Goal: Task Accomplishment & Management: Complete application form

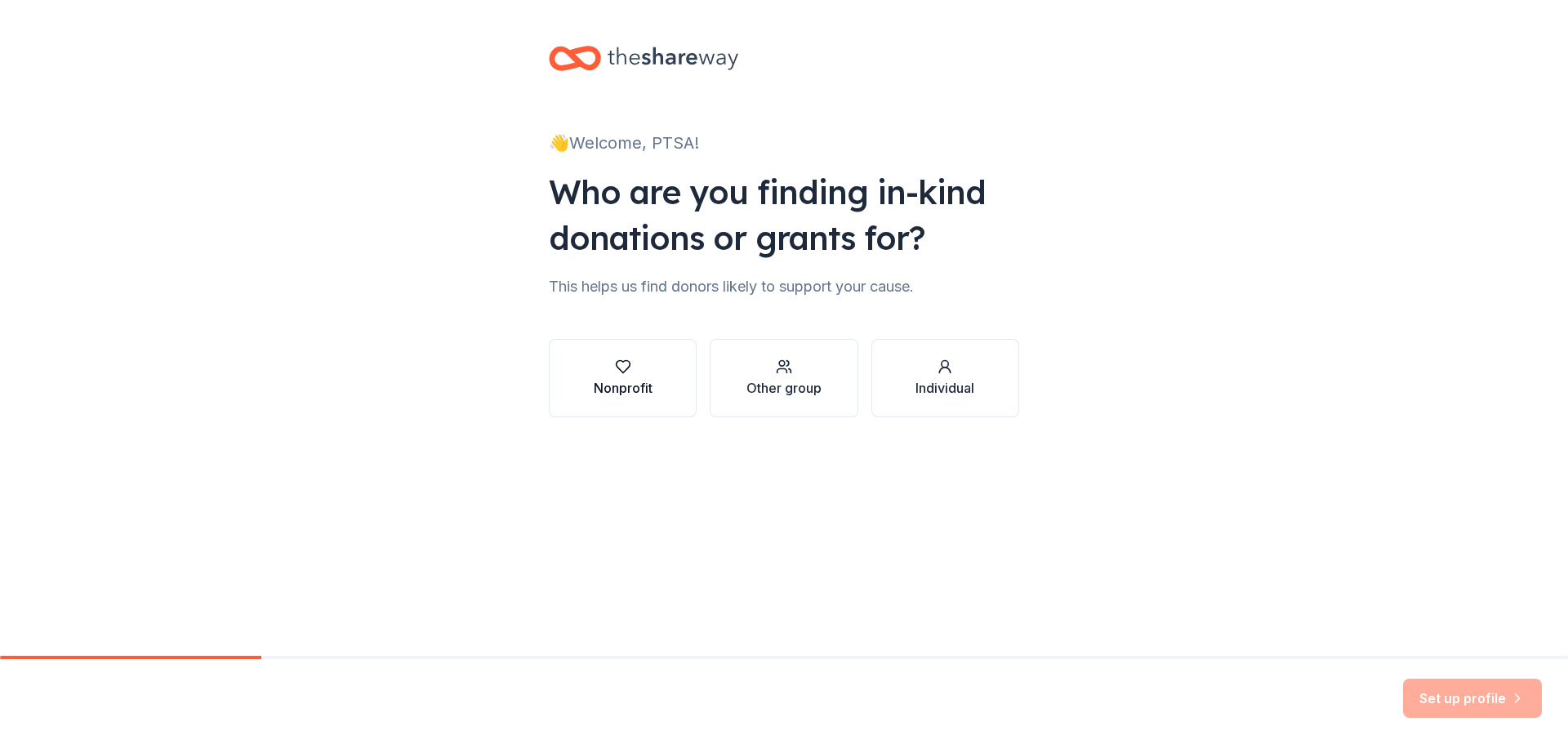
click at [638, 387] on div "Nonprofit" at bounding box center [623, 388] width 59 height 20
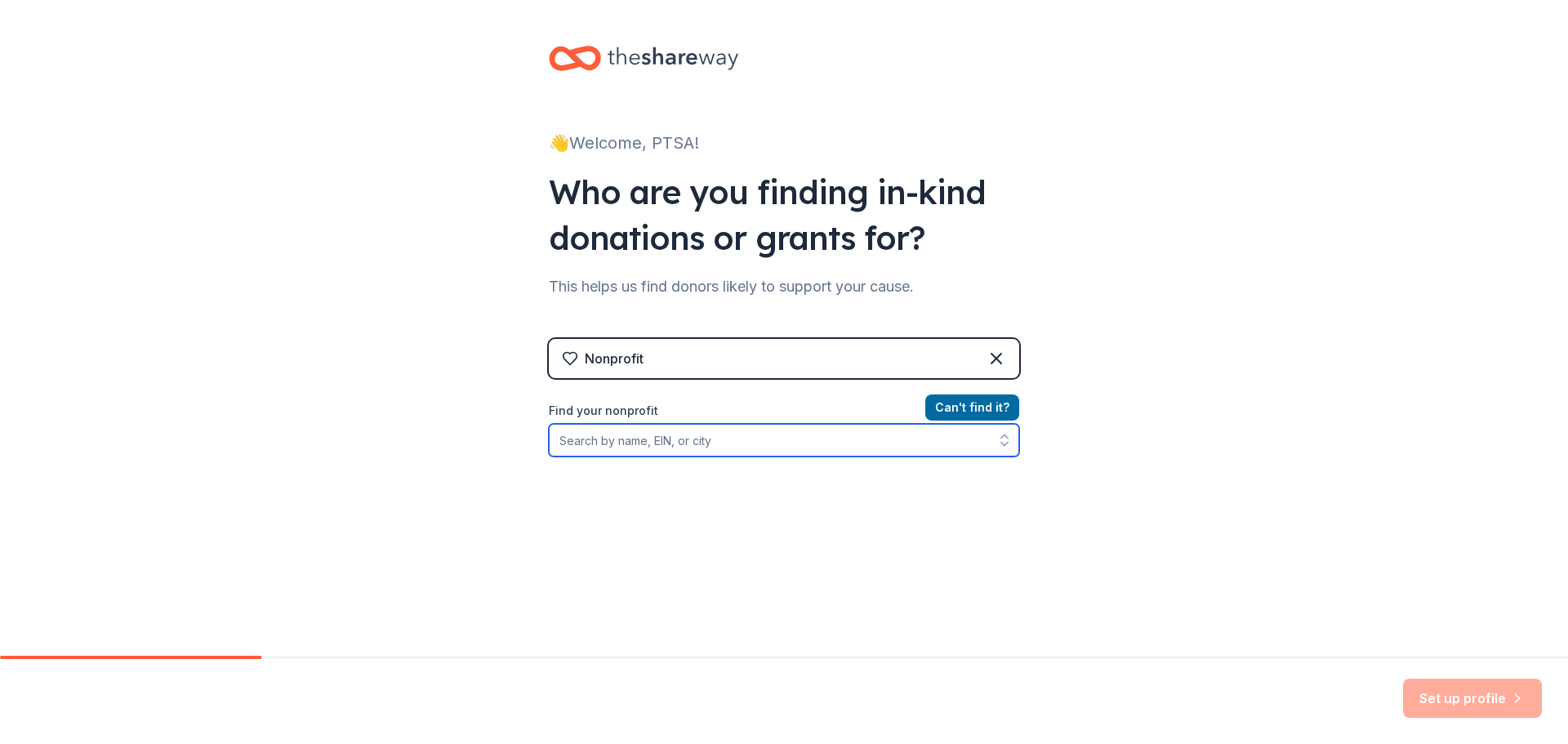
click at [753, 450] on input "Find your nonprofit" at bounding box center [784, 440] width 471 height 32
type input "B"
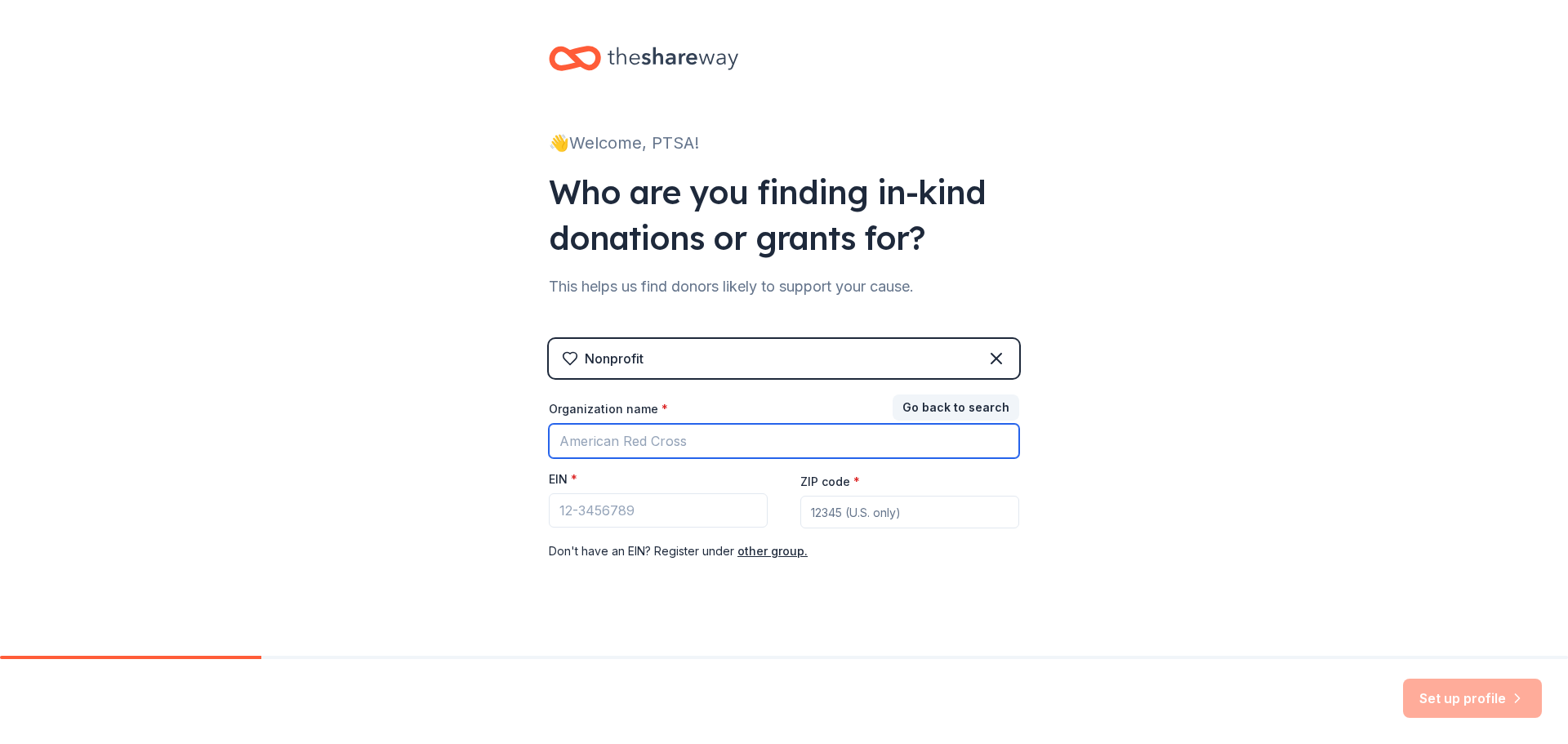
click at [753, 455] on input "Organization name *" at bounding box center [784, 441] width 471 height 34
type input "V"
type input "Bailey Bridge Middle School PTSA"
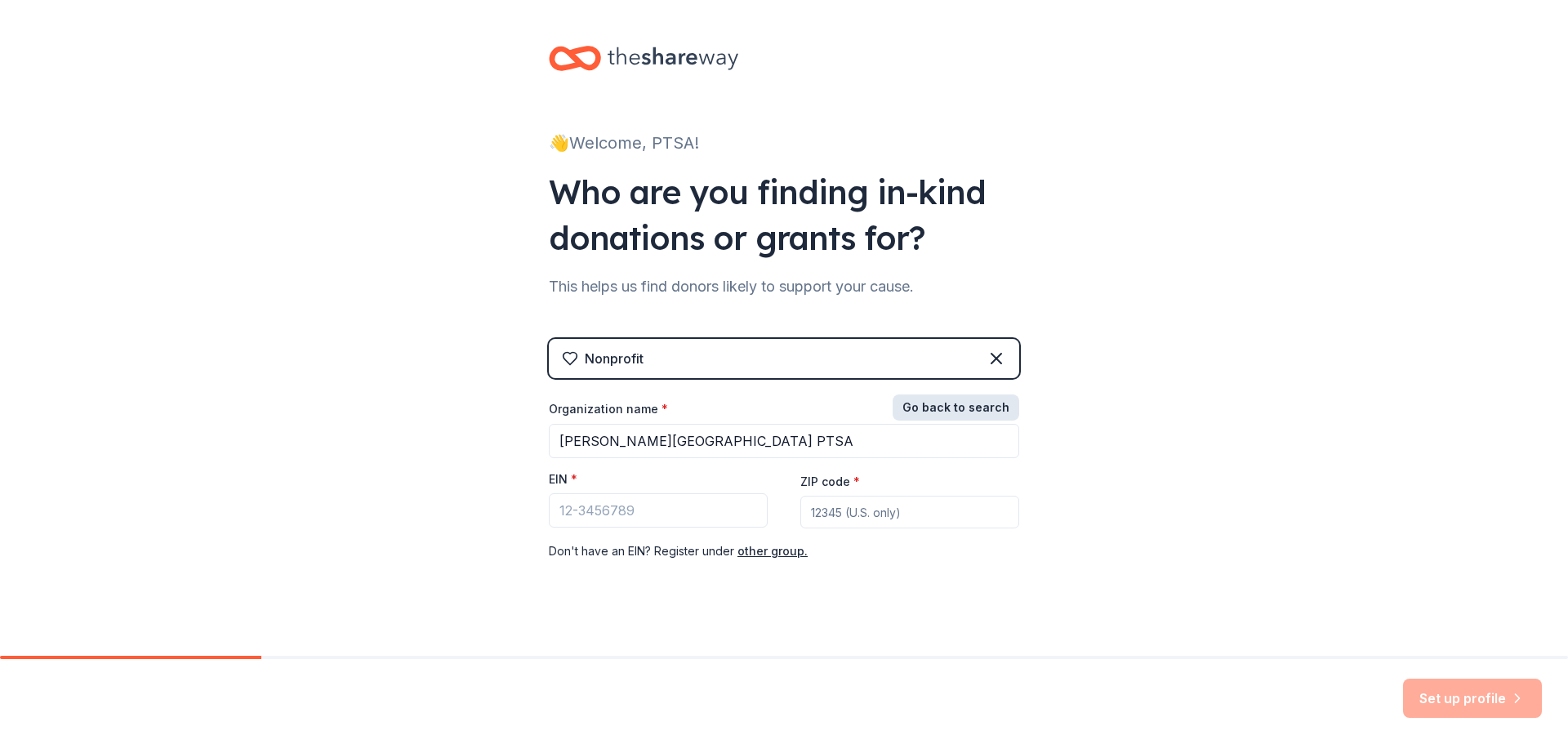
click at [935, 410] on button "Go back to search" at bounding box center [956, 407] width 126 height 26
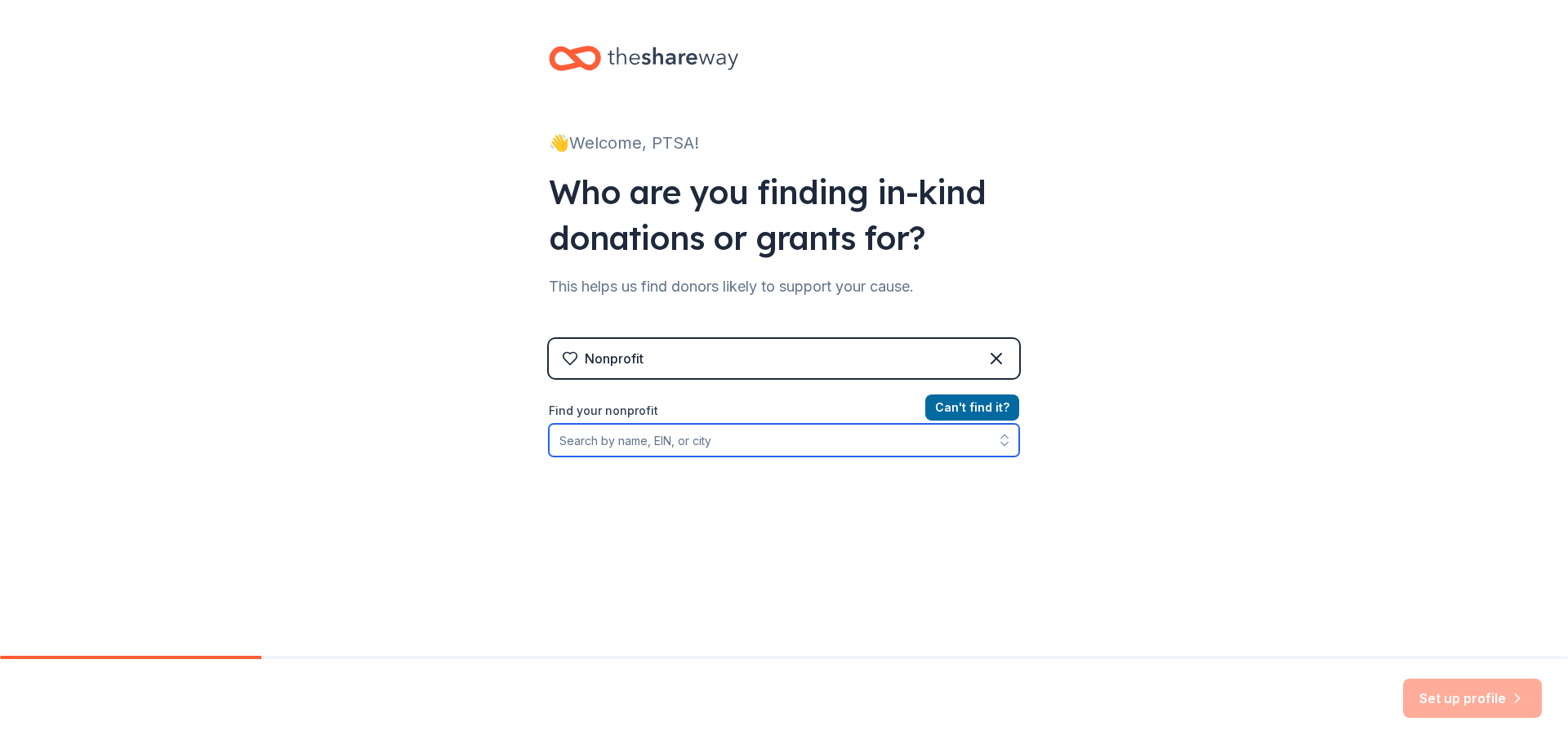
click at [773, 439] on input "Find your nonprofit" at bounding box center [784, 440] width 471 height 32
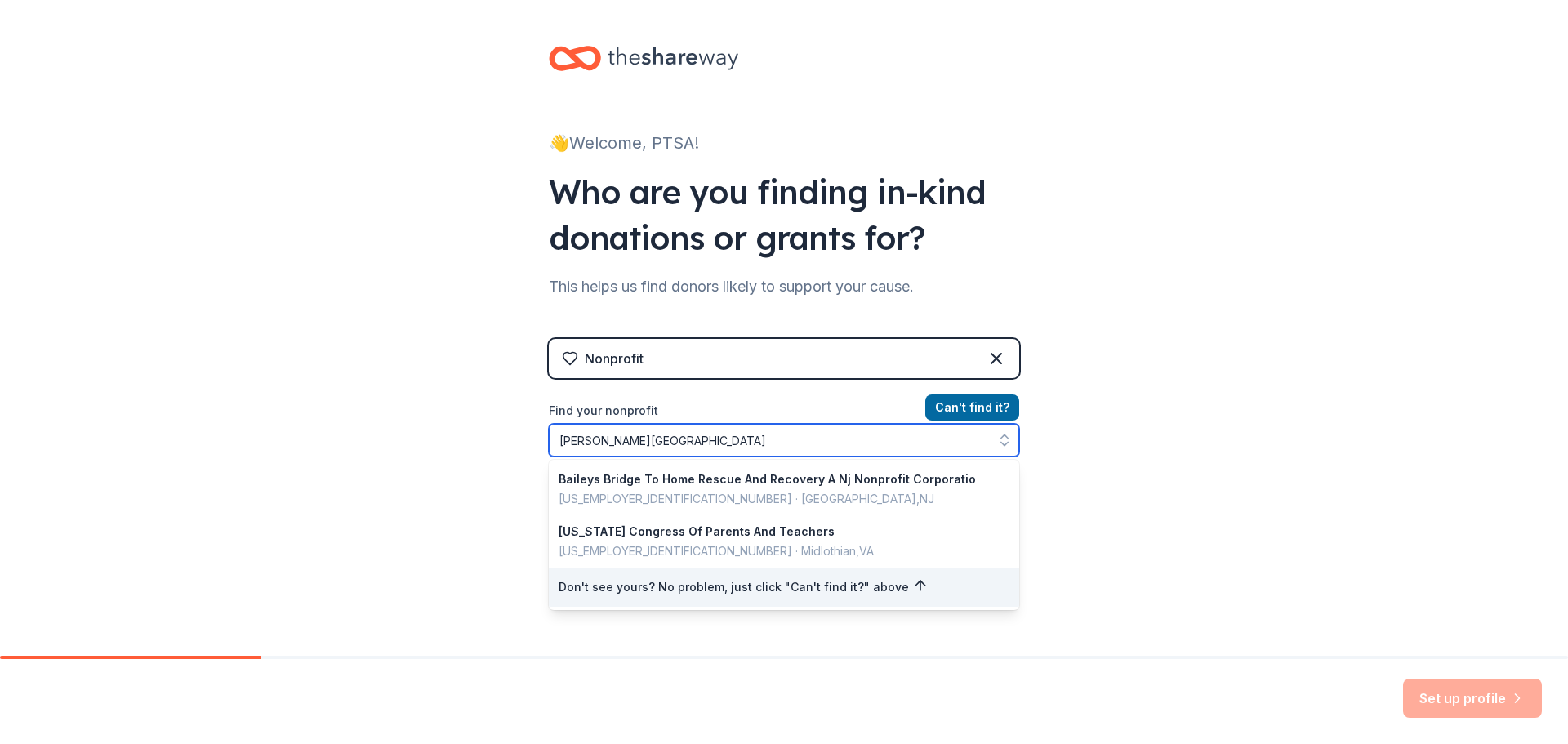
type input "Bailey Bridge Middle School"
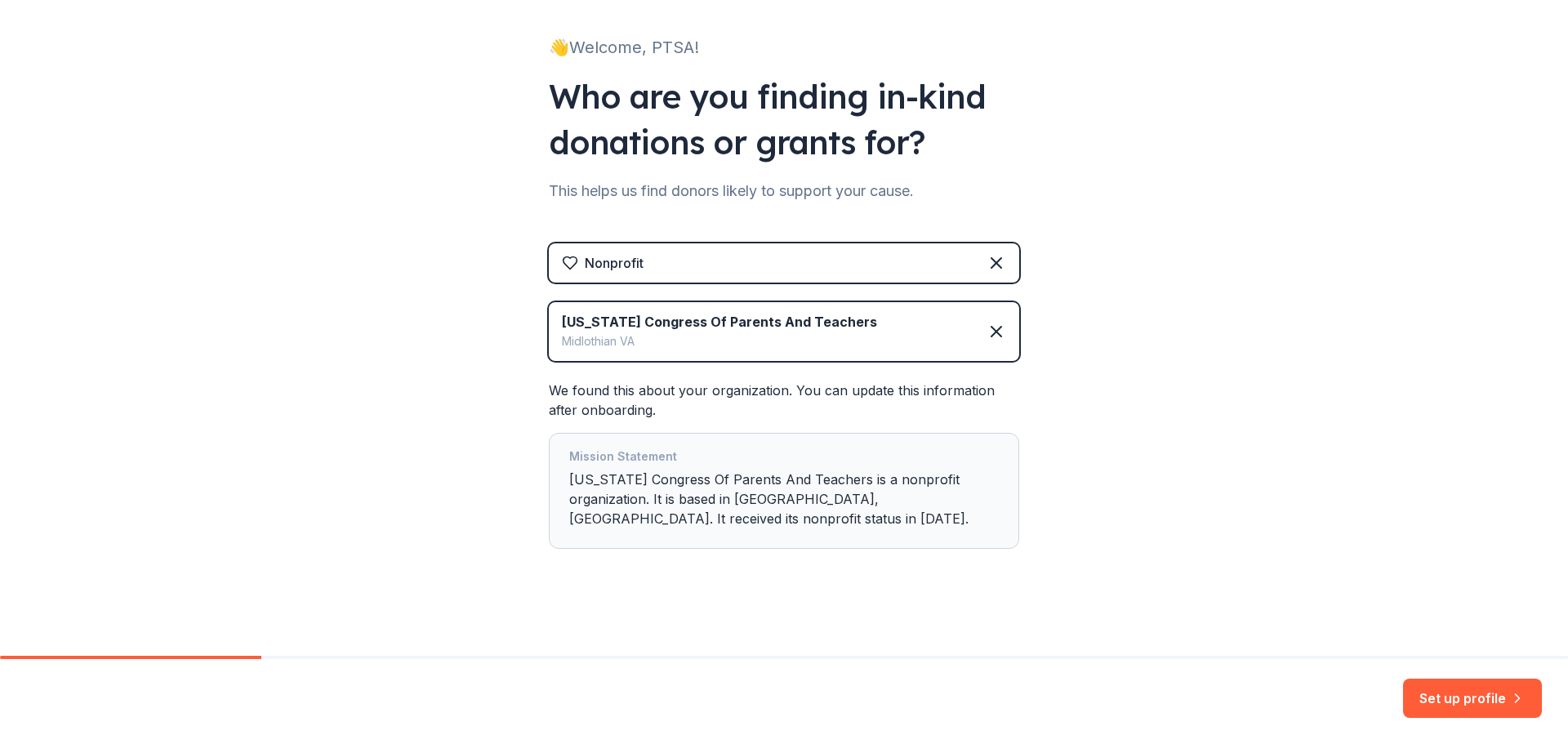
scroll to position [100, 0]
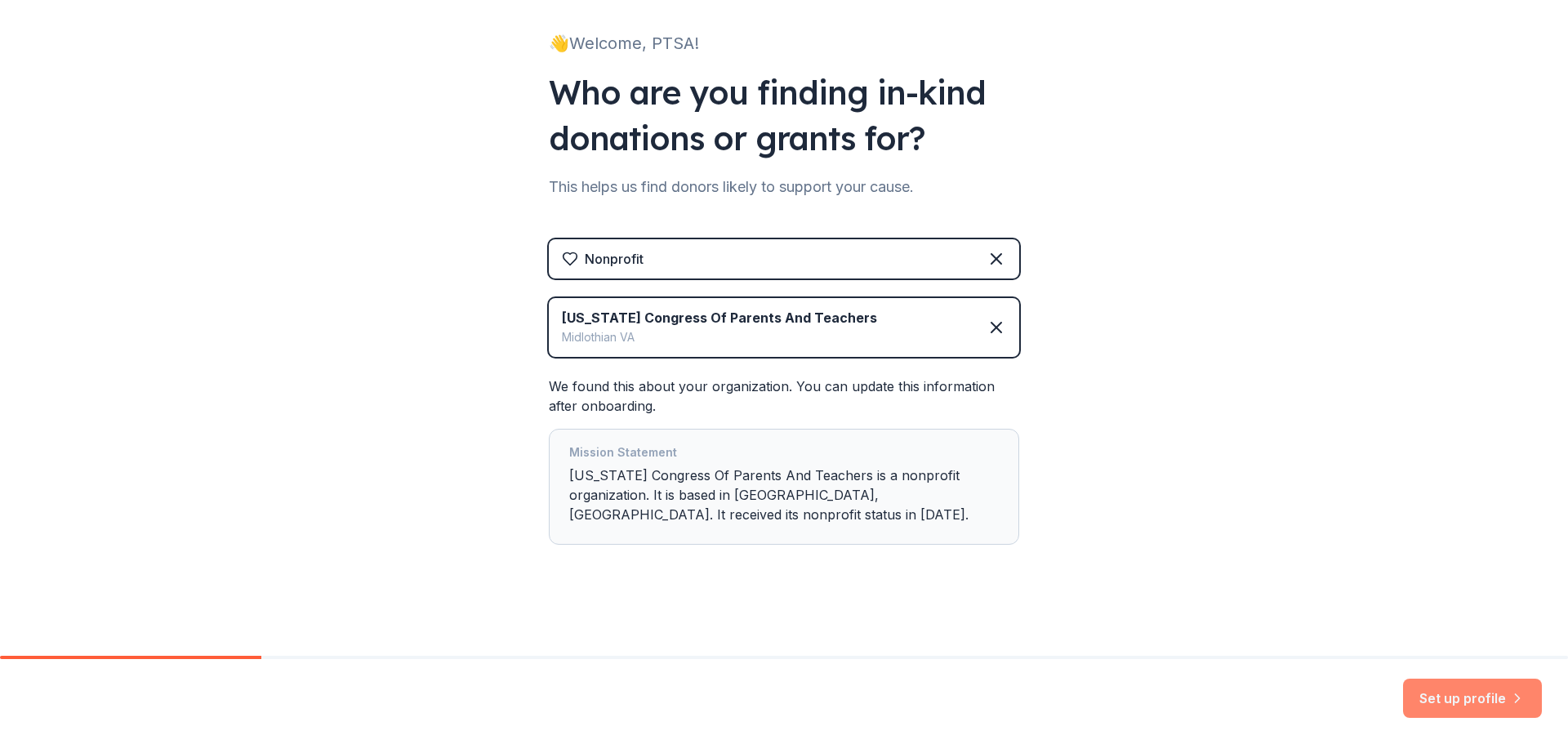
click at [1471, 694] on button "Set up profile" at bounding box center [1472, 699] width 139 height 39
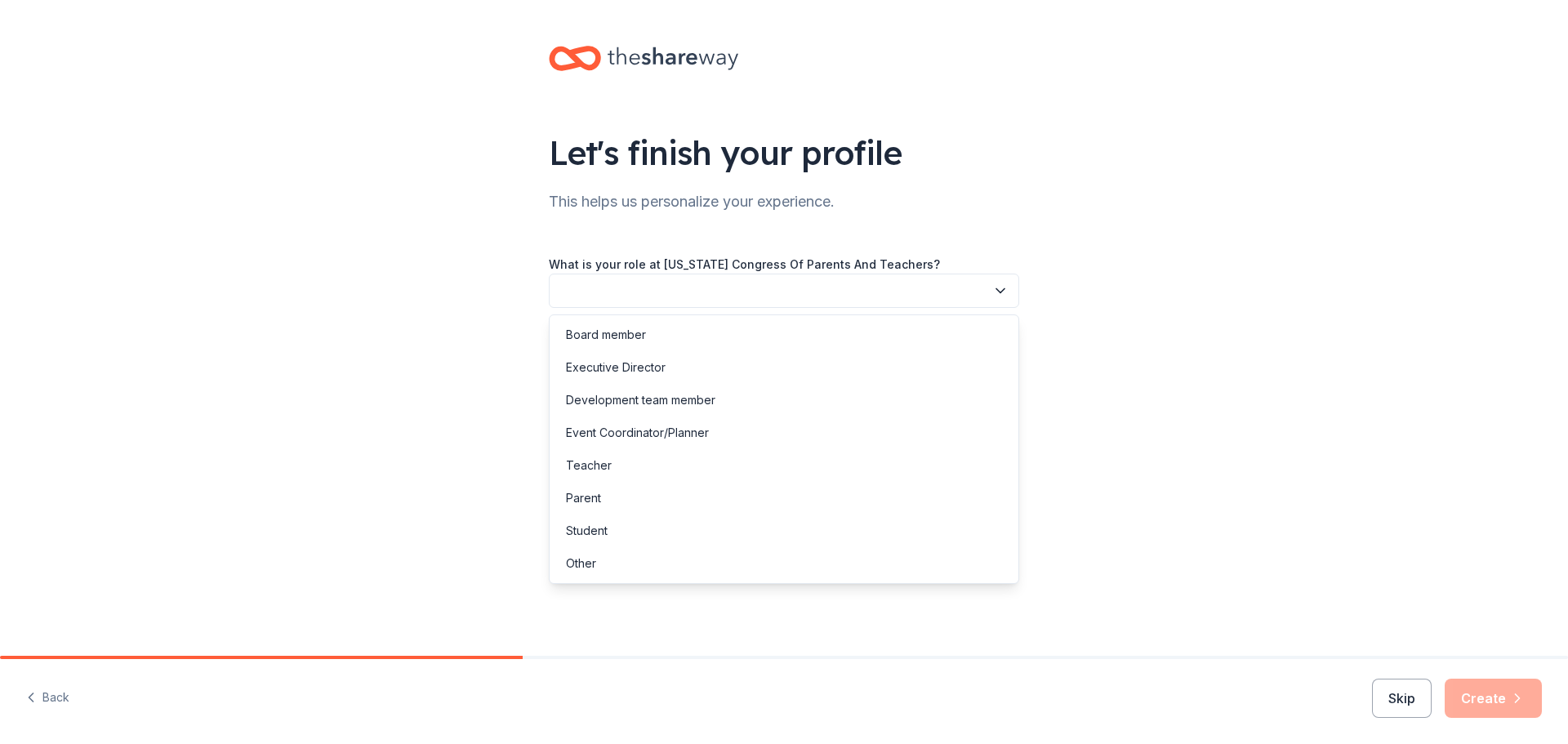
click at [834, 284] on button "button" at bounding box center [784, 290] width 471 height 34
click at [668, 344] on div "Board member" at bounding box center [783, 335] width 462 height 32
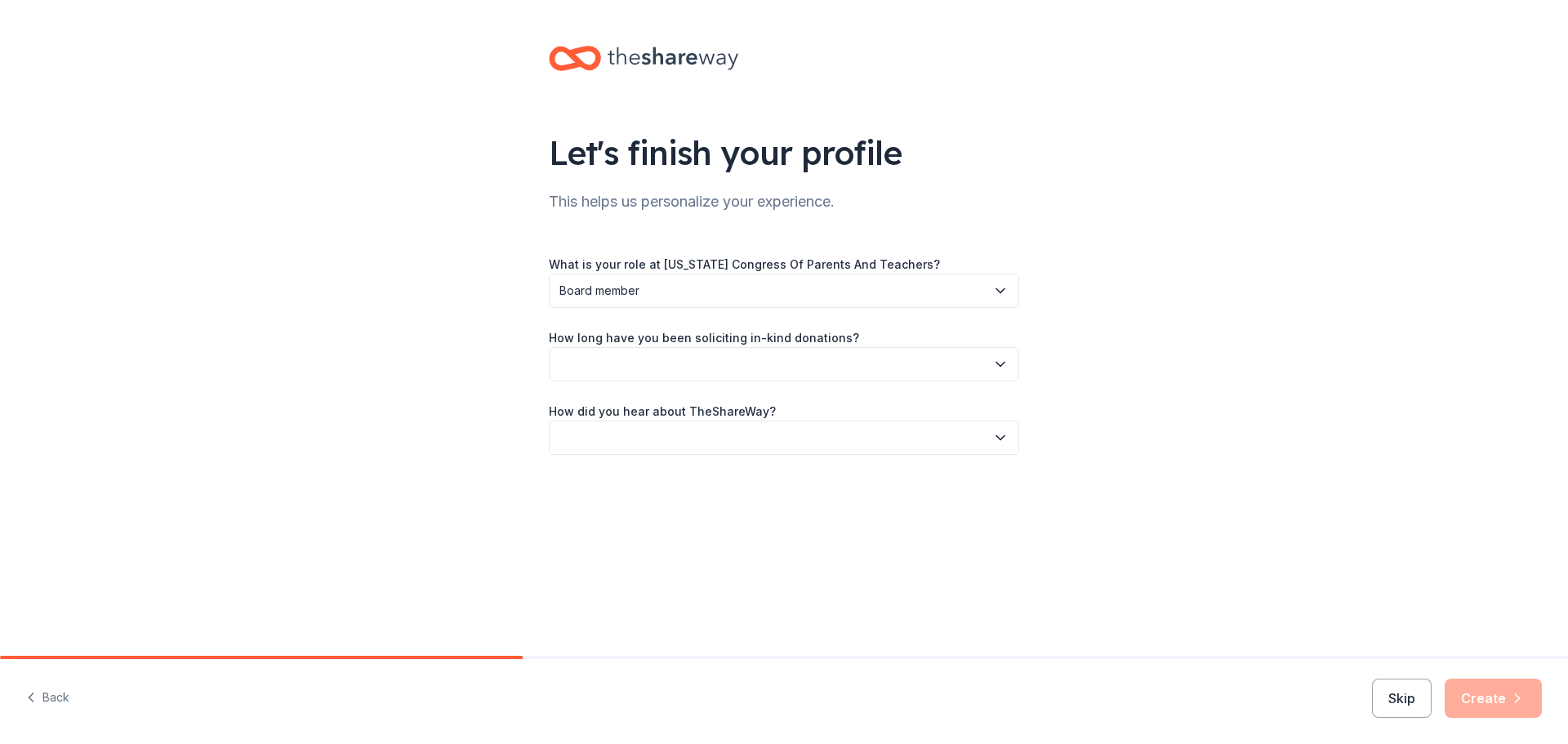
click at [682, 359] on button "button" at bounding box center [784, 364] width 471 height 34
click at [680, 401] on div "This is my first time!" at bounding box center [783, 408] width 462 height 32
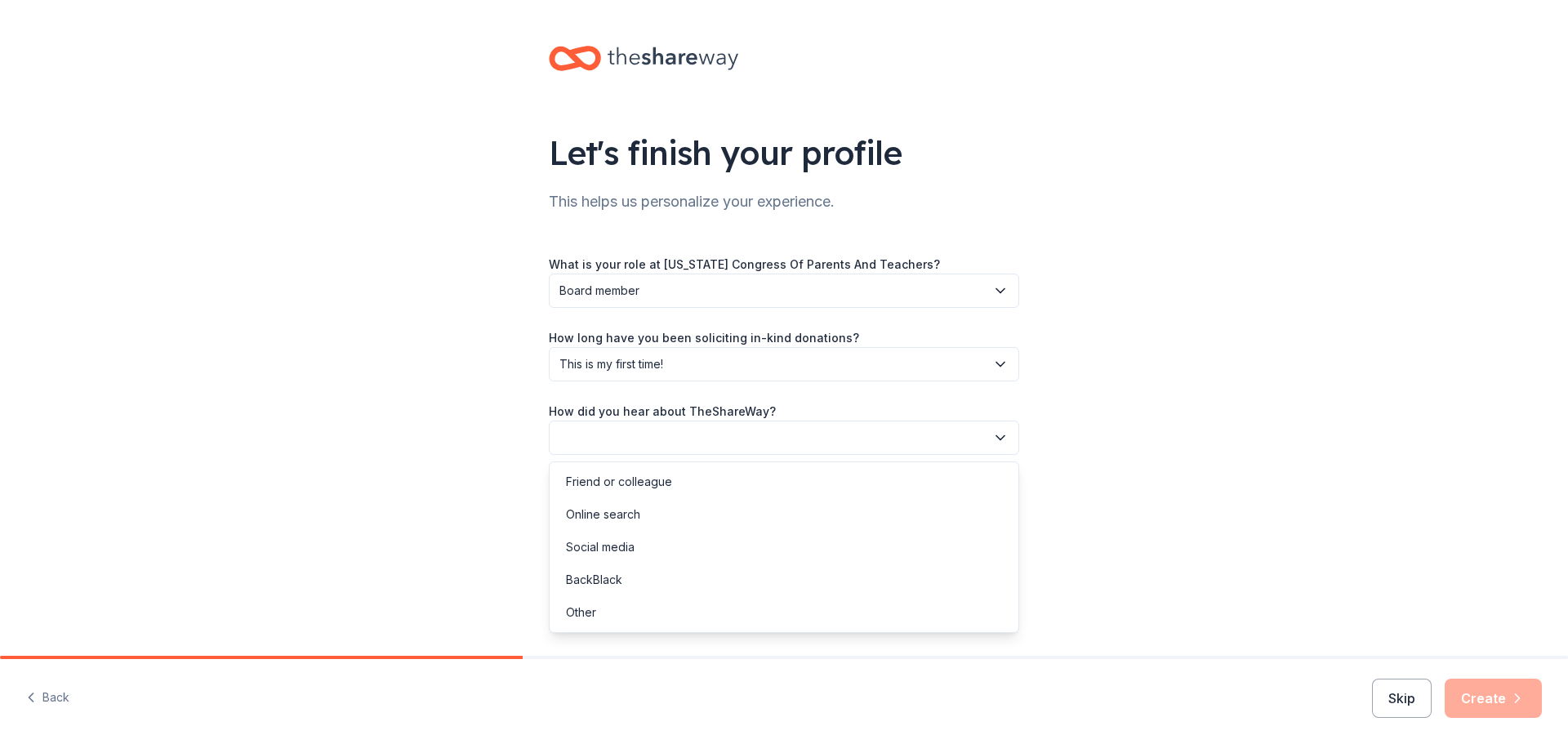
click at [678, 433] on button "button" at bounding box center [784, 438] width 471 height 34
click at [641, 514] on div "Online search" at bounding box center [783, 514] width 462 height 32
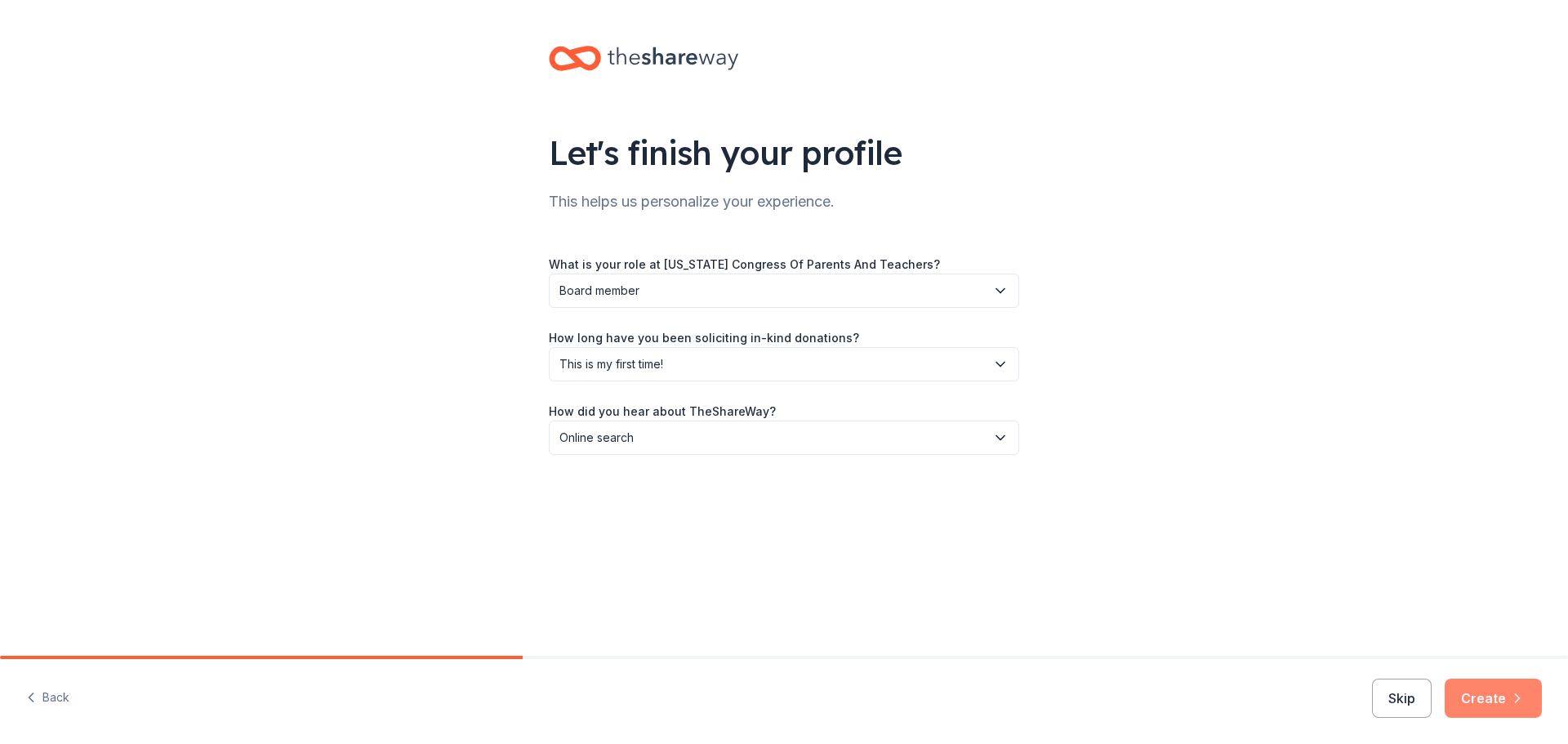
click at [1517, 702] on icon "button" at bounding box center [1517, 698] width 16 height 16
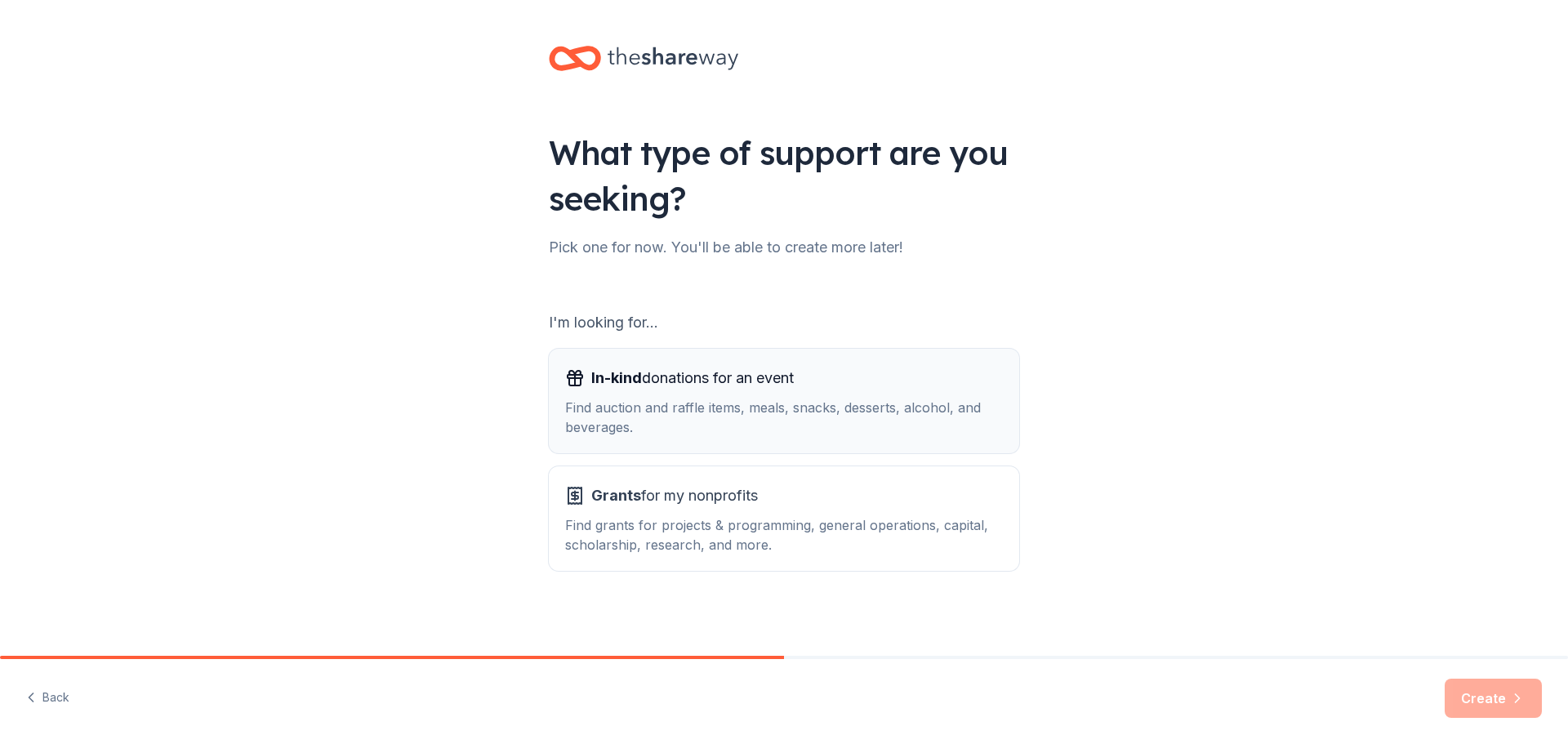
click at [854, 417] on div "Find auction and raffle items, meals, snacks, desserts, alcohol, and beverages." at bounding box center [784, 418] width 438 height 39
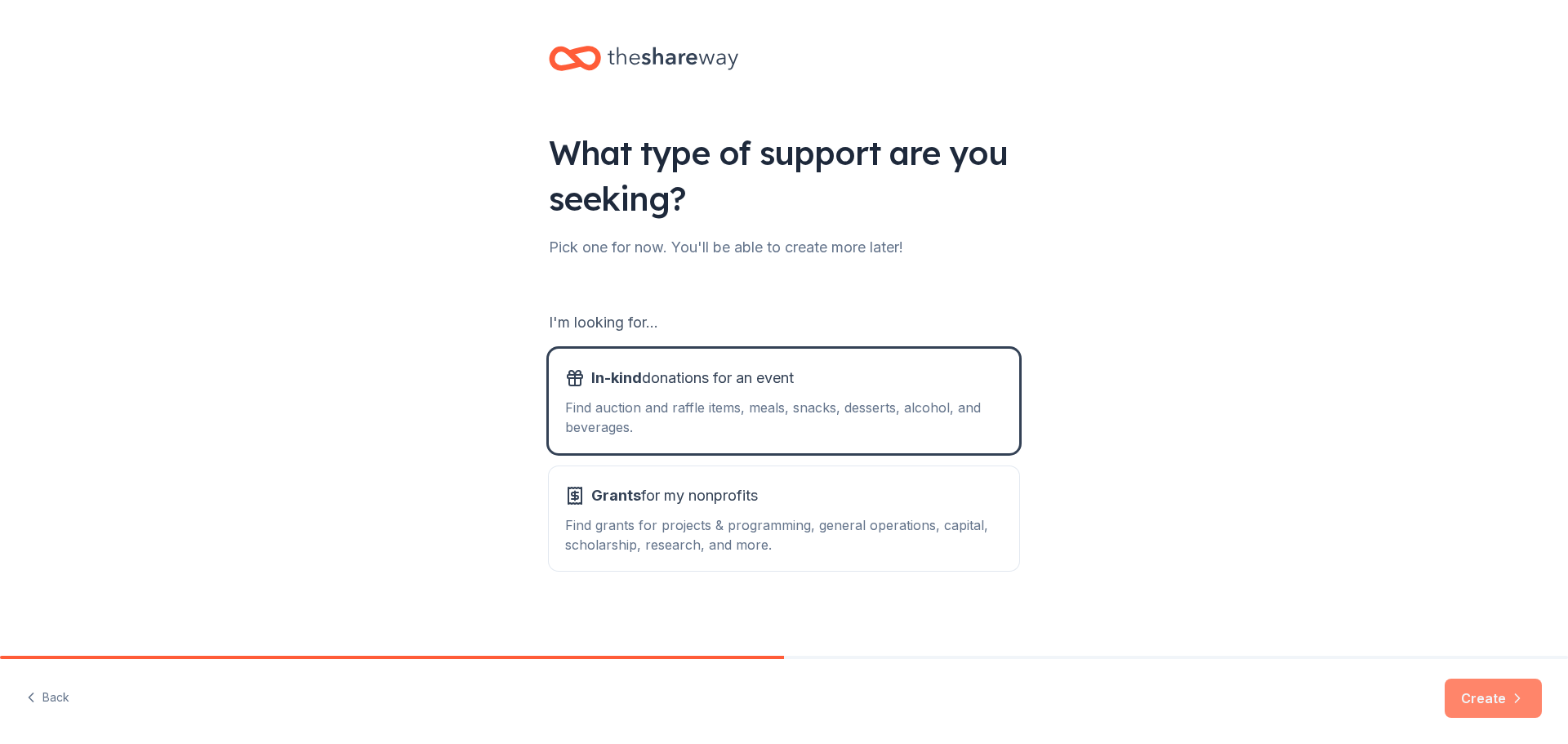
click at [1471, 701] on button "Create" at bounding box center [1494, 699] width 97 height 39
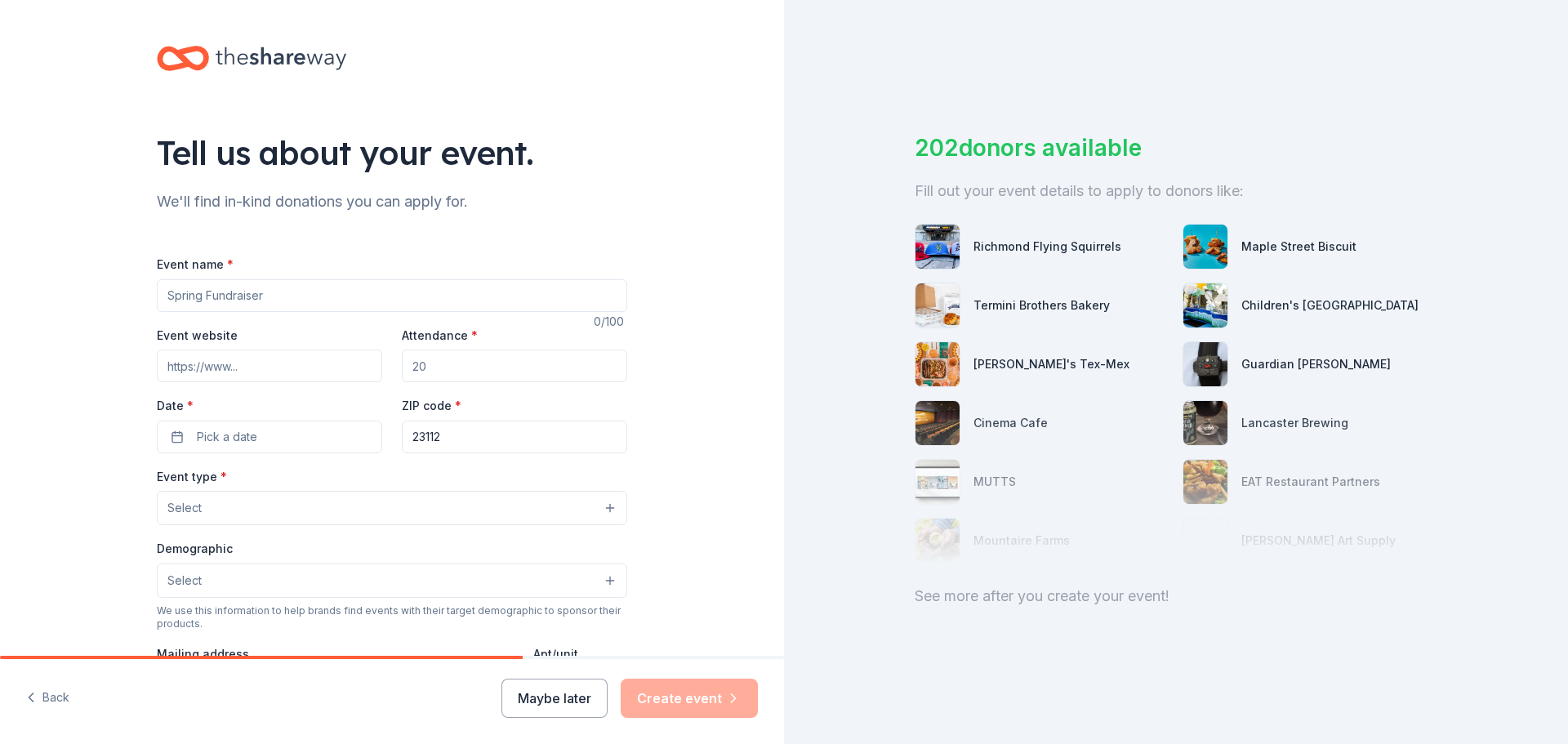
click at [280, 295] on input "Event name *" at bounding box center [392, 296] width 471 height 32
type input "Fall Fundraiser"
drag, startPoint x: 453, startPoint y: 356, endPoint x: 420, endPoint y: 366, distance: 34.5
click at [352, 358] on div "Event website Attendance * Date * Pick a date ZIP code * 23112" at bounding box center [392, 390] width 471 height 128
drag, startPoint x: 406, startPoint y: 366, endPoint x: 510, endPoint y: 369, distance: 104.0
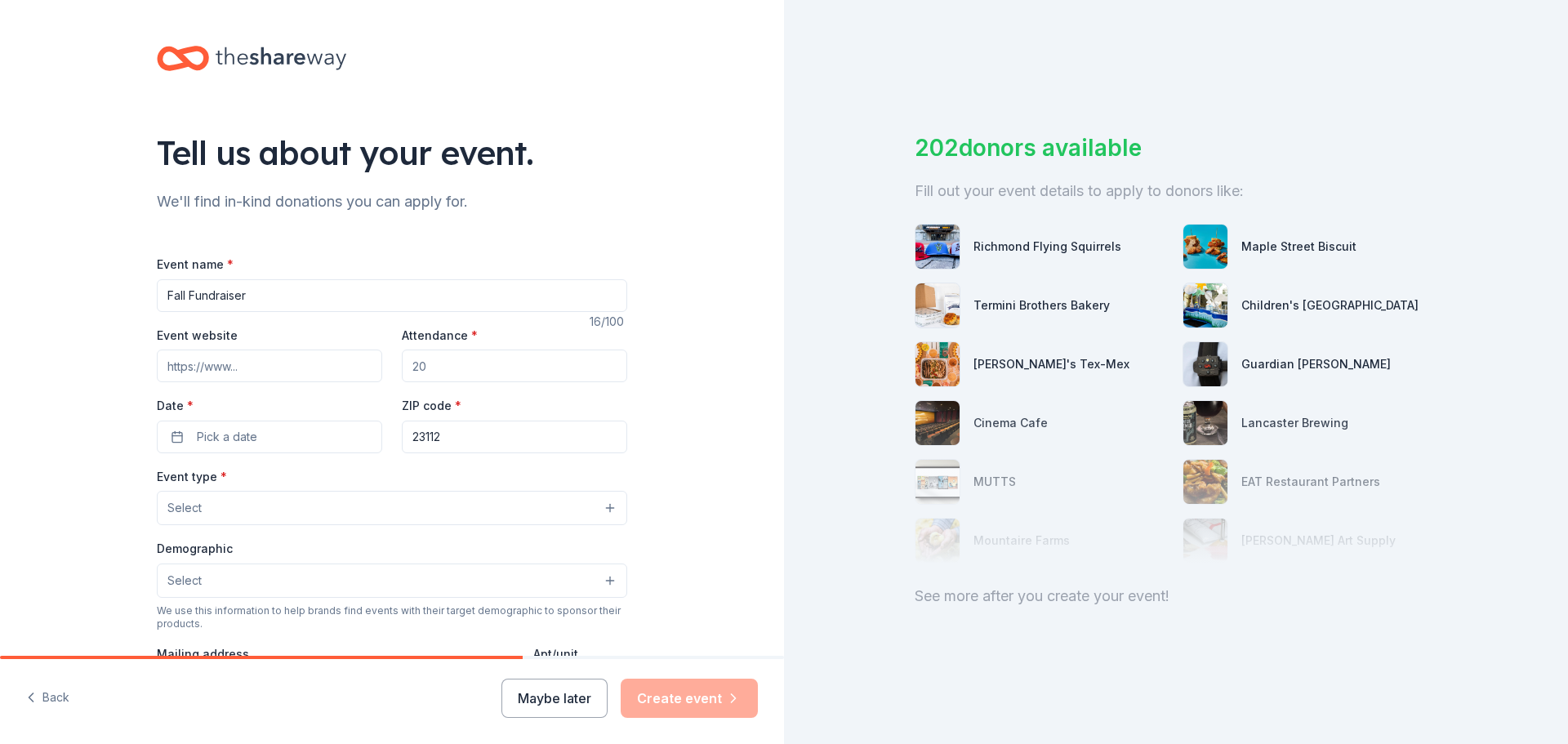
click at [506, 369] on input "Attendance *" at bounding box center [515, 366] width 225 height 32
type input "100"
click at [316, 431] on button "Pick a date" at bounding box center [270, 437] width 225 height 32
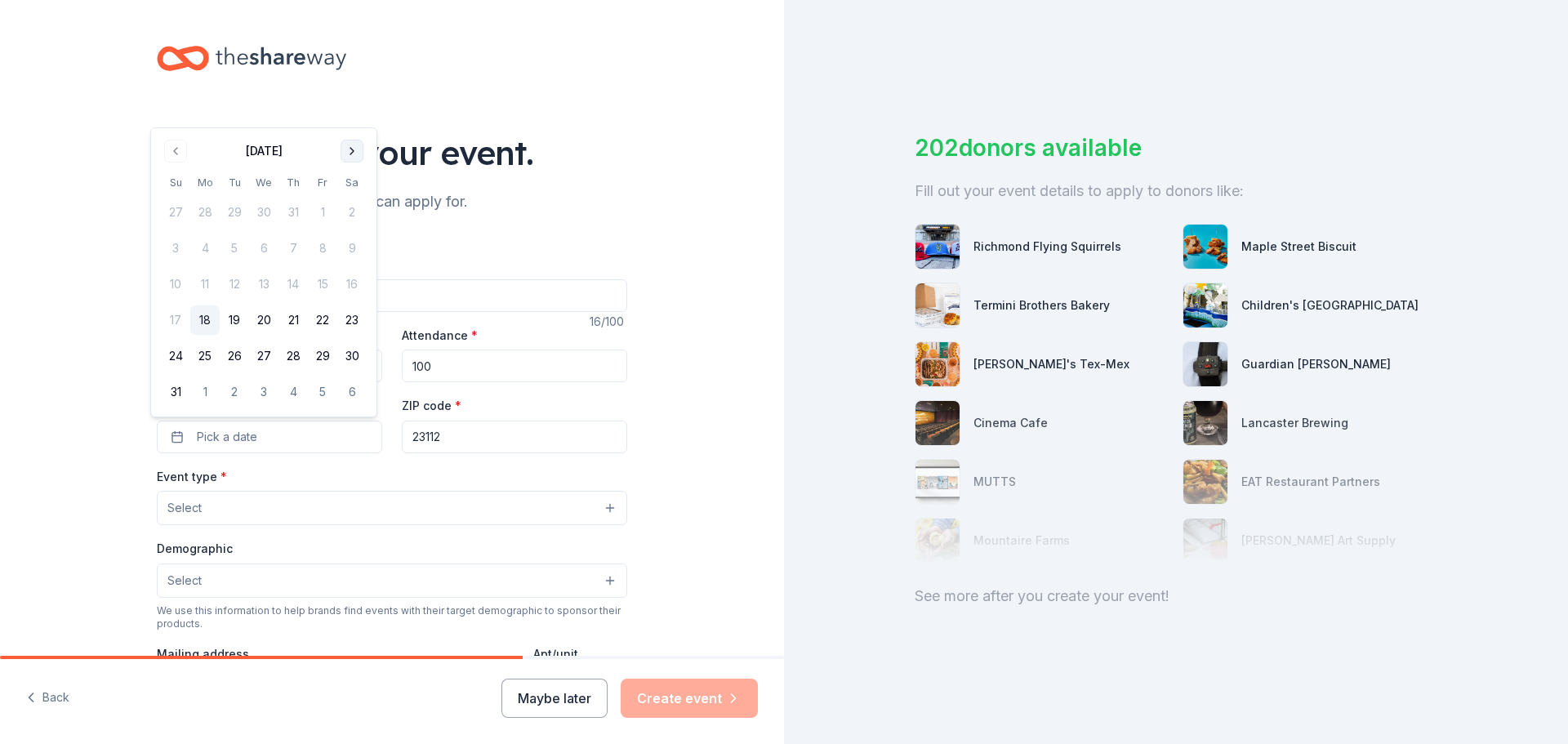
click at [348, 151] on button "Go to next month" at bounding box center [352, 151] width 23 height 23
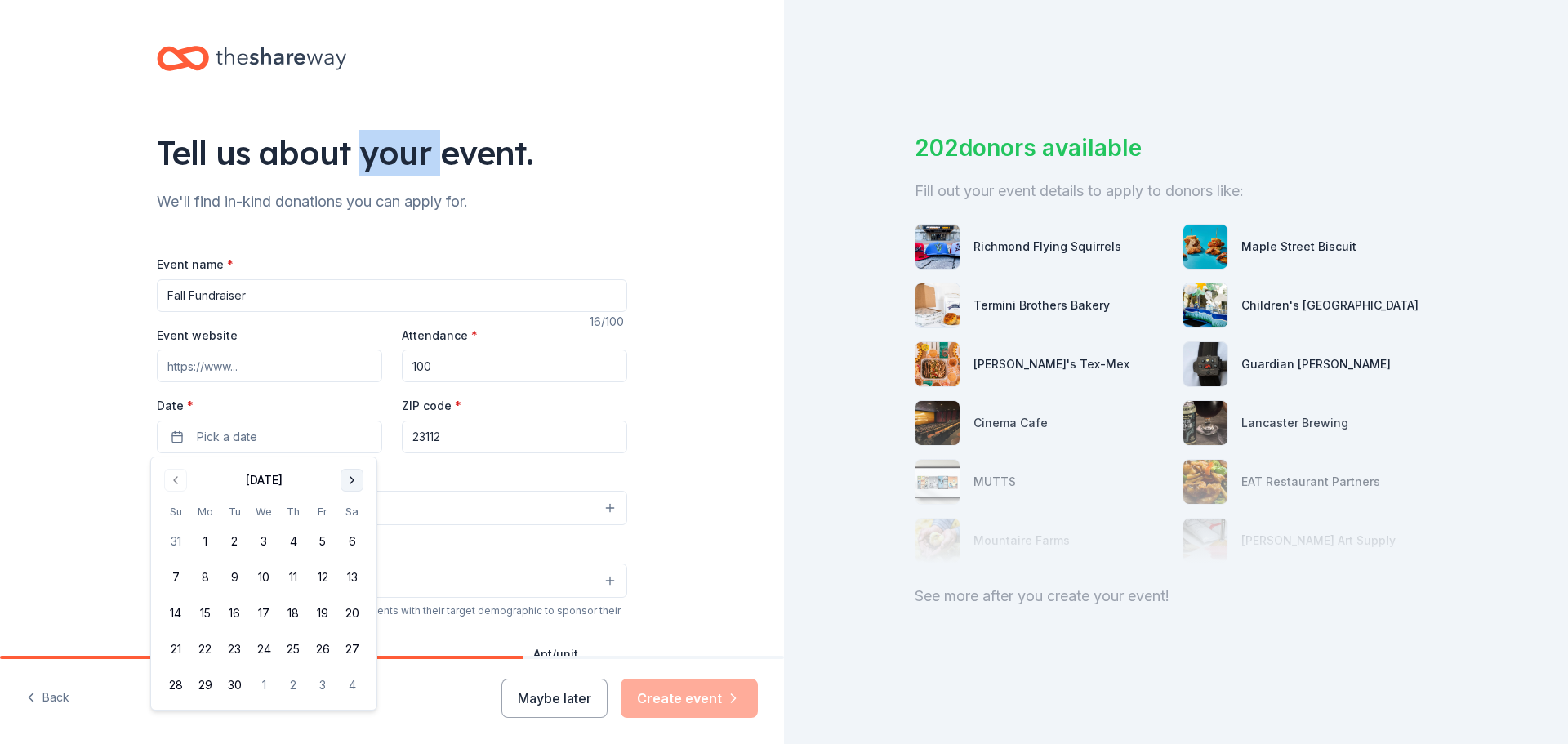
click at [348, 151] on div "Tell us about your event." at bounding box center [392, 153] width 471 height 46
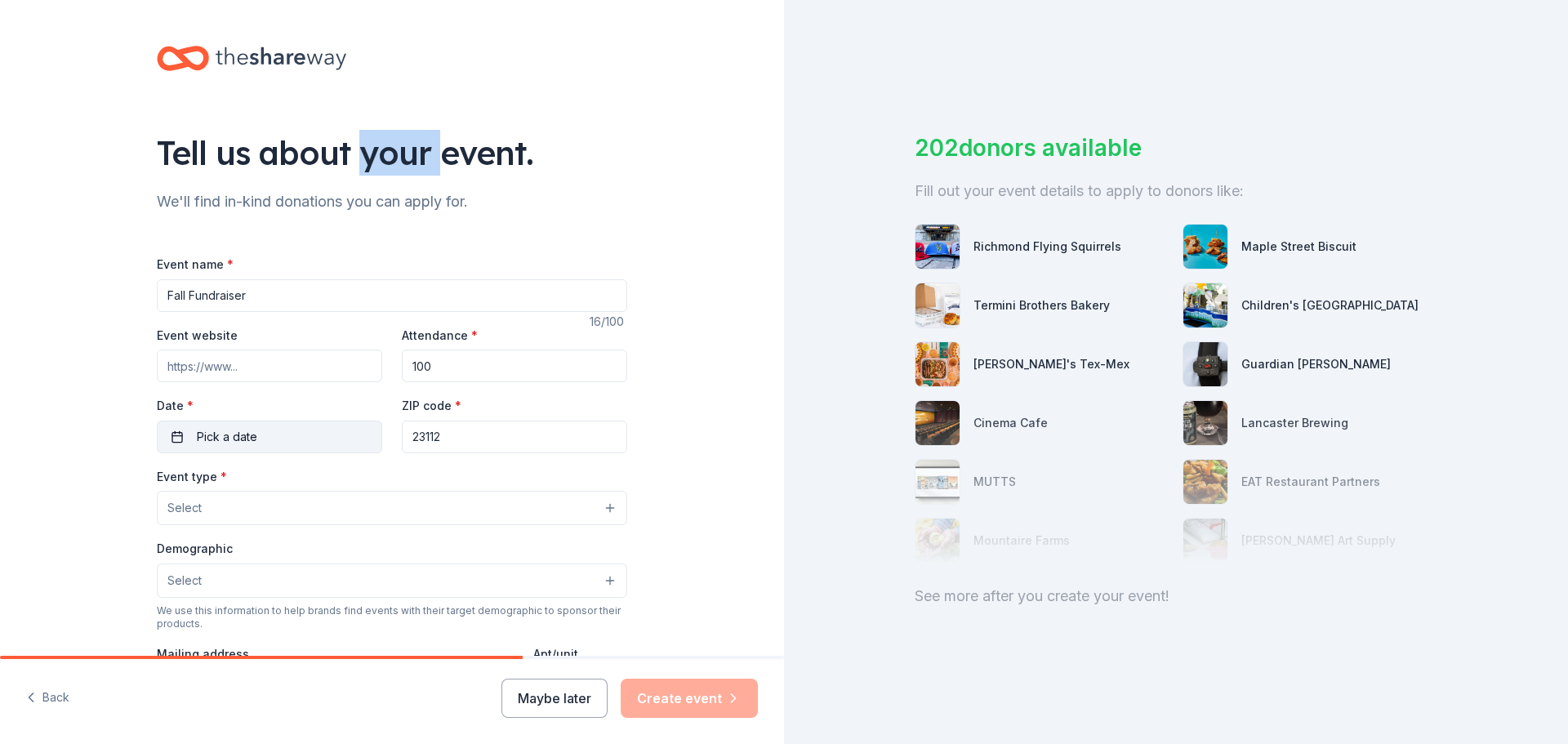
click at [308, 438] on button "Pick a date" at bounding box center [270, 437] width 225 height 32
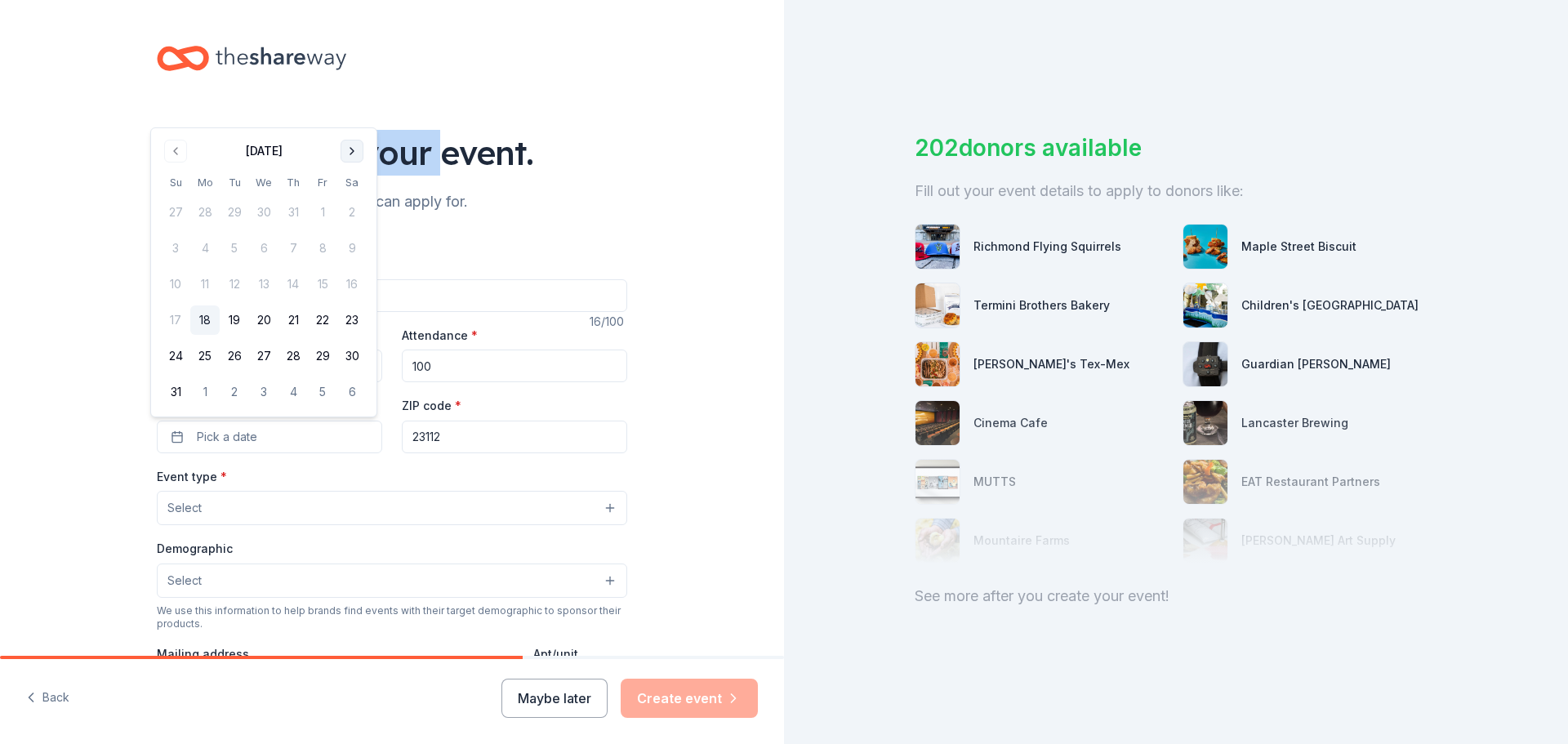
click at [360, 147] on button "Go to next month" at bounding box center [352, 151] width 23 height 23
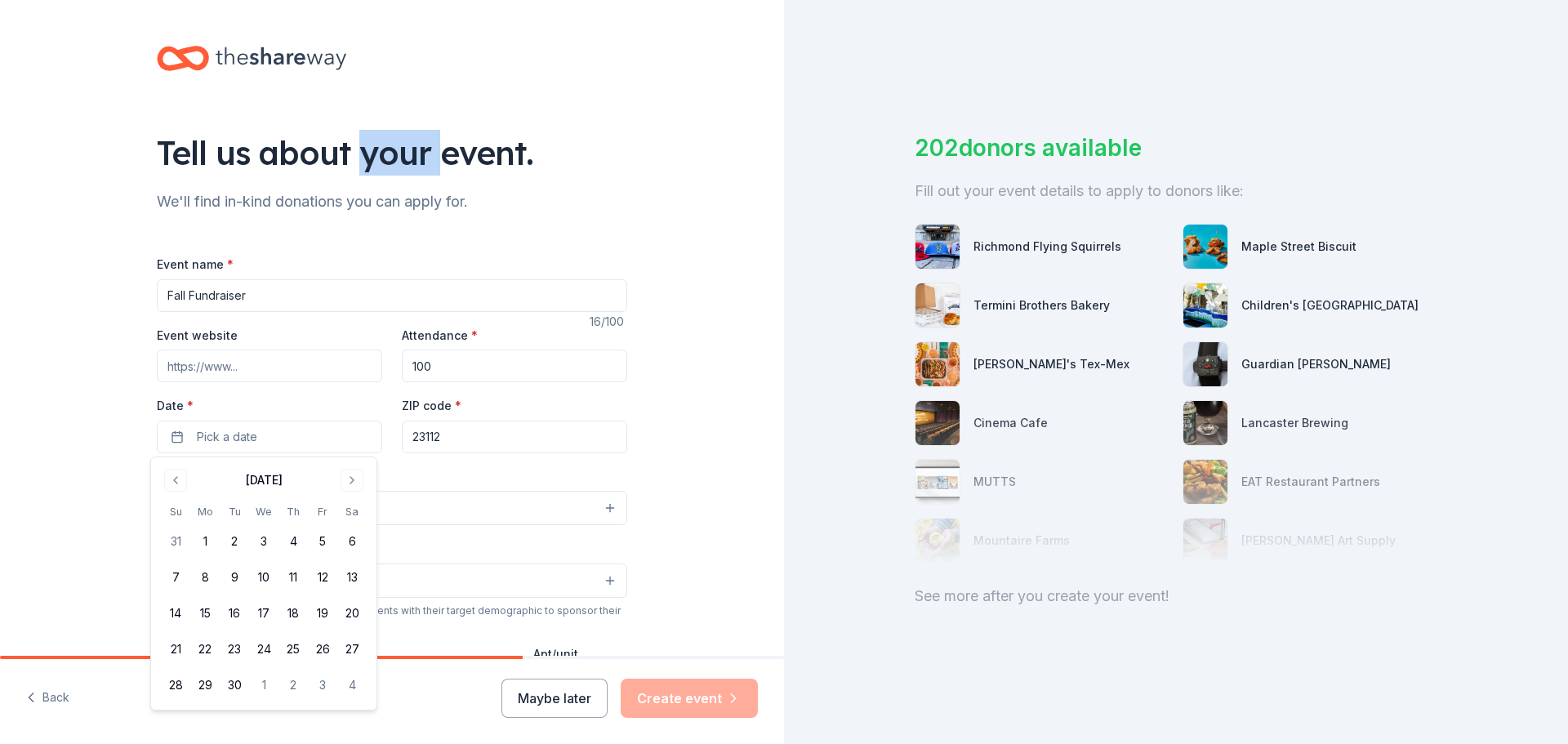
click at [360, 146] on div "Tell us about your event." at bounding box center [392, 153] width 471 height 46
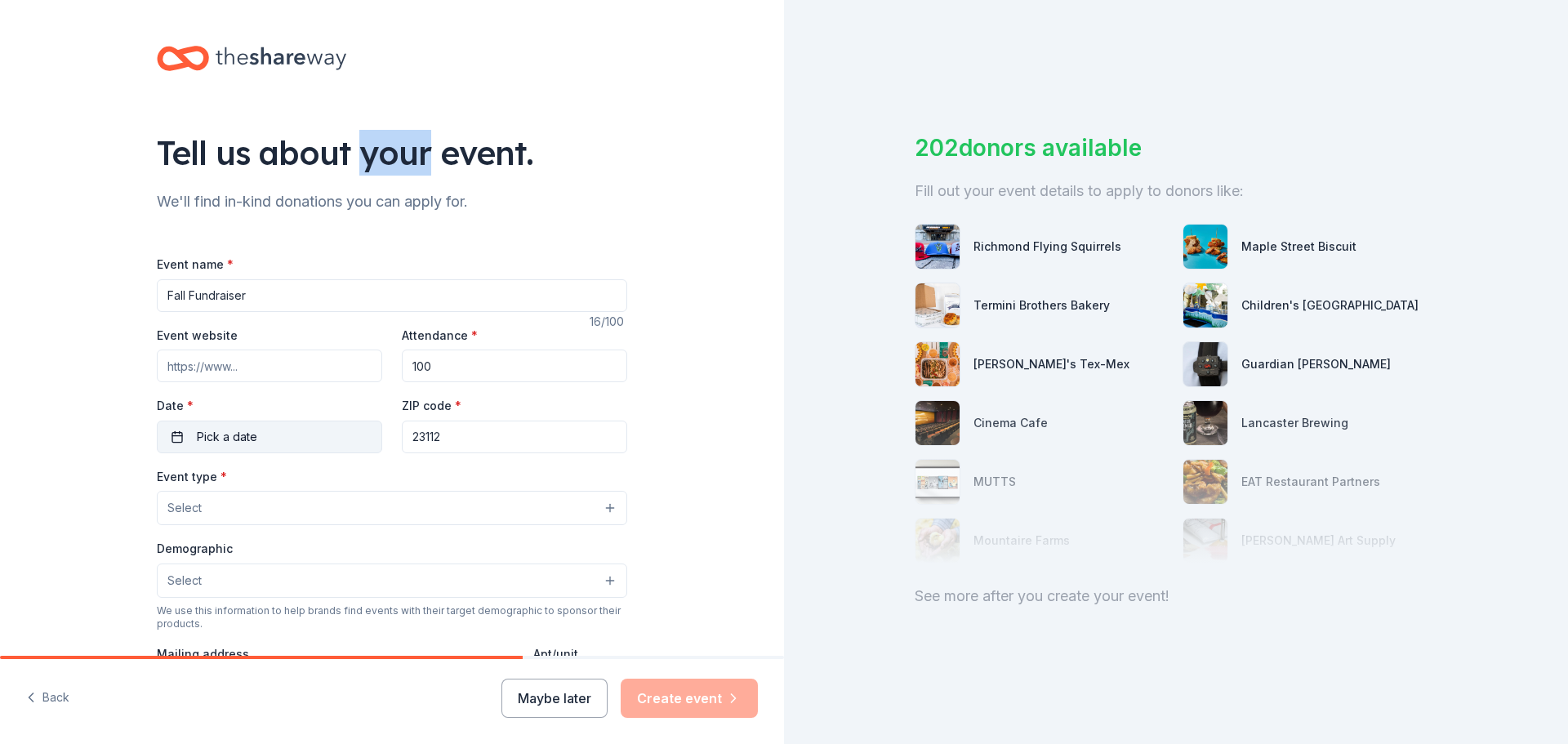
click at [308, 432] on button "Pick a date" at bounding box center [270, 437] width 225 height 32
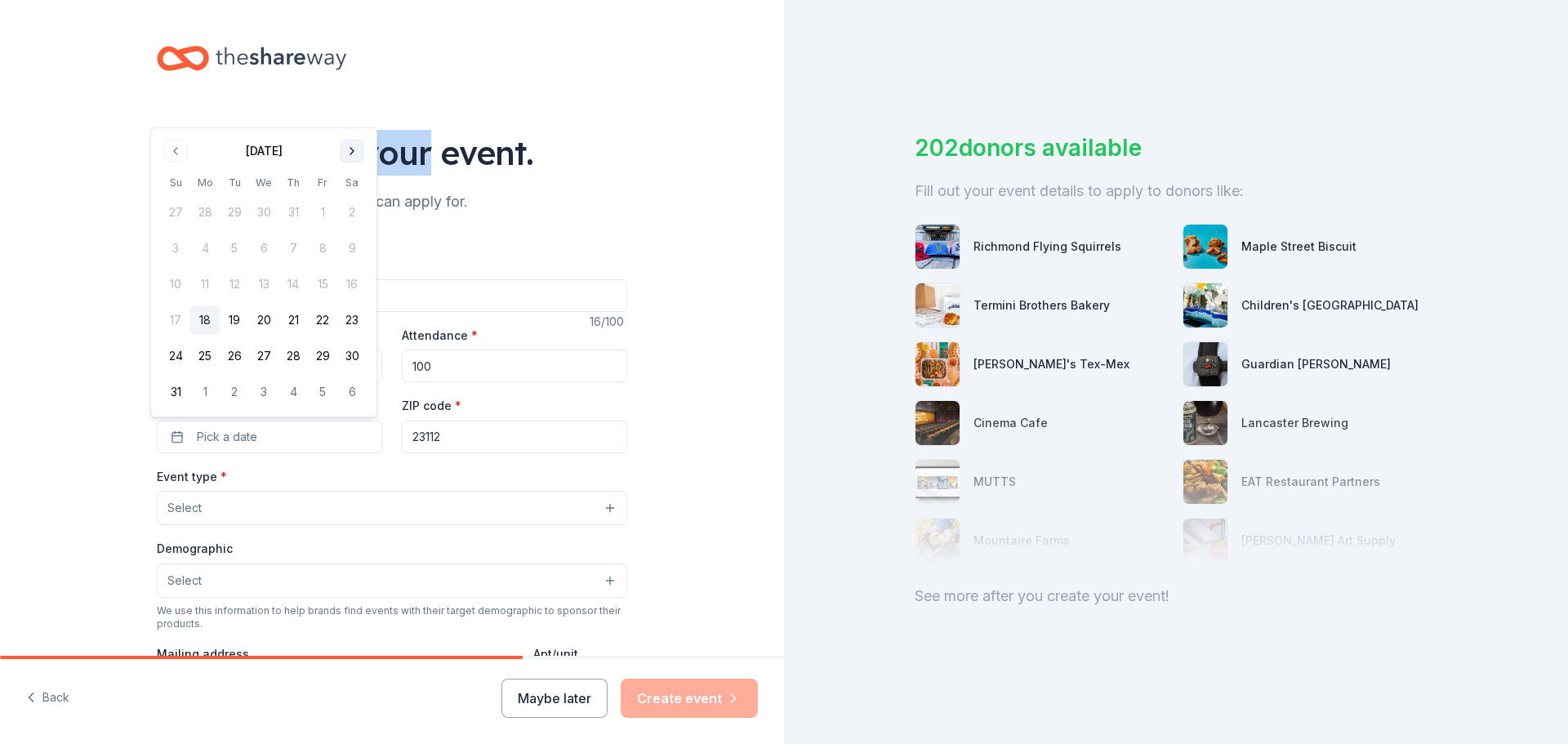
click at [351, 155] on button "Go to next month" at bounding box center [352, 151] width 23 height 23
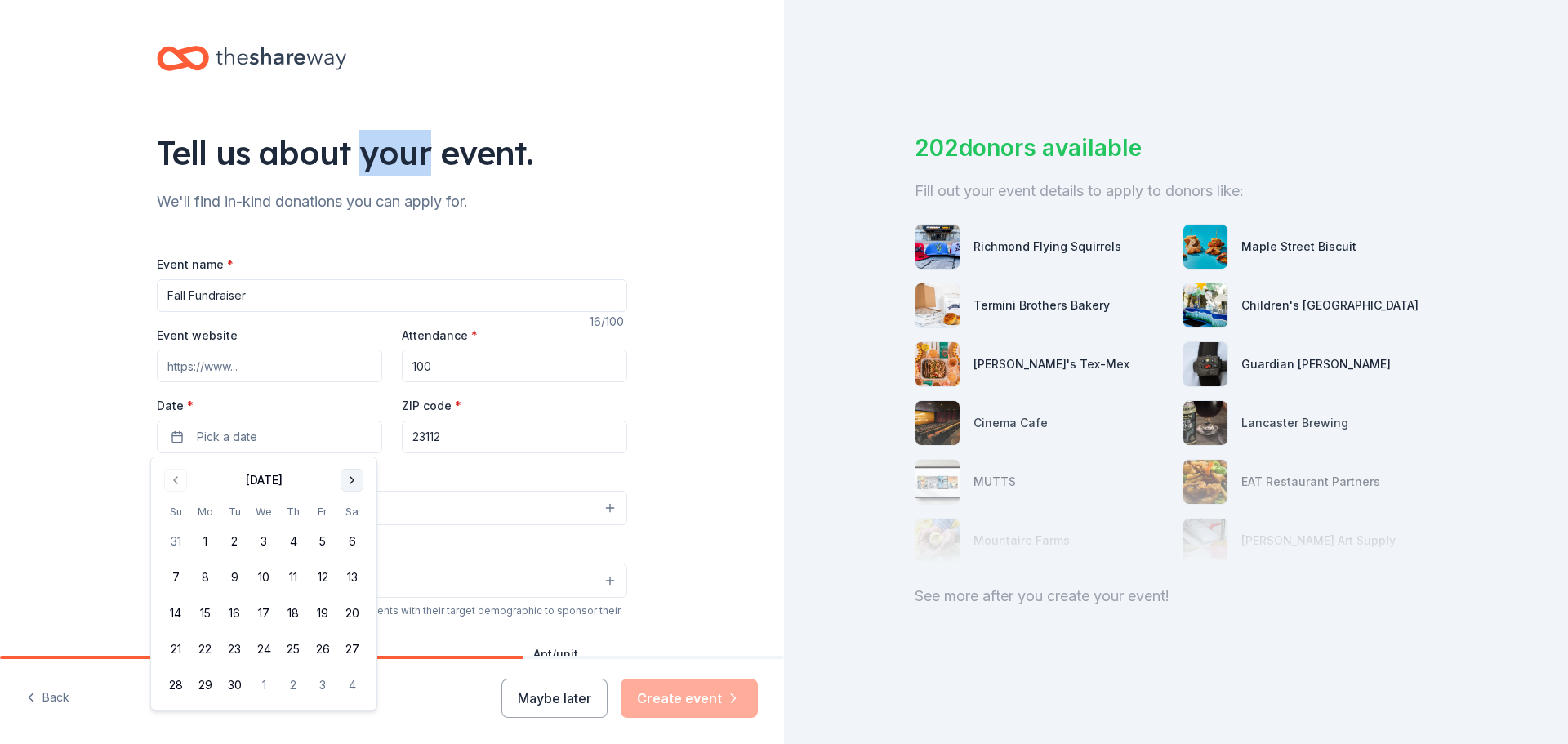
click at [352, 483] on button "Go to next month" at bounding box center [352, 480] width 23 height 23
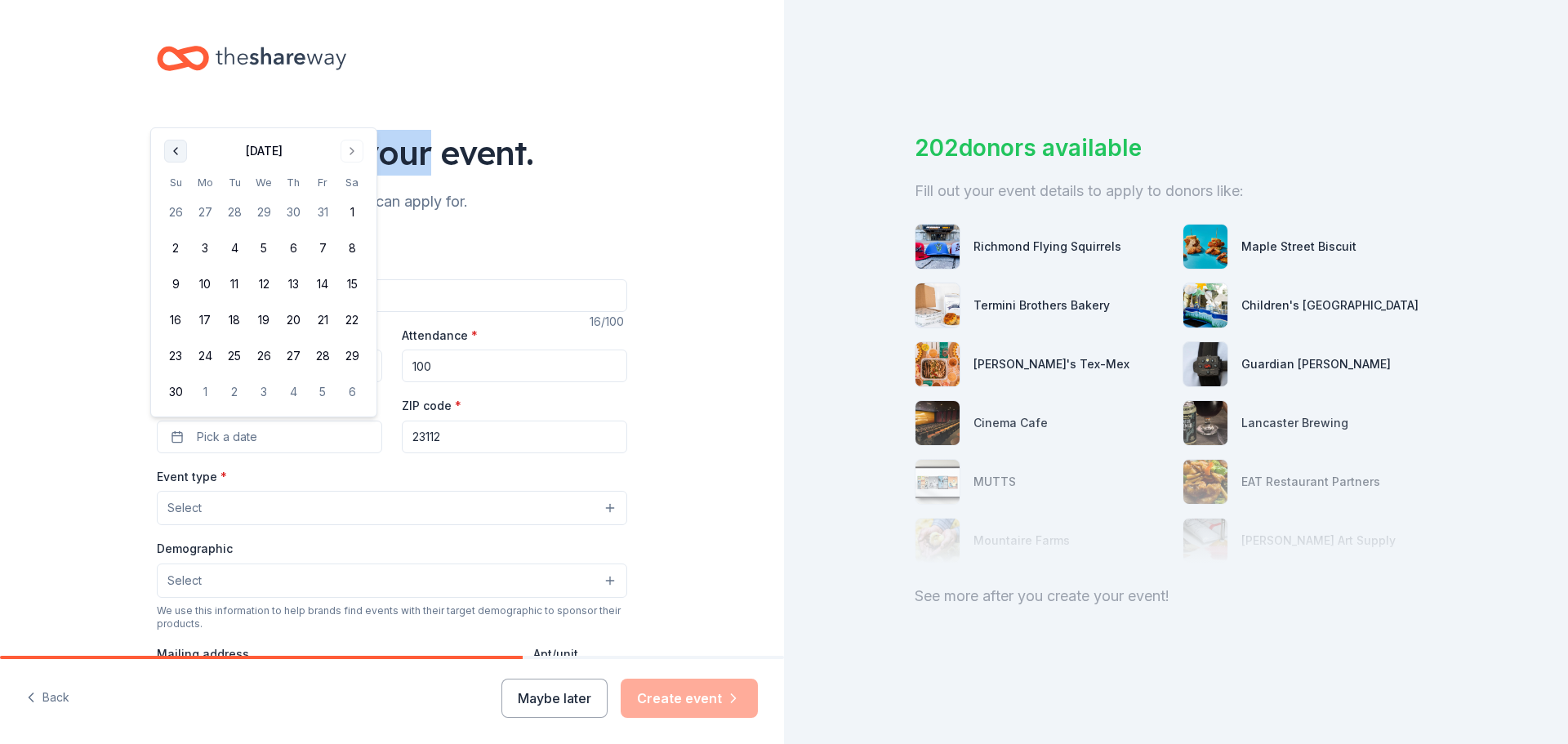
click at [177, 145] on button "Go to previous month" at bounding box center [175, 151] width 23 height 23
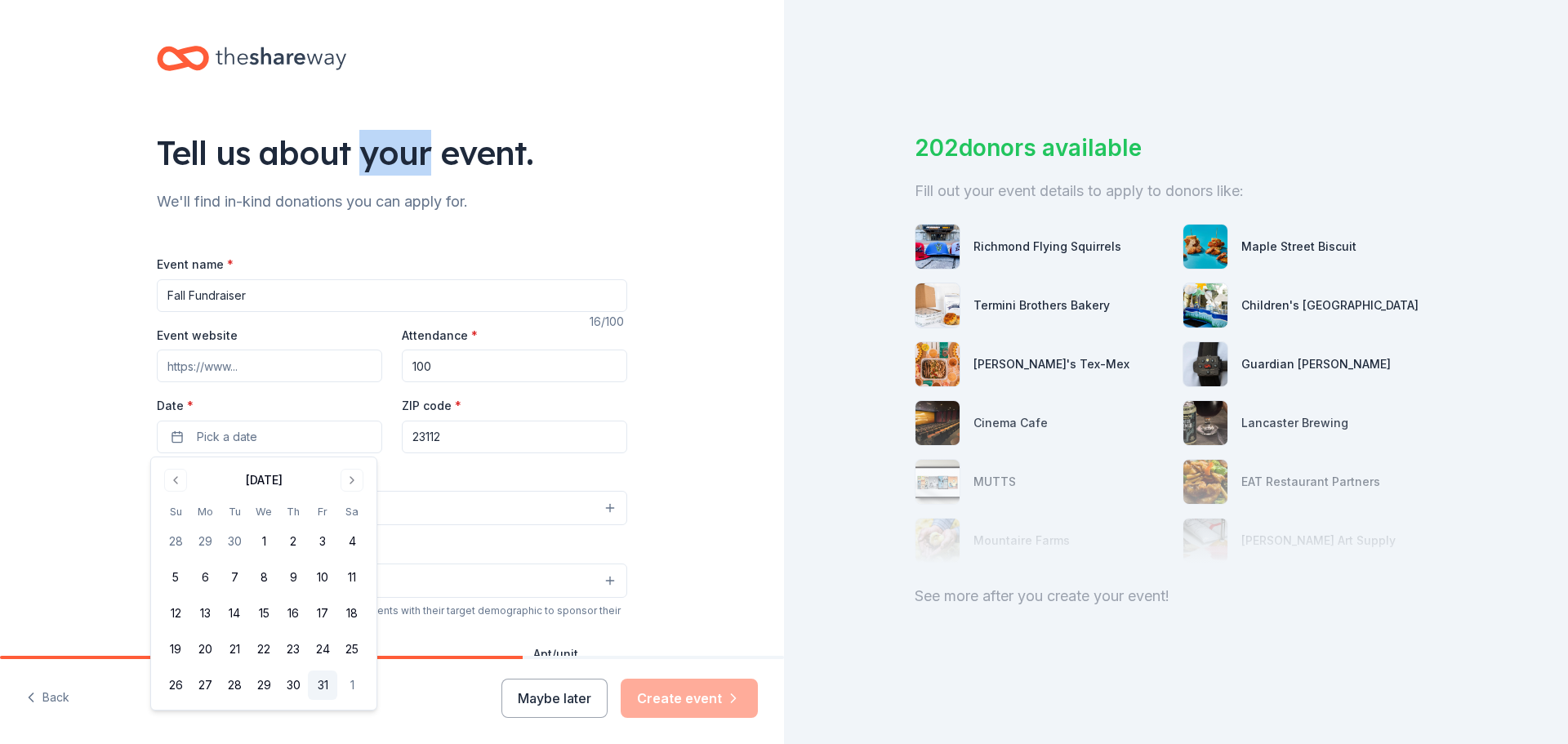
click at [319, 684] on button "31" at bounding box center [323, 685] width 29 height 29
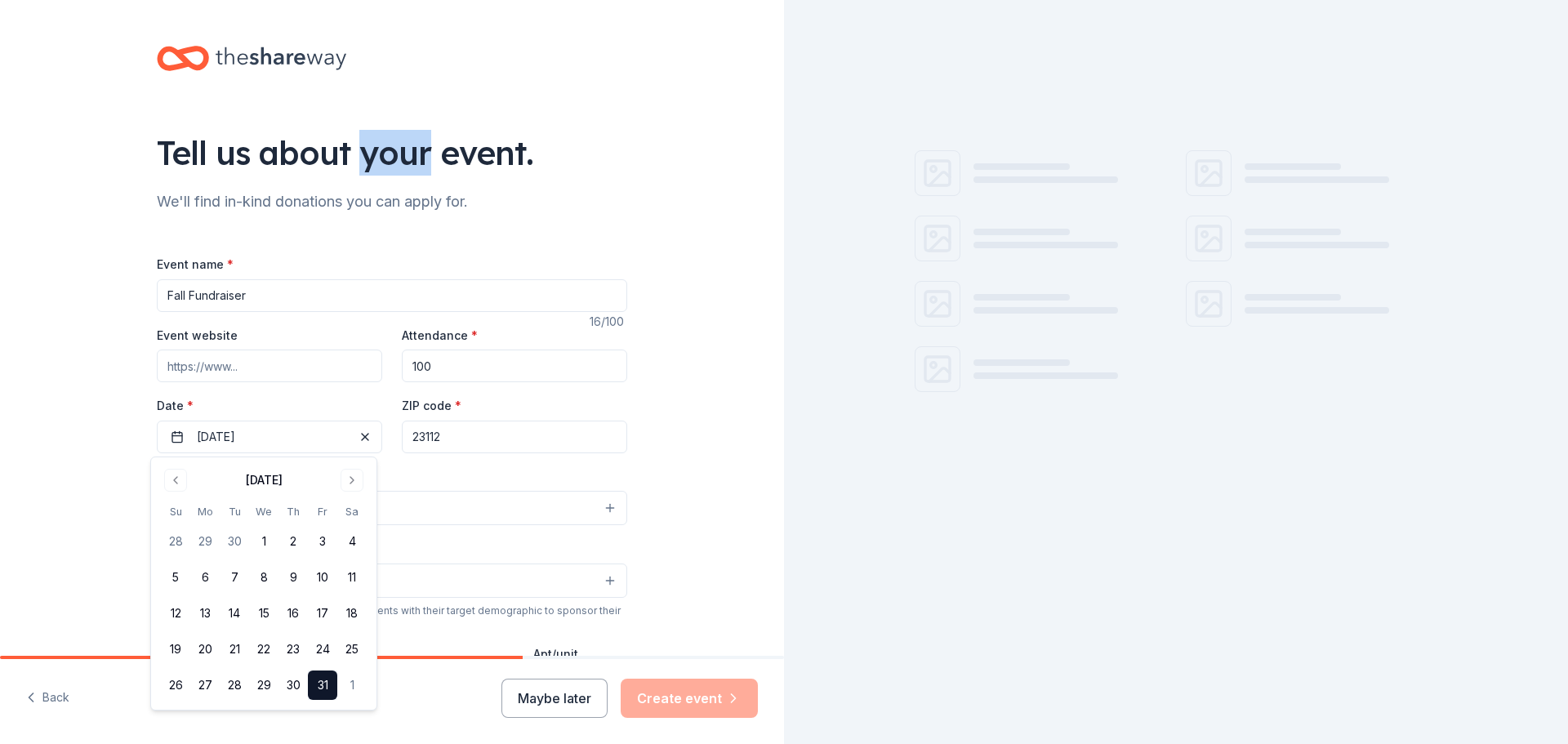
click at [525, 430] on input "23112" at bounding box center [515, 437] width 225 height 32
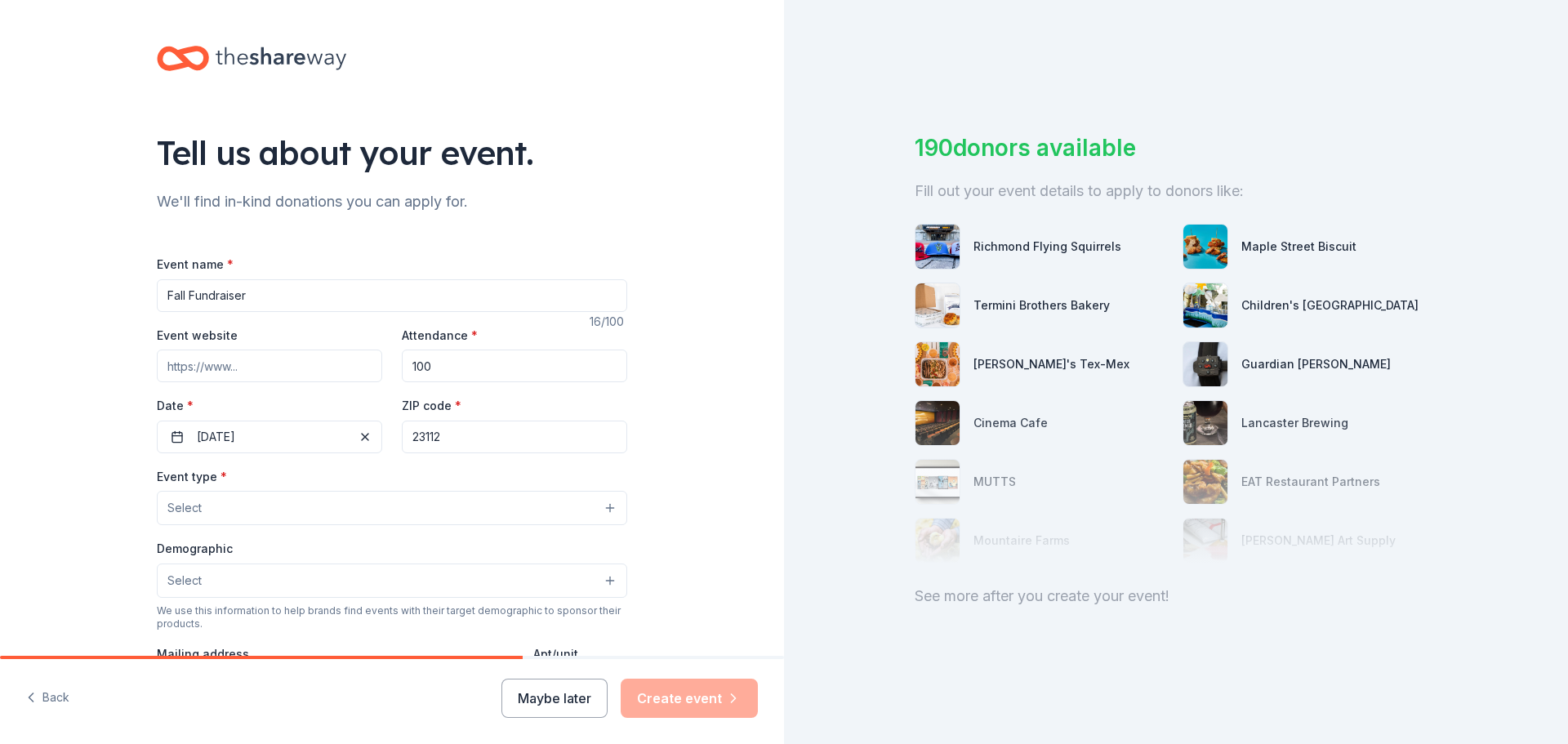
click at [227, 508] on button "Select" at bounding box center [392, 508] width 471 height 34
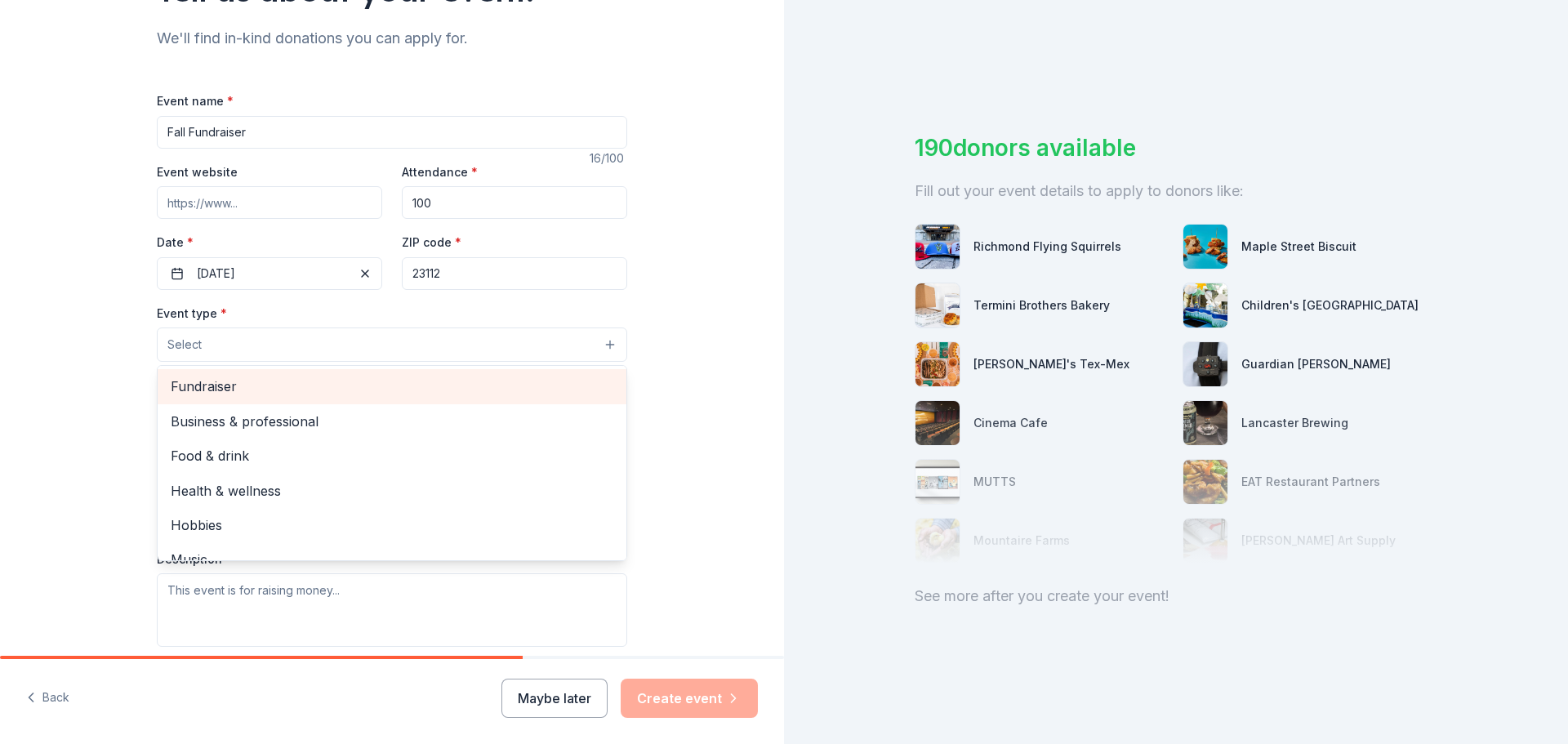
click at [297, 395] on span "Fundraiser" at bounding box center [392, 386] width 442 height 21
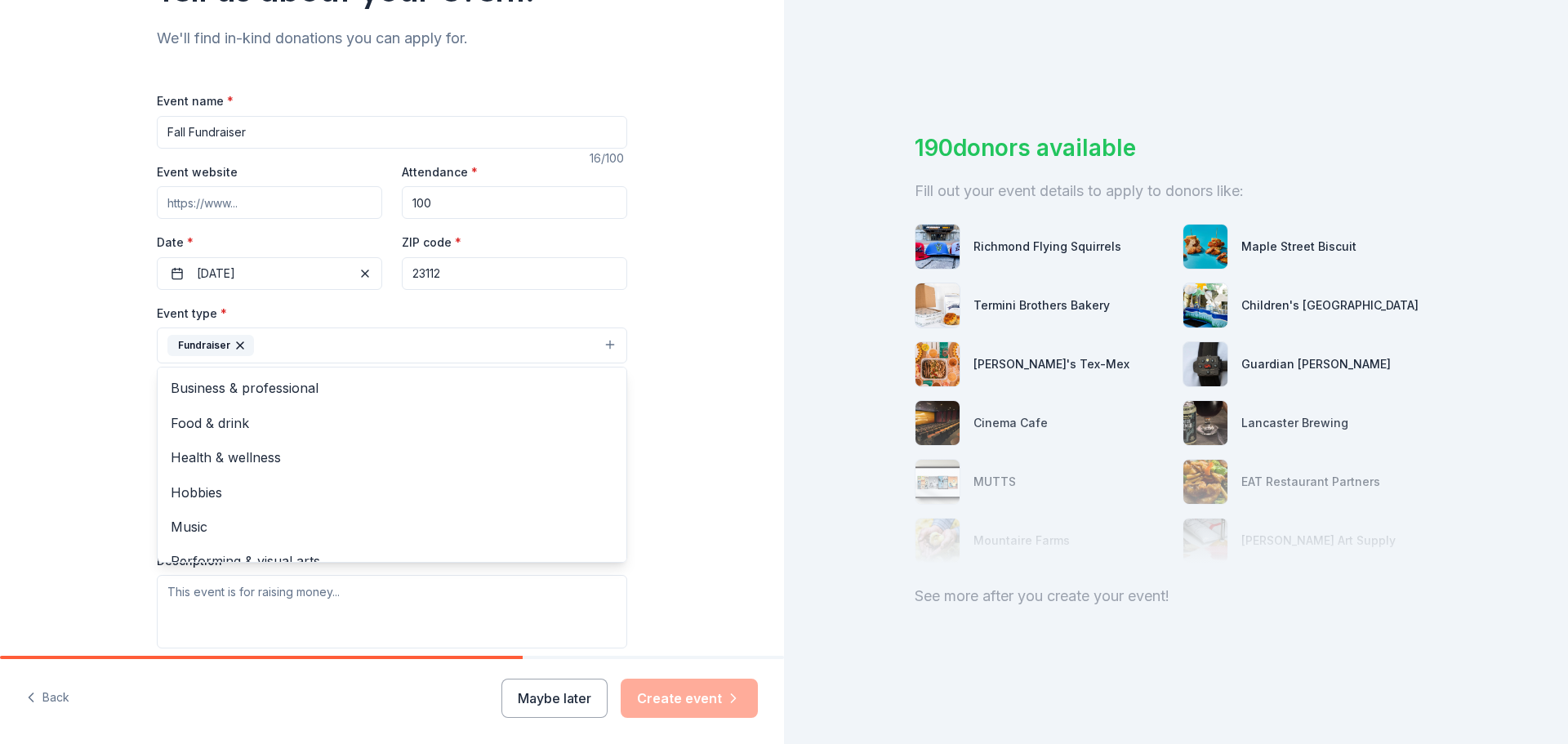
click at [675, 318] on div "Tell us about your event. We'll find in-kind donations you can apply for. Event…" at bounding box center [392, 381] width 784 height 1089
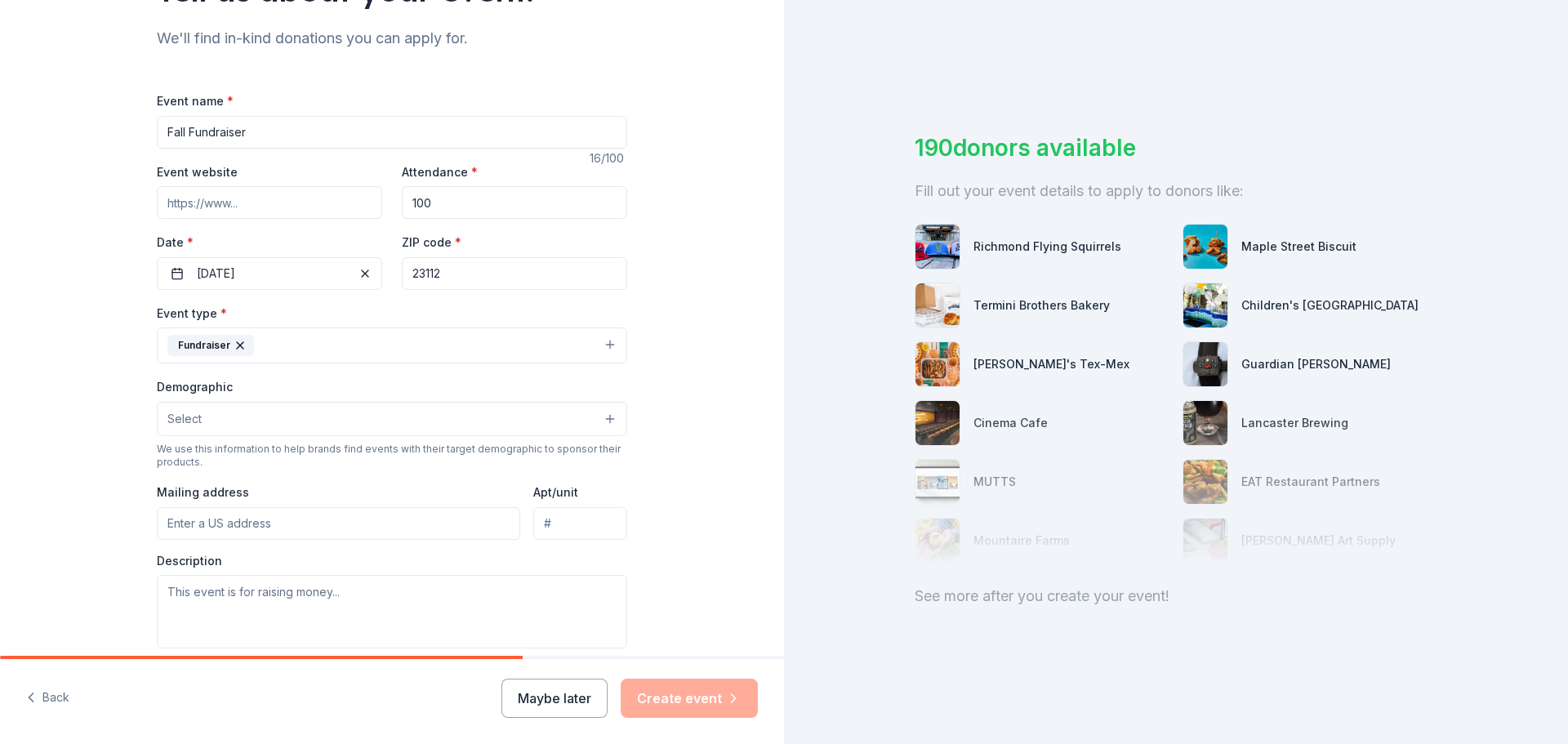
click at [319, 424] on button "Select" at bounding box center [392, 419] width 471 height 34
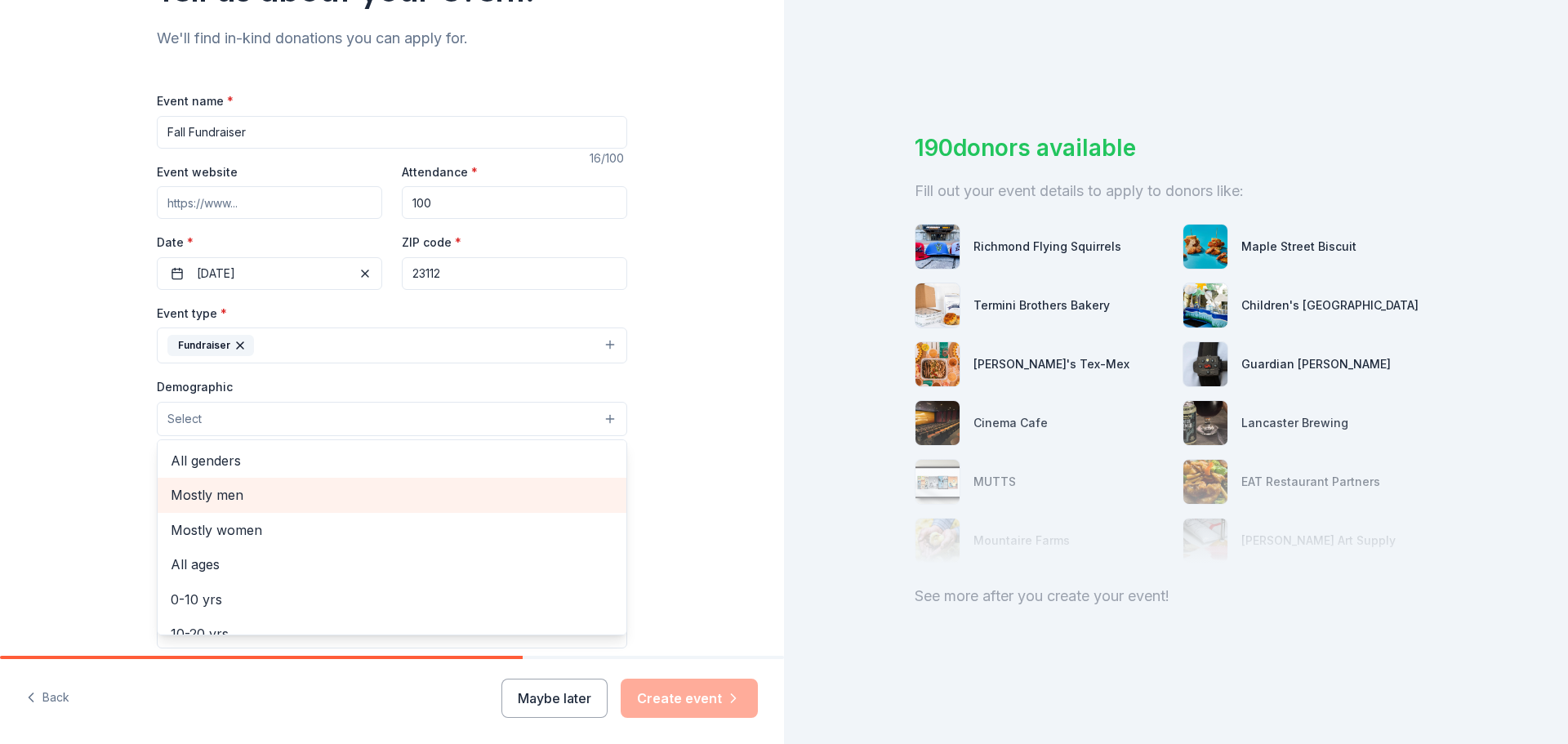
click at [298, 478] on div "Mostly men" at bounding box center [392, 495] width 469 height 34
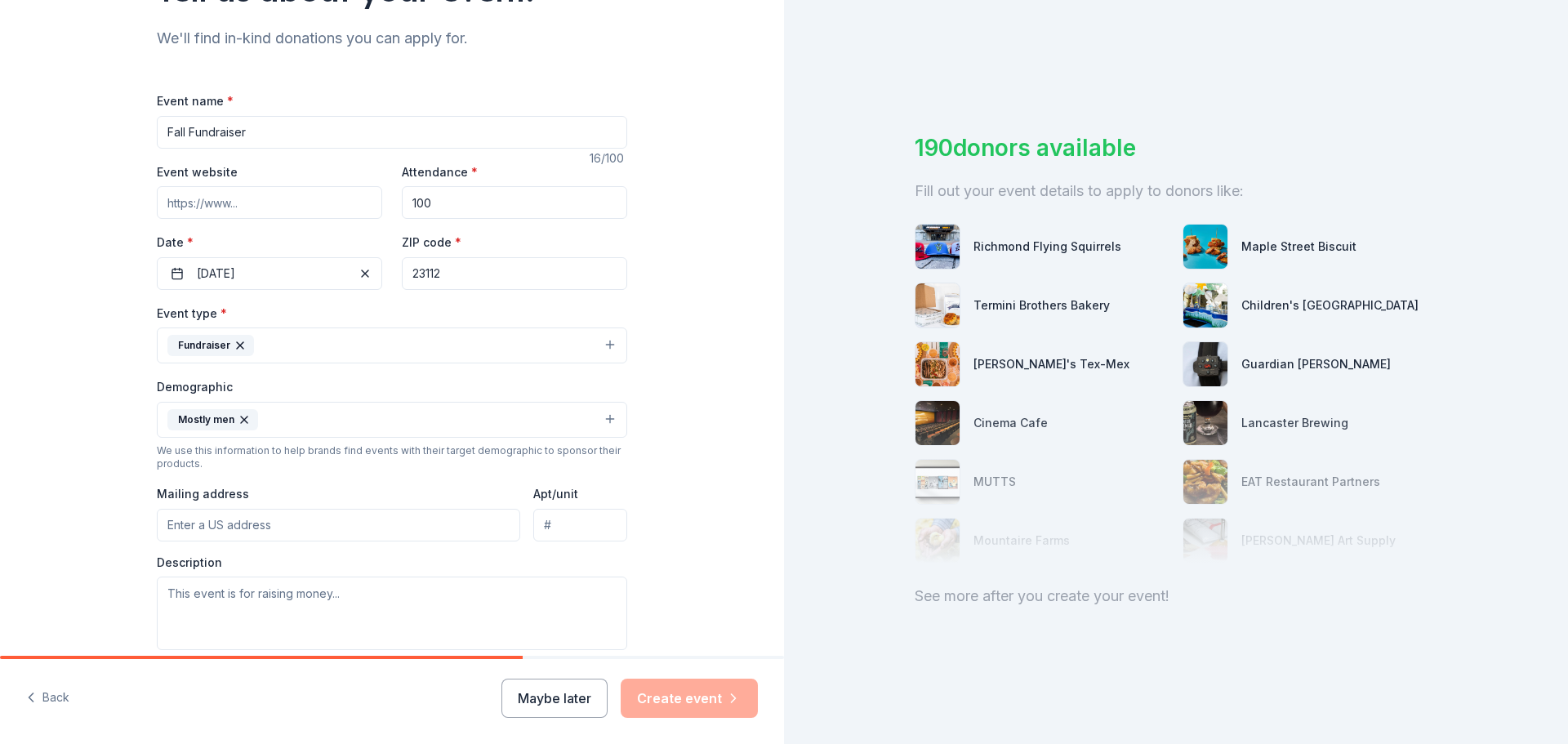
click at [237, 423] on icon "button" at bounding box center [243, 419] width 13 height 13
click at [547, 416] on button "Select" at bounding box center [392, 419] width 471 height 34
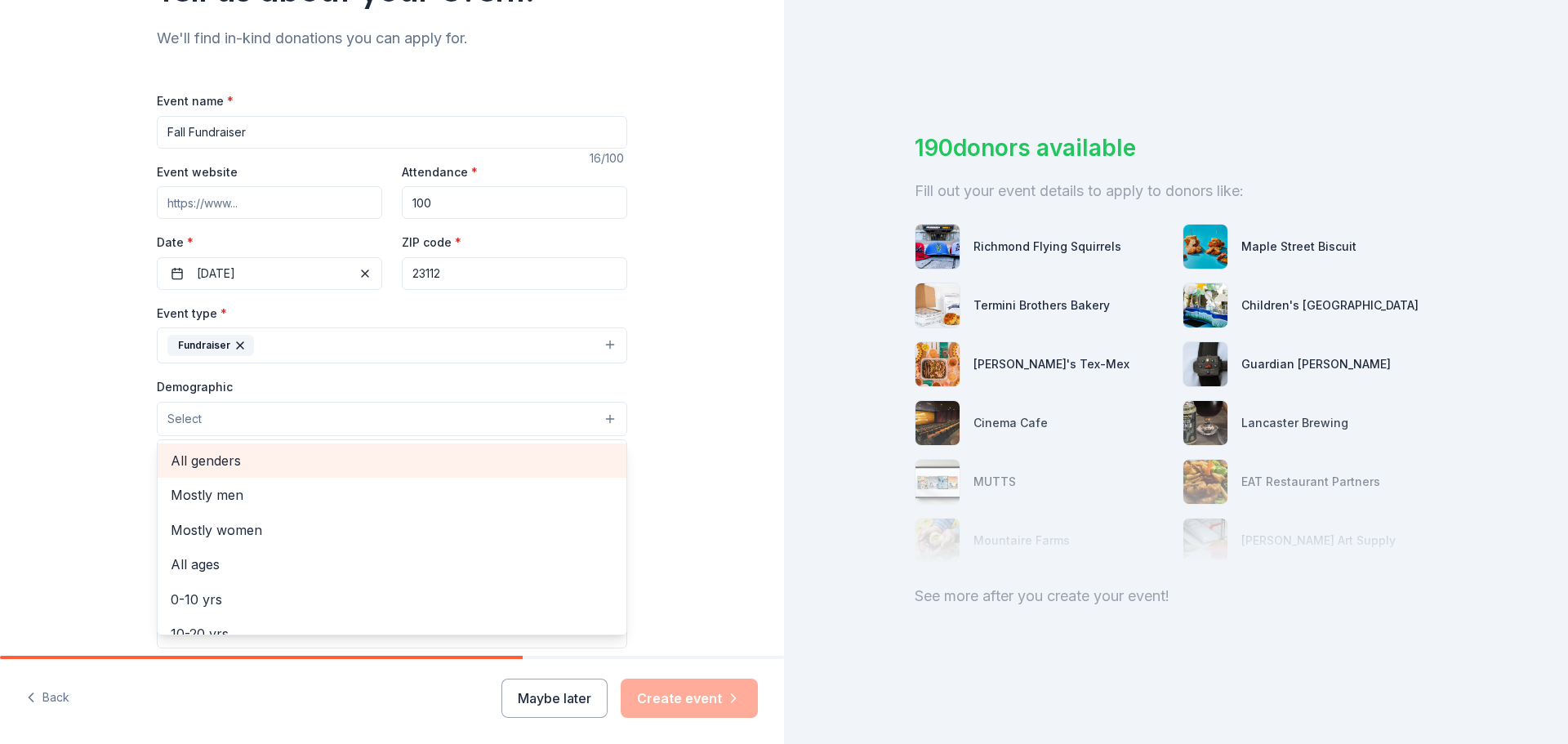
click at [286, 458] on span "All genders" at bounding box center [392, 460] width 442 height 21
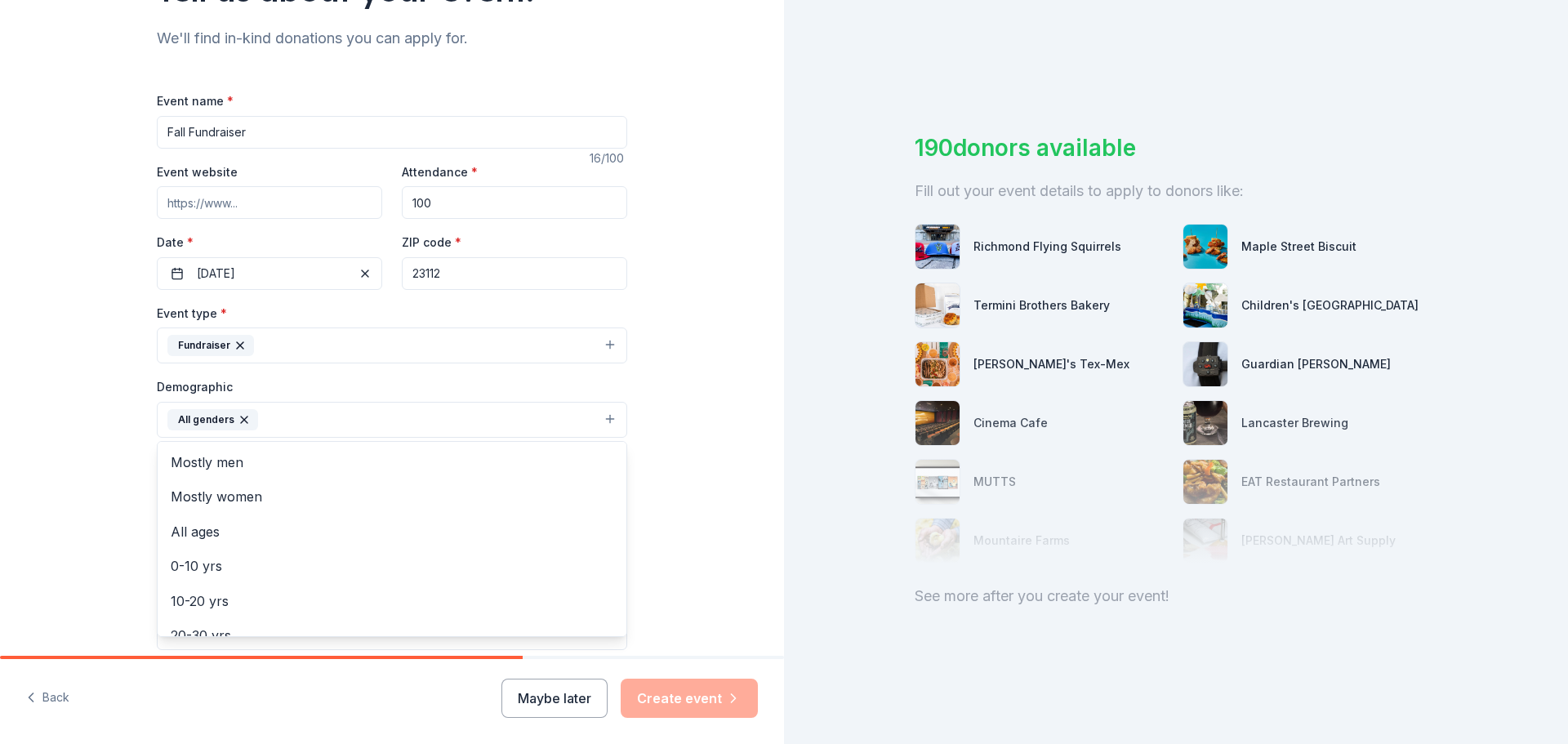
click at [723, 501] on div "Tell us about your event. We'll find in-kind donations you can apply for. Event…" at bounding box center [392, 382] width 784 height 1091
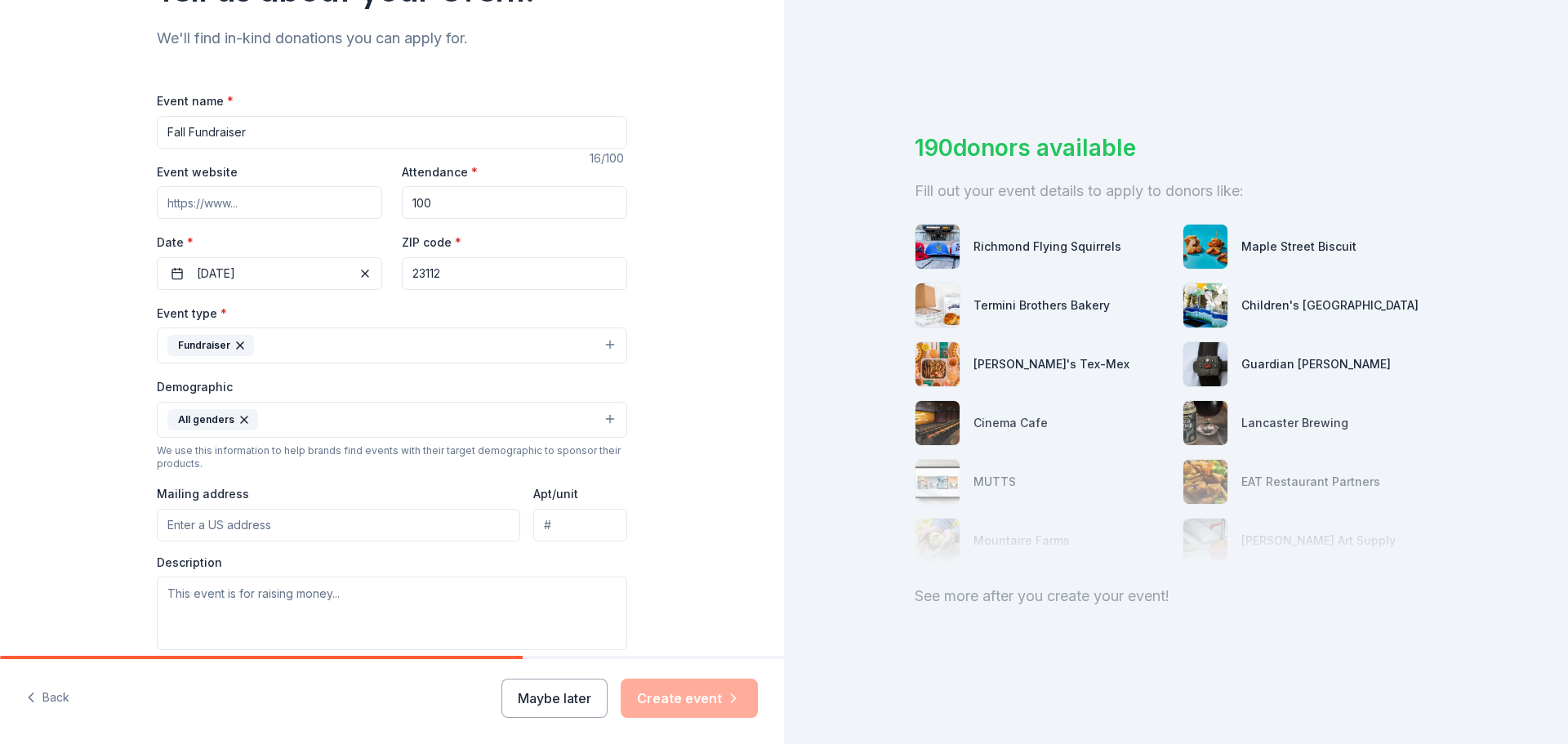
click at [366, 530] on input "Mailing address" at bounding box center [339, 525] width 364 height 32
type input "12501 Bailey Bridge Road, Midlothian, VA, 23112"
click at [414, 581] on textarea at bounding box center [392, 613] width 471 height 73
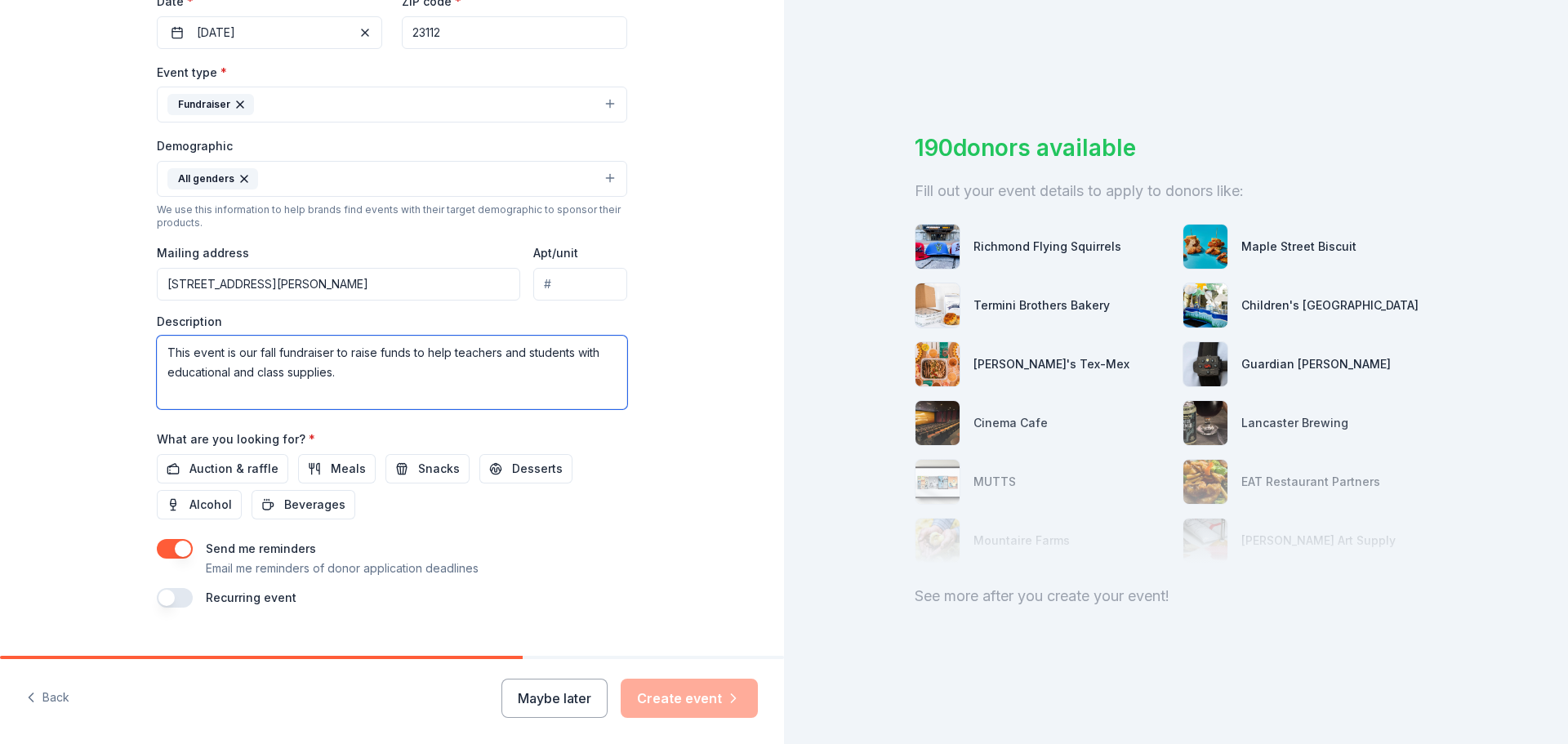
scroll to position [408, 0]
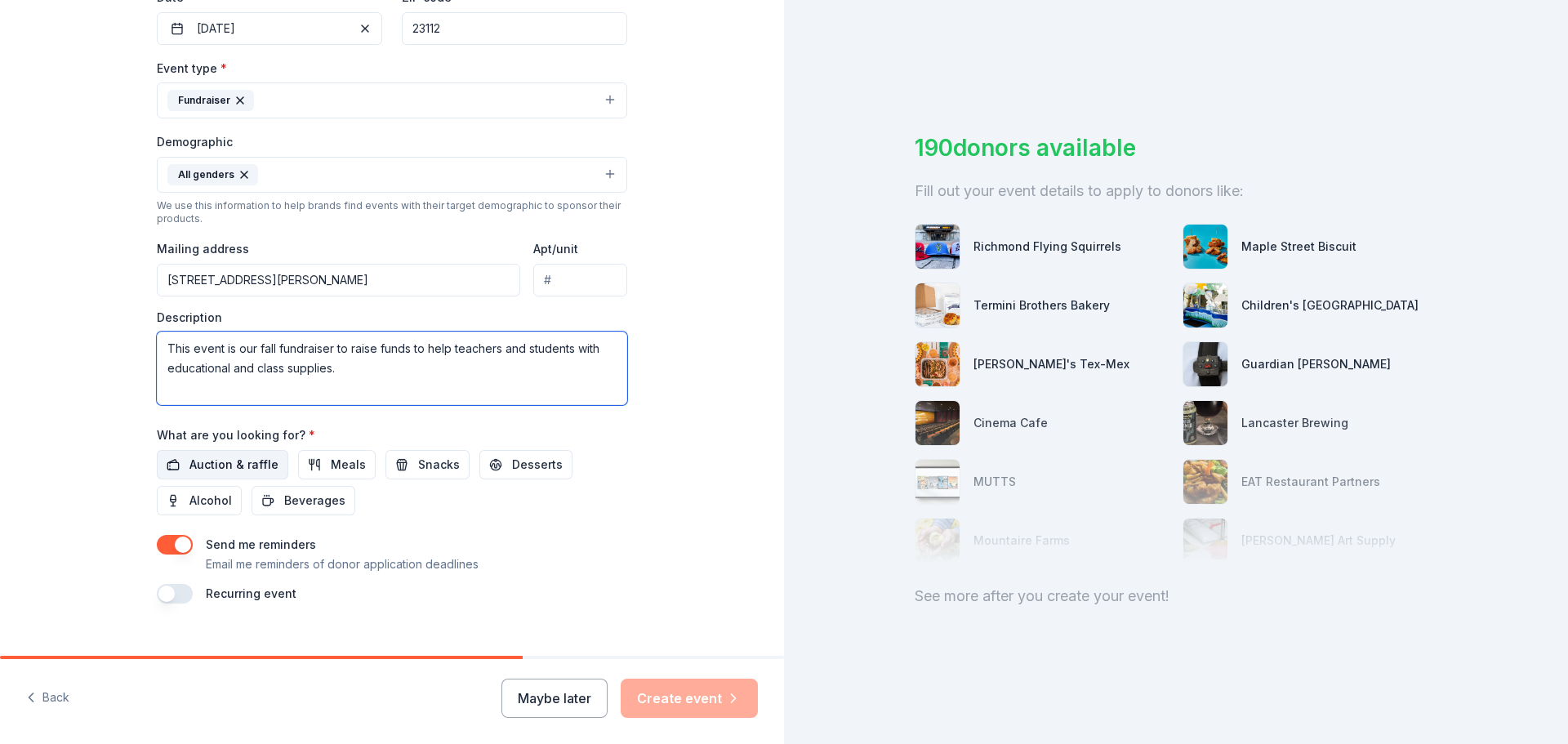
type textarea "This event is our fall fundraiser to raise funds to help teachers and students …"
click at [249, 463] on span "Auction & raffle" at bounding box center [234, 465] width 89 height 20
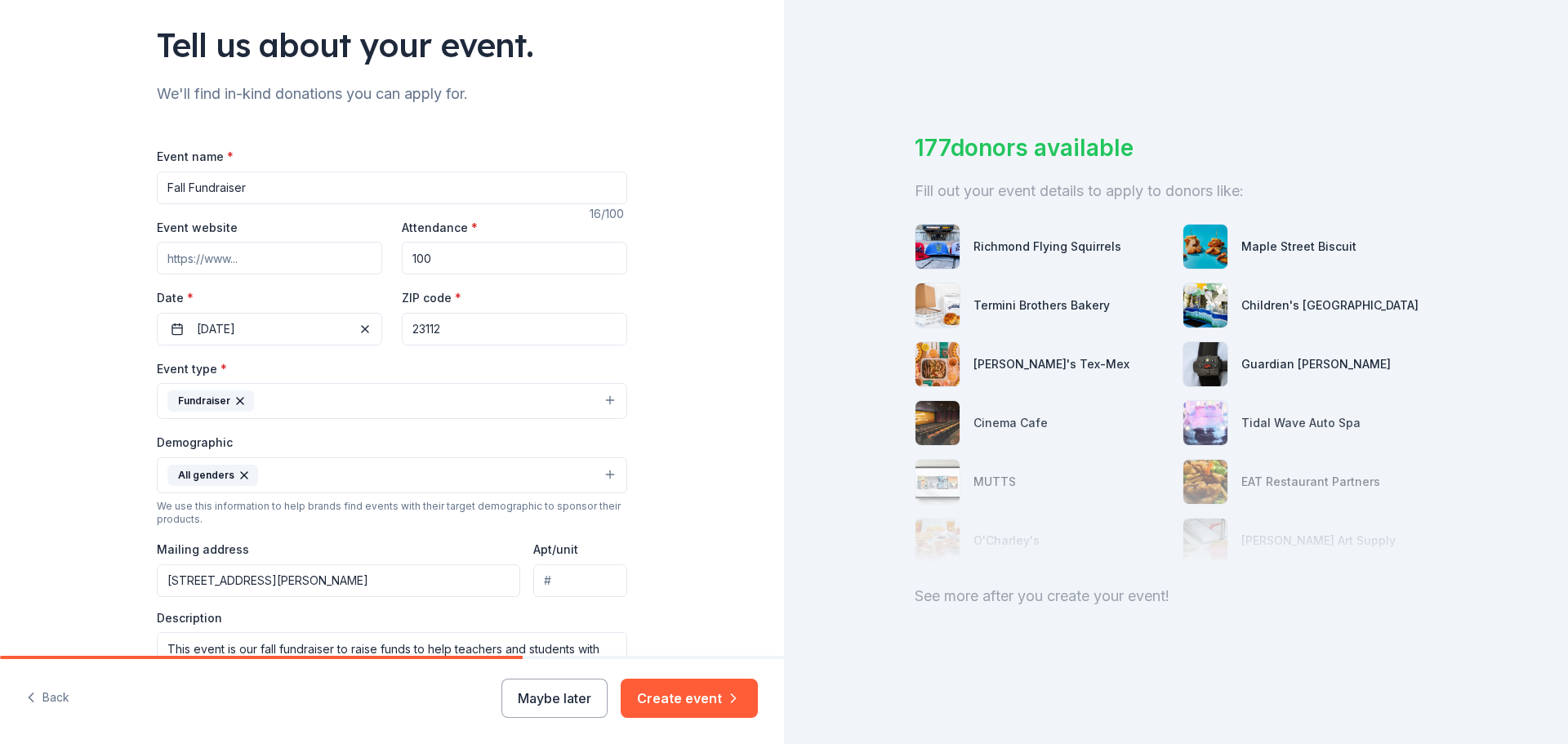
scroll to position [82, 0]
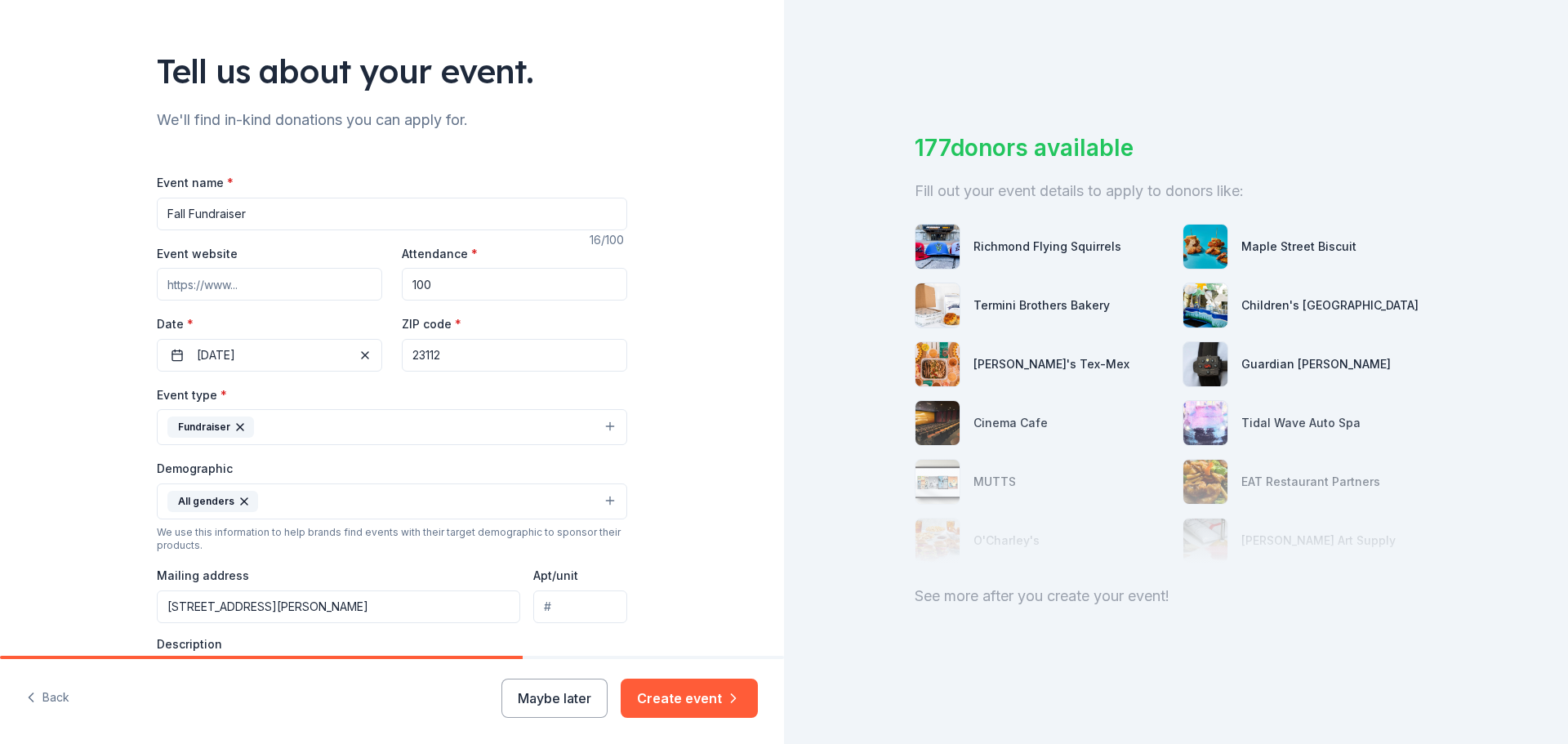
click at [262, 287] on input "Event website" at bounding box center [270, 284] width 225 height 32
click at [682, 402] on div "Tell us about your event. We'll find in-kind donations you can apply for. Event…" at bounding box center [392, 463] width 784 height 1091
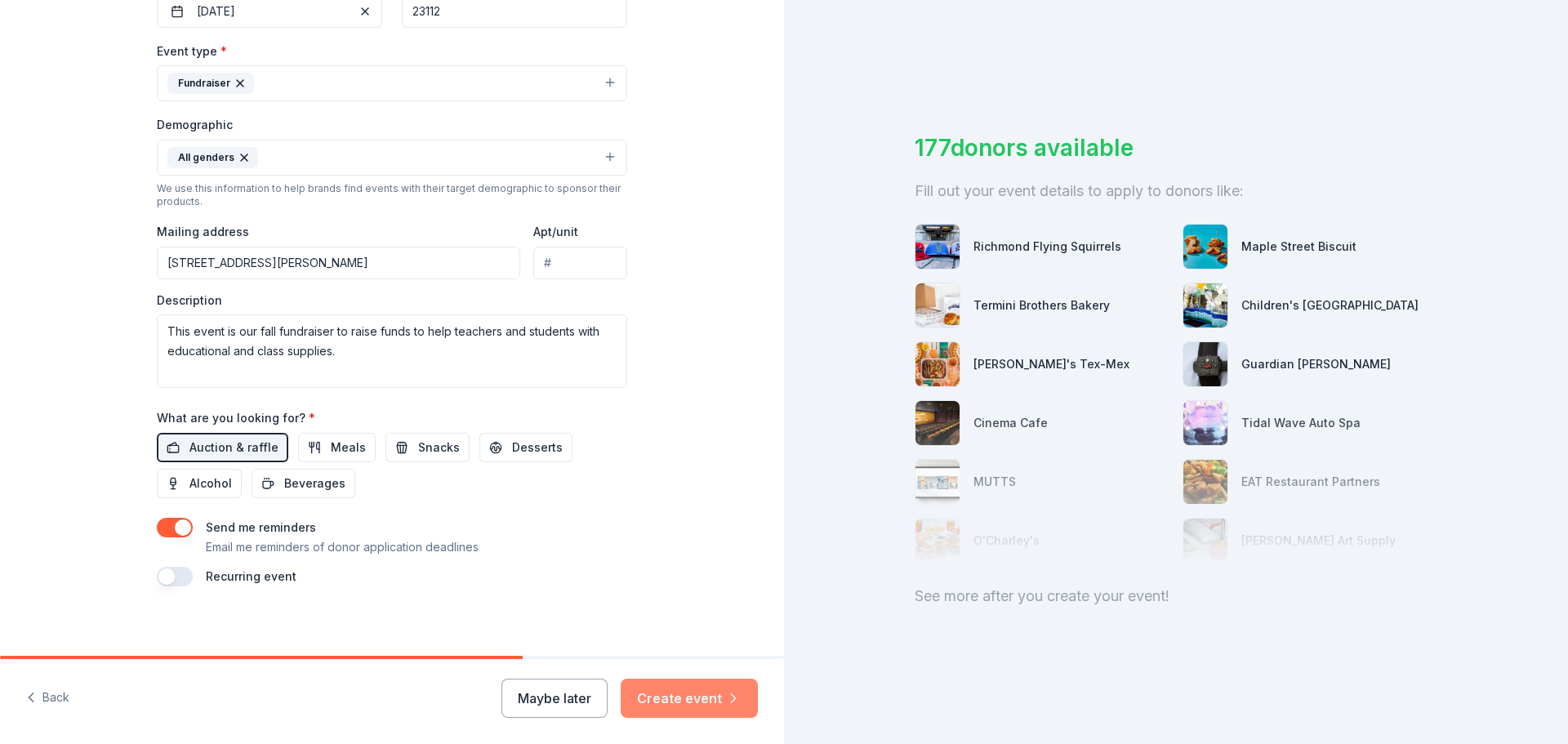
scroll to position [435, 0]
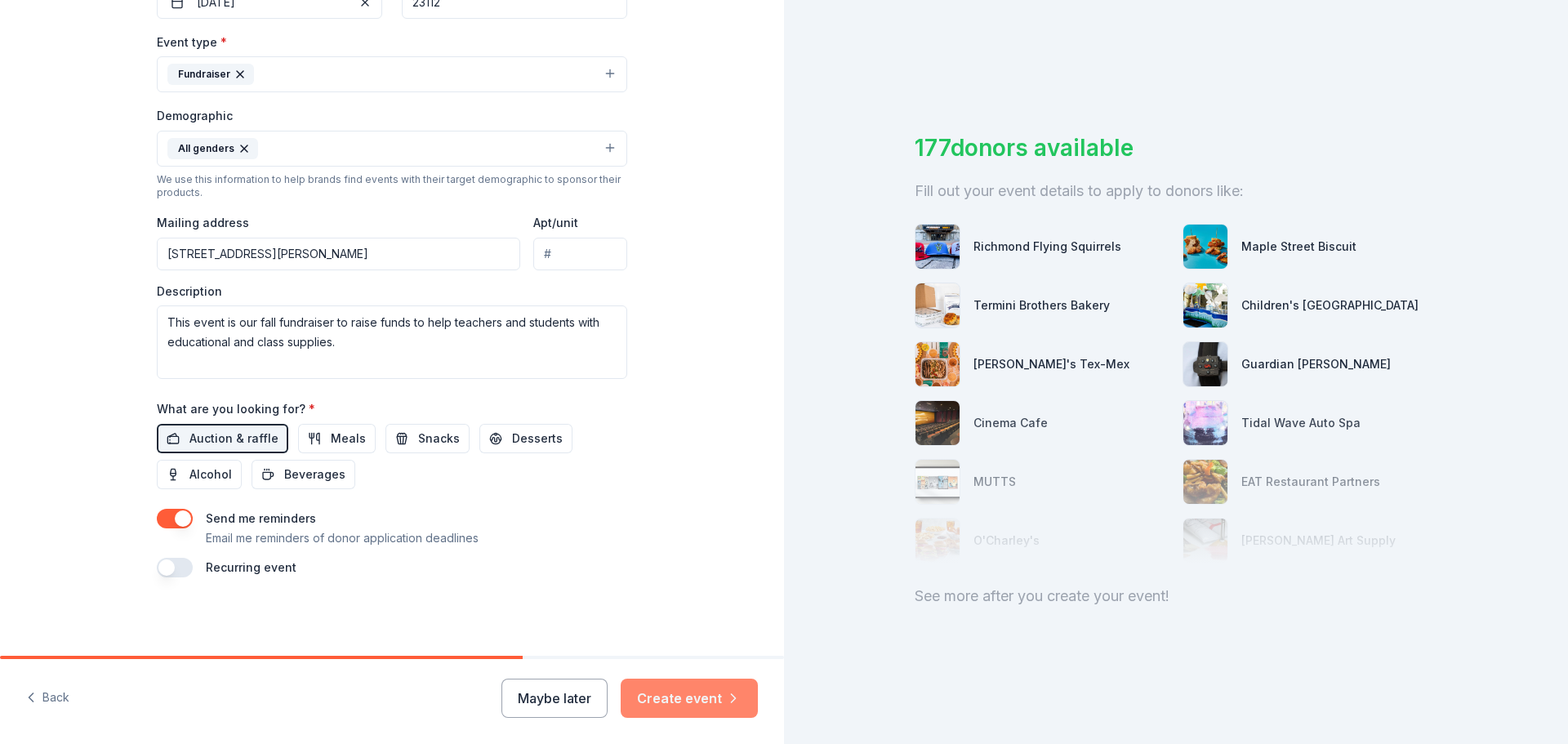
click at [659, 703] on button "Create event" at bounding box center [689, 699] width 137 height 39
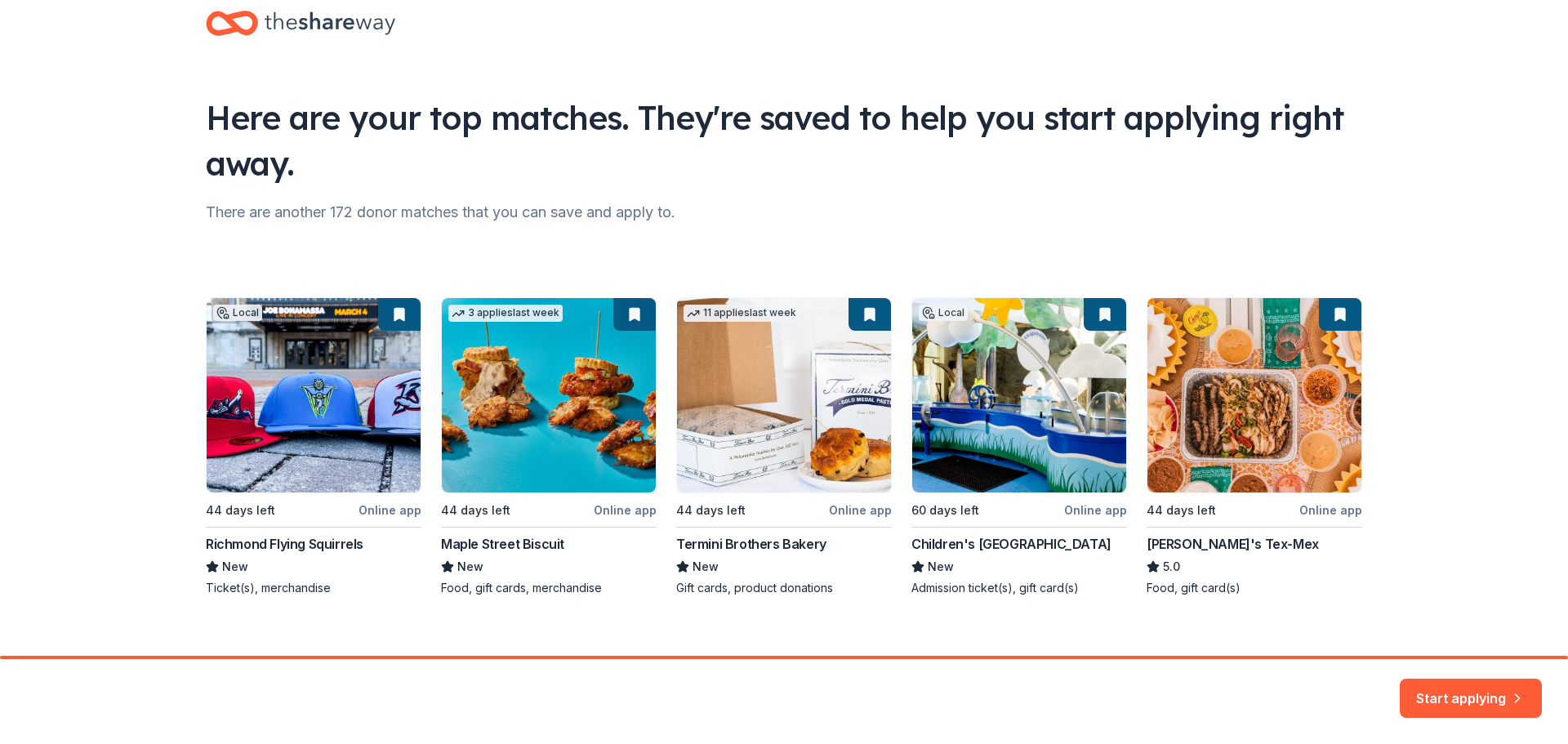
scroll to position [54, 0]
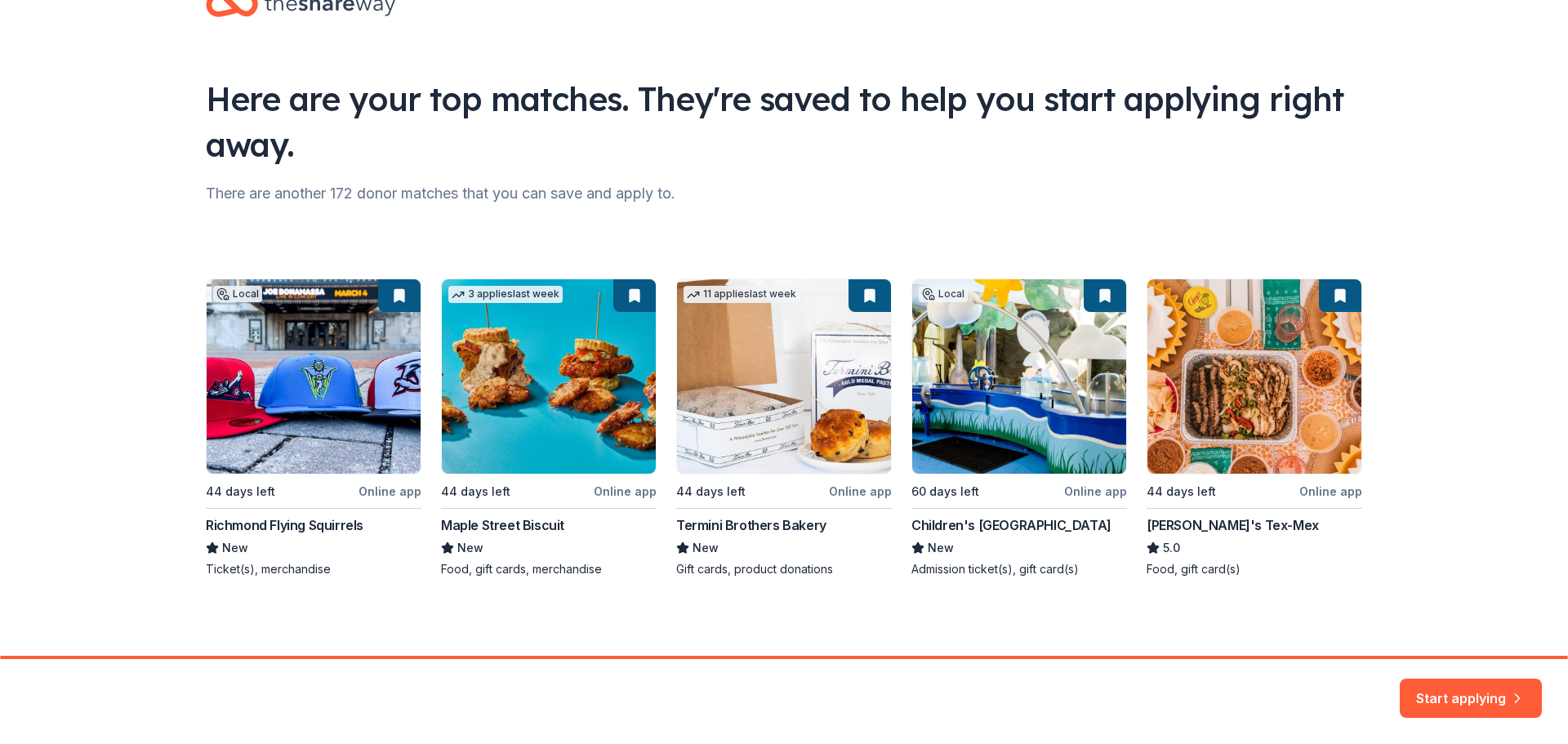
click at [379, 423] on div "Local 44 days left Online app Richmond Flying Squirrels New Ticket(s), merchand…" at bounding box center [784, 428] width 1156 height 299
click at [376, 422] on div "Local 44 days left Online app Richmond Flying Squirrels New Ticket(s), merchand…" at bounding box center [784, 428] width 1156 height 299
click at [357, 417] on div "Local 44 days left Online app Richmond Flying Squirrels New Ticket(s), merchand…" at bounding box center [784, 428] width 1156 height 299
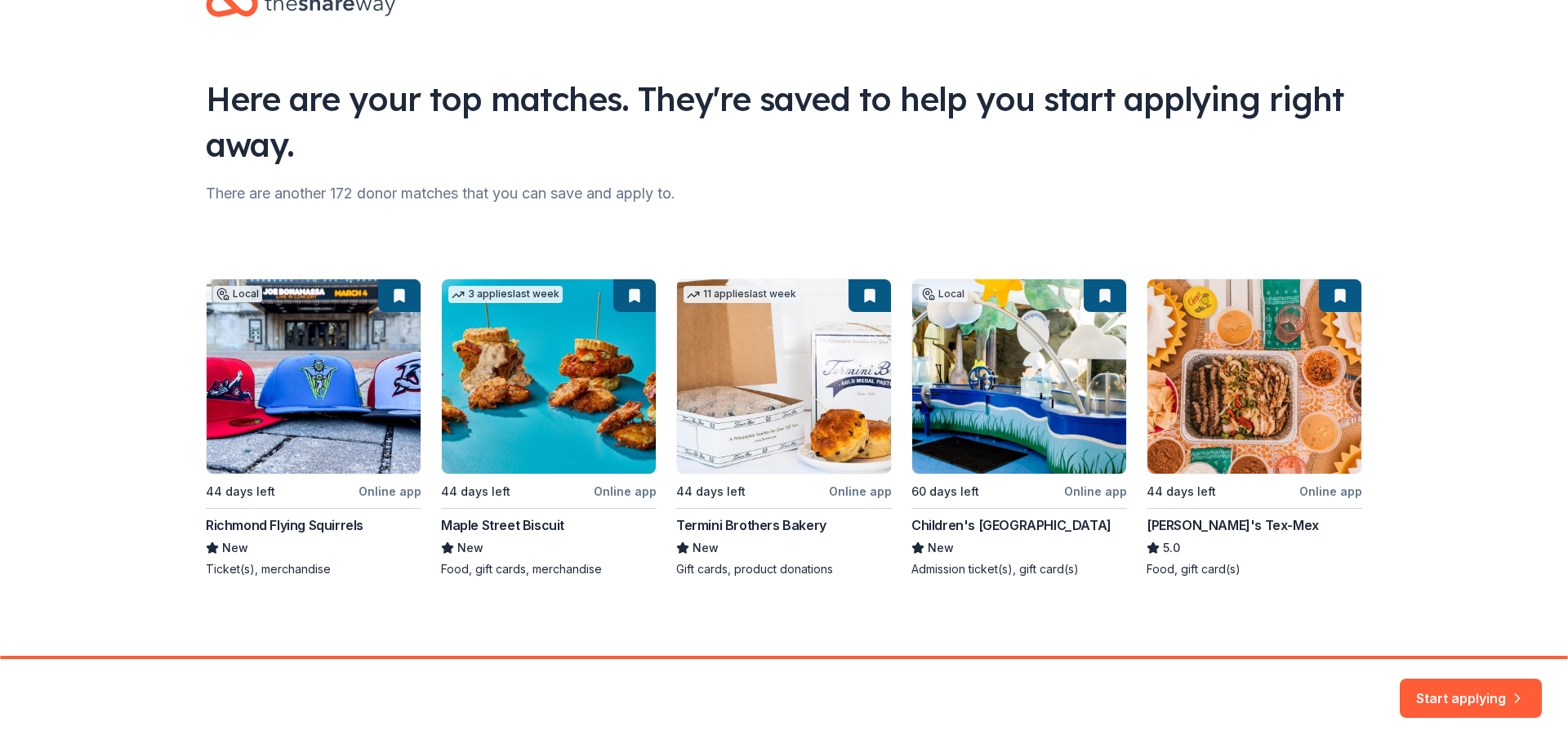
click at [298, 427] on div "Local 44 days left Online app Richmond Flying Squirrels New Ticket(s), merchand…" at bounding box center [784, 428] width 1156 height 299
click at [1454, 689] on button "Start applying" at bounding box center [1471, 688] width 142 height 39
click at [392, 295] on div "Local 44 days left Online app Richmond Flying Squirrels New Ticket(s), merchand…" at bounding box center [784, 428] width 1156 height 299
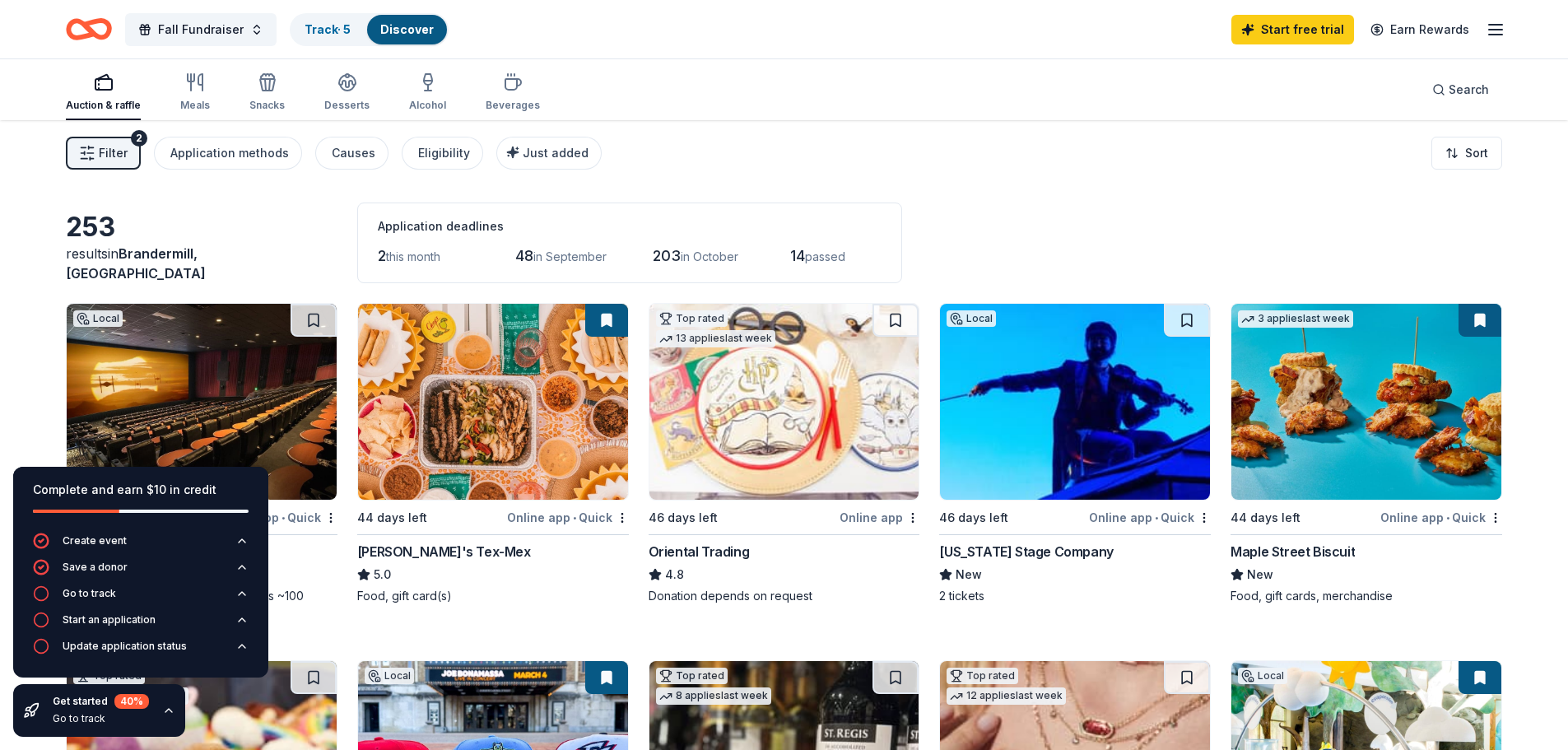
drag, startPoint x: 914, startPoint y: 160, endPoint x: 944, endPoint y: 170, distance: 31.6
click at [915, 160] on div "Filter 2 Application methods Causes Eligibility Just added Sort" at bounding box center [784, 153] width 1568 height 66
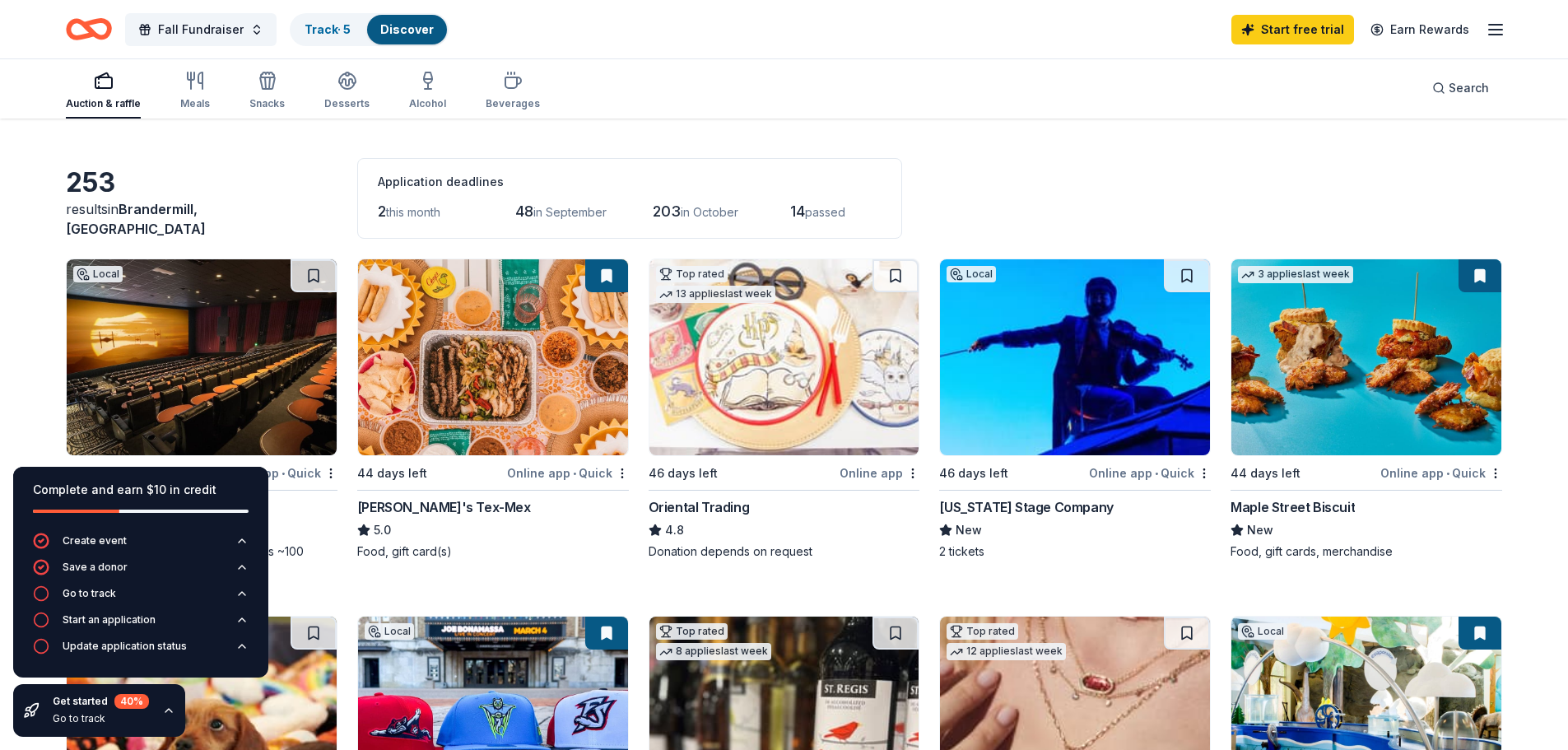
scroll to position [164, 0]
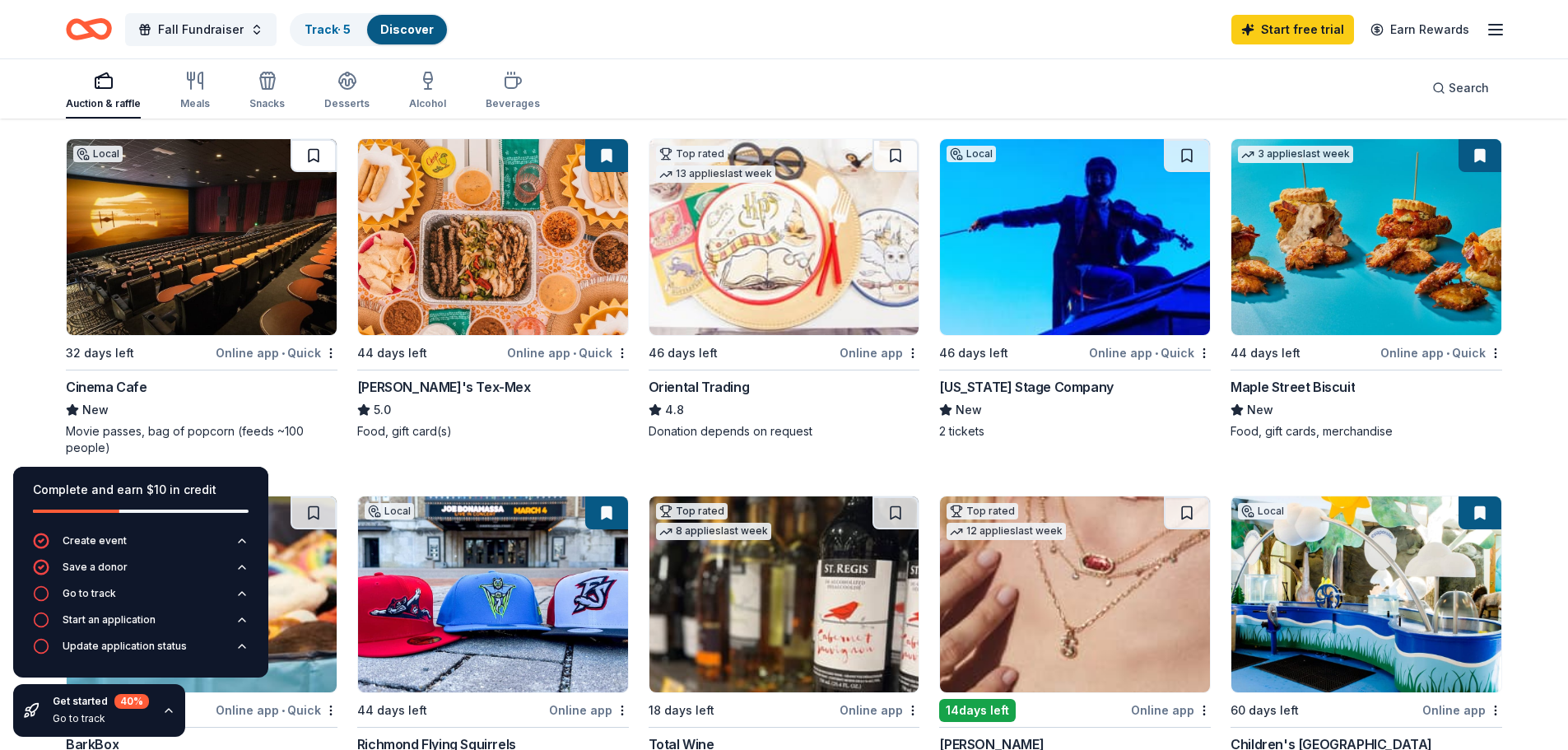
click at [318, 164] on button at bounding box center [314, 156] width 46 height 33
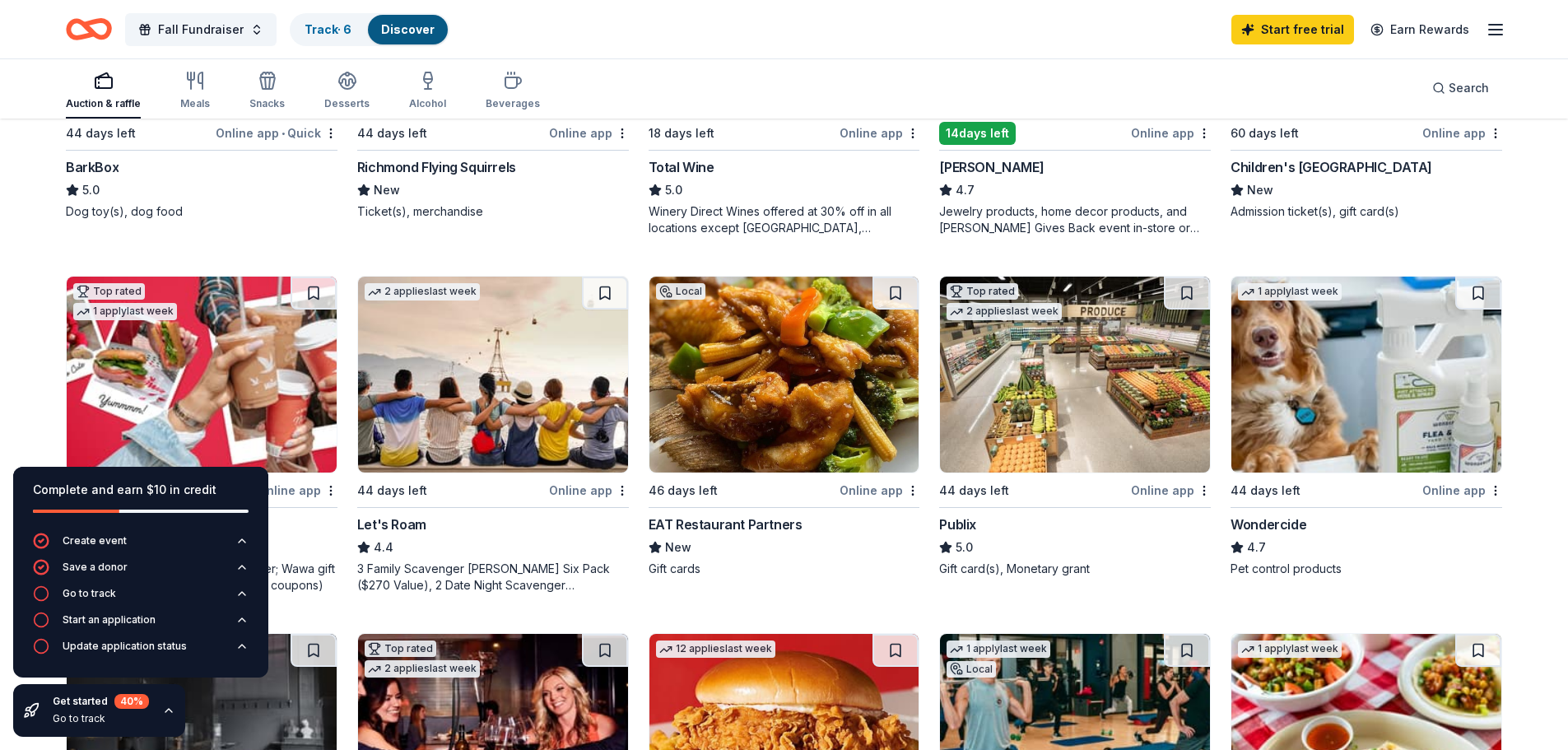
scroll to position [741, 0]
click at [313, 303] on button at bounding box center [314, 294] width 46 height 33
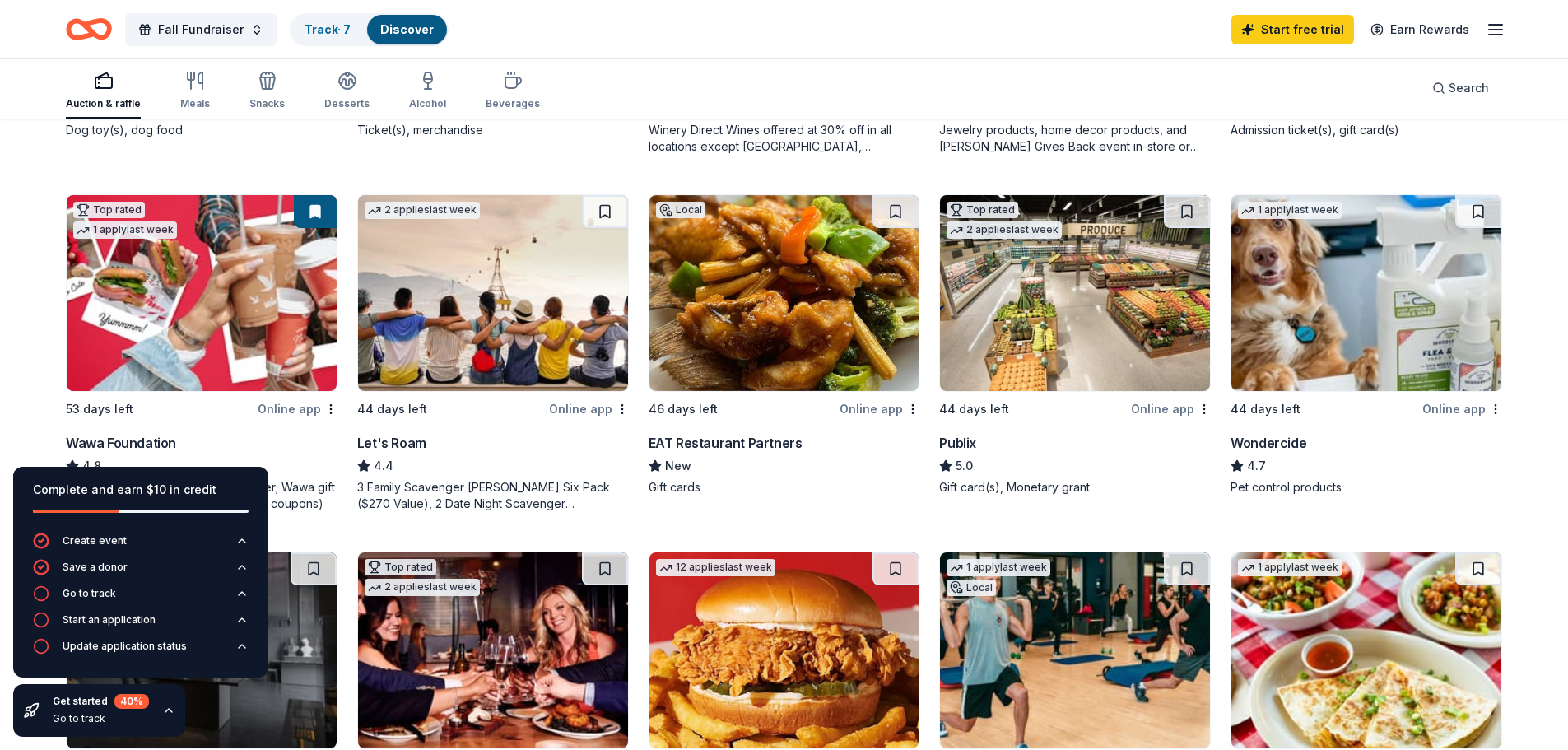
scroll to position [906, 0]
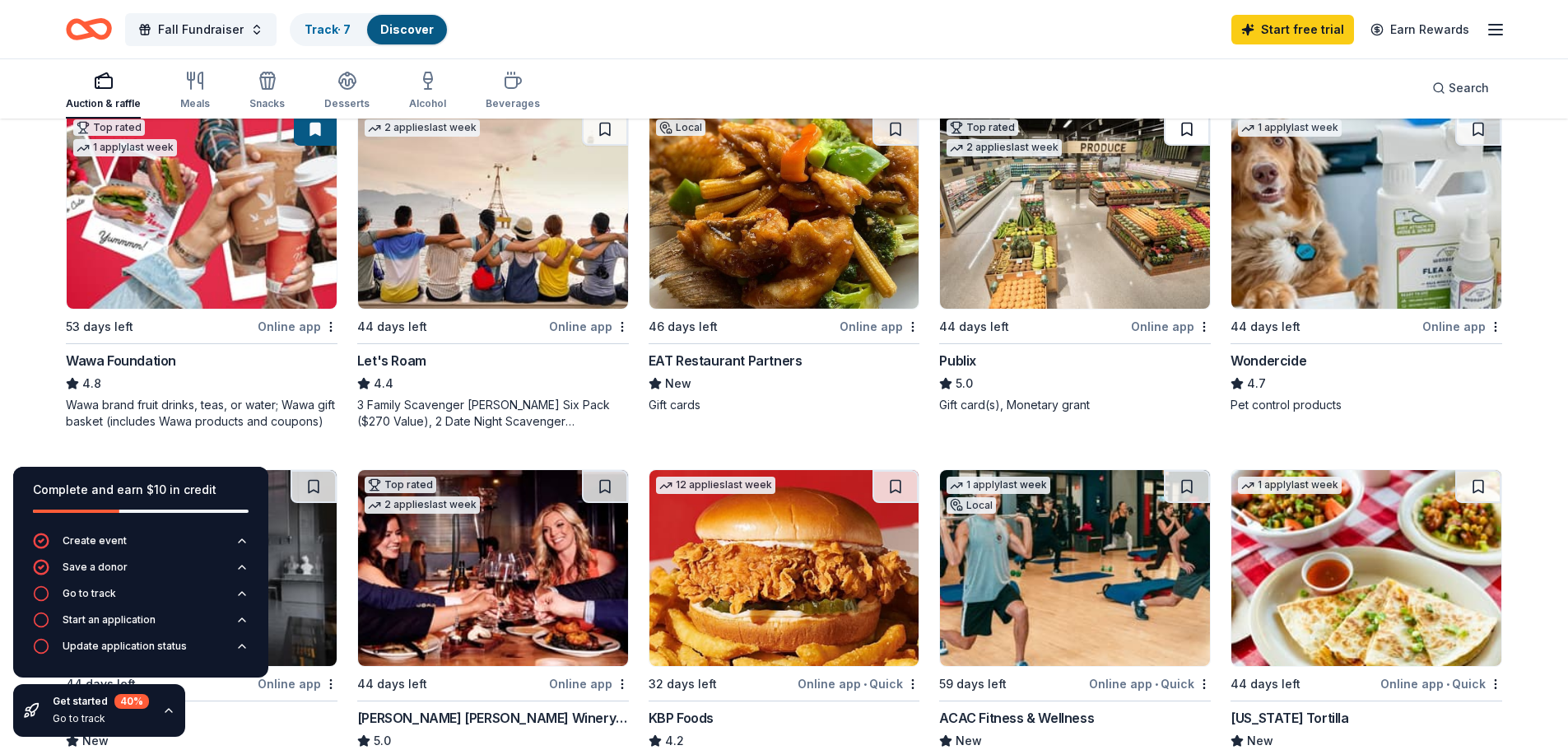
click at [1188, 133] on button at bounding box center [1187, 129] width 46 height 33
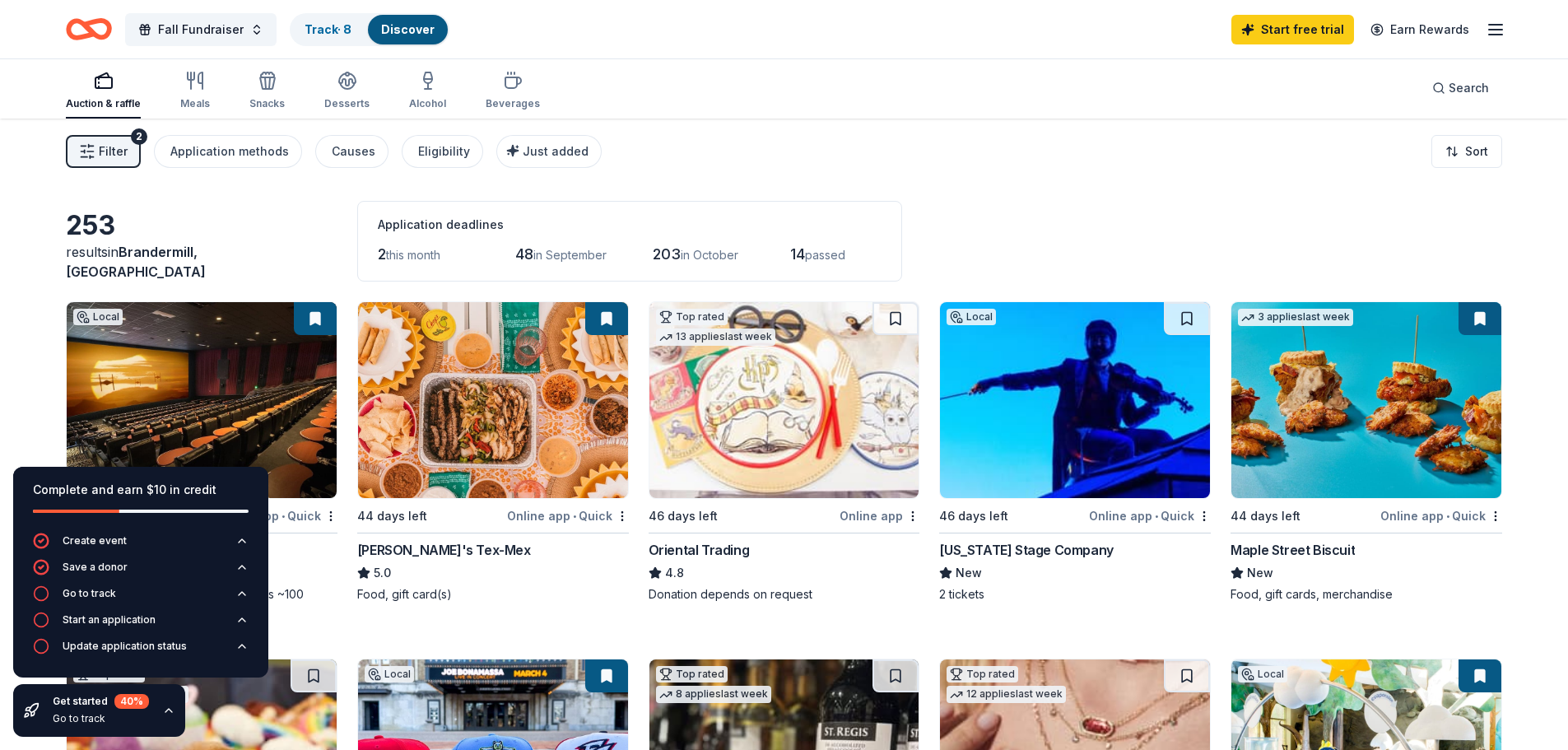
scroll to position [0, 0]
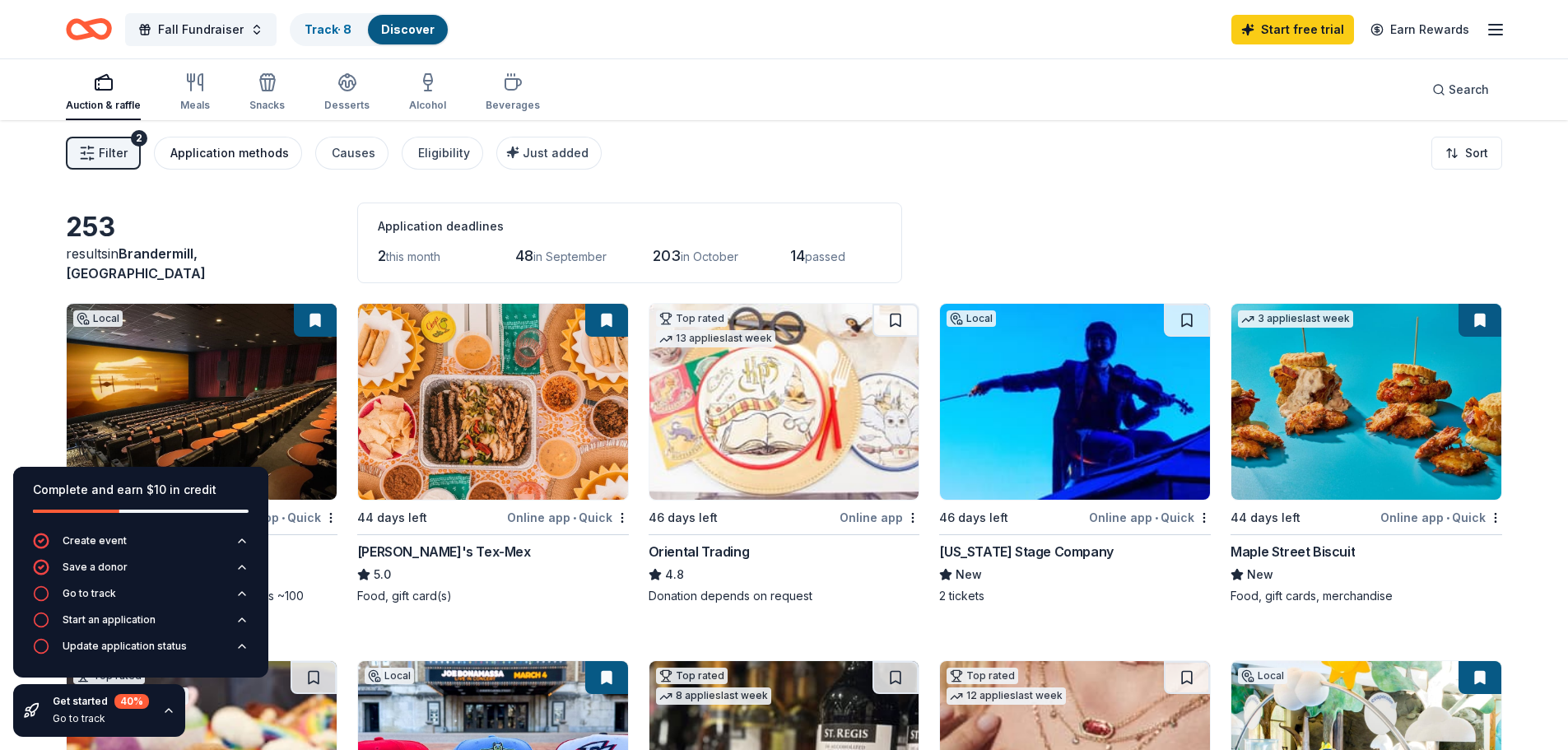
click at [256, 138] on button "Application methods" at bounding box center [228, 153] width 148 height 33
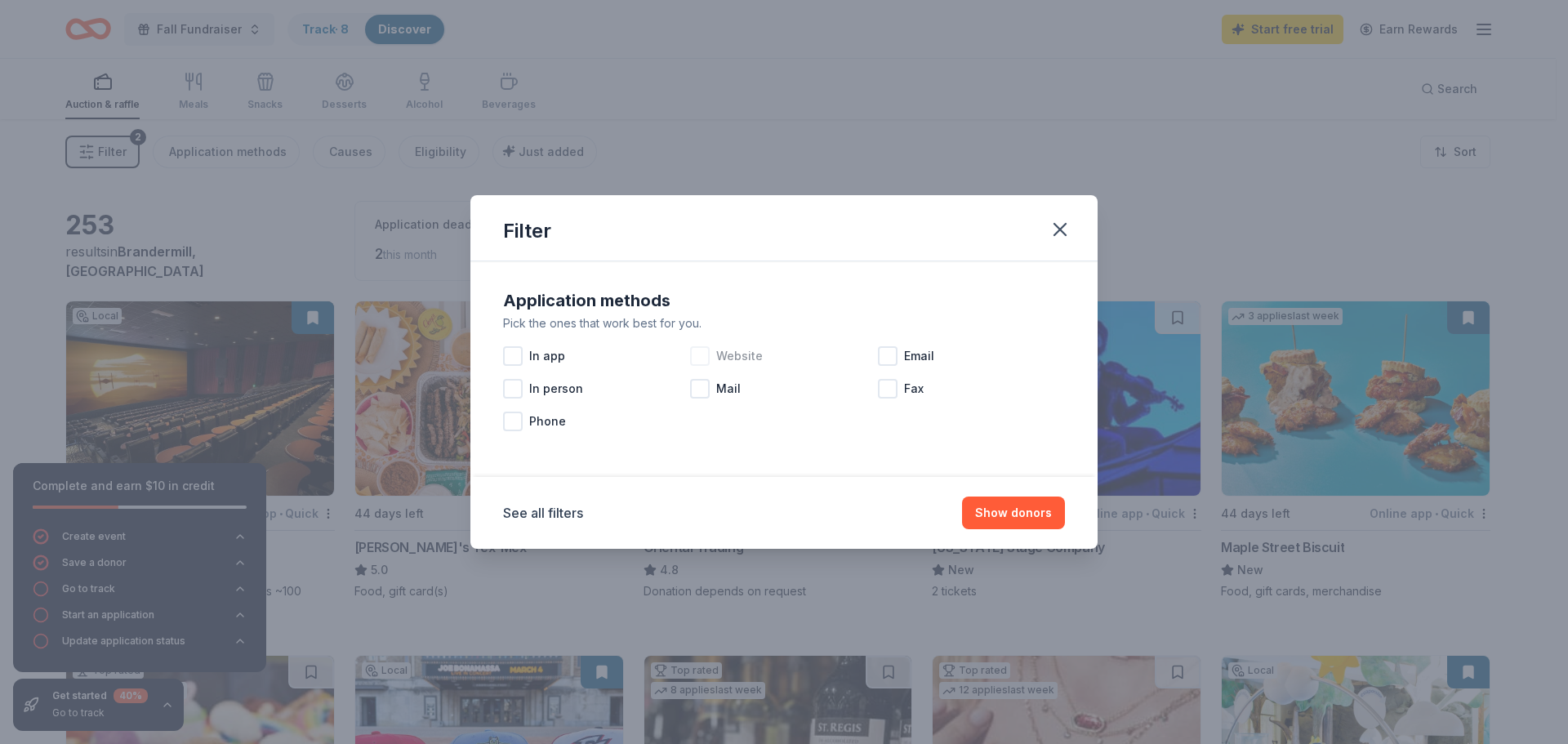
click at [694, 358] on div at bounding box center [699, 355] width 20 height 20
click at [524, 360] on div "In app" at bounding box center [596, 356] width 187 height 32
click at [896, 352] on div at bounding box center [887, 355] width 20 height 20
click at [1014, 518] on button "Show 216 donors" at bounding box center [1003, 513] width 123 height 32
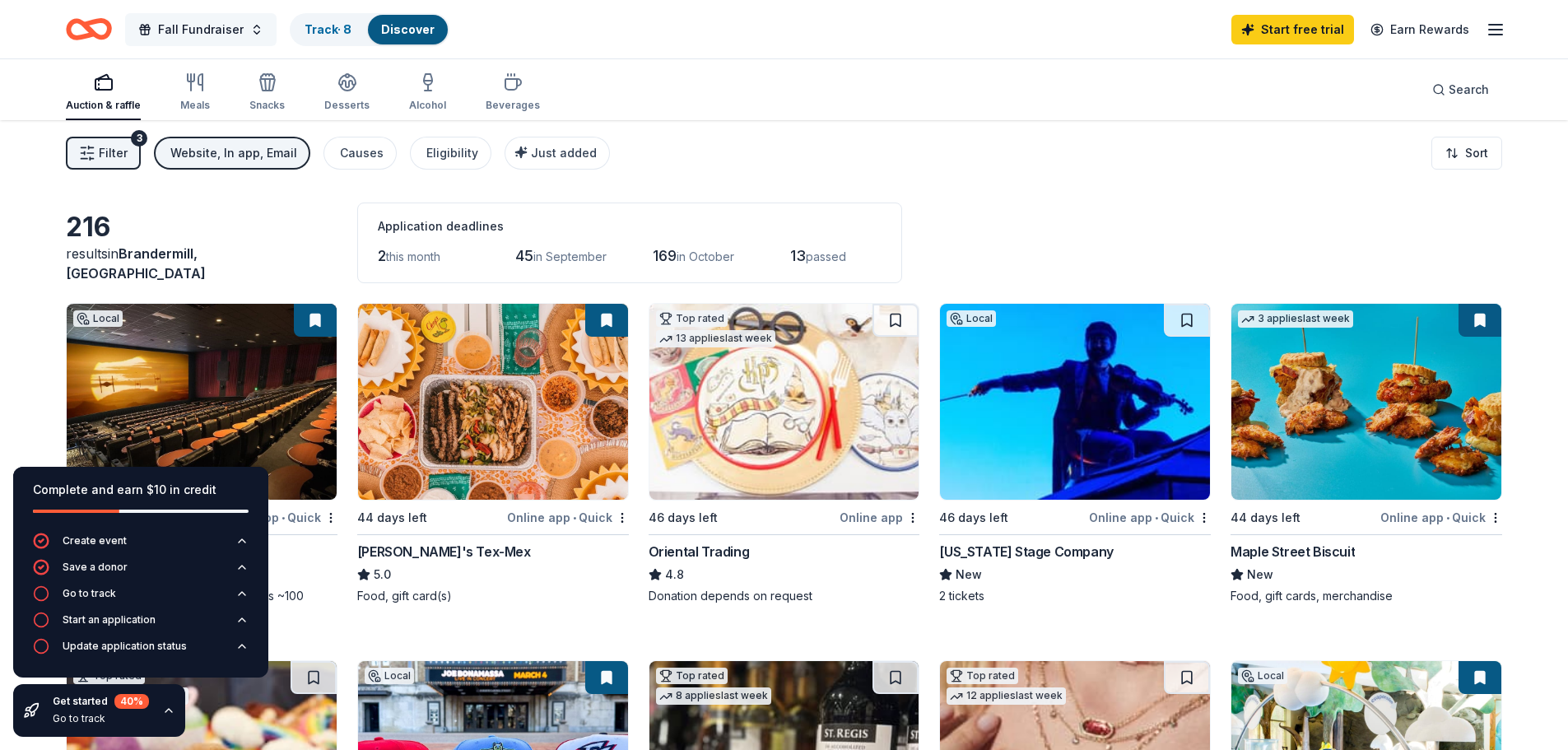
click at [221, 34] on span "Fall Fundraiser" at bounding box center [201, 29] width 85 height 20
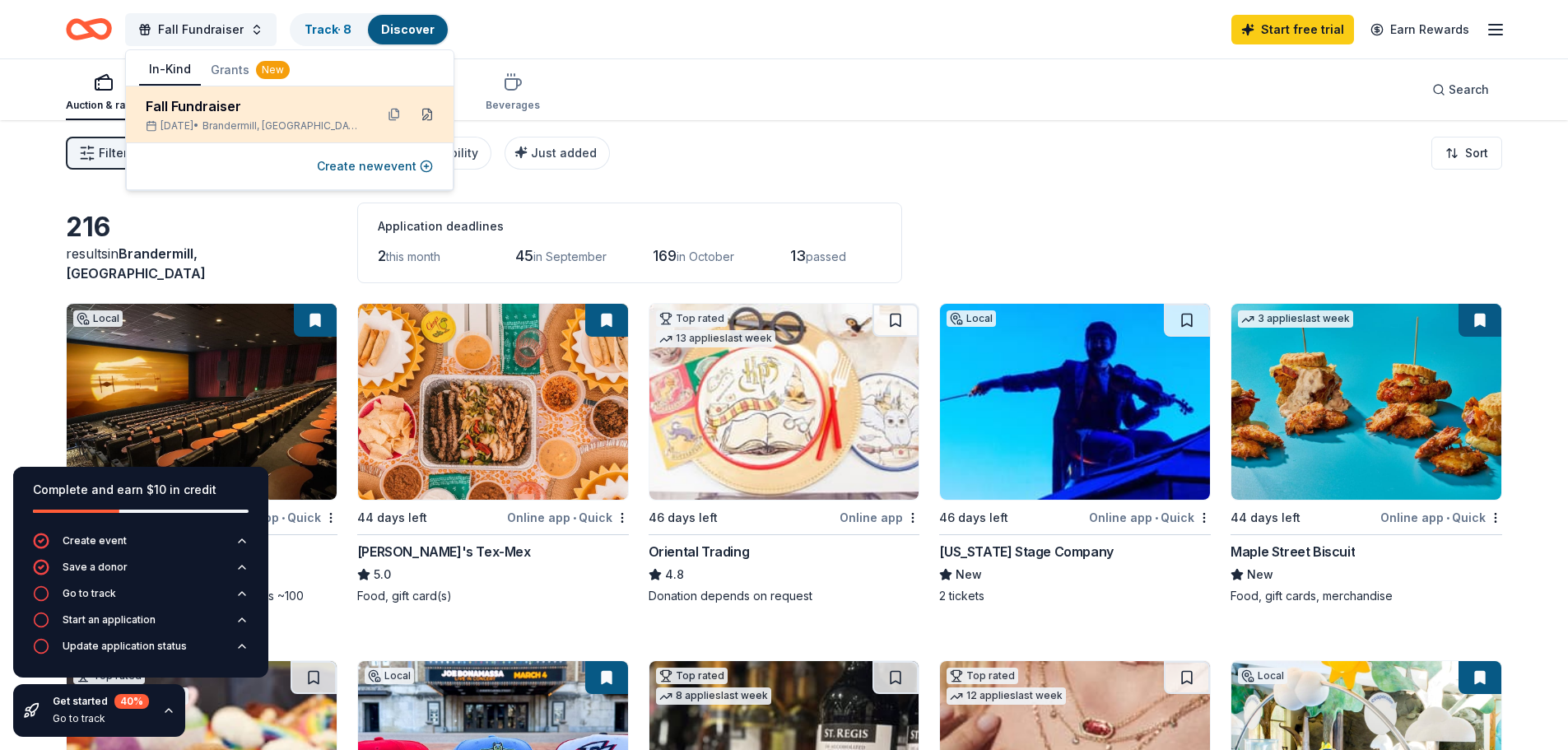
click at [424, 118] on button at bounding box center [427, 115] width 27 height 27
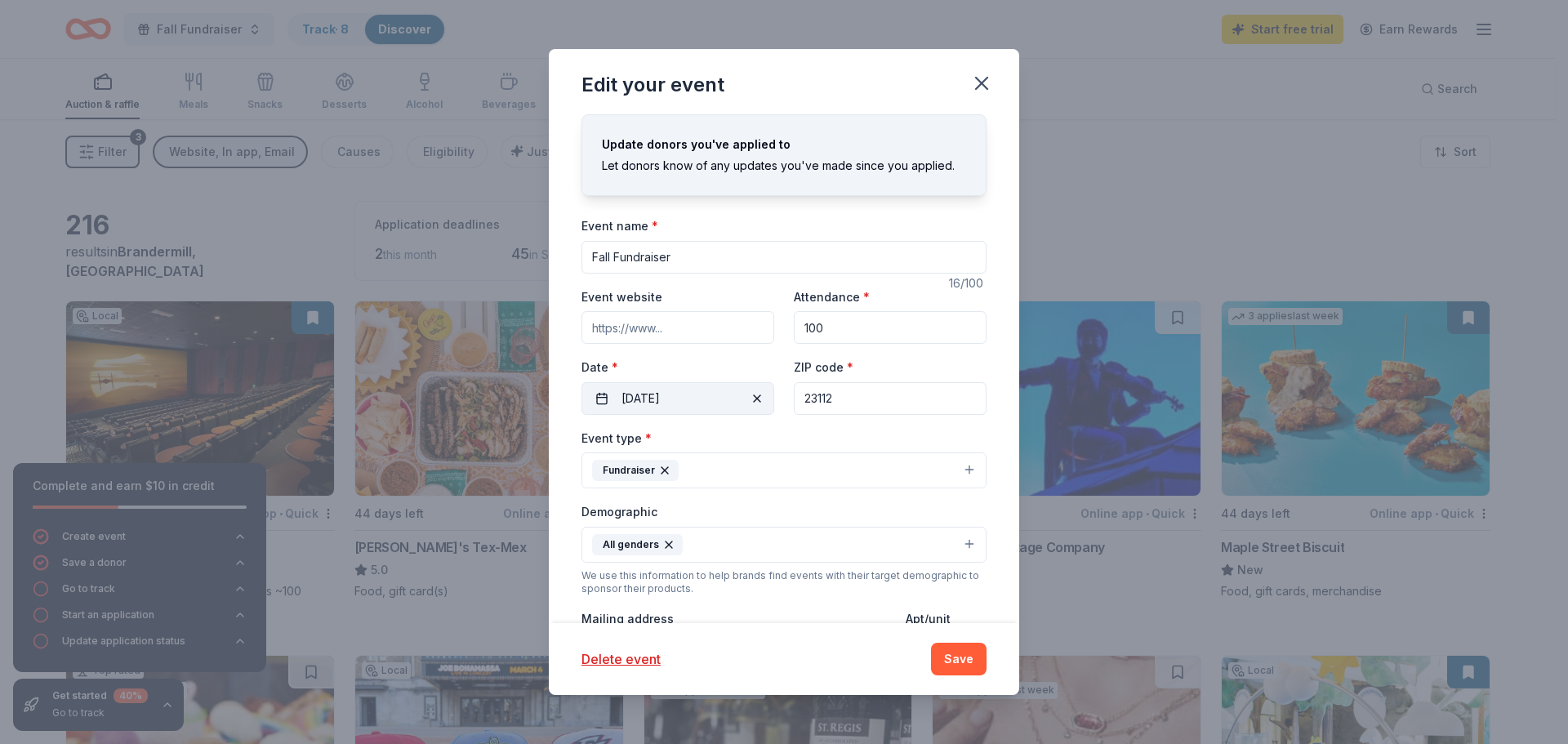
click at [687, 396] on button "10/31/2025" at bounding box center [678, 399] width 193 height 32
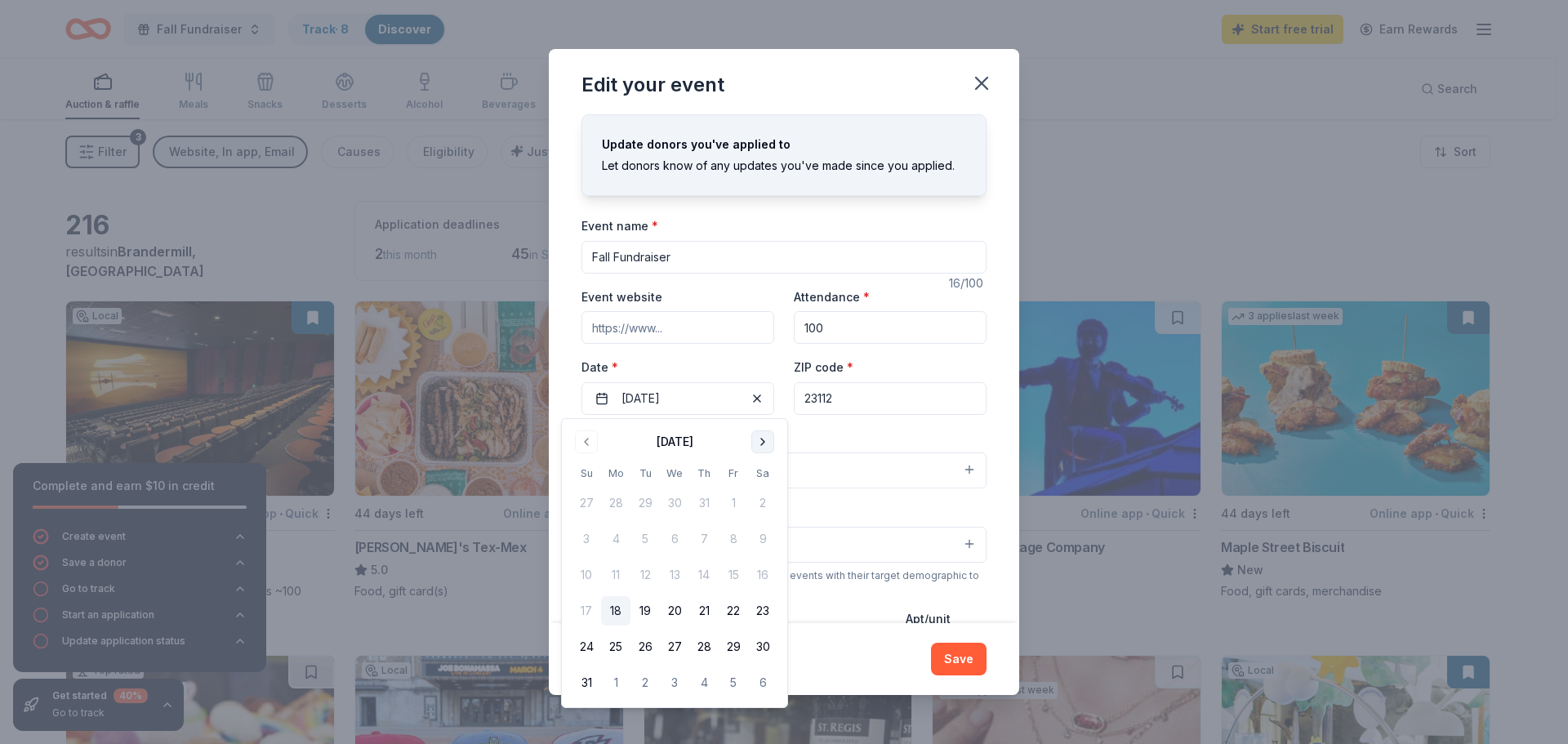
click at [762, 449] on button "Go to next month" at bounding box center [763, 442] width 23 height 23
click at [755, 442] on button "Go to next month" at bounding box center [763, 442] width 23 height 23
click at [730, 584] on button "14" at bounding box center [734, 575] width 29 height 29
click at [968, 664] on button "Save" at bounding box center [958, 659] width 56 height 32
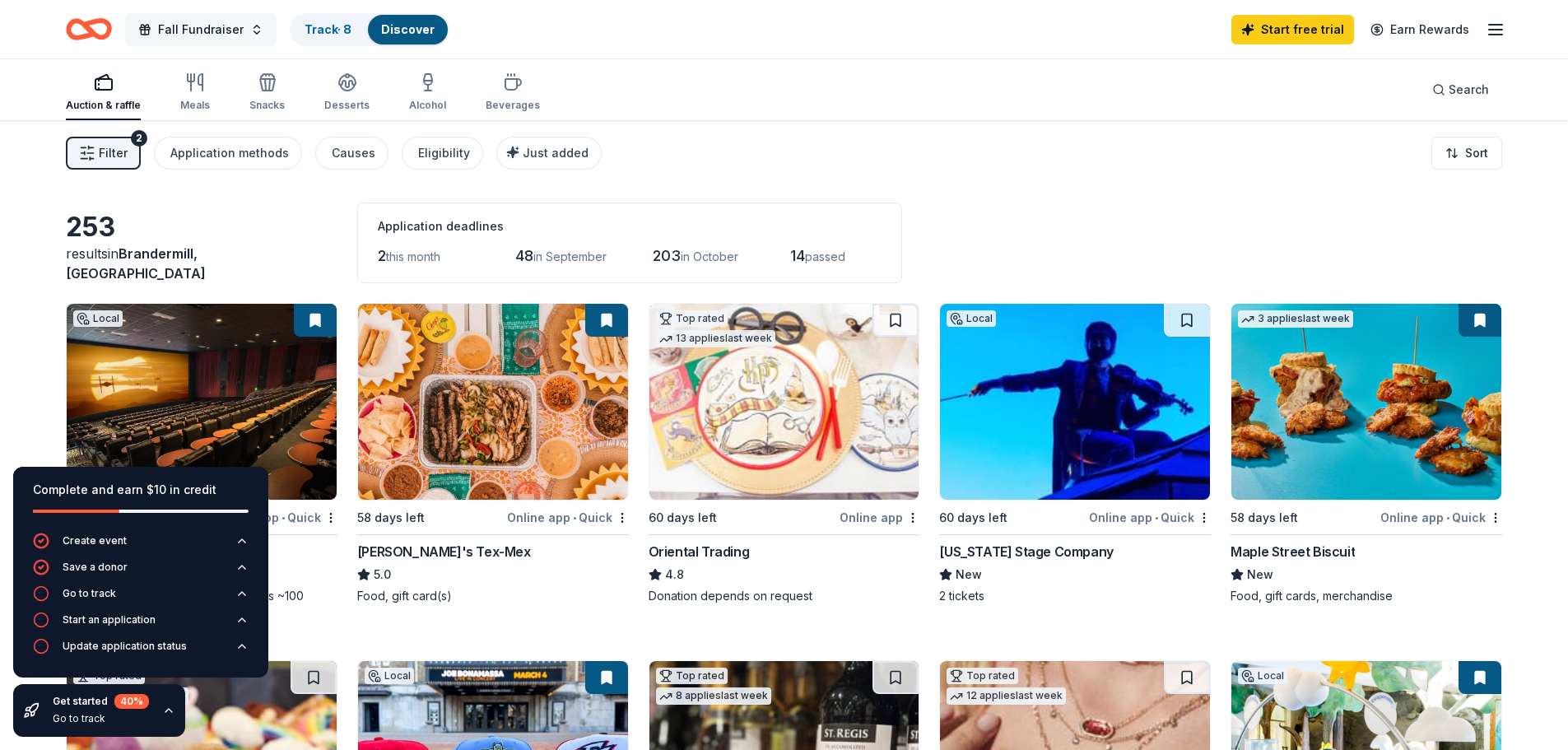
click at [200, 44] on button "Fall Fundraiser" at bounding box center [201, 29] width 151 height 33
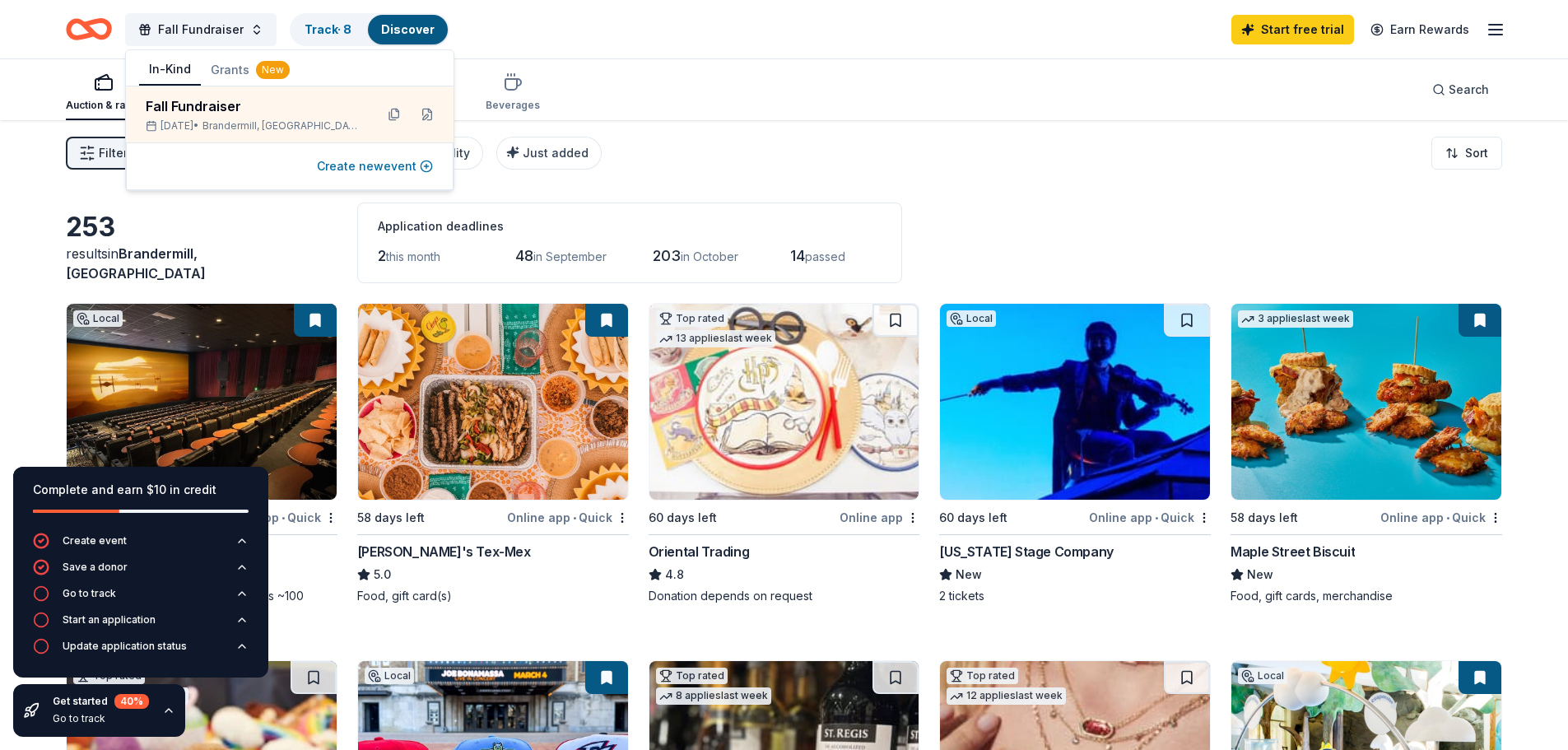
click at [350, 169] on button "Create new event" at bounding box center [374, 166] width 116 height 20
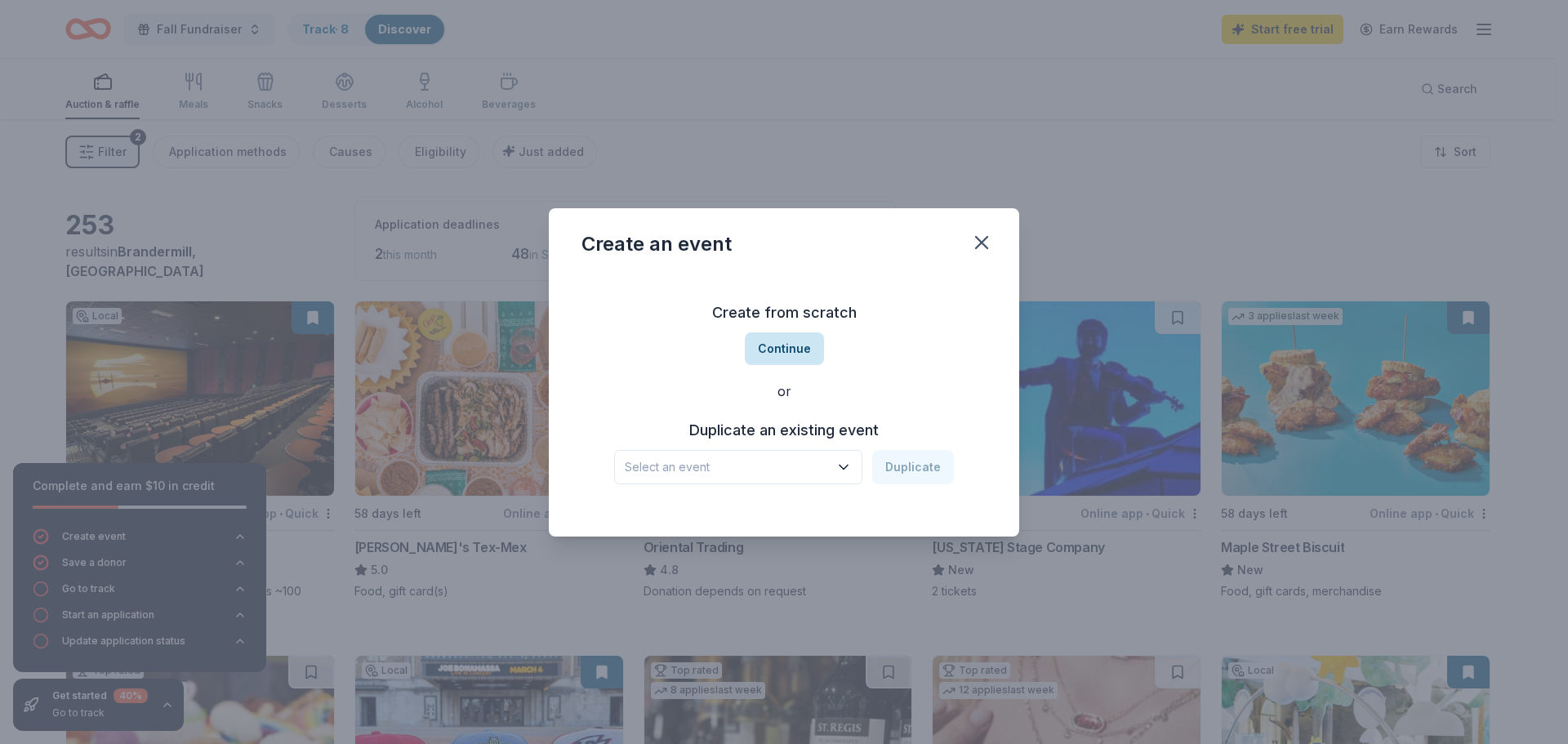
click at [779, 352] on button "Continue" at bounding box center [784, 349] width 79 height 32
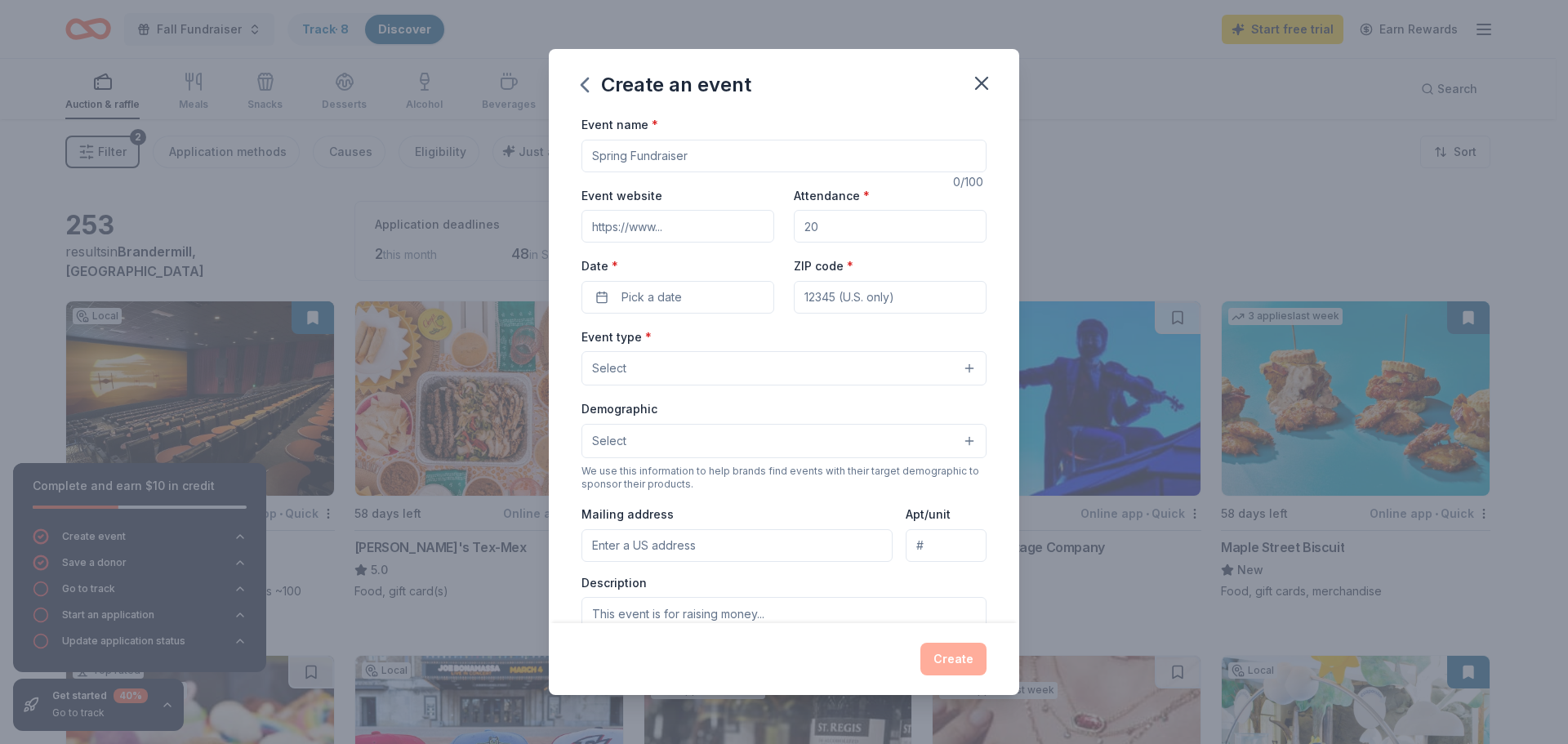
click at [635, 165] on input "Event name *" at bounding box center [784, 156] width 405 height 32
type input "7th Grade Dance"
type input "2"
type input "200"
click at [699, 284] on button "Pick a date" at bounding box center [678, 297] width 193 height 32
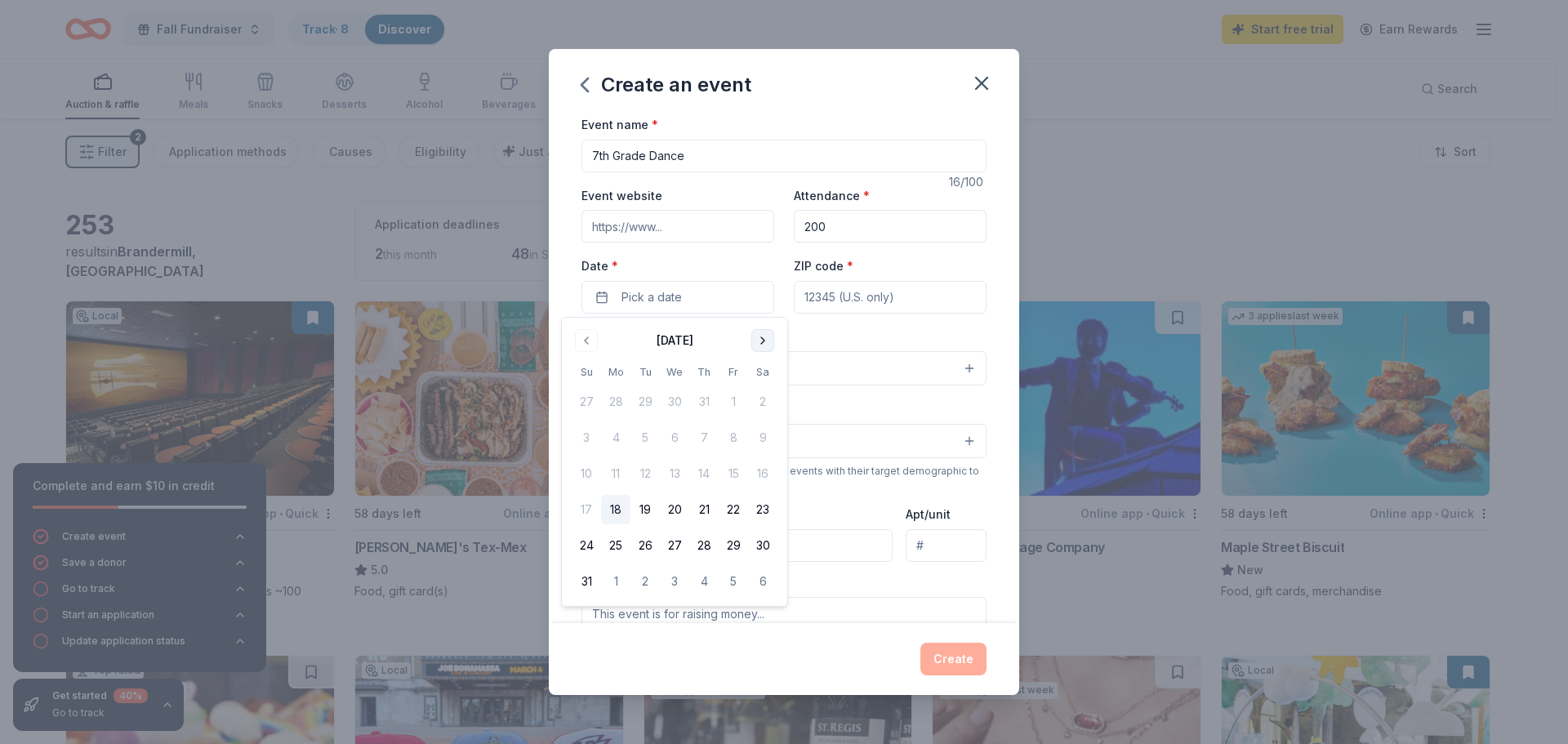
click at [773, 338] on button "Go to next month" at bounding box center [763, 340] width 23 height 23
click at [773, 337] on button "Go to next month" at bounding box center [763, 340] width 23 height 23
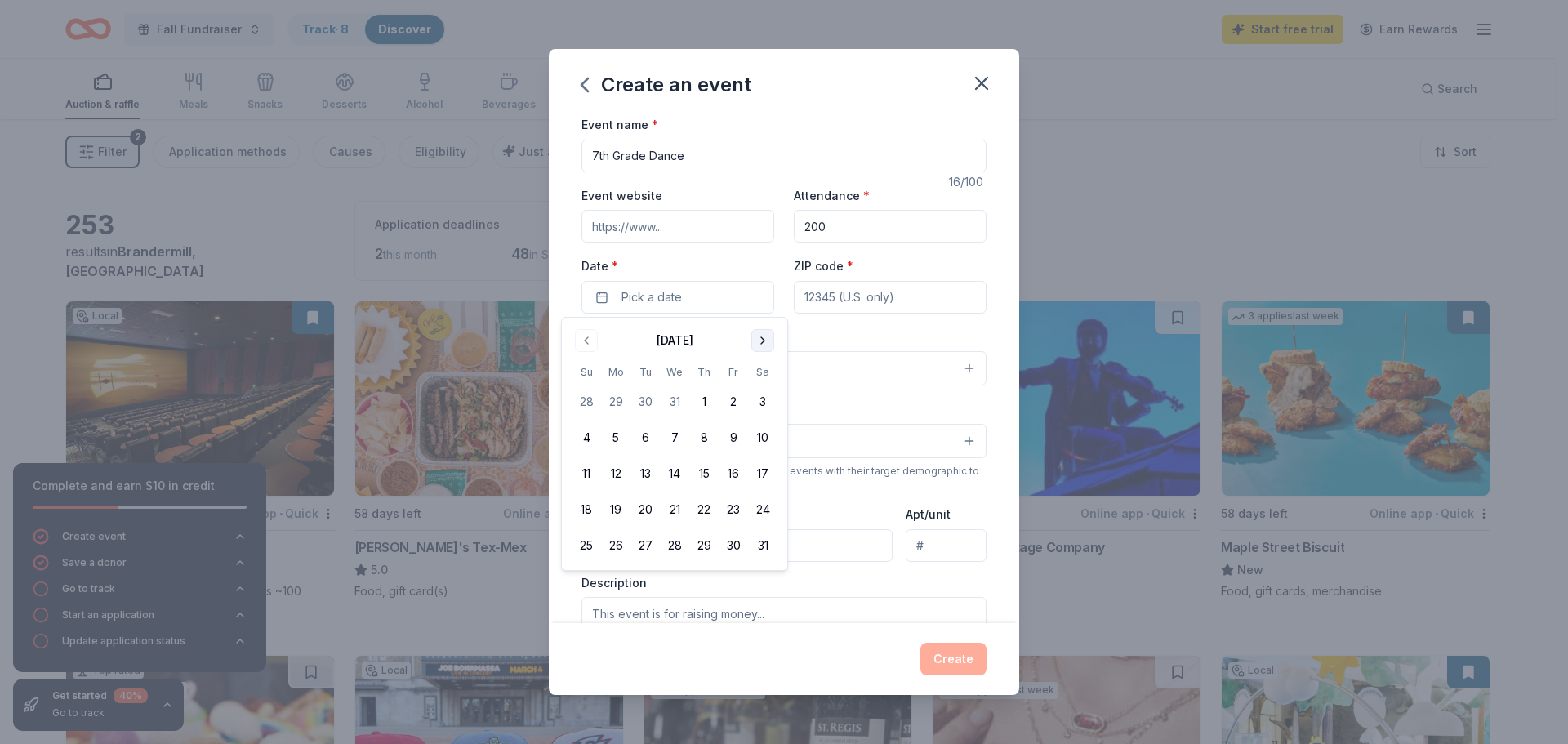
click at [760, 333] on button "Go to next month" at bounding box center [763, 340] width 23 height 23
click at [727, 473] on button "20" at bounding box center [734, 473] width 29 height 29
click at [860, 296] on input "ZIP code *" at bounding box center [891, 297] width 193 height 32
type input "23112"
click at [818, 359] on button "Select" at bounding box center [784, 368] width 405 height 34
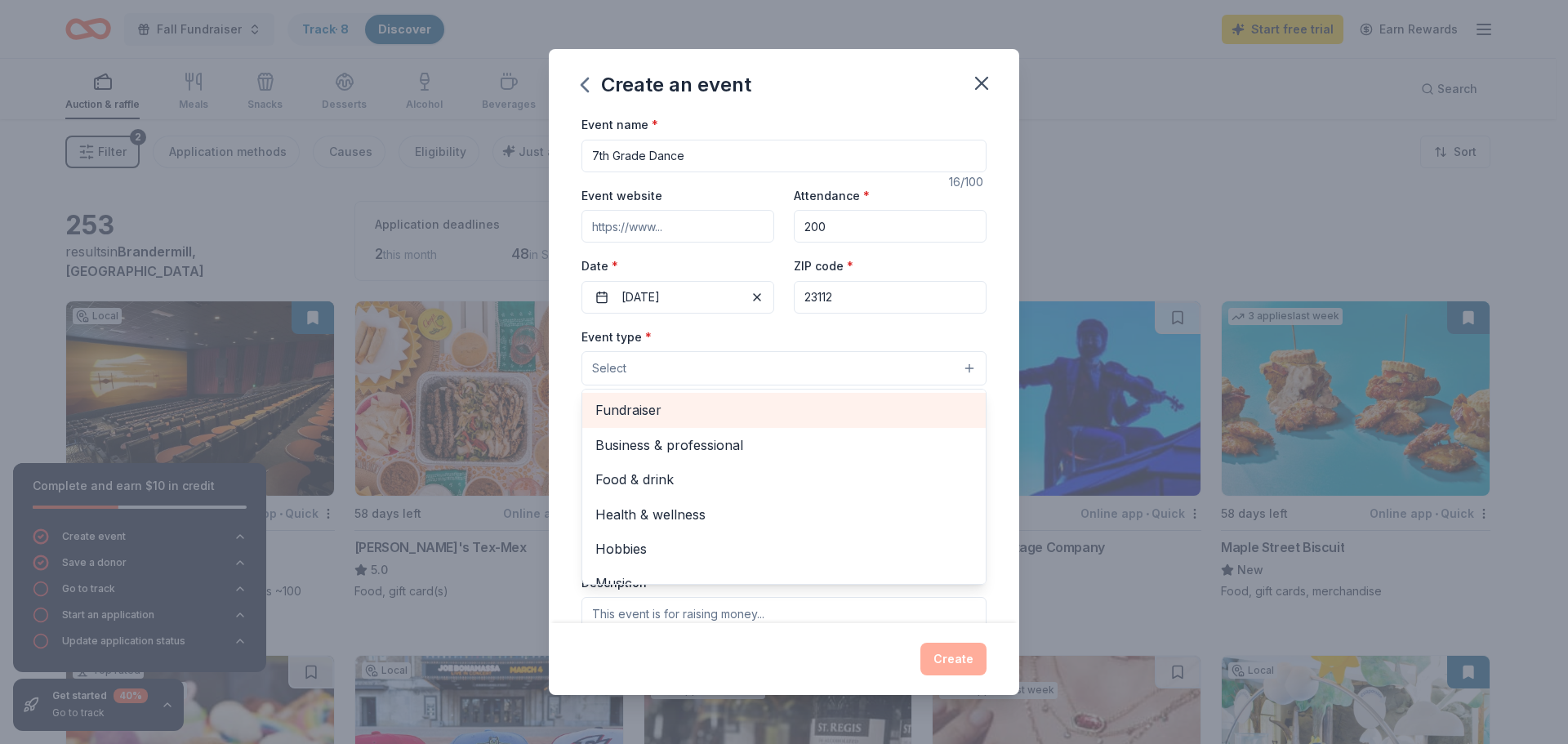
click at [717, 419] on span "Fundraiser" at bounding box center [784, 410] width 377 height 21
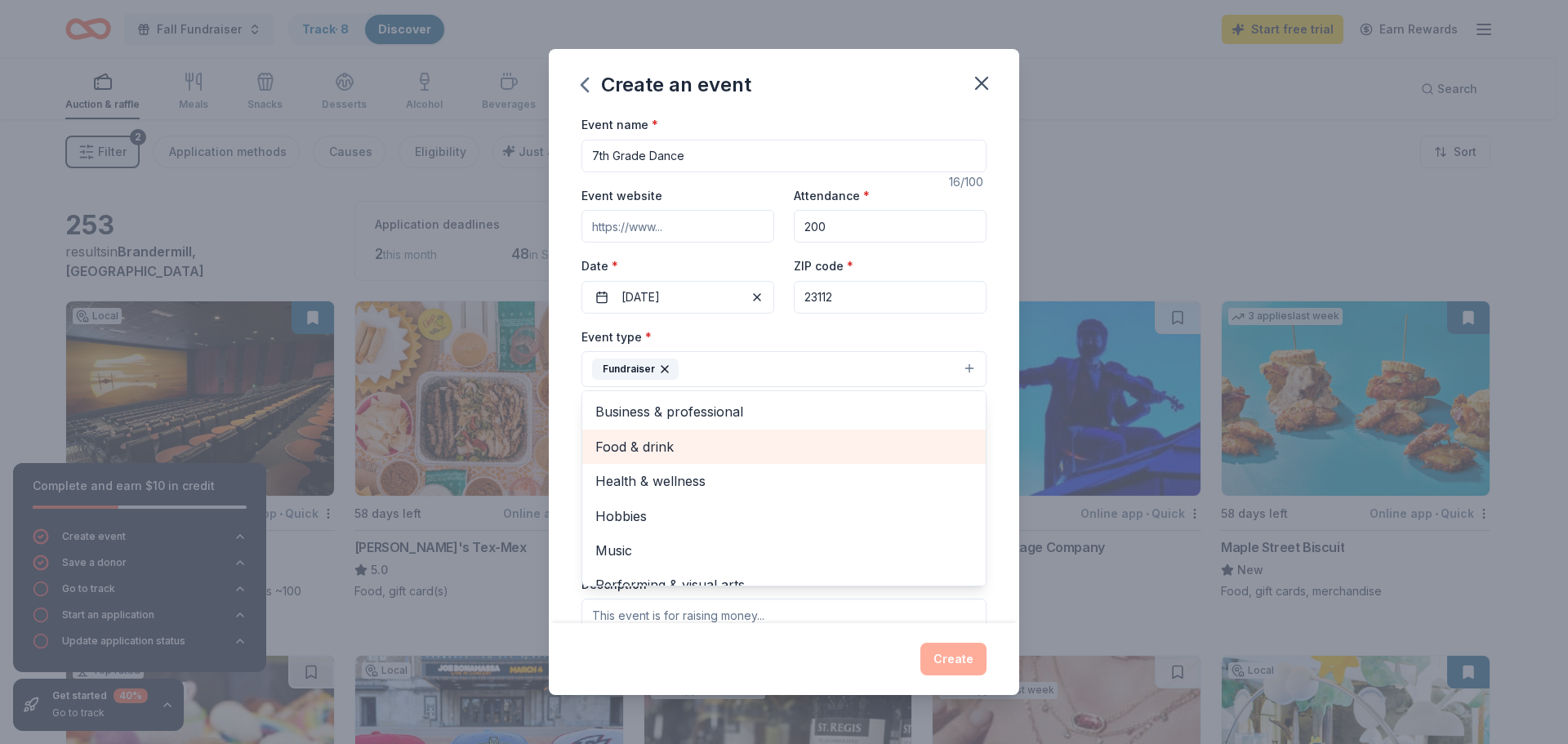
click at [717, 442] on span "Food & drink" at bounding box center [784, 447] width 377 height 21
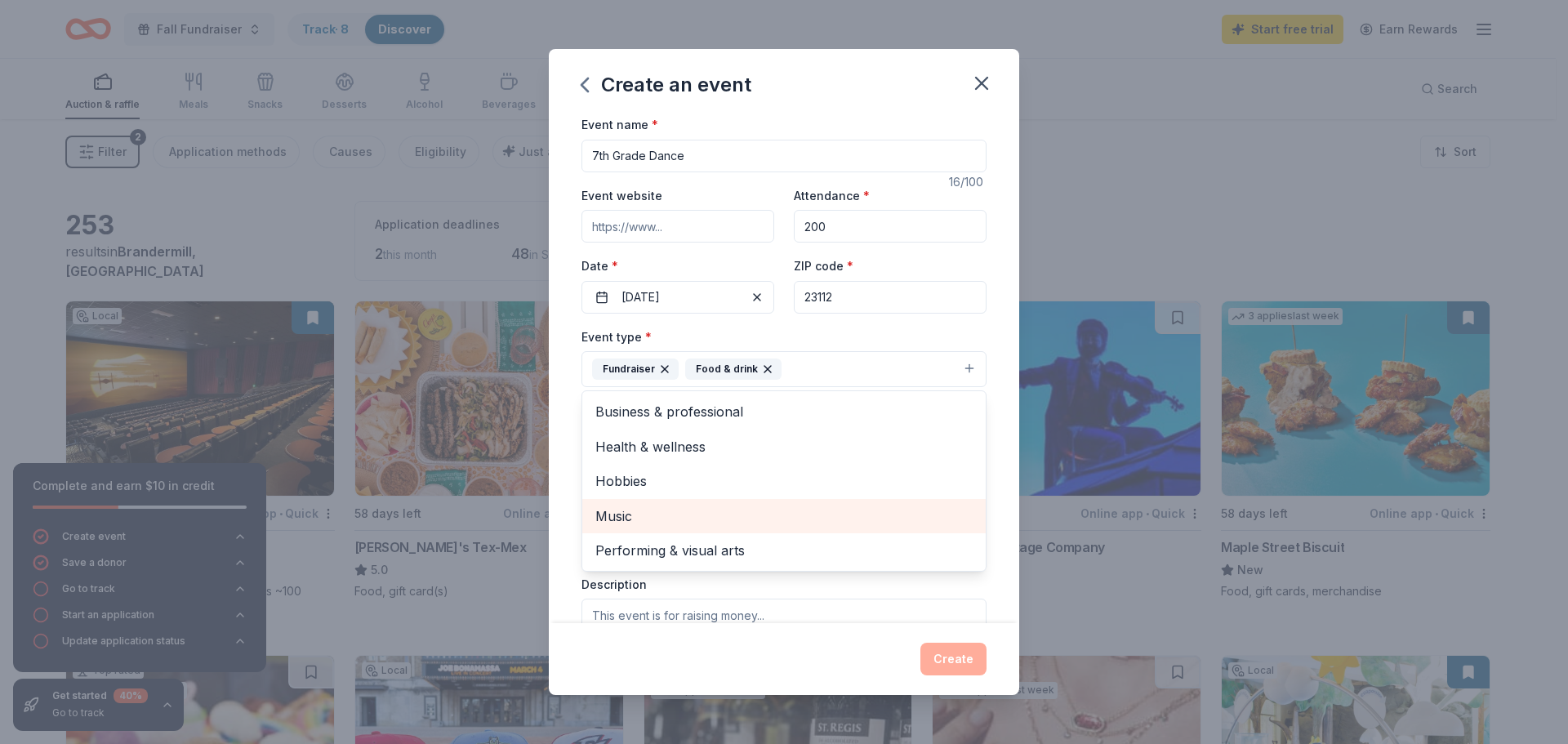
click at [699, 502] on div "Music" at bounding box center [784, 516] width 403 height 34
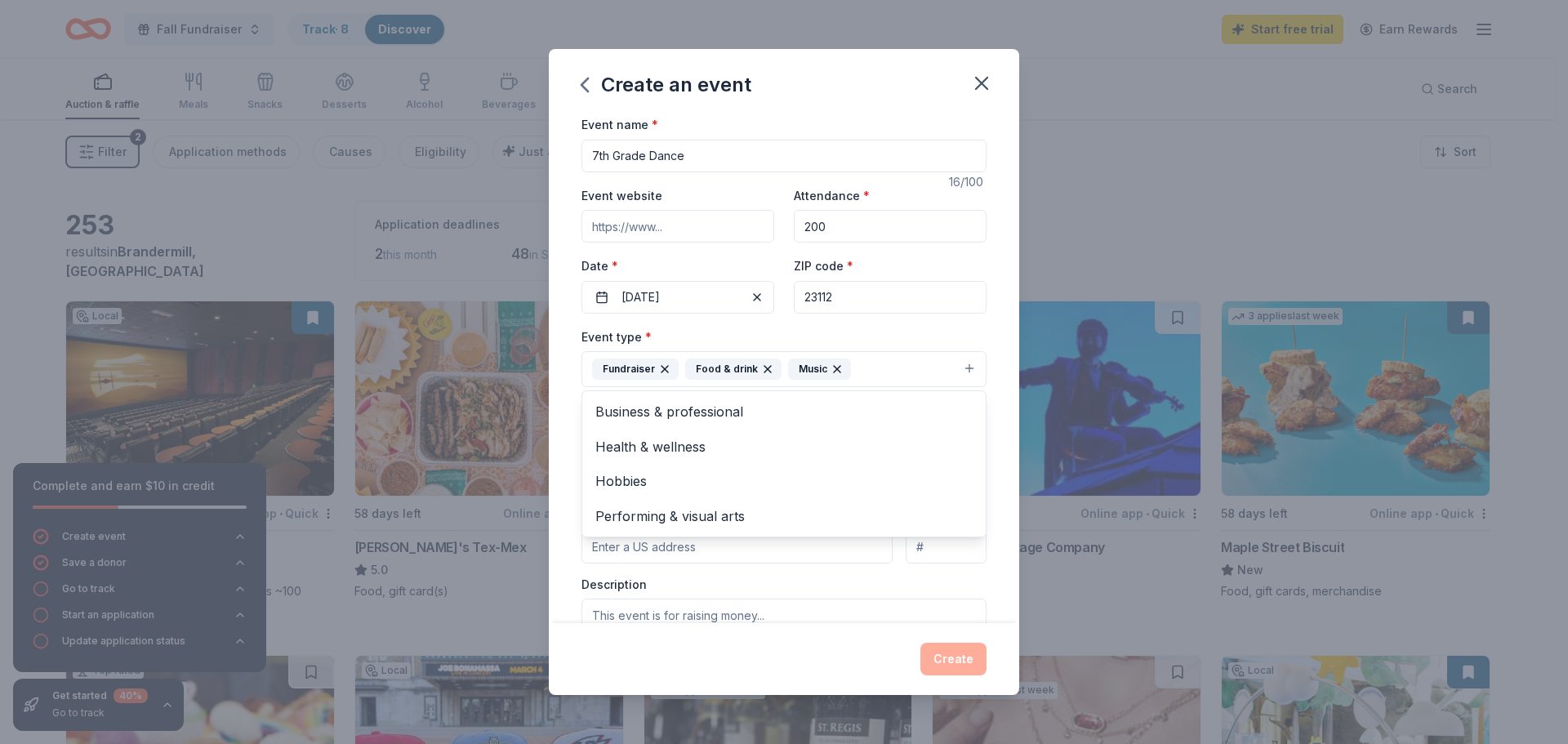
click at [942, 325] on div "Event name * 7th Grade Dance 16 /100 Event website Attendance * 200 Date * 02/2…" at bounding box center [784, 493] width 405 height 757
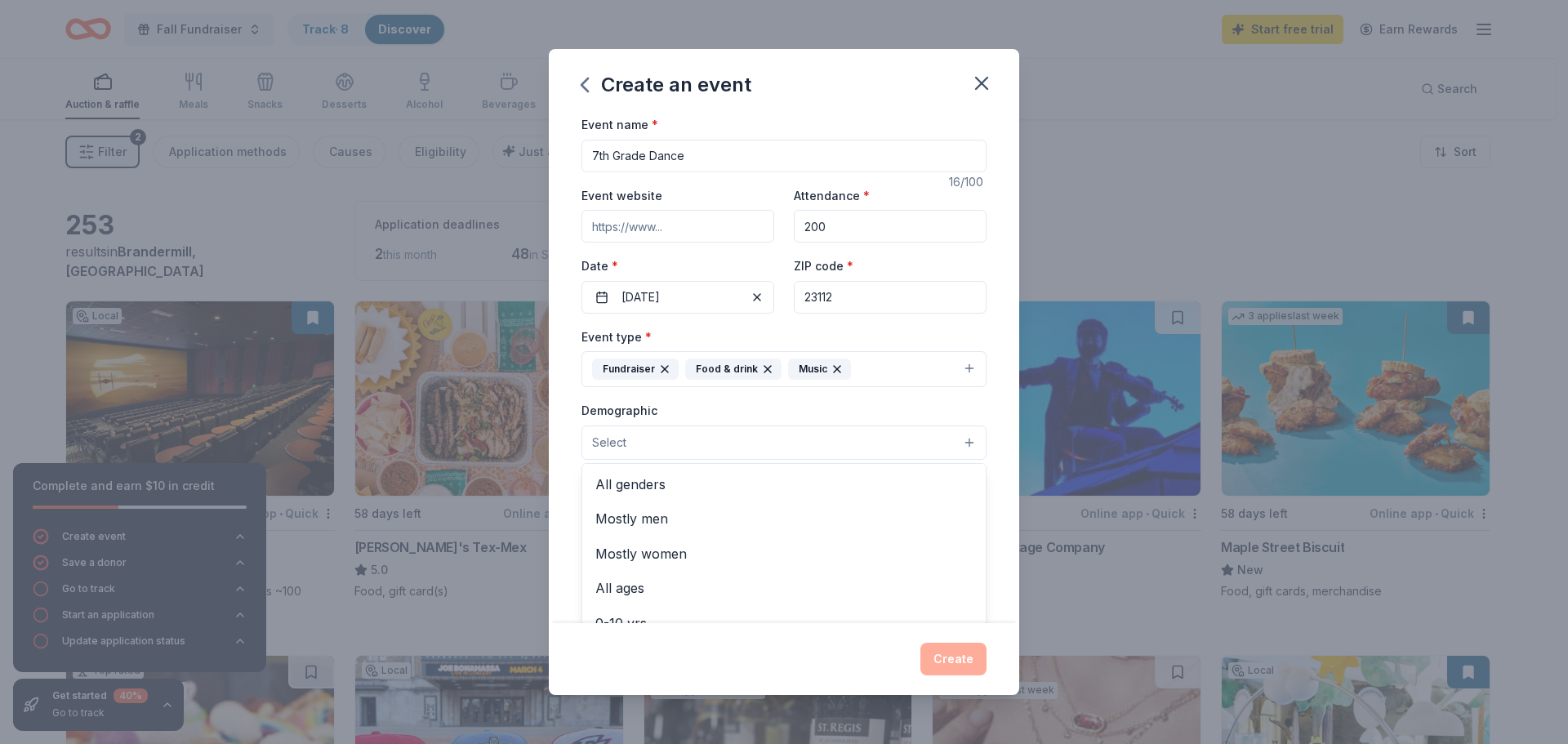
click at [810, 458] on button "Select" at bounding box center [784, 442] width 405 height 34
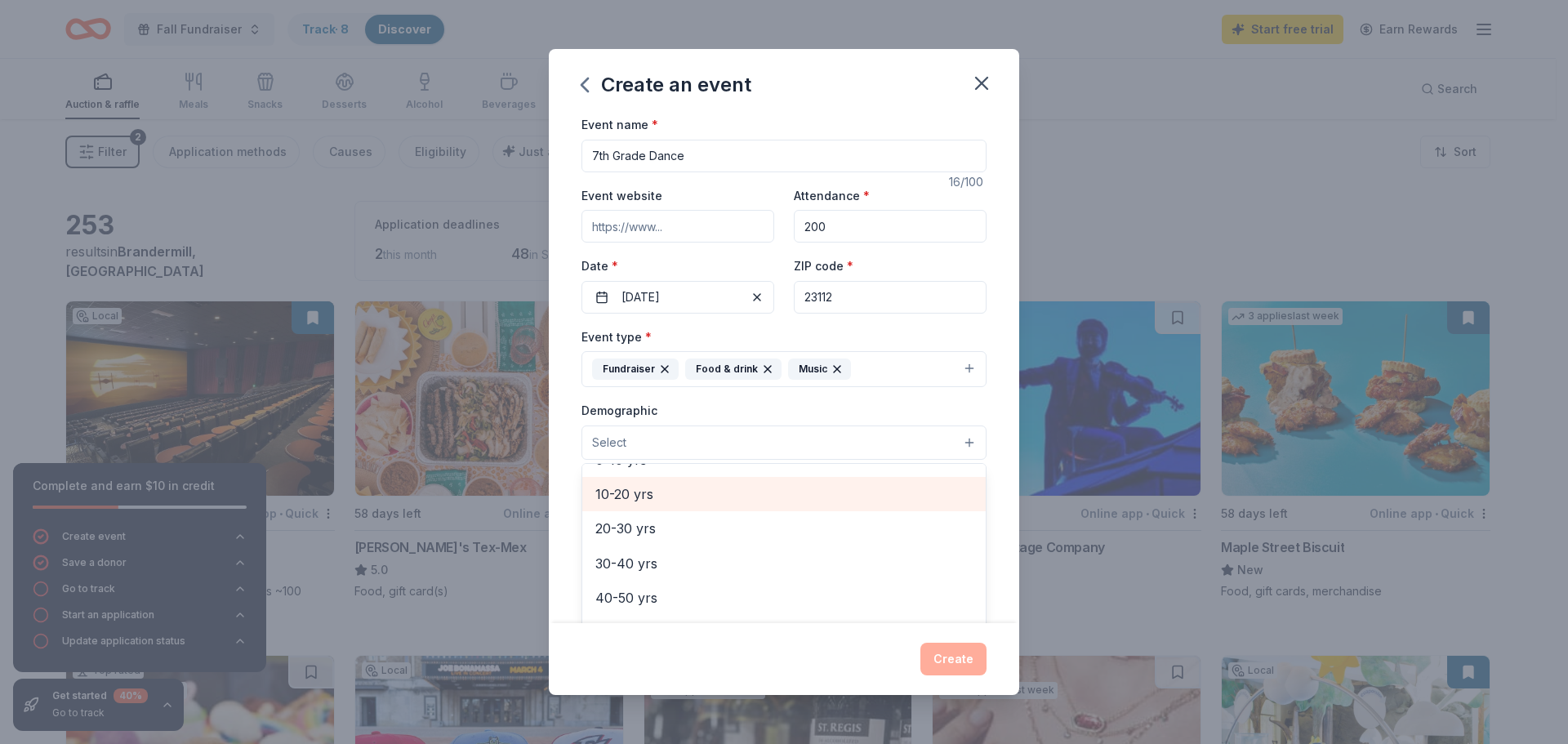
click at [720, 494] on span "10-20 yrs" at bounding box center [784, 494] width 377 height 21
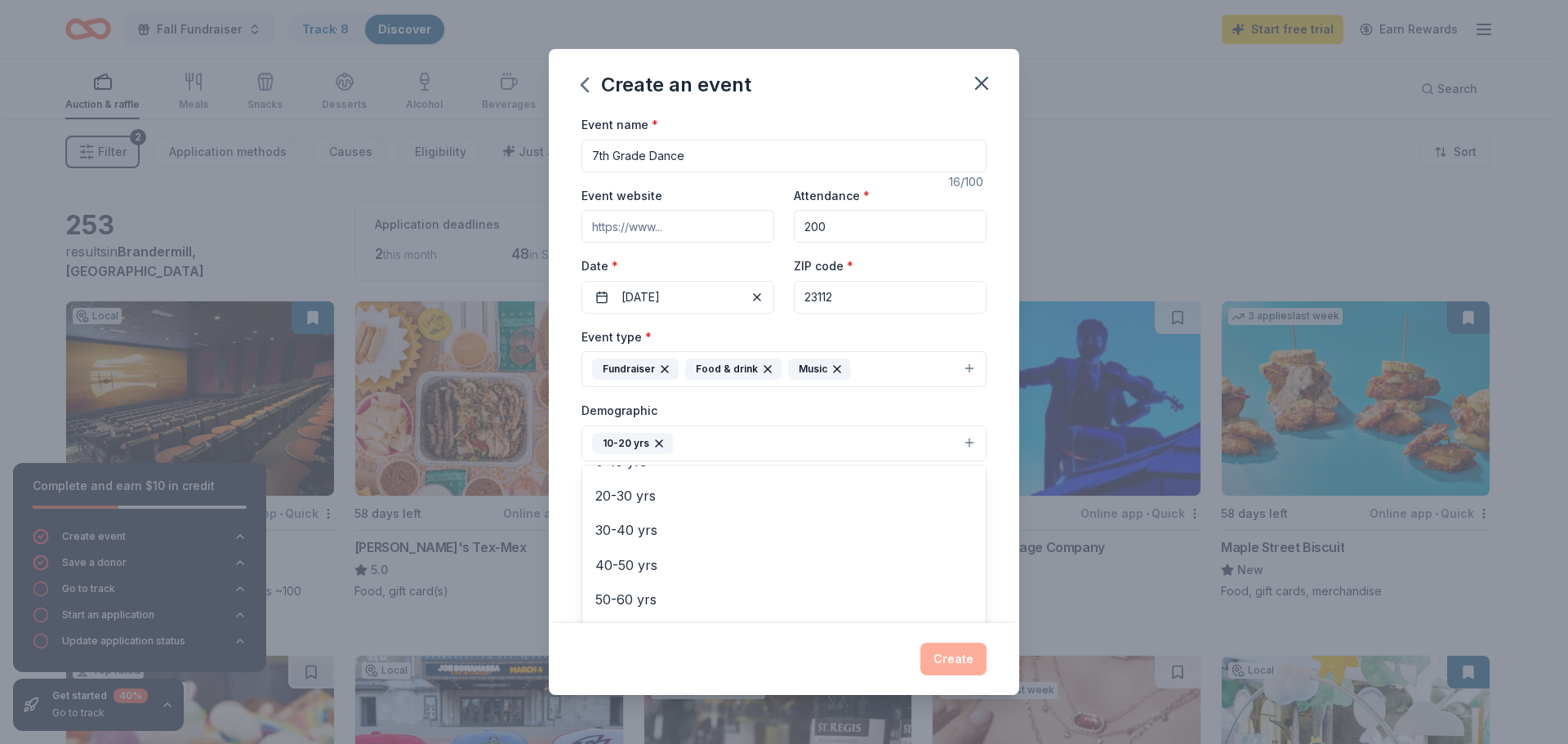
click at [988, 547] on div "Event name * 7th Grade Dance 16 /100 Event website Attendance * 200 Date * 02/2…" at bounding box center [784, 369] width 471 height 509
click at [738, 533] on input "Mailing address" at bounding box center [737, 549] width 311 height 32
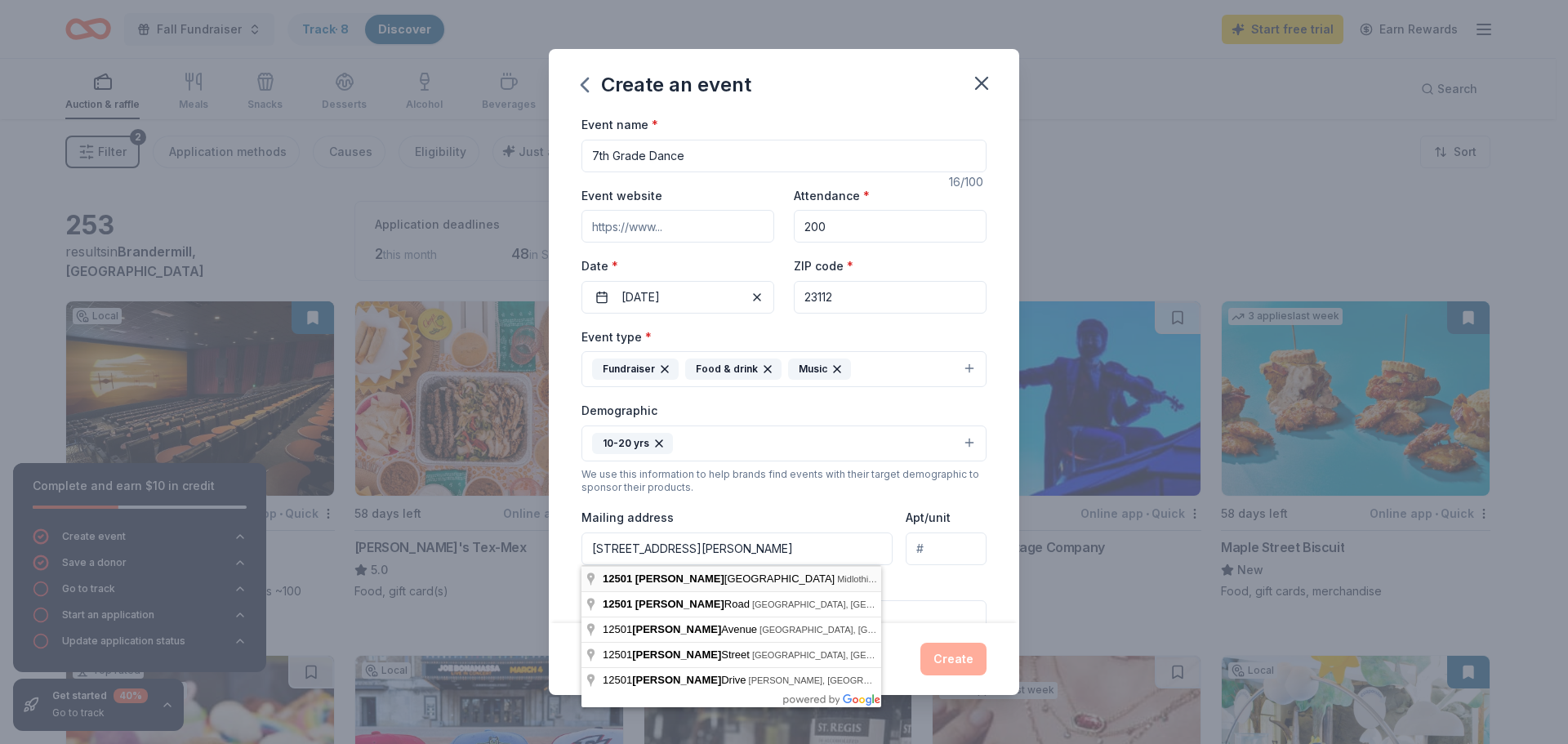
type input "12501 Bailey Bridge Road, Midlothian, VA, 23112"
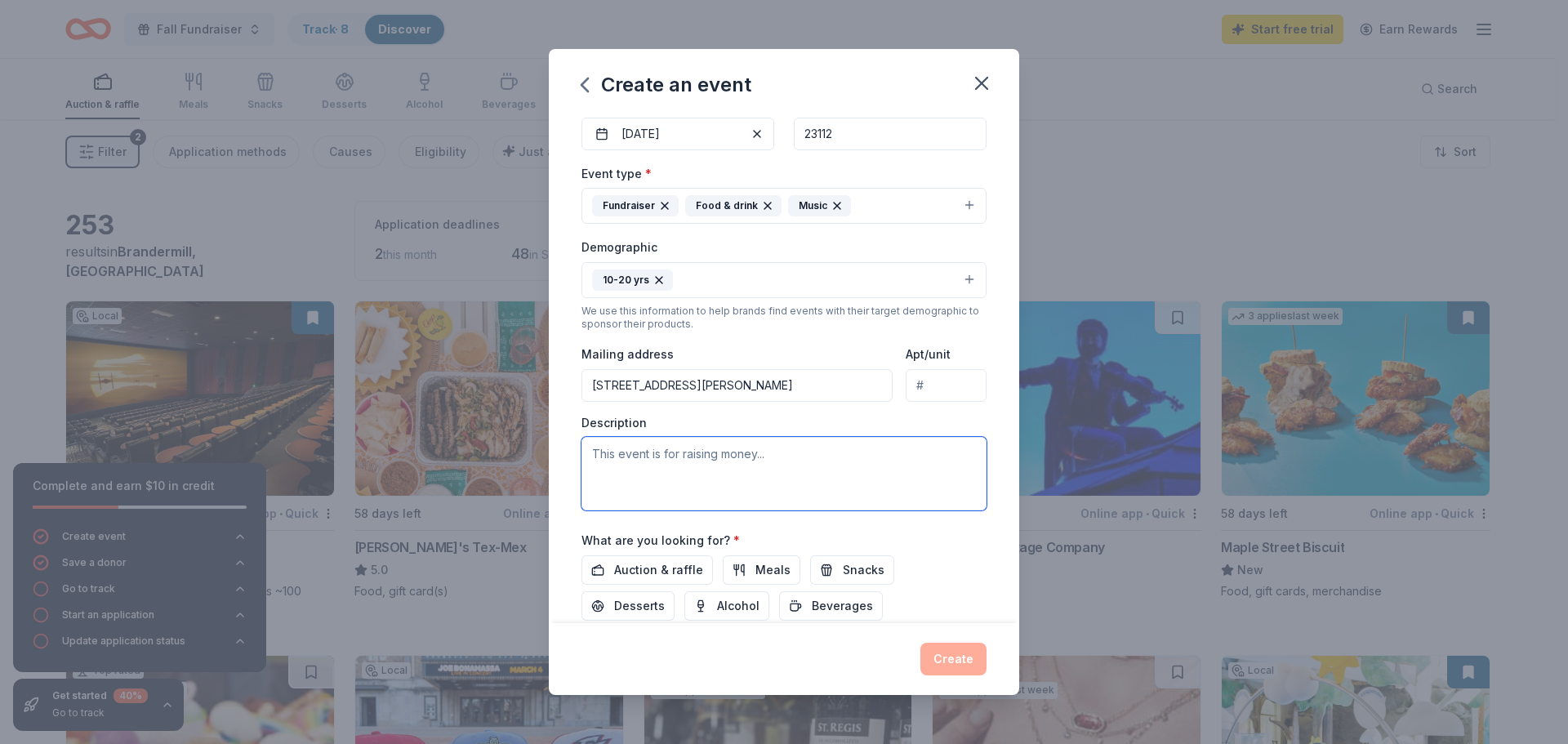
click at [723, 473] on textarea at bounding box center [784, 474] width 405 height 73
type textarea "7"
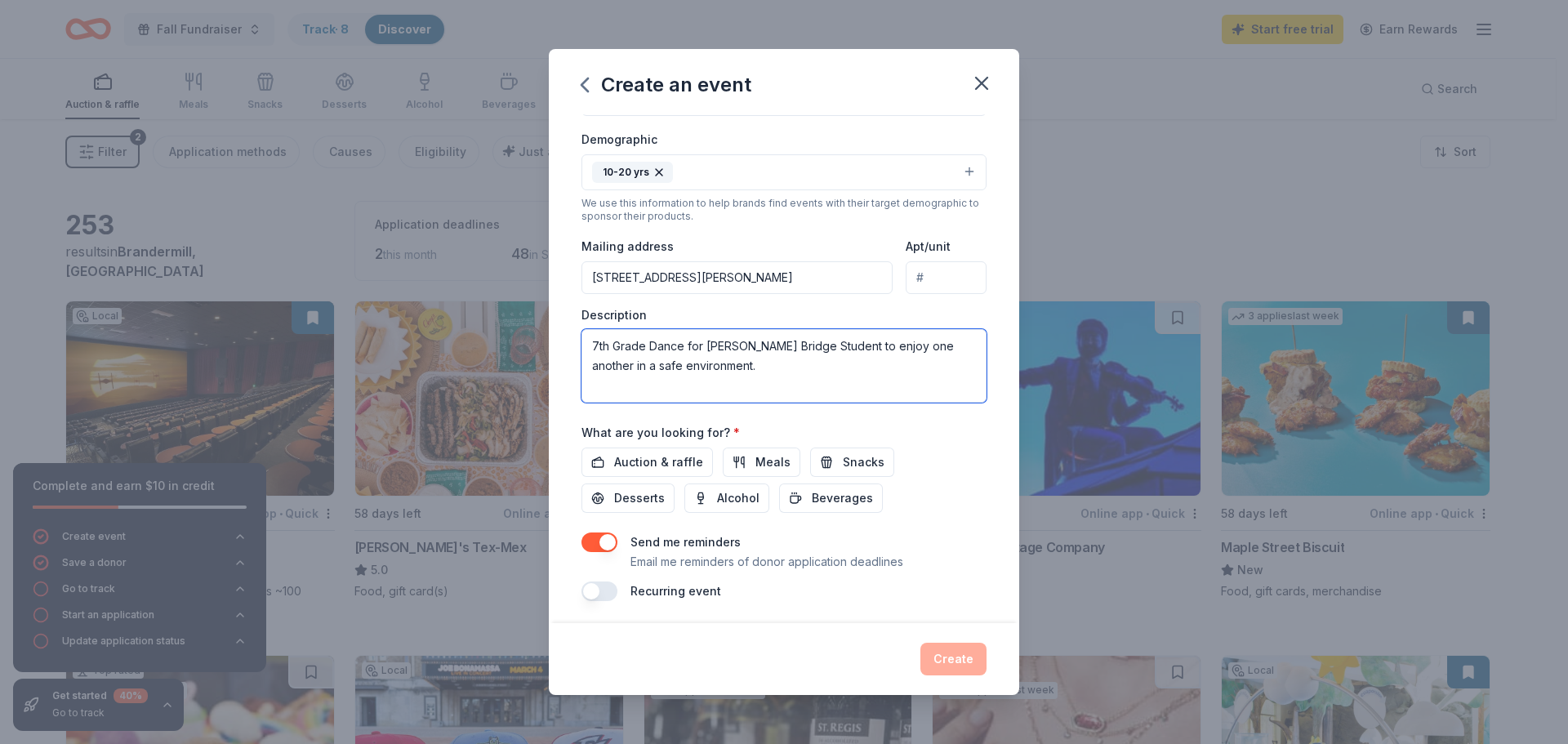
scroll to position [275, 0]
type textarea "7th Grade Dance for Bailey Bridge Student to enjoy one another in a safe enviro…"
click at [779, 448] on span "Meals" at bounding box center [773, 458] width 35 height 20
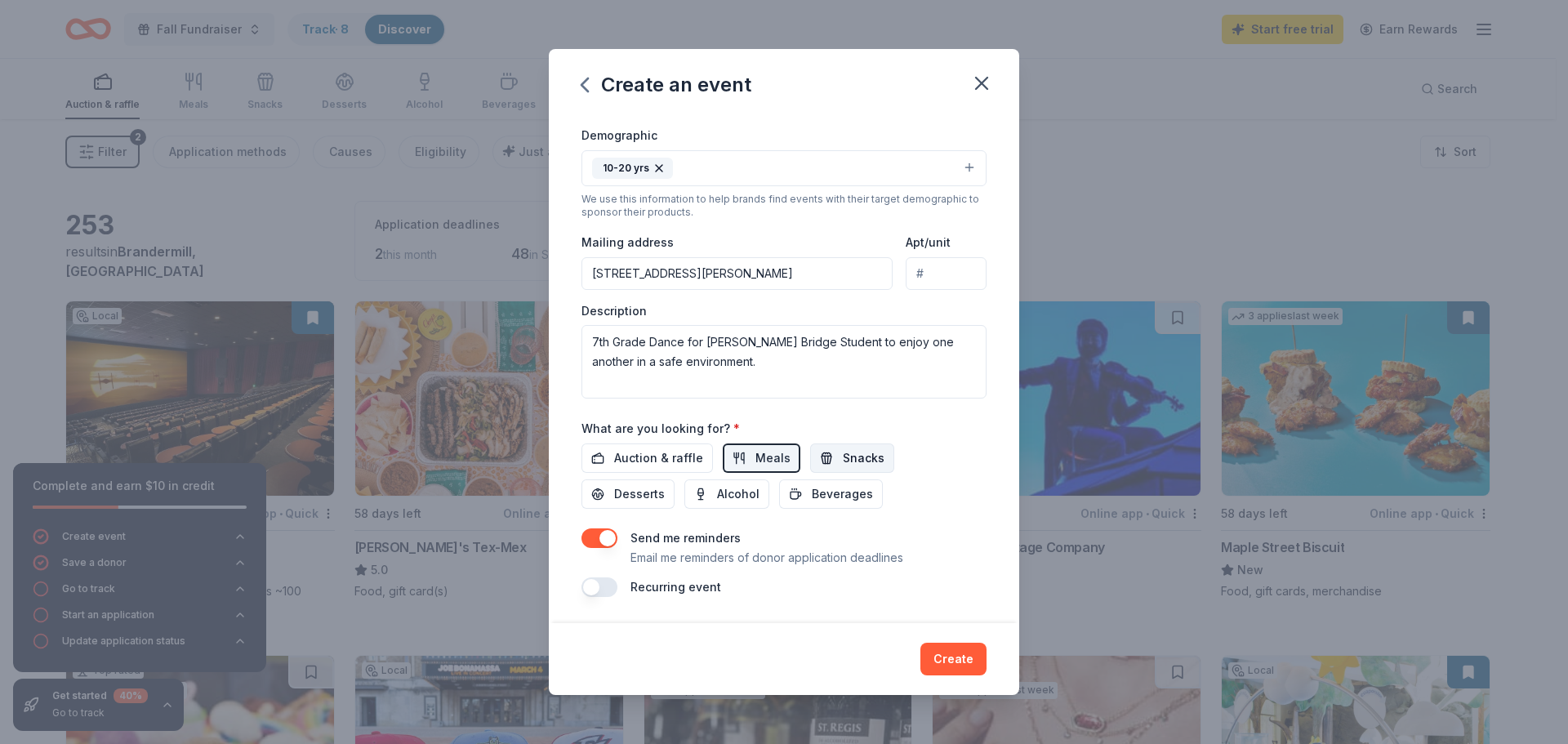
click at [854, 453] on span "Snacks" at bounding box center [863, 458] width 42 height 20
click at [647, 498] on span "Desserts" at bounding box center [639, 494] width 50 height 20
click at [804, 495] on button "Beverages" at bounding box center [830, 494] width 103 height 29
drag, startPoint x: 945, startPoint y: 664, endPoint x: 959, endPoint y: 645, distance: 23.6
click at [945, 664] on button "Create" at bounding box center [953, 659] width 66 height 32
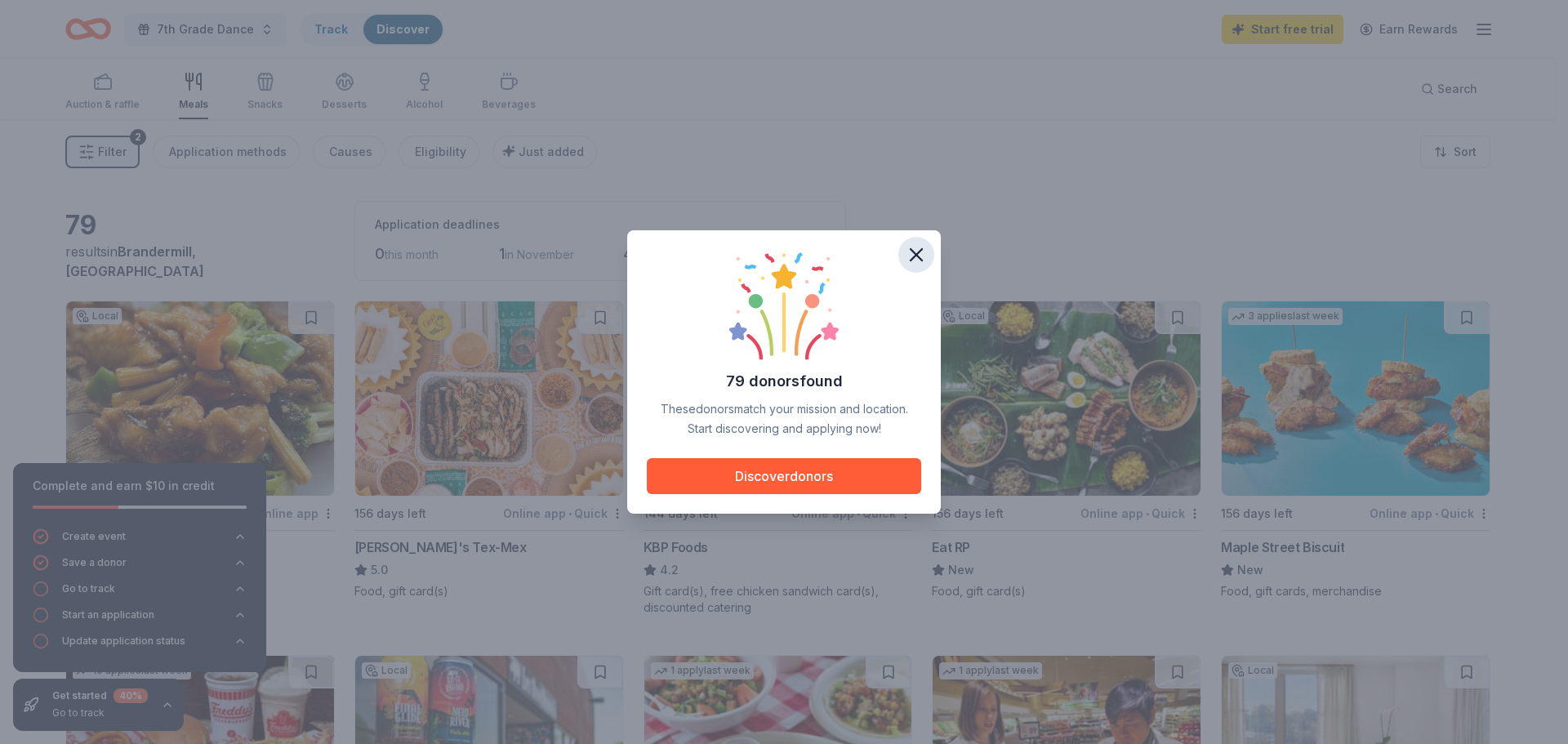
click at [915, 260] on icon "button" at bounding box center [916, 255] width 23 height 23
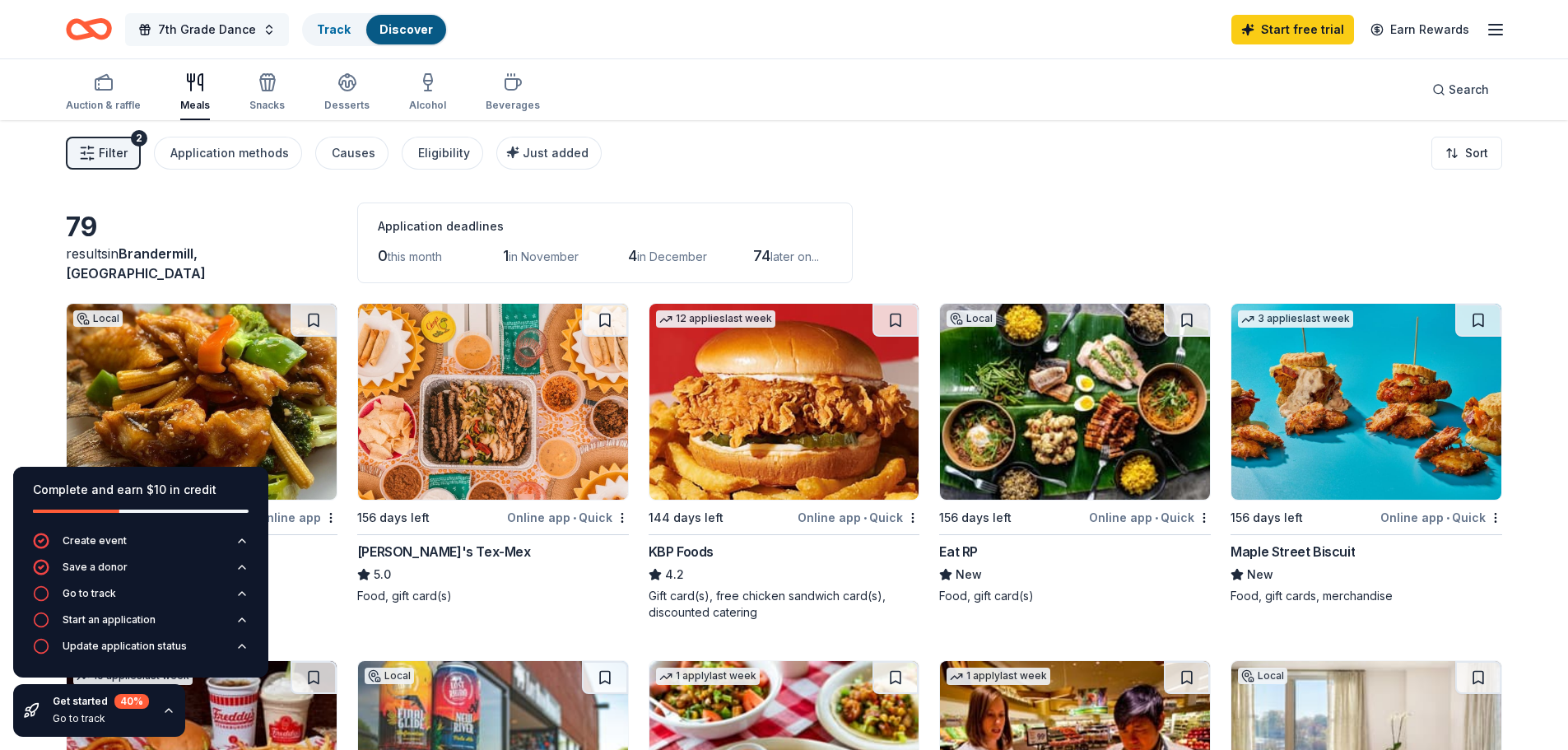
click at [226, 28] on span "7th Grade Dance" at bounding box center [207, 29] width 98 height 20
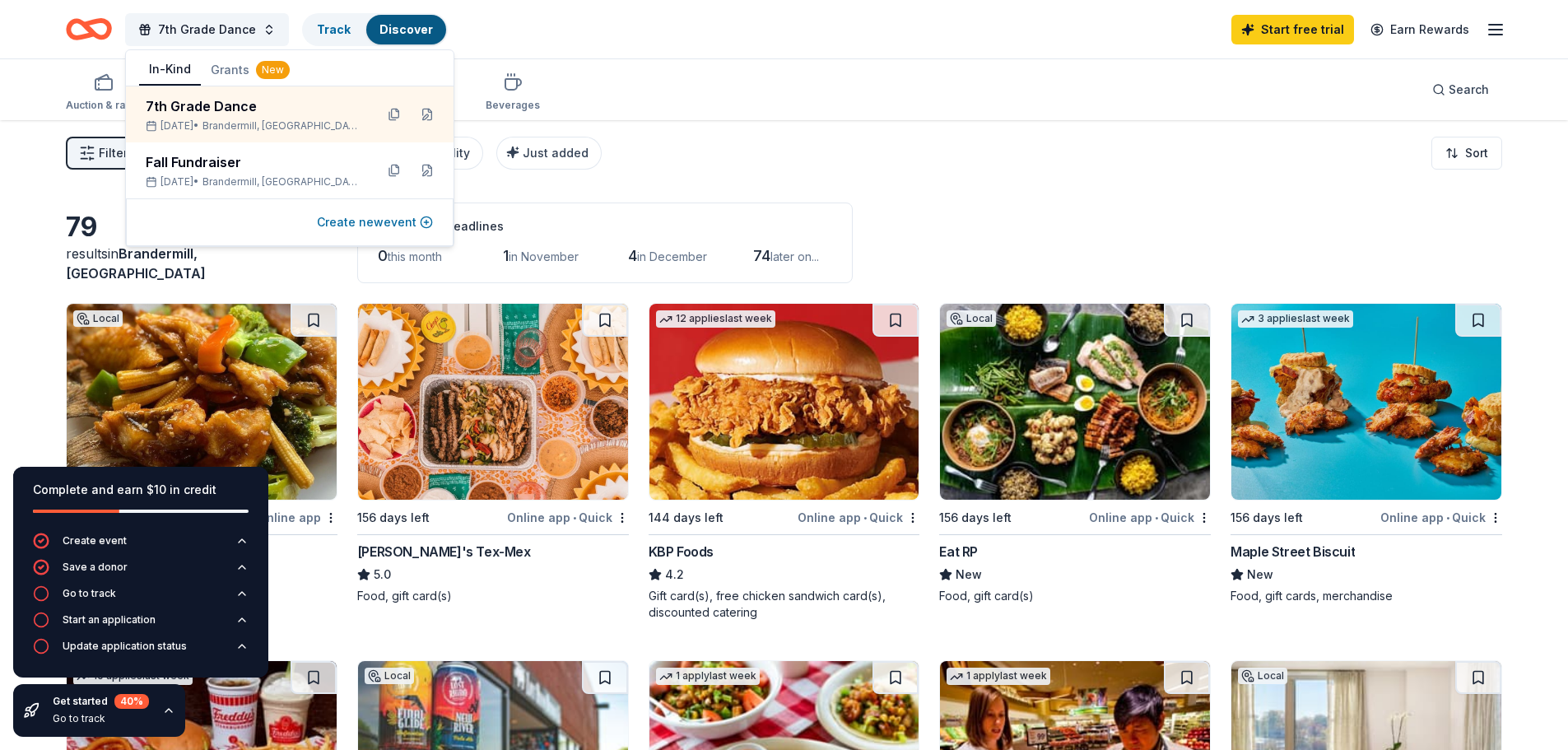
click at [360, 222] on button "Create new event" at bounding box center [374, 222] width 116 height 20
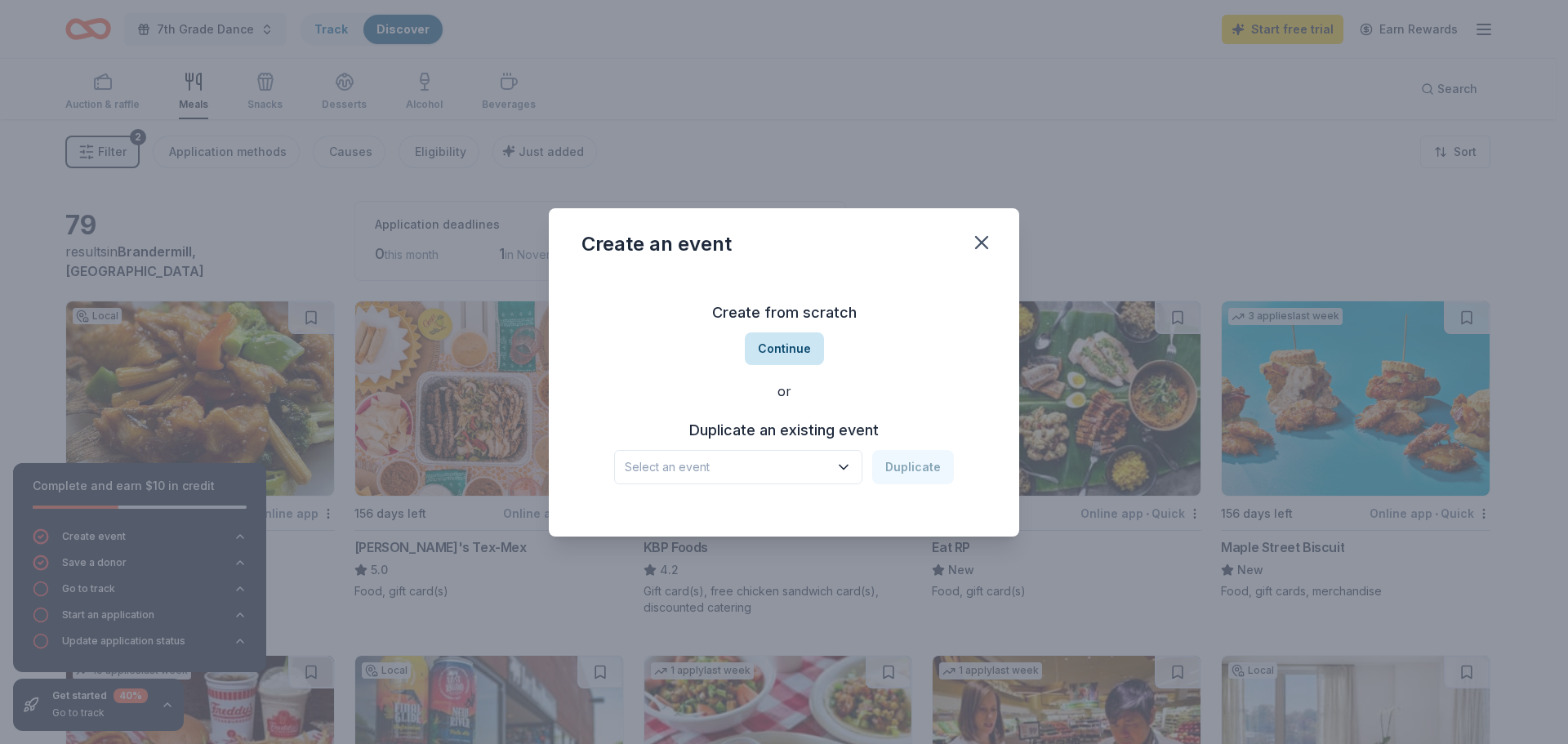
click at [779, 350] on button "Continue" at bounding box center [784, 349] width 79 height 32
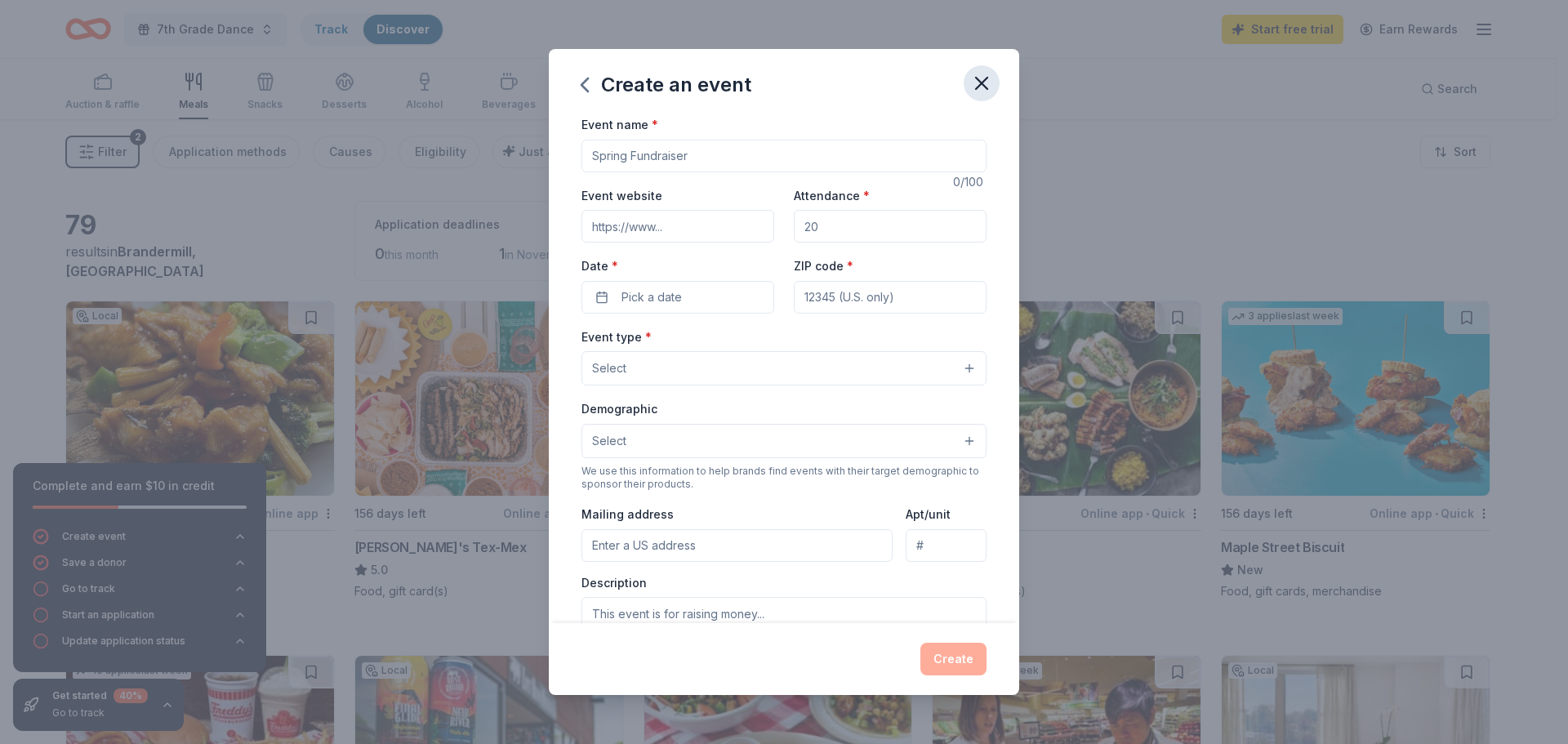
click at [986, 75] on icon "button" at bounding box center [981, 83] width 23 height 23
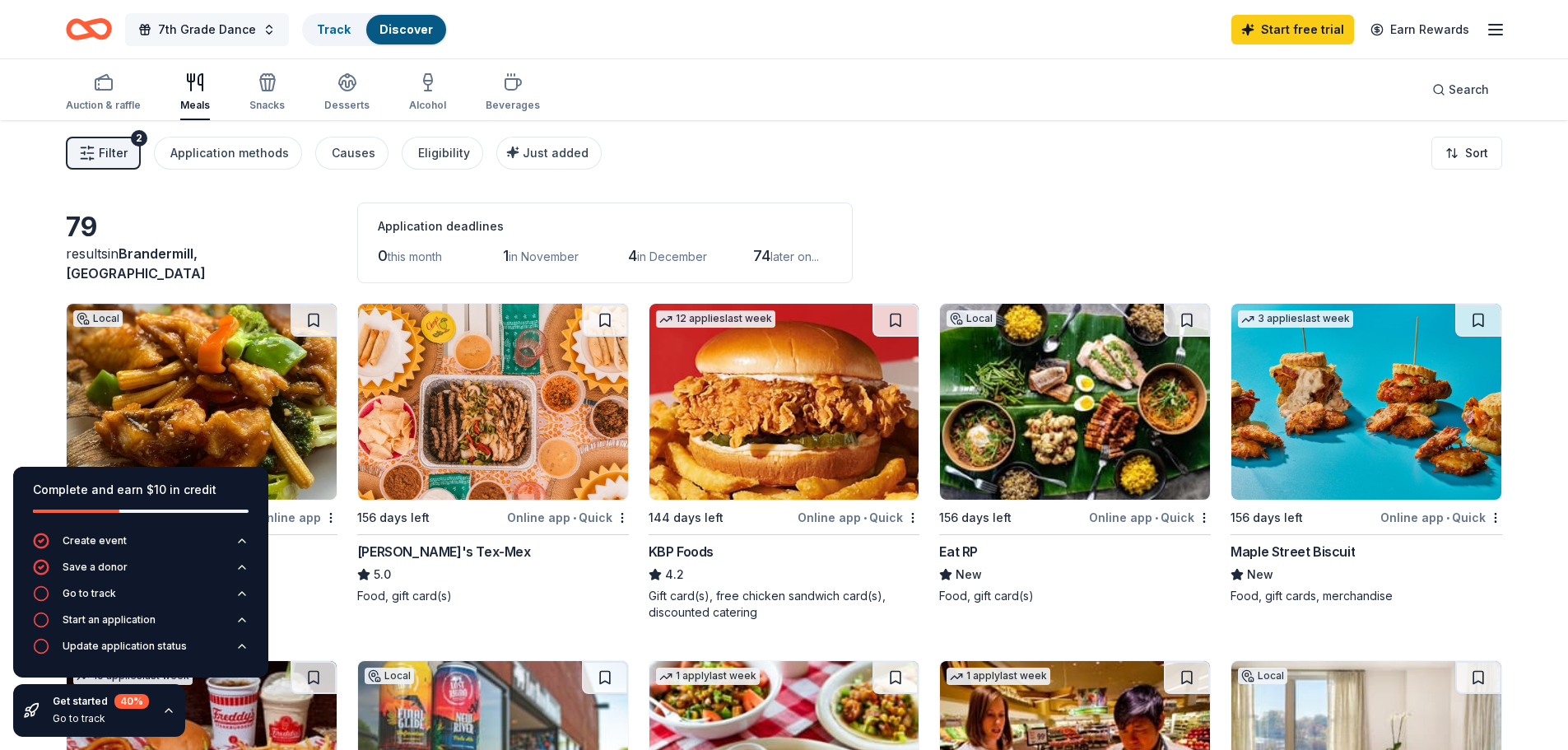
click at [227, 34] on span "7th Grade Dance" at bounding box center [207, 29] width 98 height 20
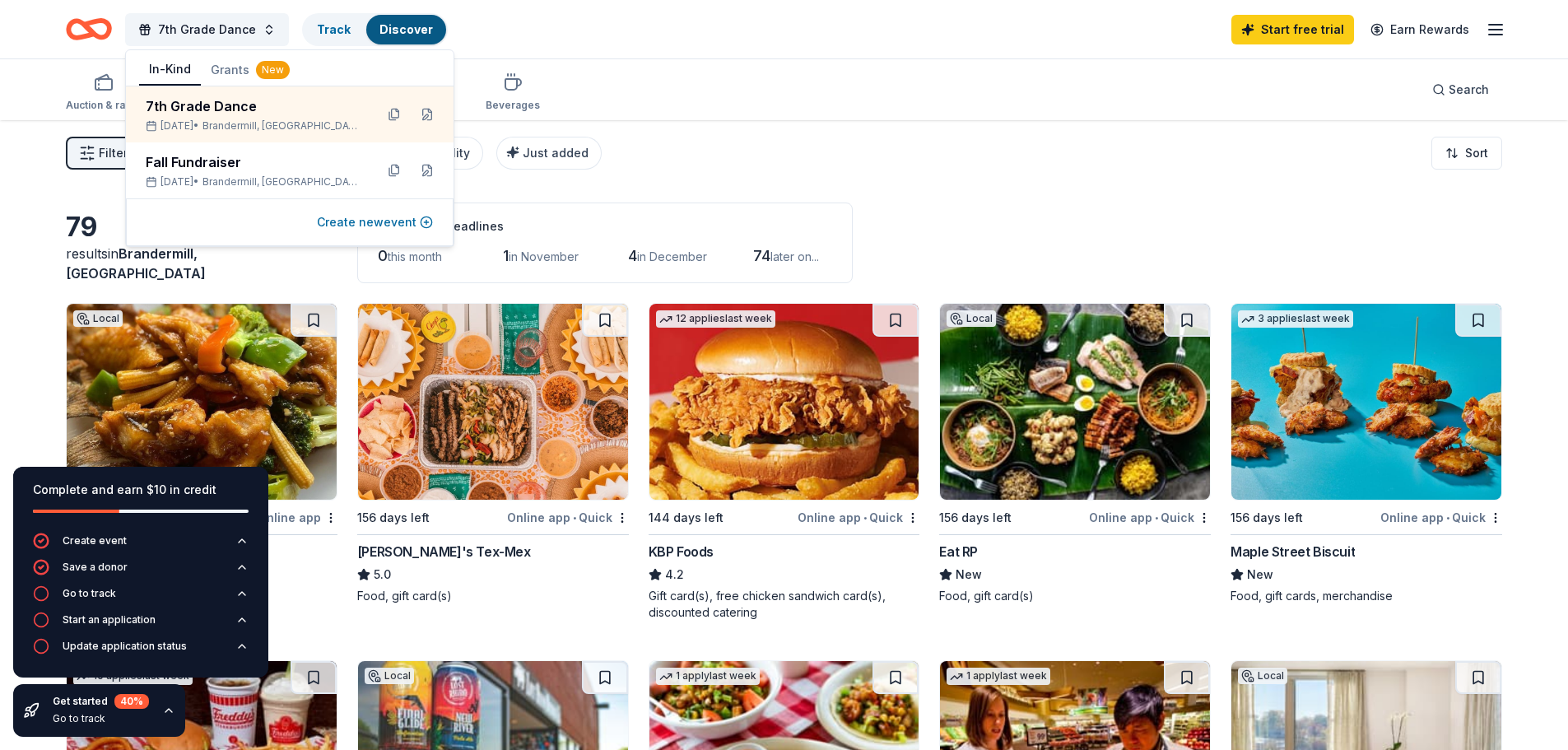
drag, startPoint x: 355, startPoint y: 217, endPoint x: 391, endPoint y: 217, distance: 36.0
click at [355, 219] on button "Create new event" at bounding box center [374, 222] width 116 height 20
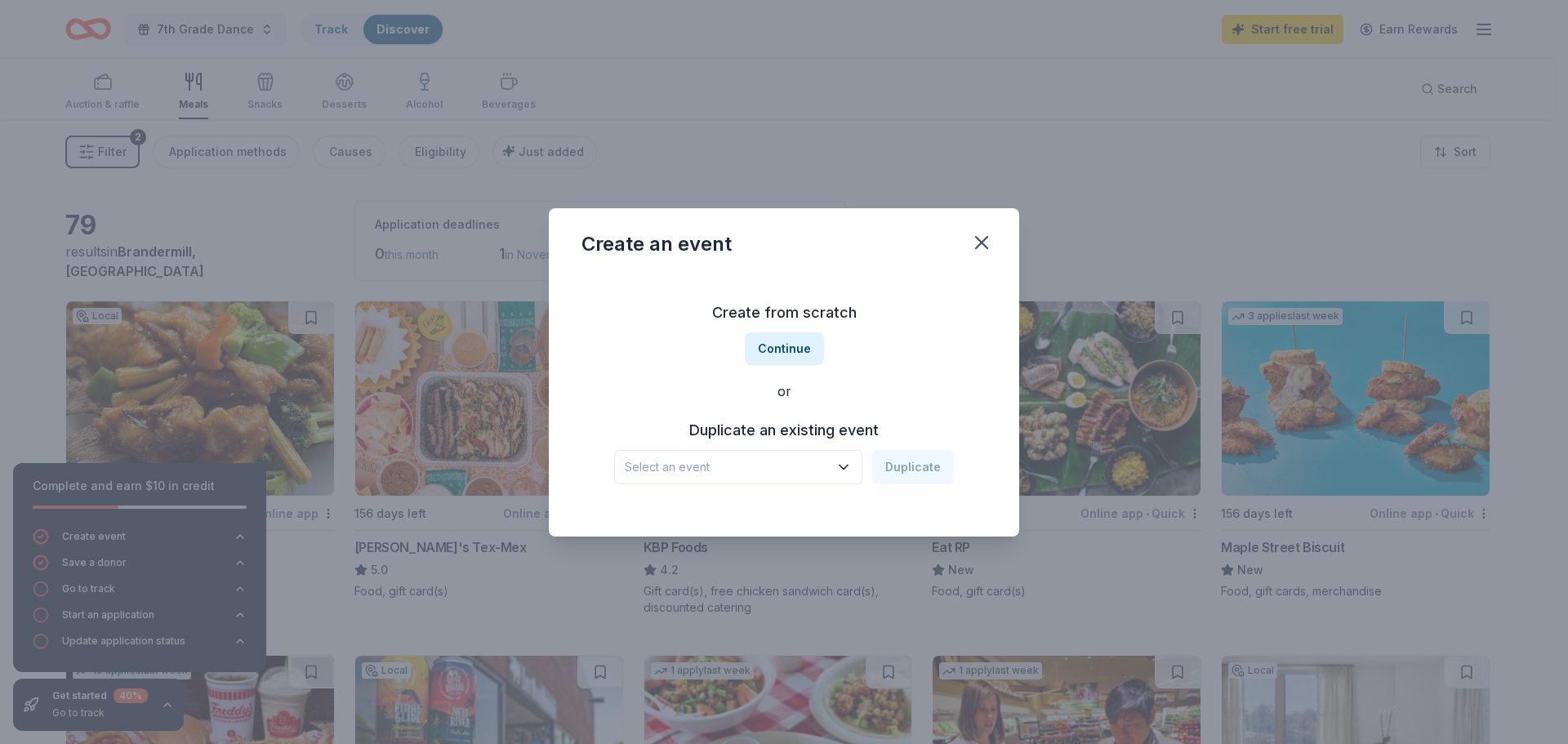
click at [664, 459] on span "Select an event" at bounding box center [727, 467] width 204 height 20
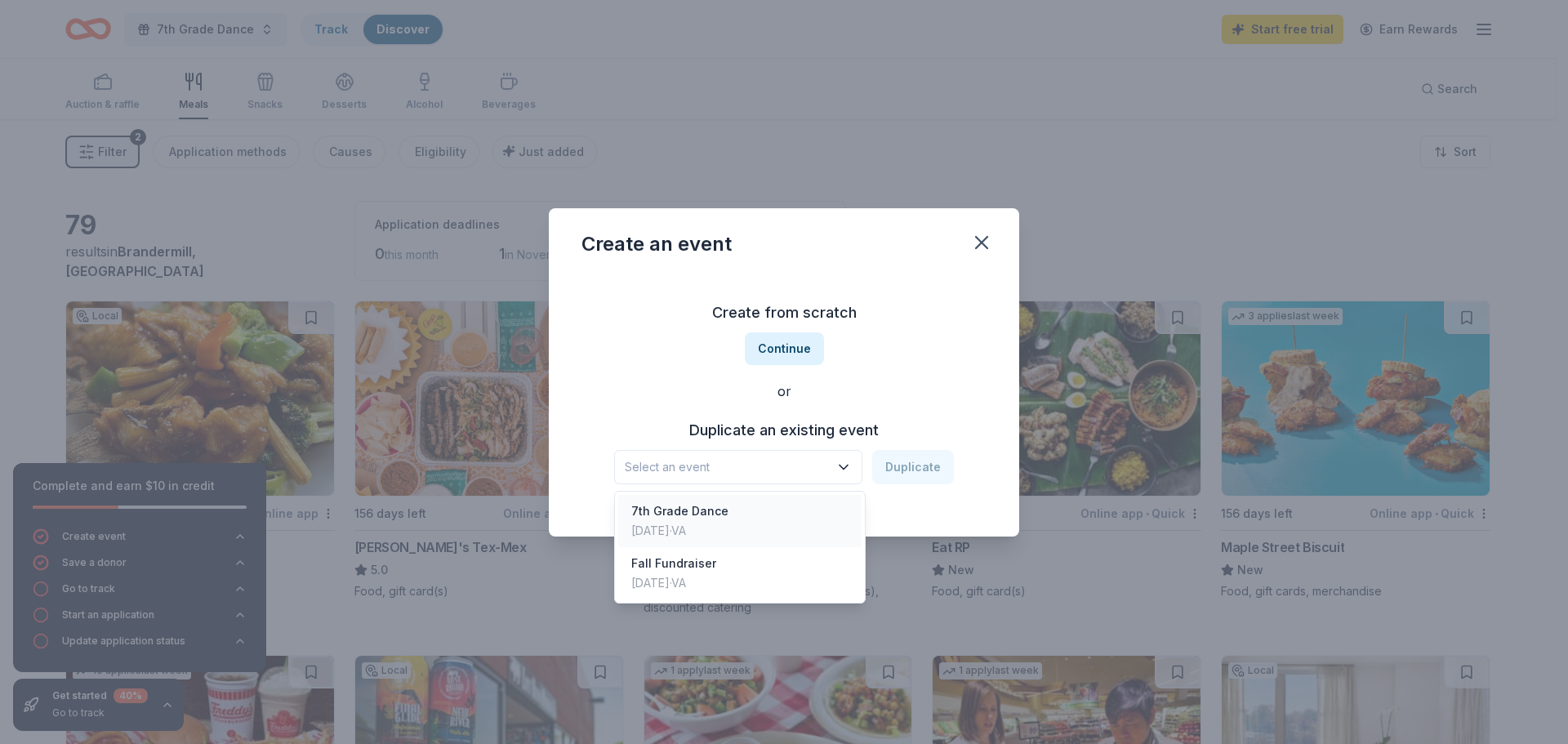
click at [685, 528] on div "Feb 20, 2026 · VA" at bounding box center [680, 530] width 97 height 20
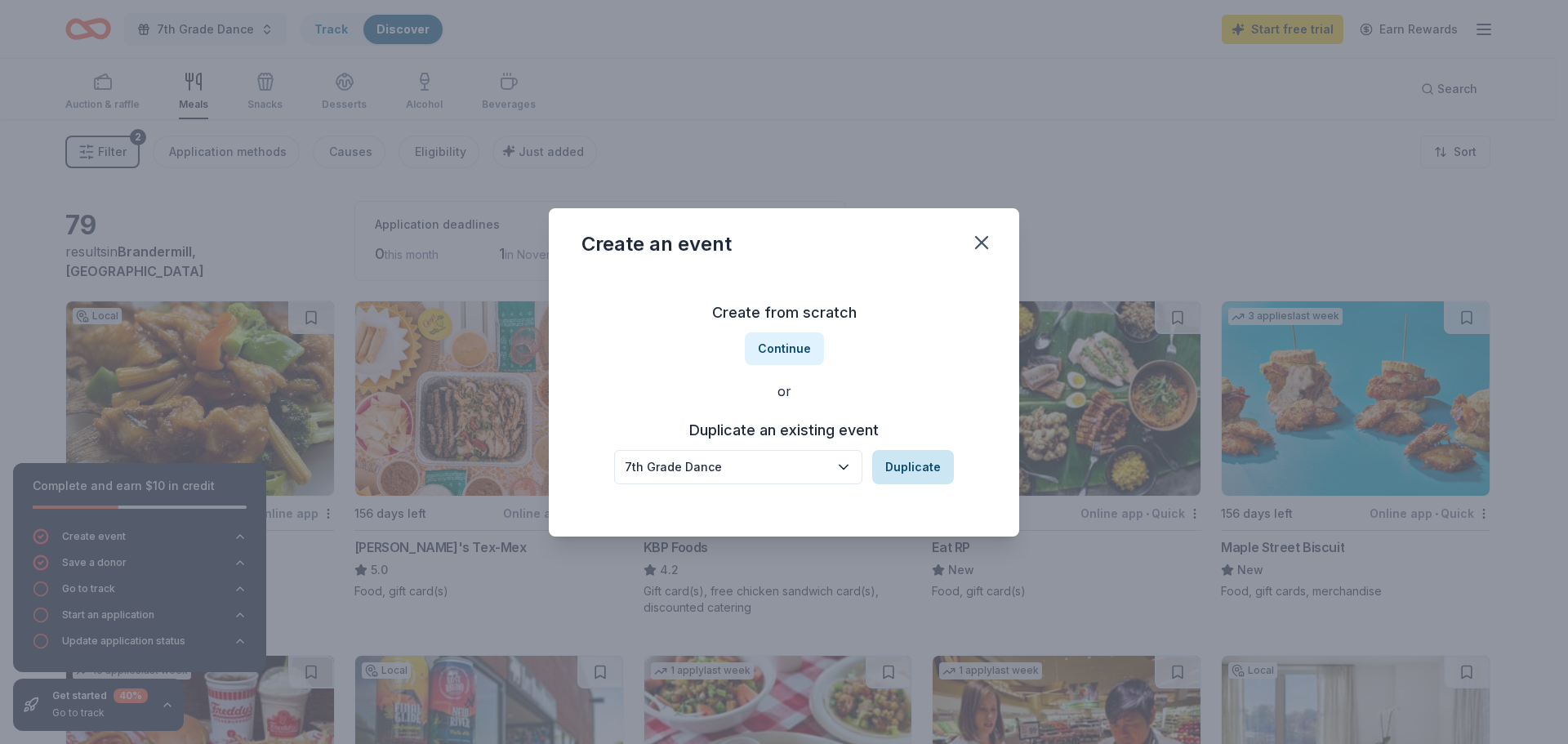
click at [908, 470] on button "Duplicate" at bounding box center [913, 467] width 82 height 34
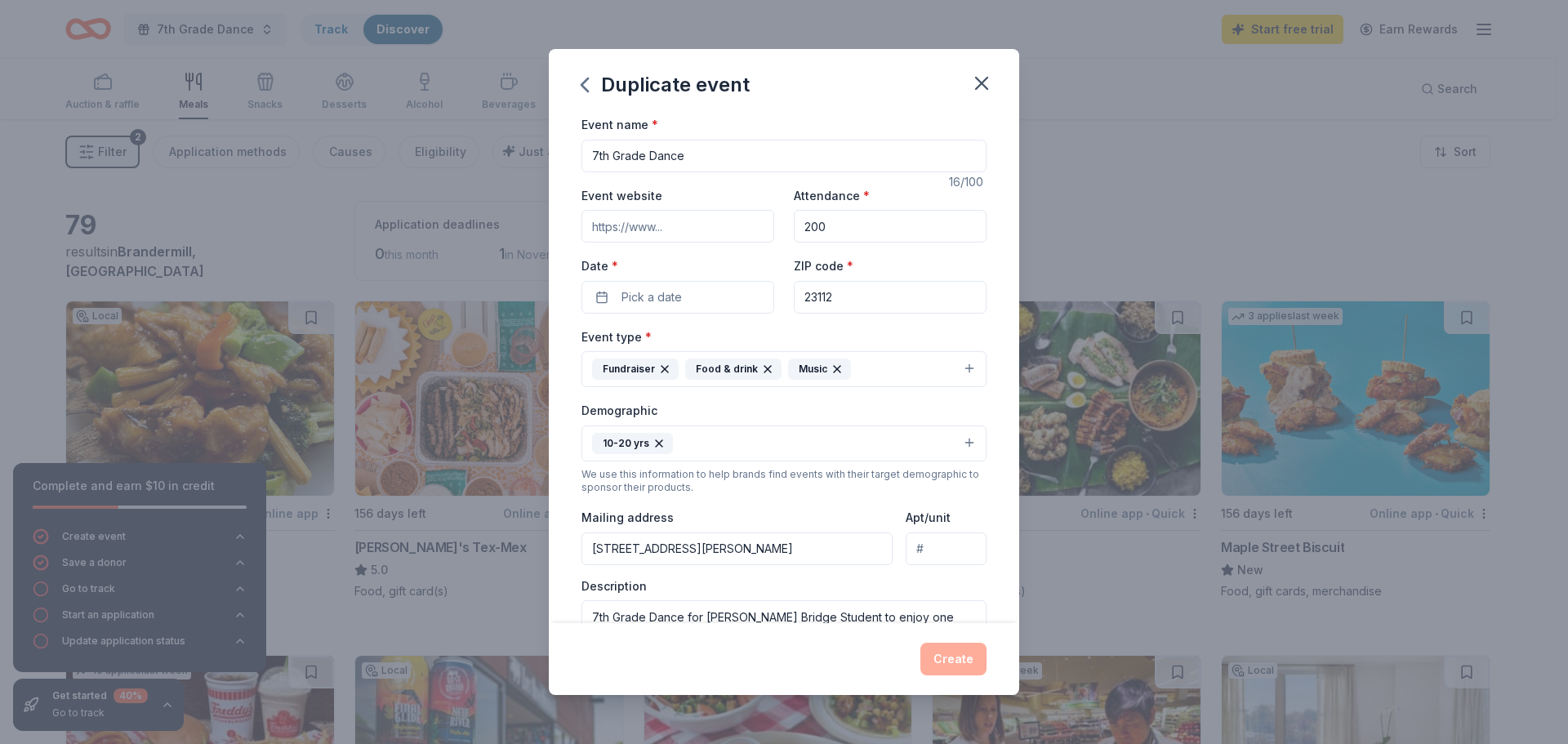
click at [594, 154] on input "7th Grade Dance" at bounding box center [784, 156] width 405 height 32
type input "8th Grade Dance"
click at [672, 290] on span "Pick a date" at bounding box center [652, 297] width 61 height 20
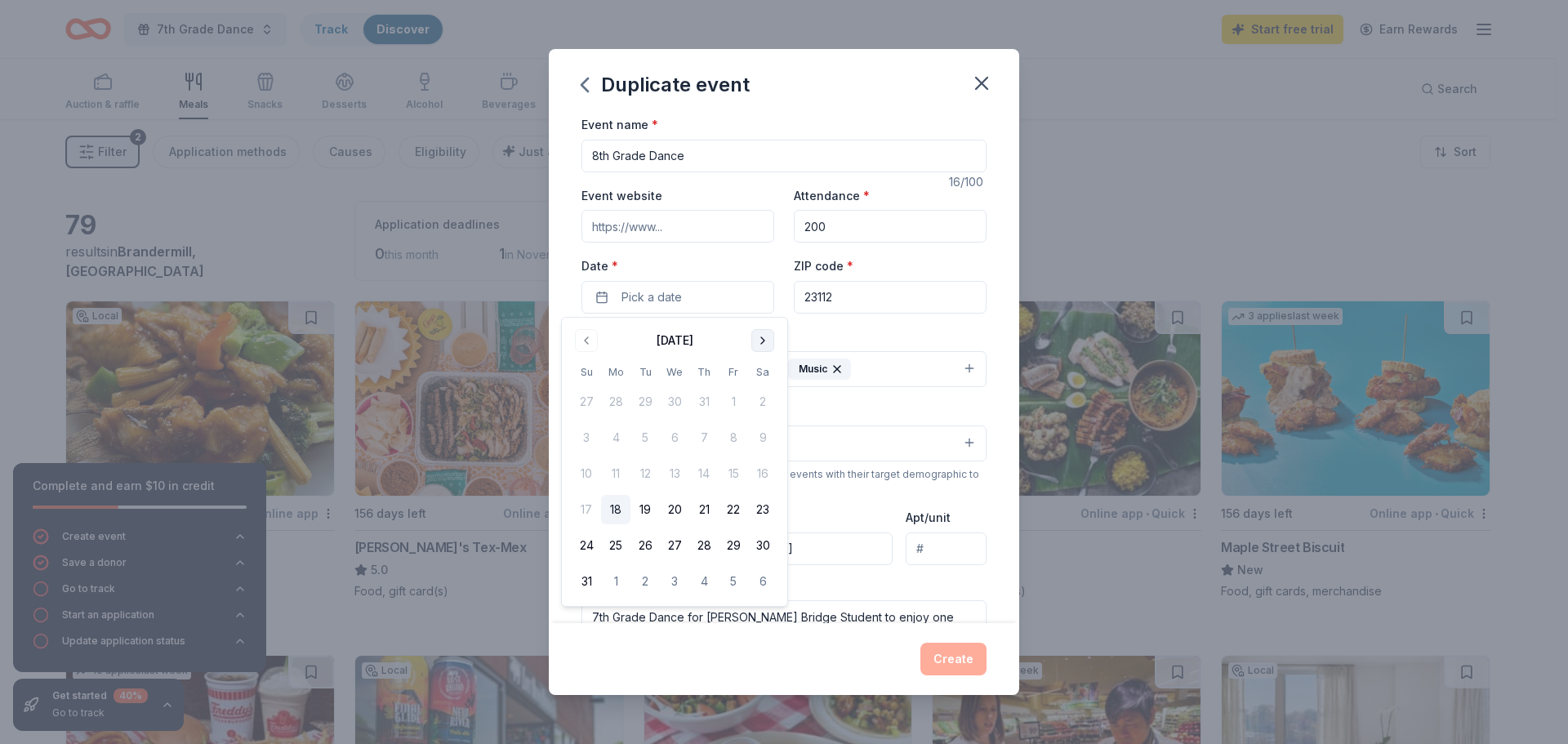
click at [763, 340] on button "Go to next month" at bounding box center [763, 340] width 23 height 23
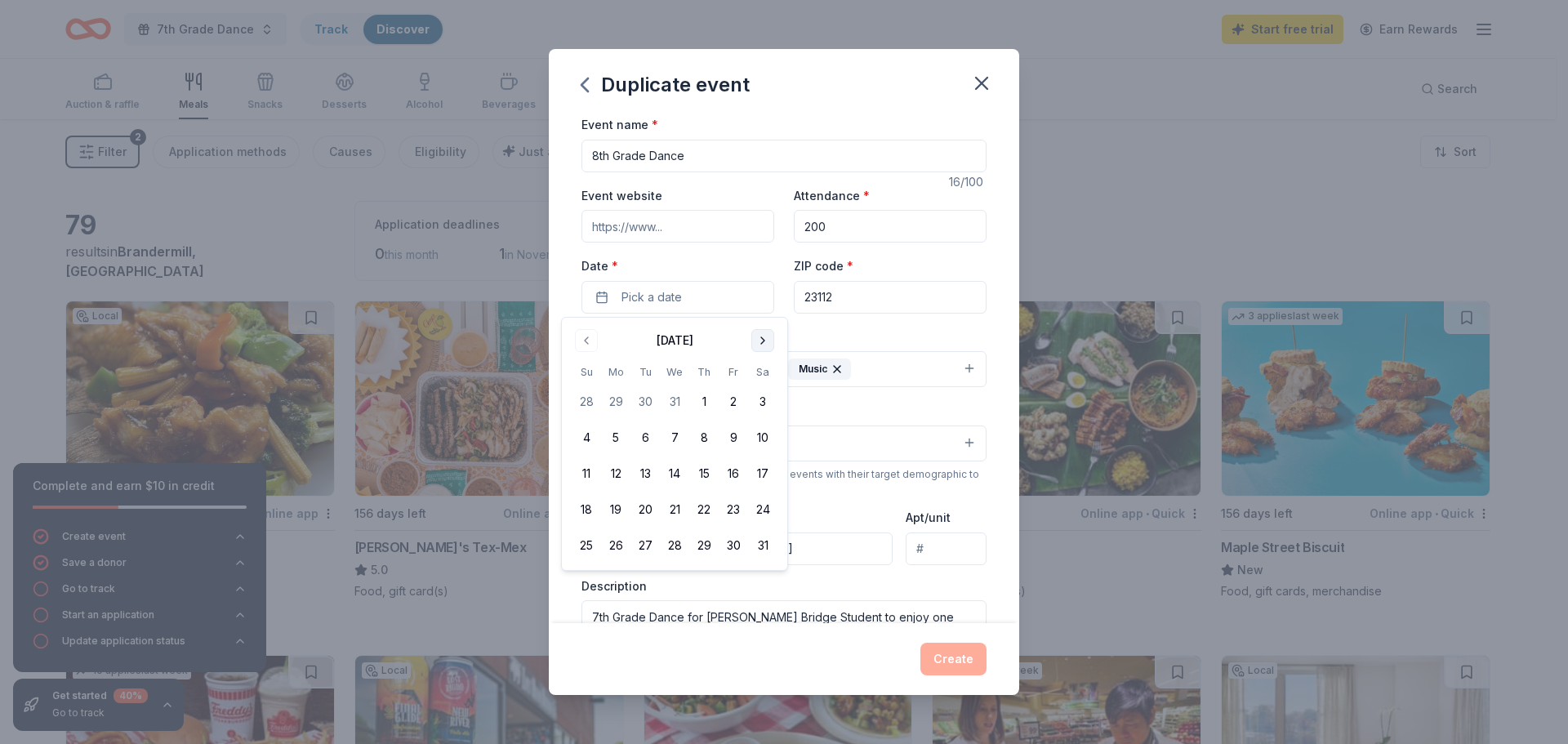
click at [763, 340] on button "Go to next month" at bounding box center [763, 340] width 23 height 23
click at [735, 437] on button "8" at bounding box center [734, 437] width 29 height 29
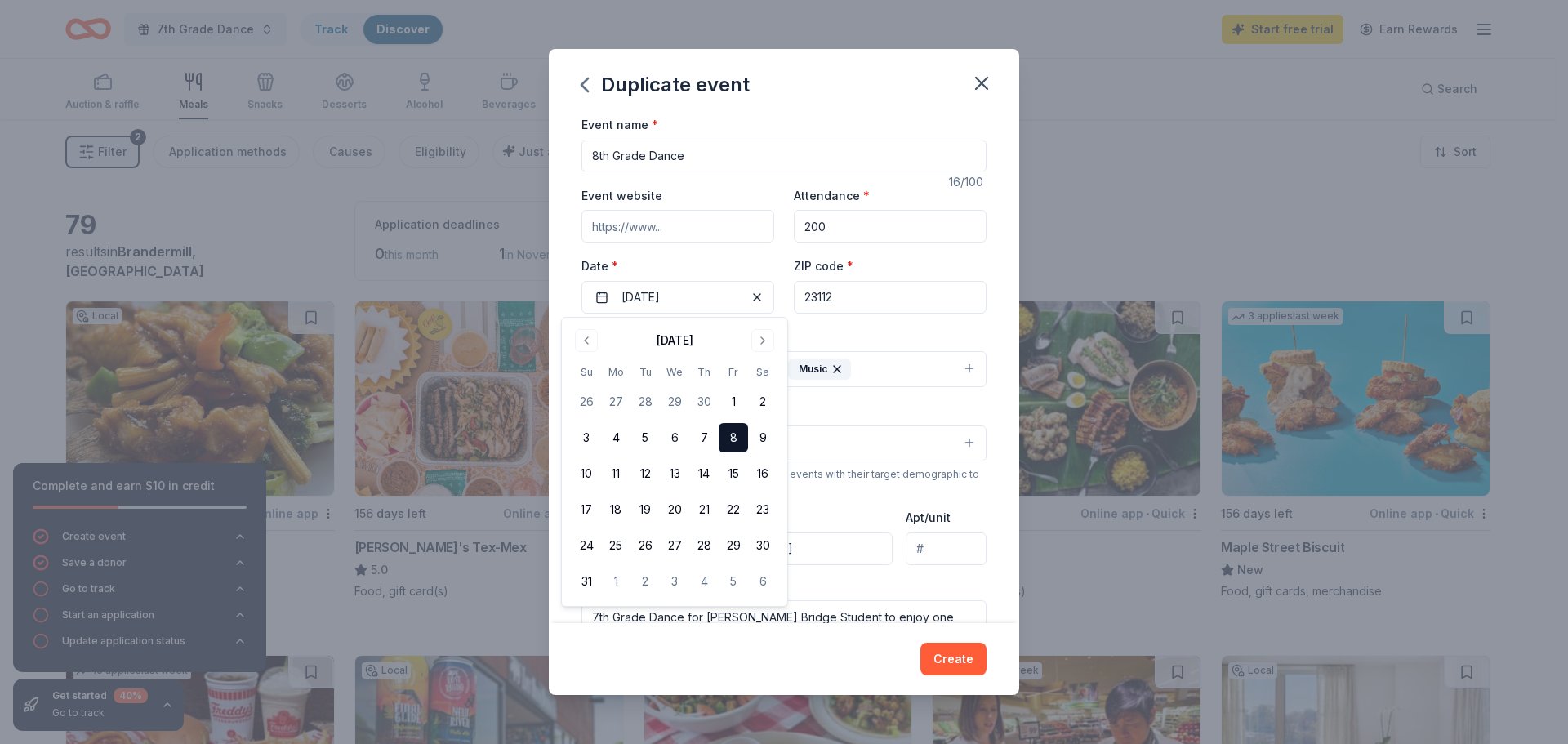
click at [944, 314] on div "Event name * 8th Grade Dance 16 /100 Event website Attendance * 200 Date * 05/0…" at bounding box center [784, 493] width 405 height 758
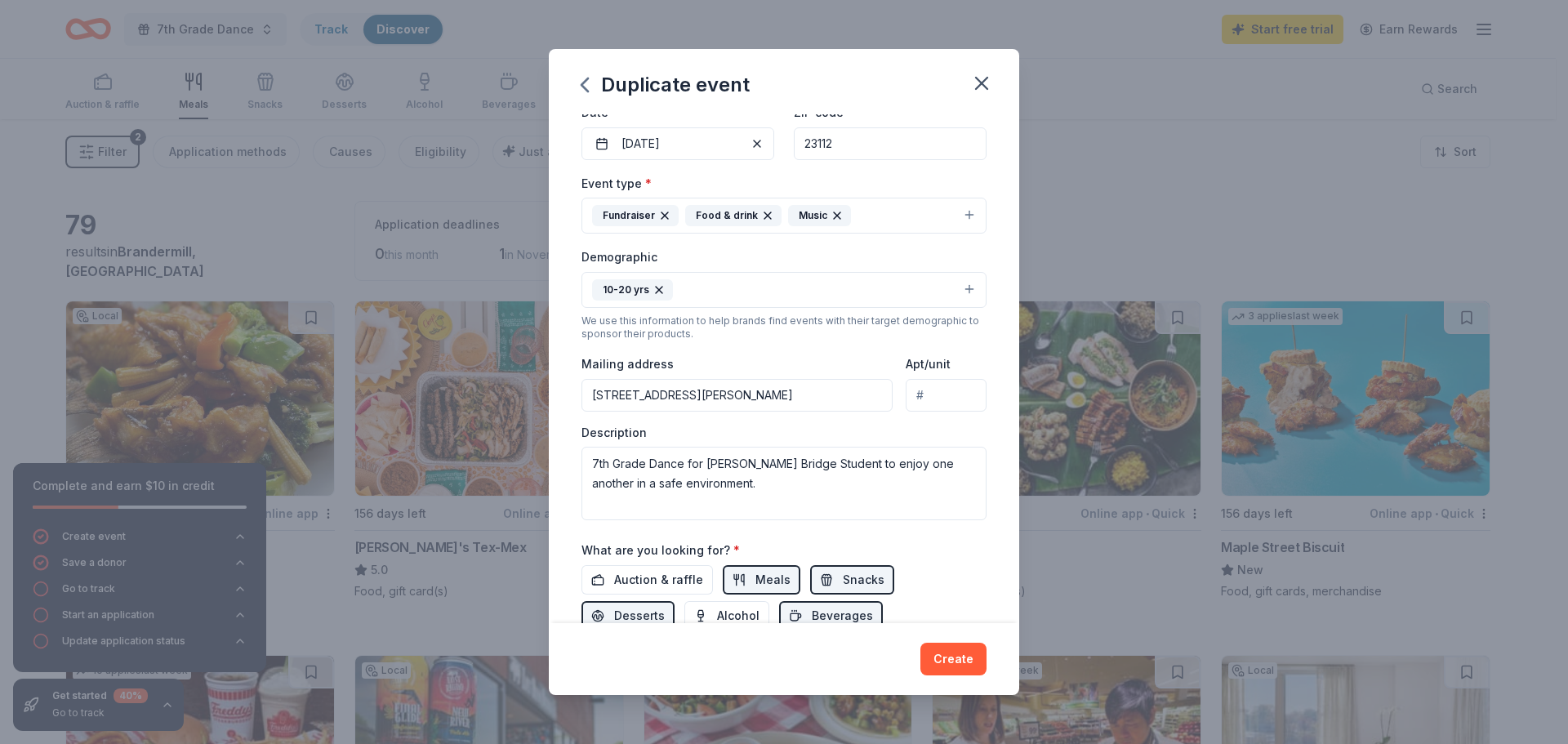
scroll to position [245, 0]
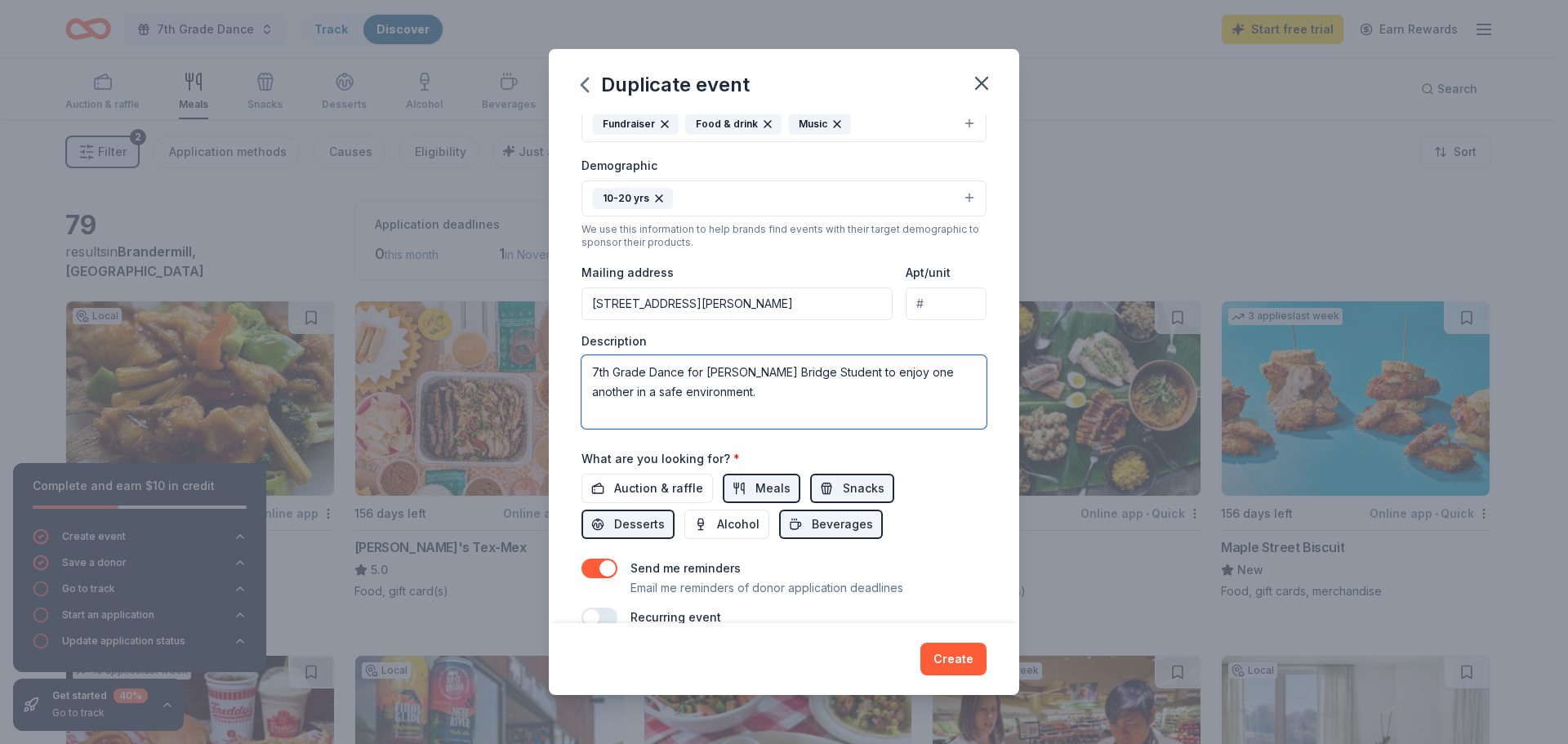
click at [600, 372] on textarea "7th Grade Dance for Bailey Bridge Student to enjoy one another in a safe enviro…" at bounding box center [784, 392] width 405 height 73
type textarea "8th Grade Dance for Bailey Bridge Student to enjoy one another in a safe enviro…"
click at [662, 488] on span "Auction & raffle" at bounding box center [658, 488] width 89 height 20
click at [953, 665] on button "Create" at bounding box center [953, 659] width 66 height 32
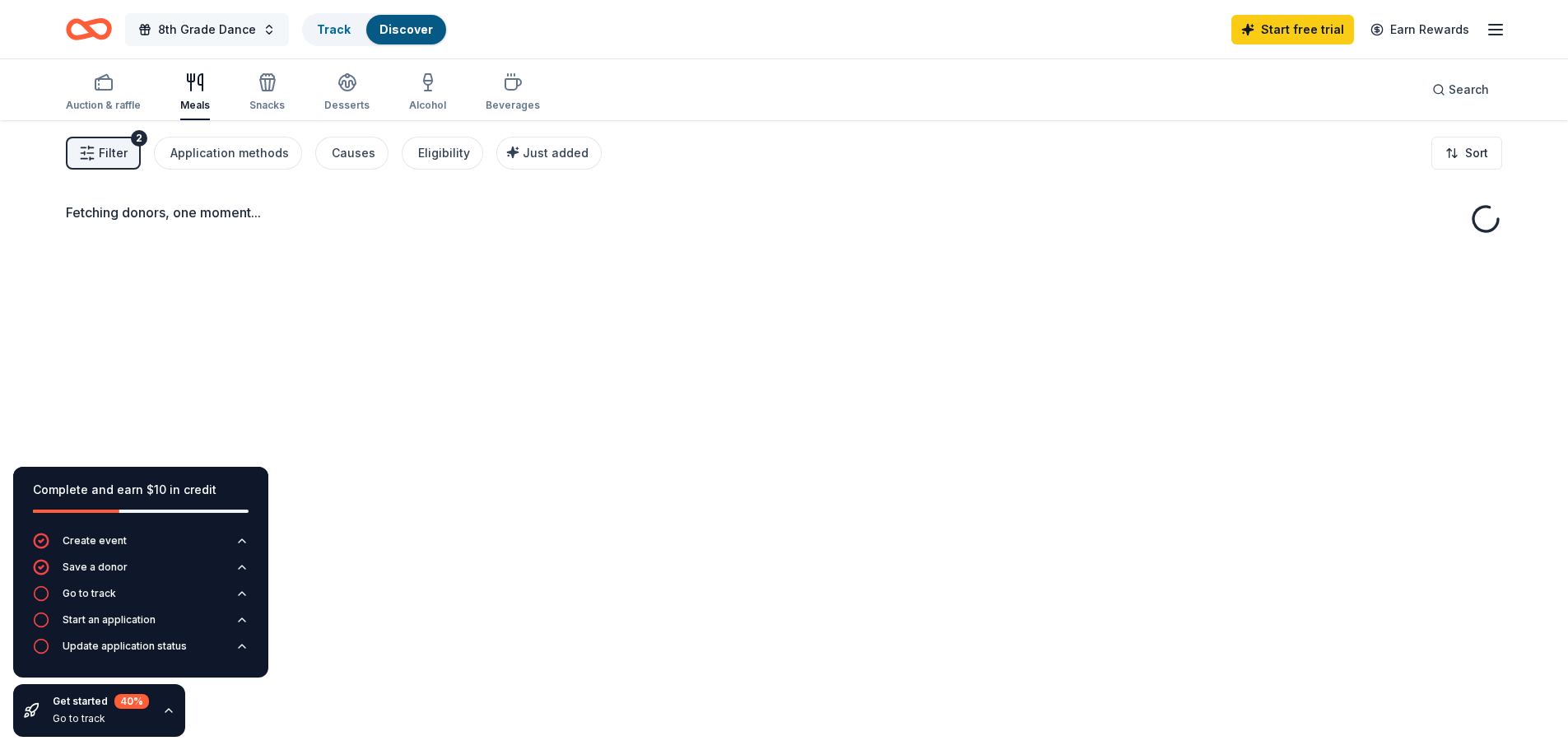
click at [232, 35] on span "8th Grade Dance" at bounding box center [207, 29] width 98 height 20
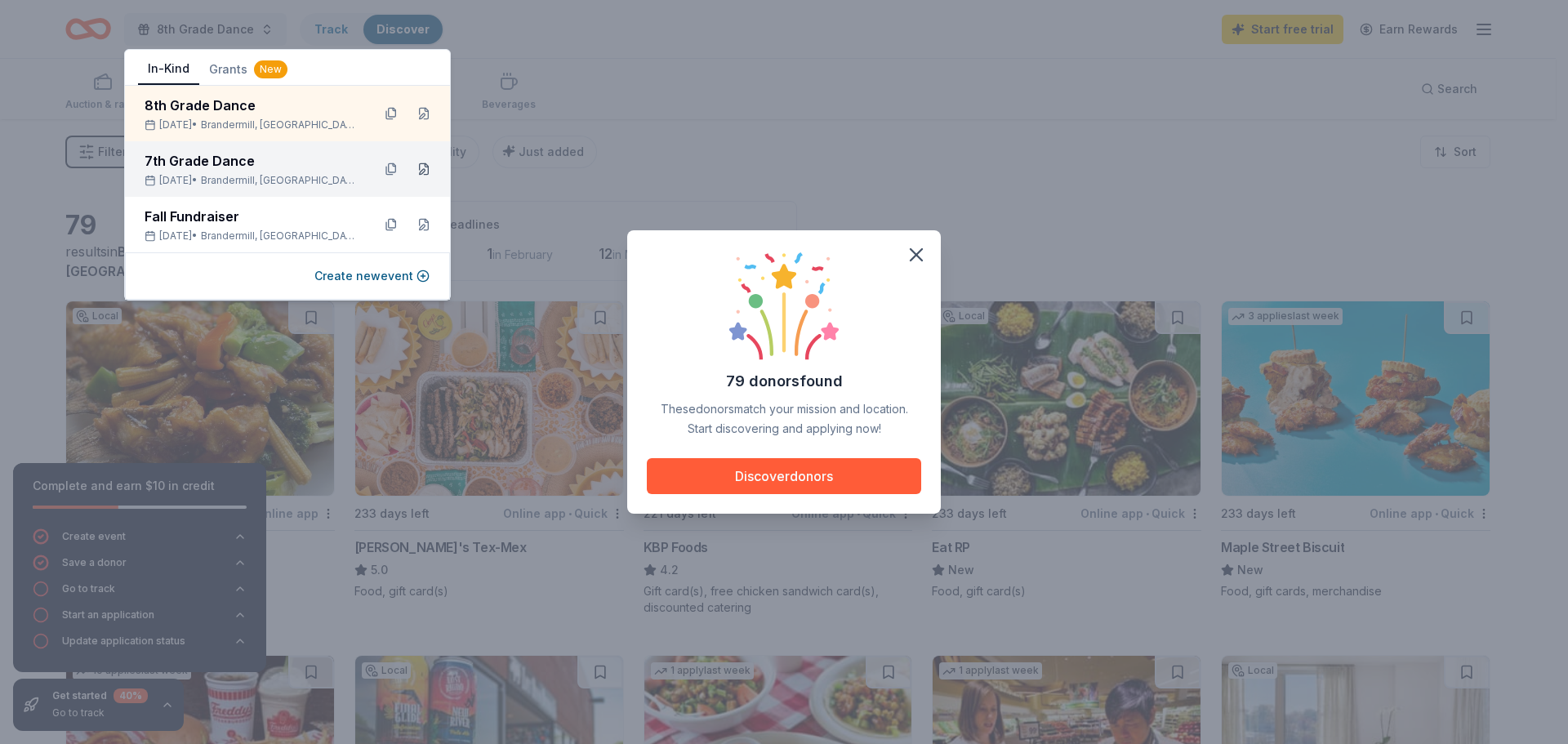
click at [429, 169] on div "79 donors found These donors match your mission and location. Start discovering…" at bounding box center [784, 372] width 1568 height 744
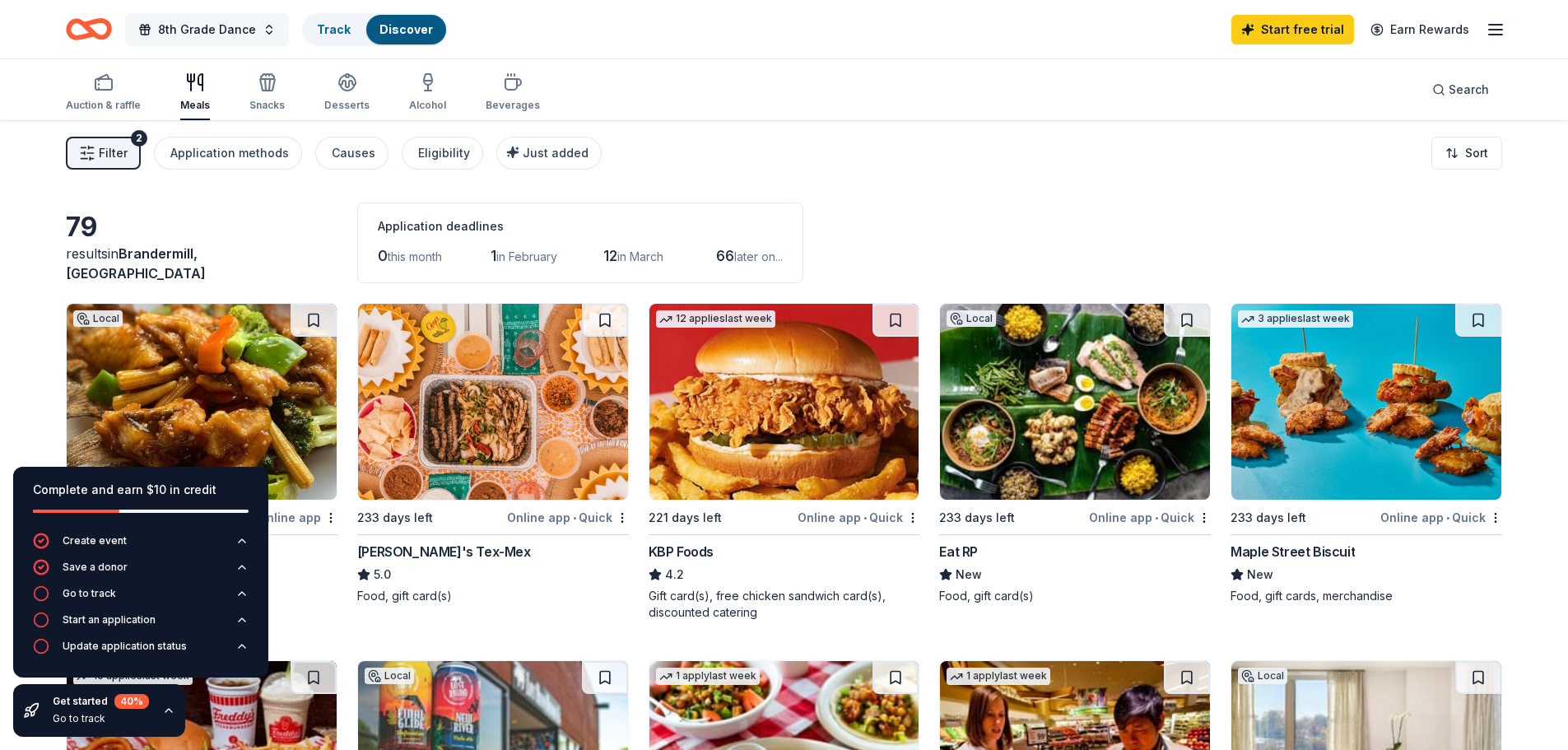
click at [248, 31] on span "8th Grade Dance" at bounding box center [207, 29] width 98 height 20
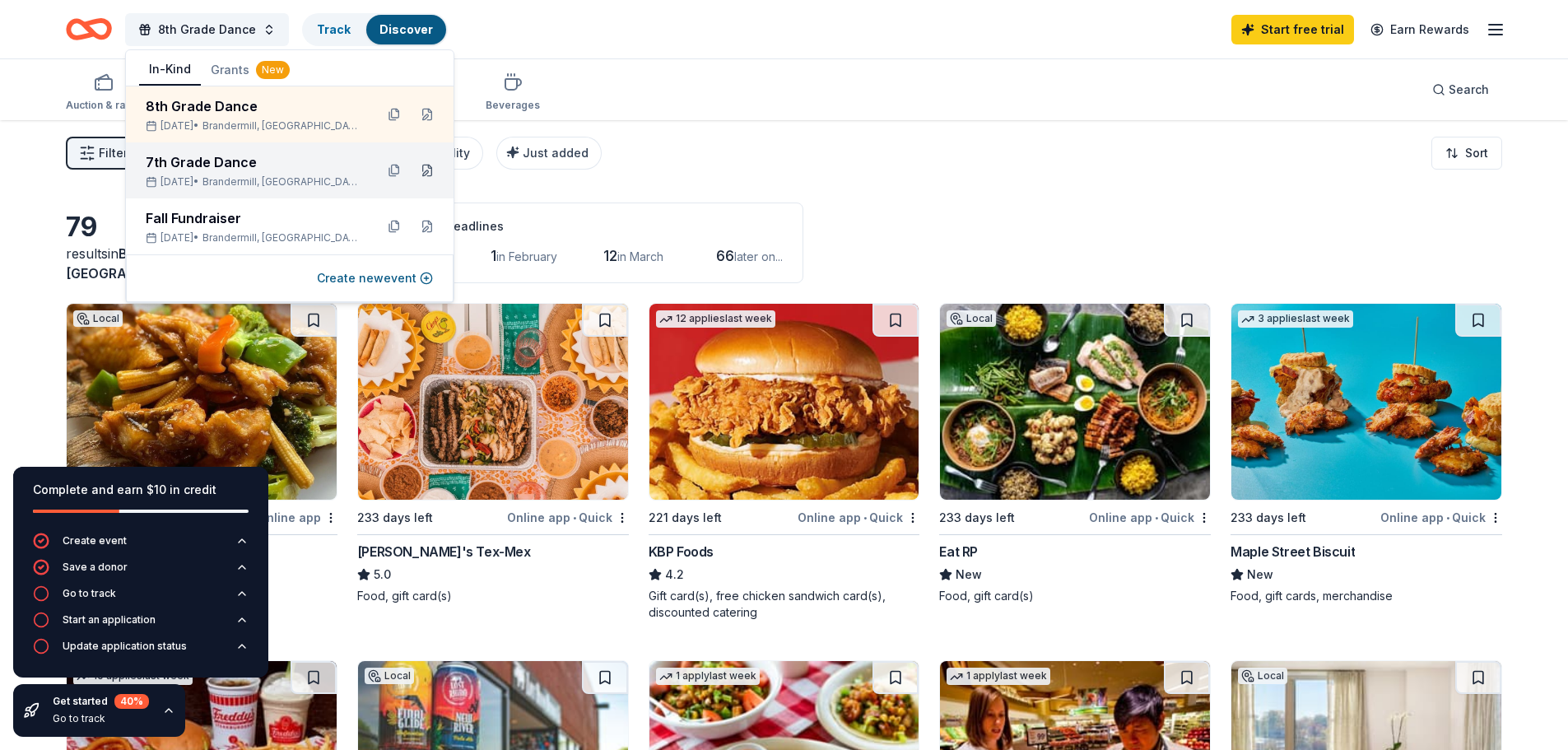
click at [423, 173] on button at bounding box center [427, 170] width 27 height 27
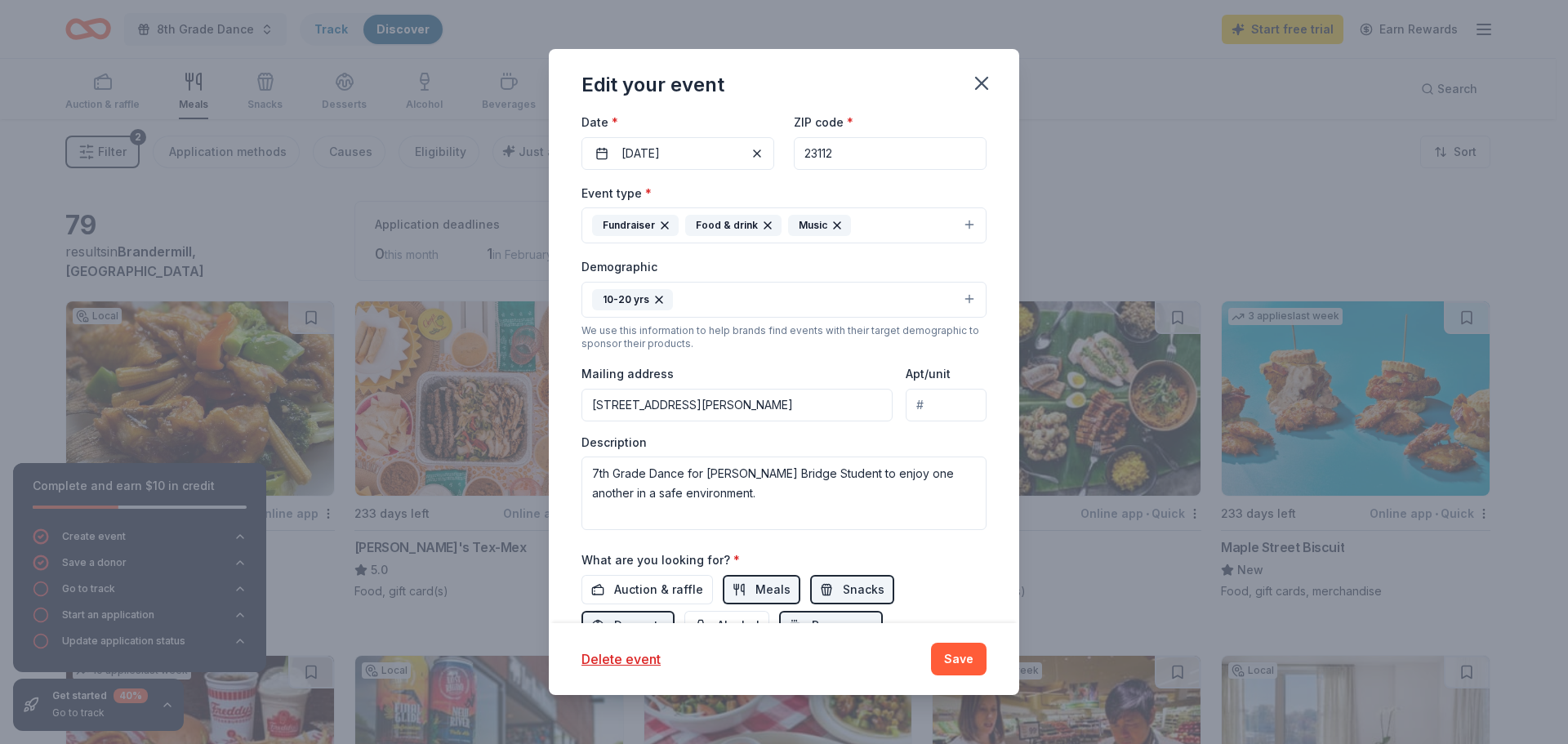
scroll to position [377, 0]
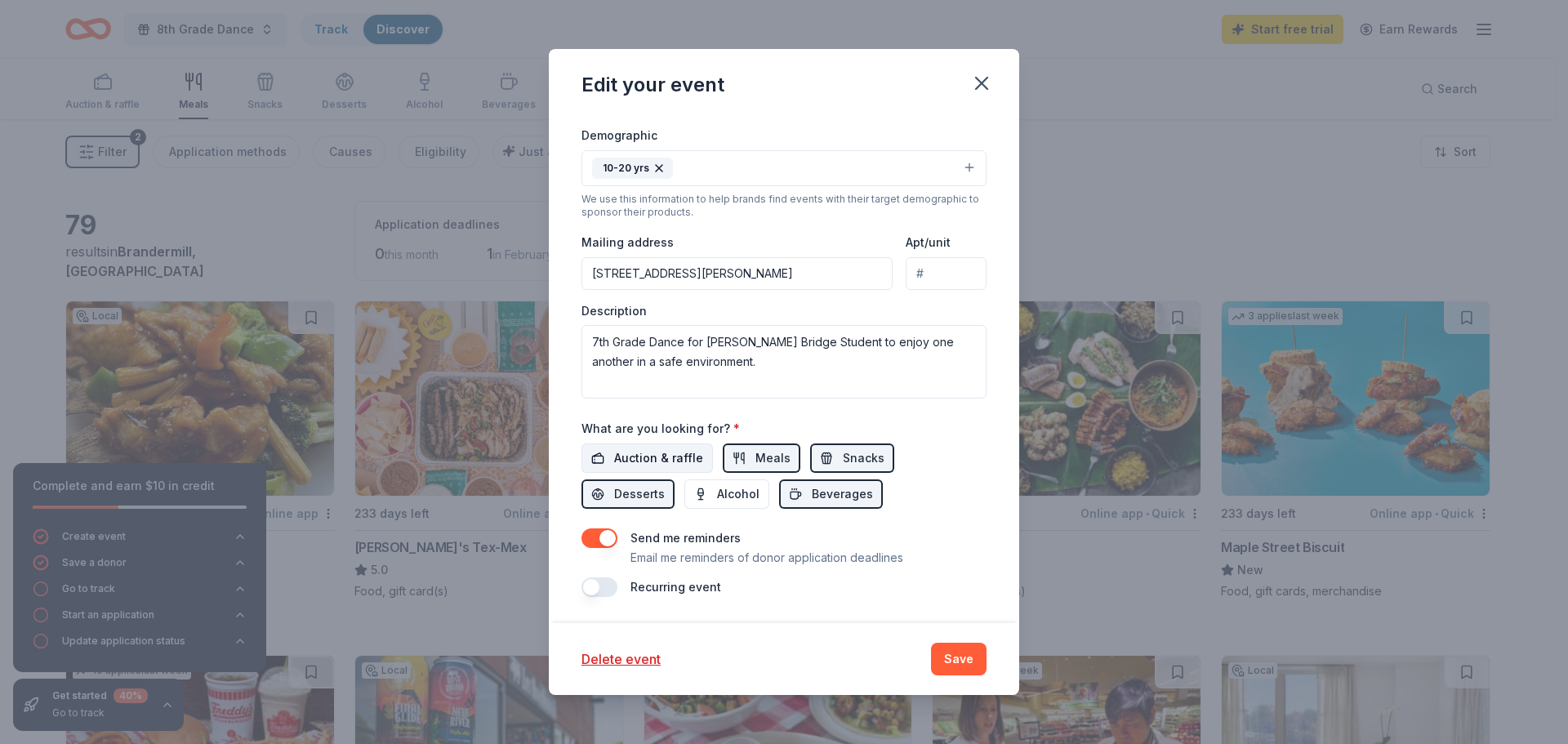
click at [657, 451] on span "Auction & raffle" at bounding box center [658, 458] width 89 height 20
click at [962, 667] on button "Save" at bounding box center [958, 659] width 56 height 32
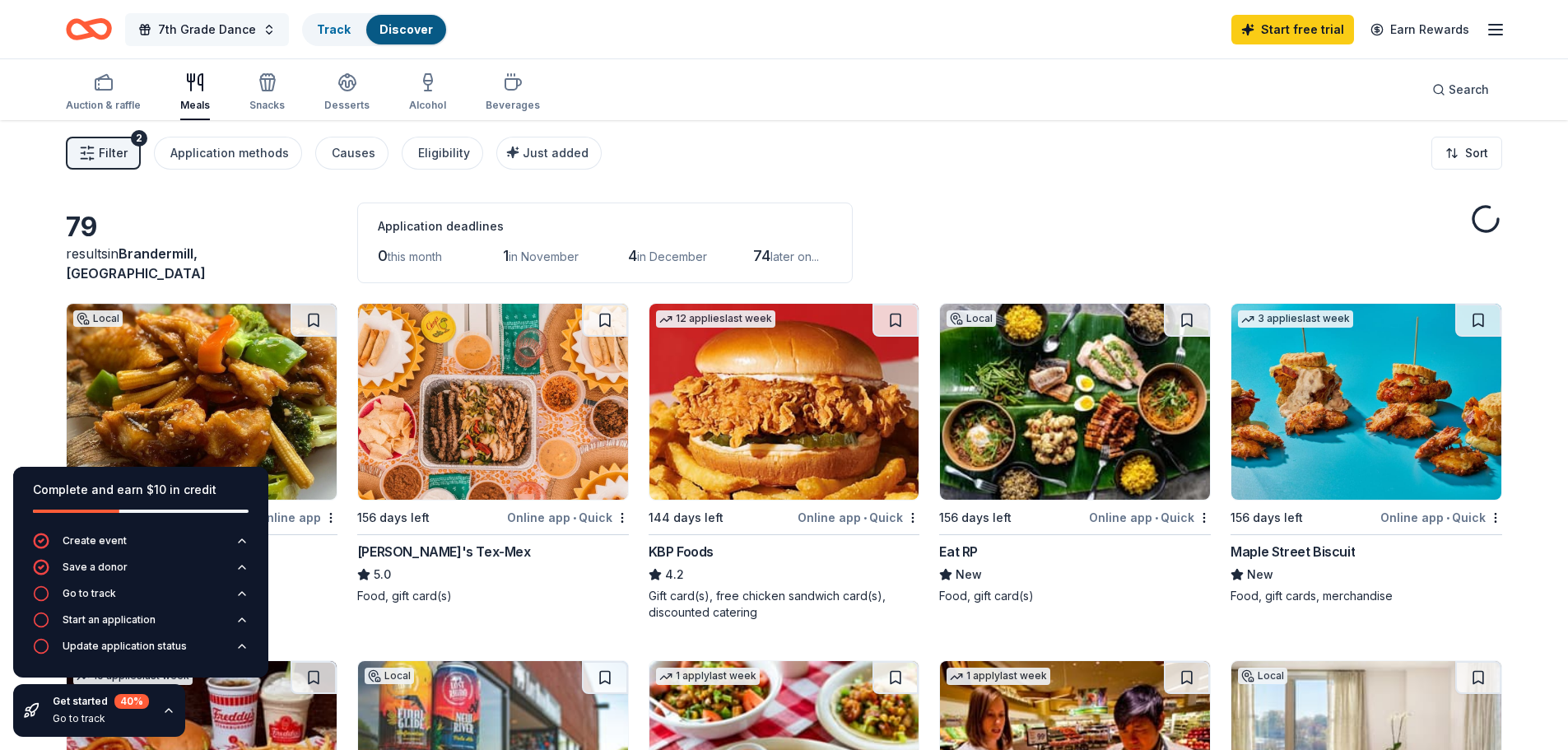
click at [189, 35] on span "7th Grade Dance" at bounding box center [207, 29] width 98 height 20
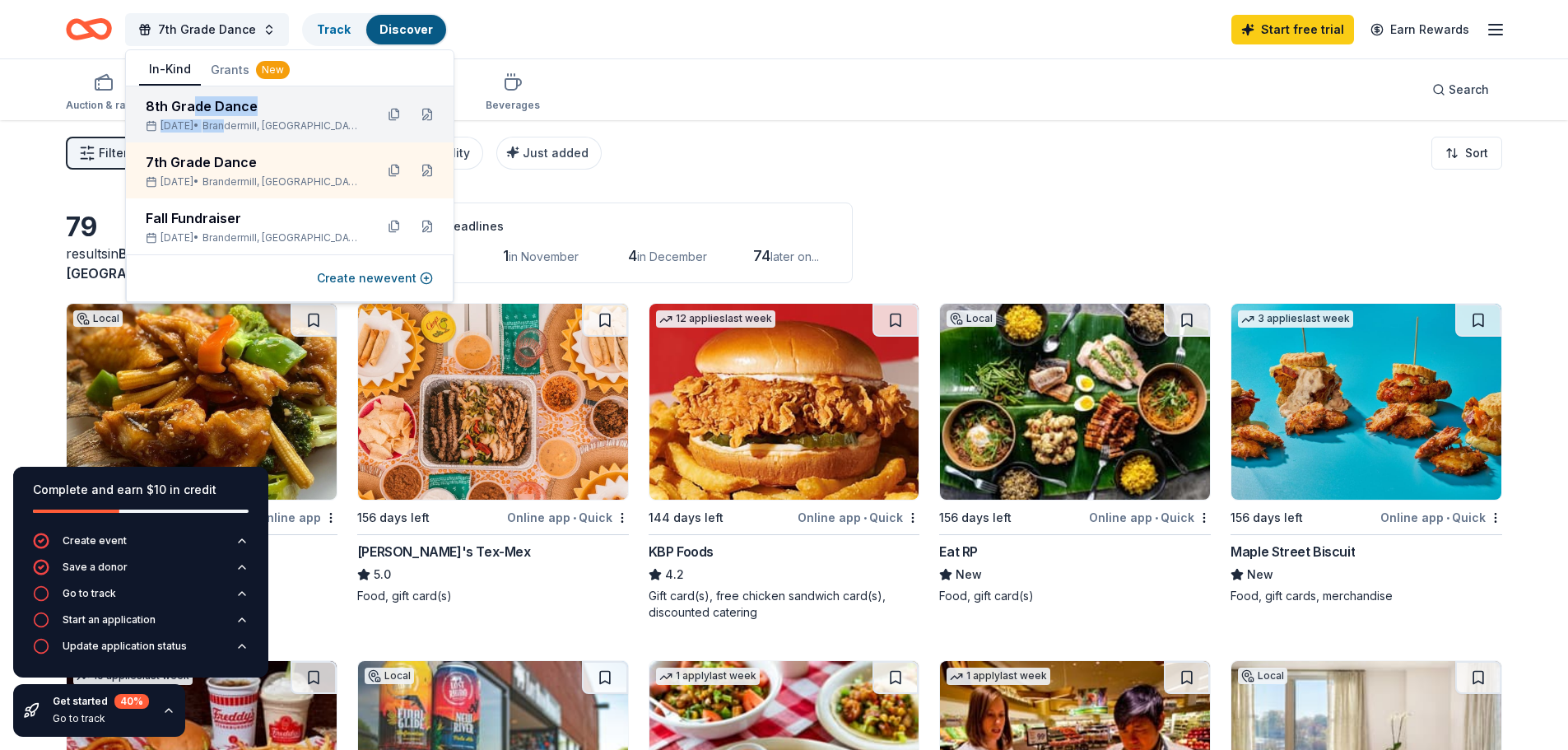
drag, startPoint x: 193, startPoint y: 108, endPoint x: 258, endPoint y: 120, distance: 66.1
click at [258, 120] on div "8th Grade Dance May 08, 2026 • Brandermill, VA" at bounding box center [253, 115] width 216 height 36
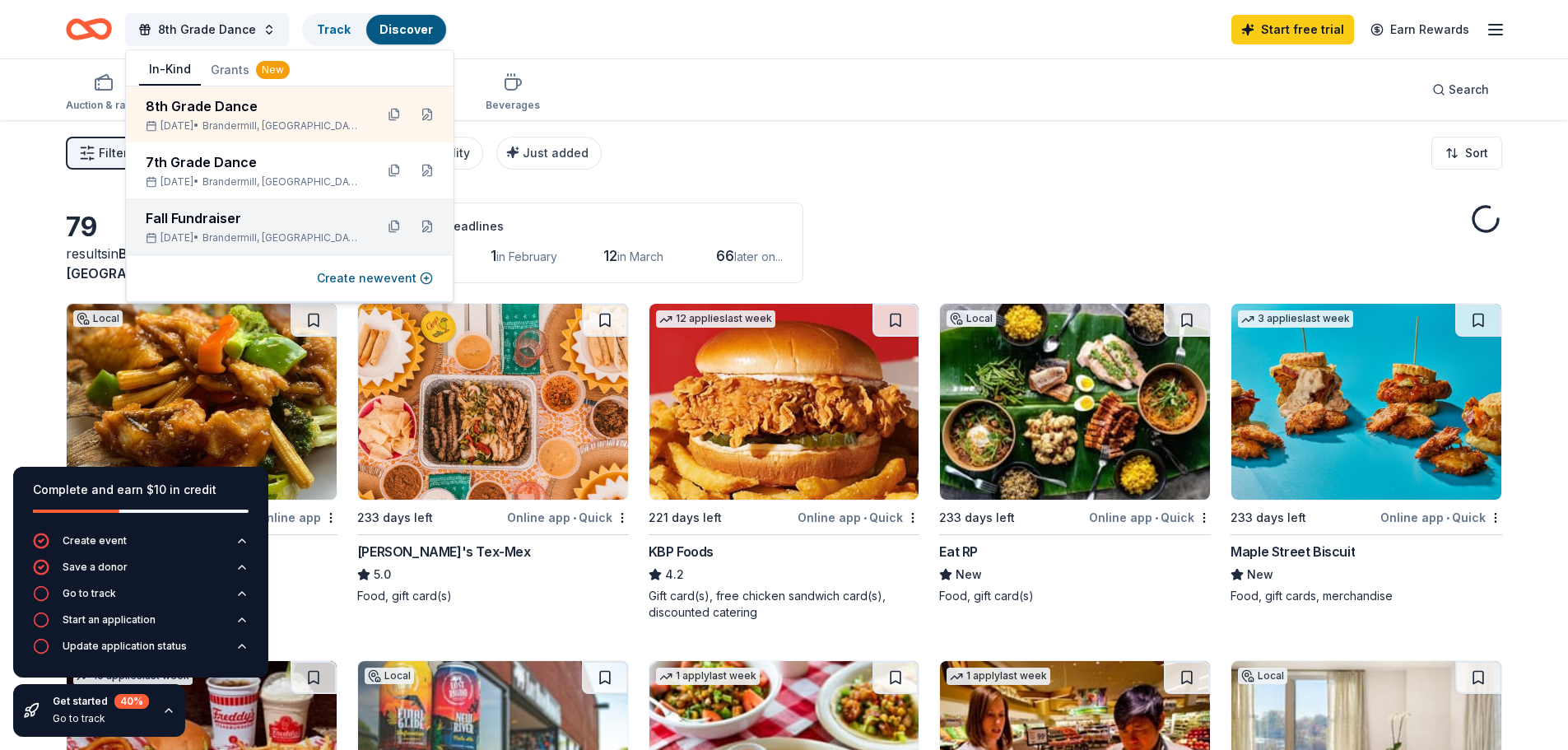
click at [209, 250] on div "Fall Fundraiser Nov 14, 2025 • Brandermill, VA" at bounding box center [289, 226] width 328 height 56
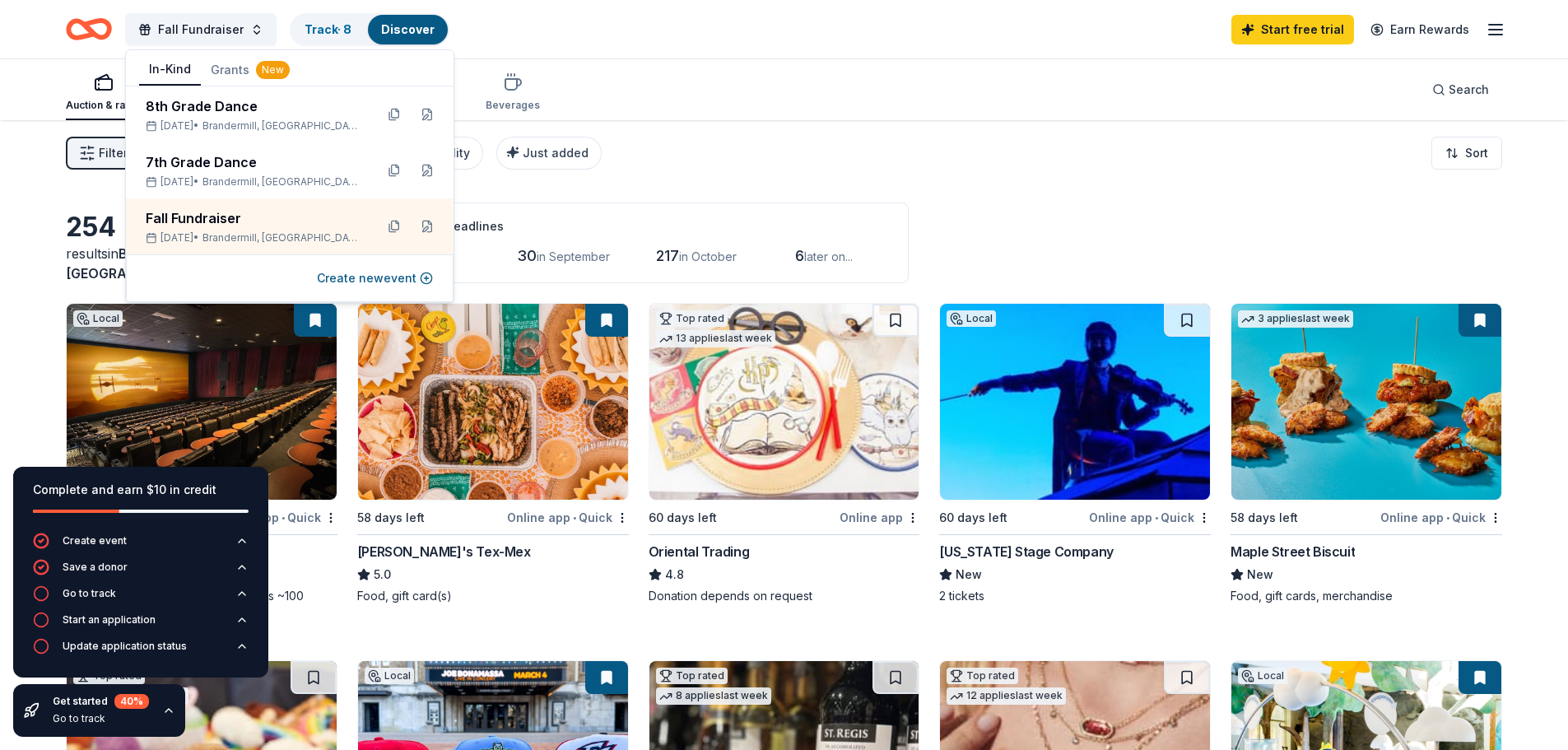
click at [236, 66] on button "Grants New" at bounding box center [250, 70] width 99 height 29
click at [182, 71] on button "In-Kind" at bounding box center [170, 70] width 62 height 31
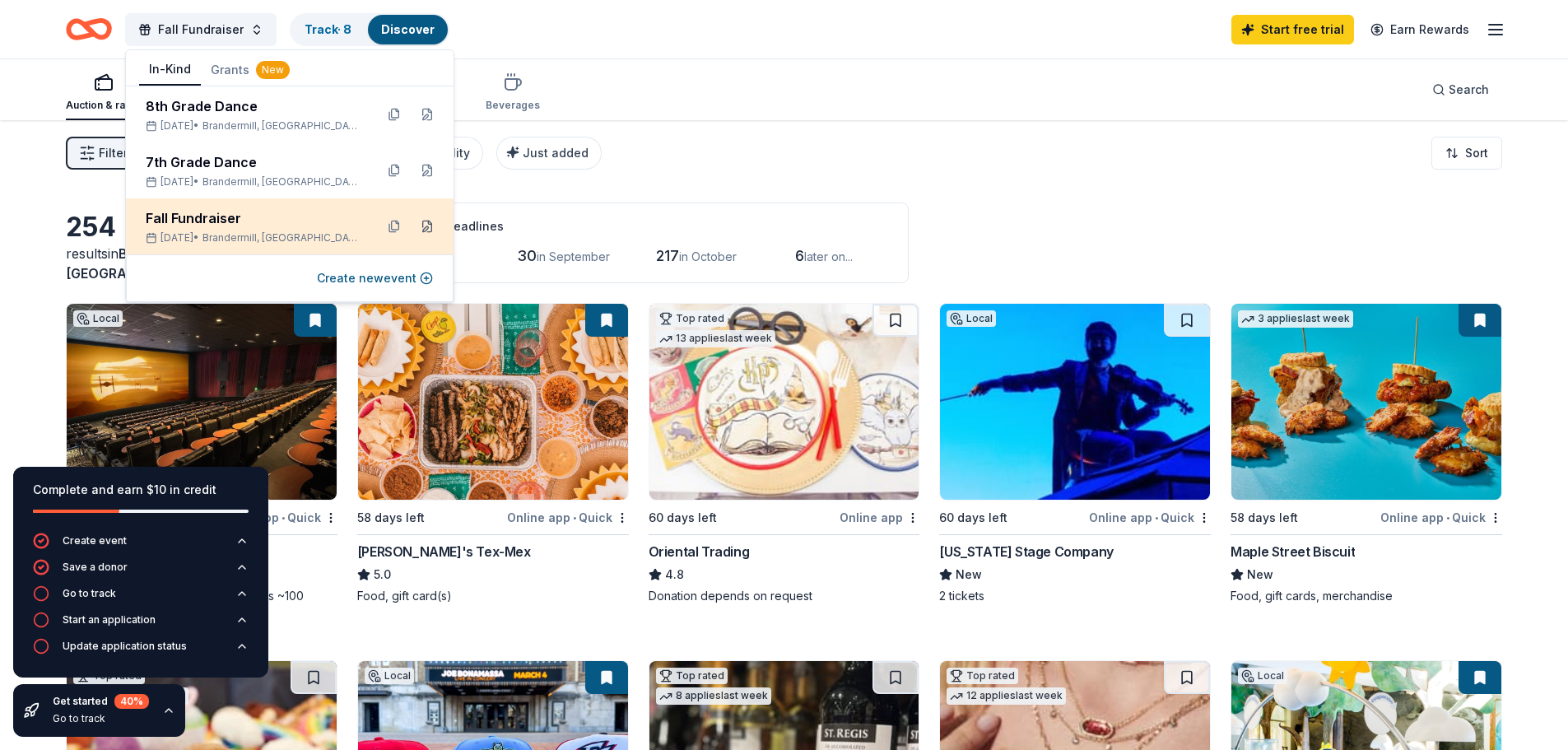
click at [428, 223] on button at bounding box center [427, 226] width 27 height 27
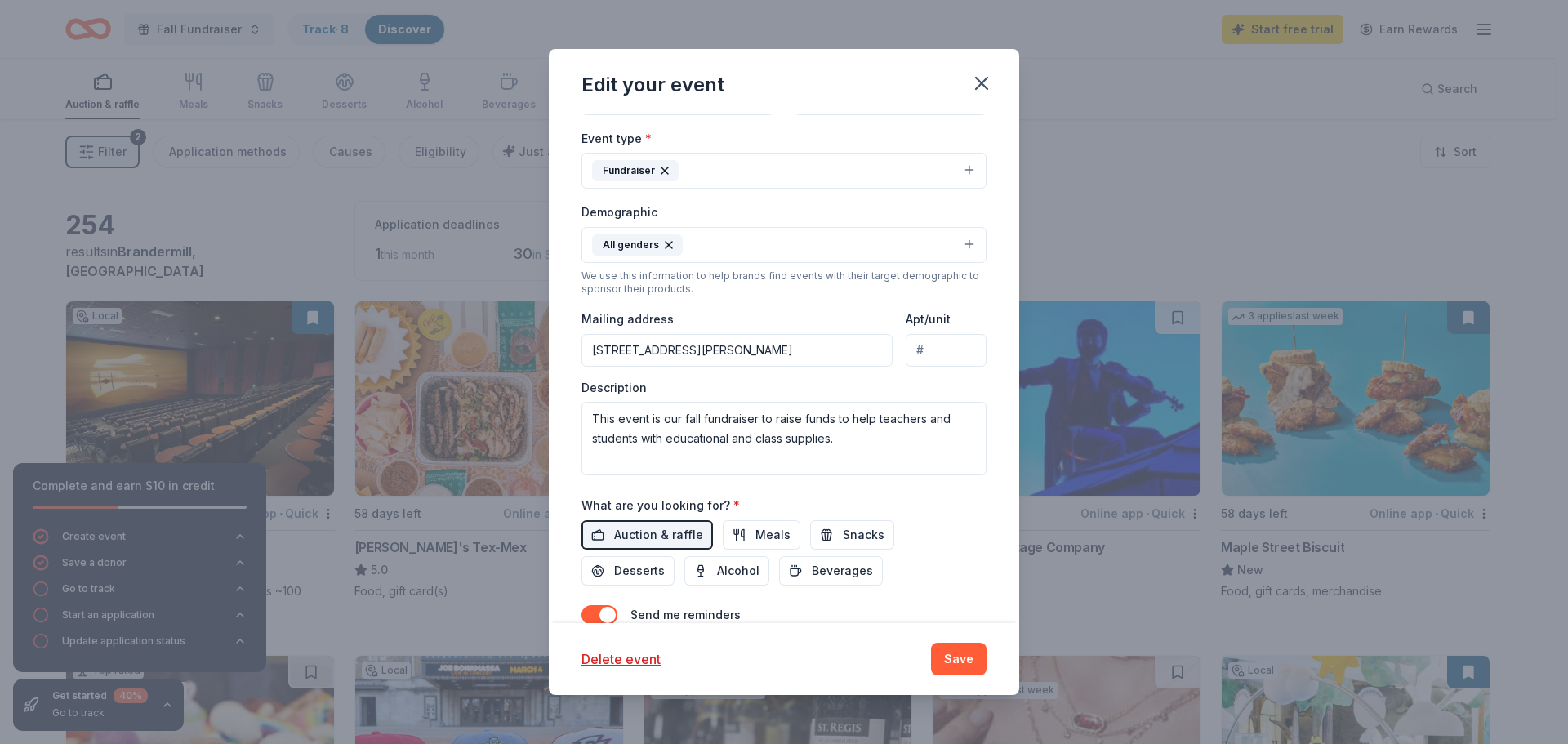
scroll to position [214, 0]
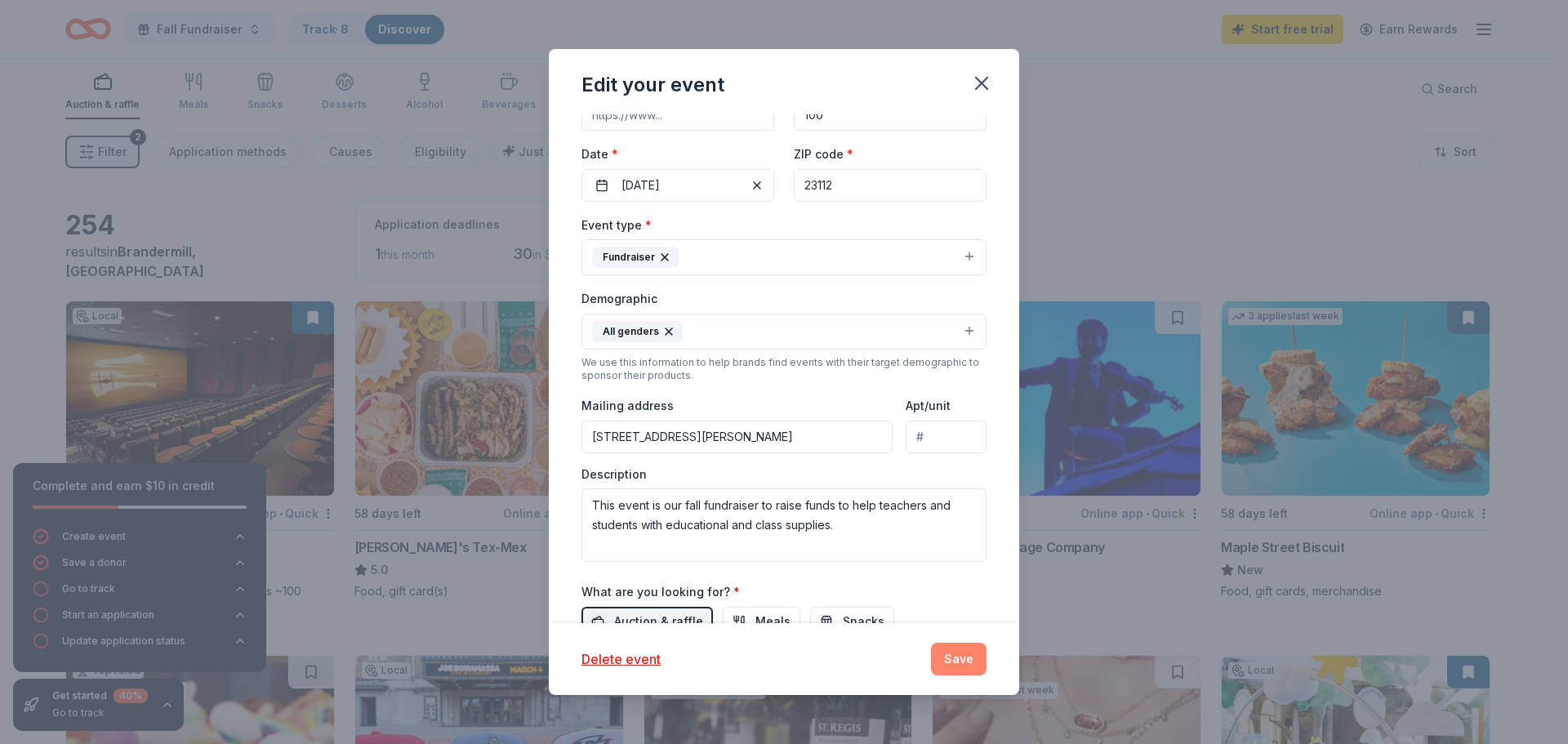
click at [945, 665] on button "Save" at bounding box center [958, 659] width 56 height 32
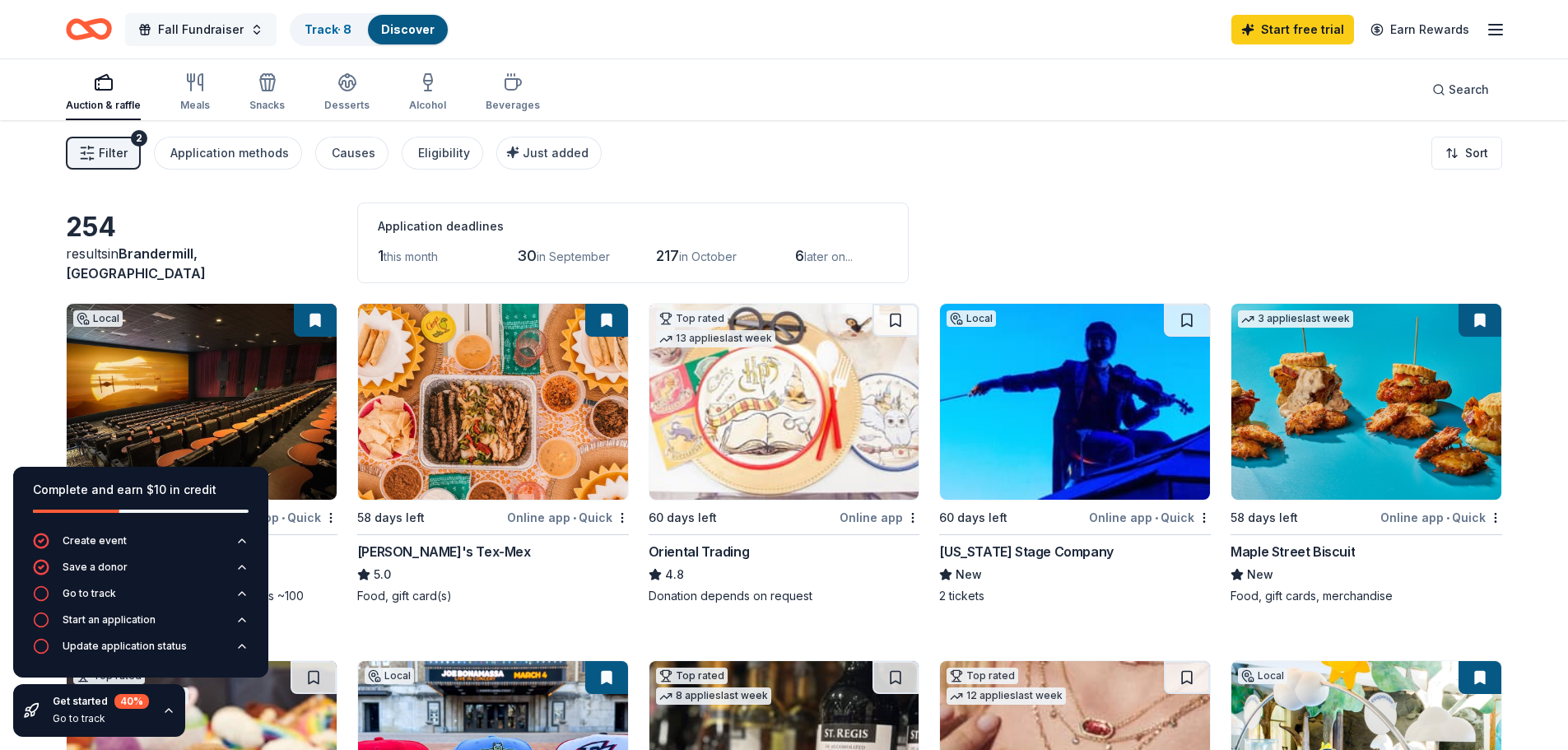
click at [246, 25] on button "Fall Fundraiser" at bounding box center [201, 29] width 151 height 33
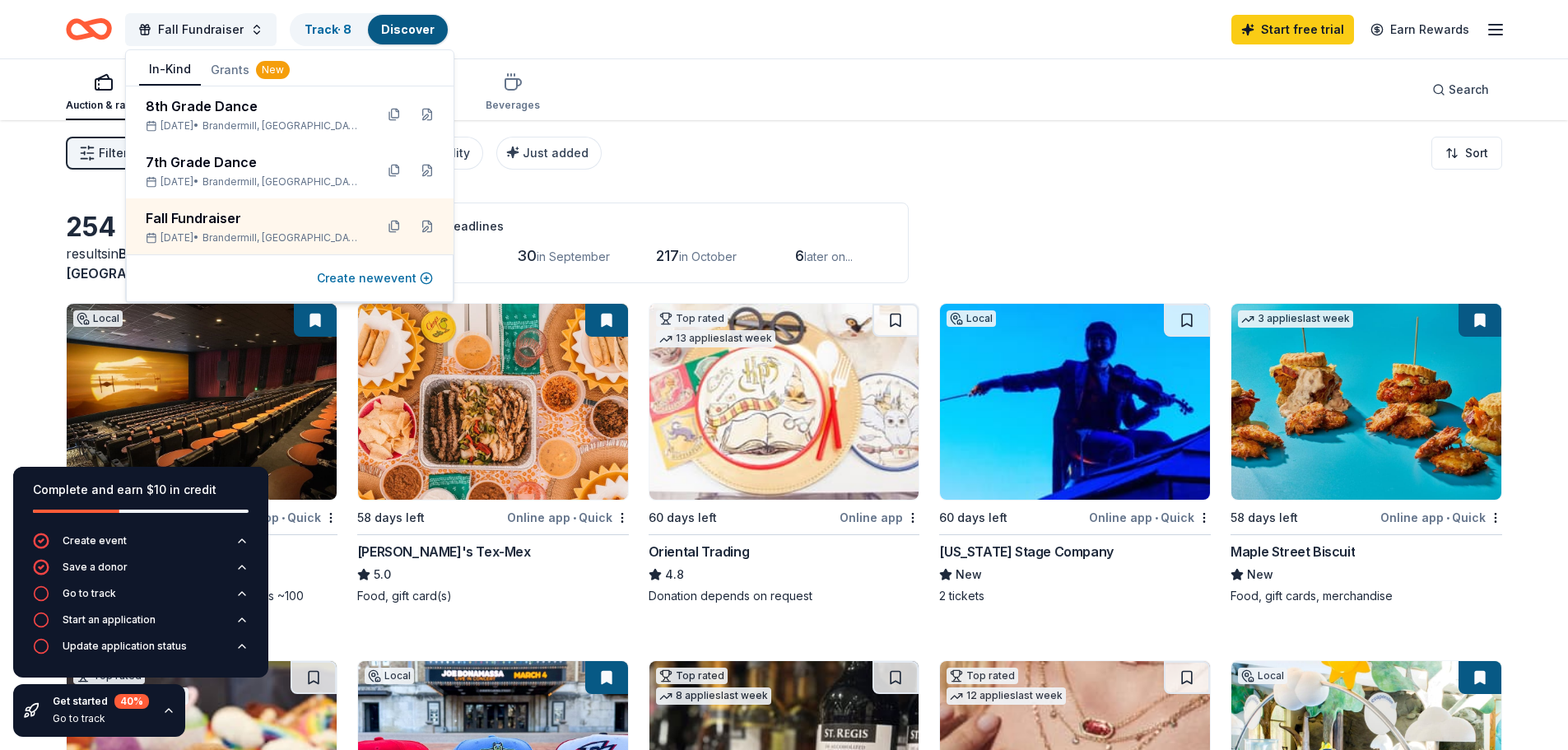
click at [400, 273] on button "Create new event" at bounding box center [374, 278] width 116 height 20
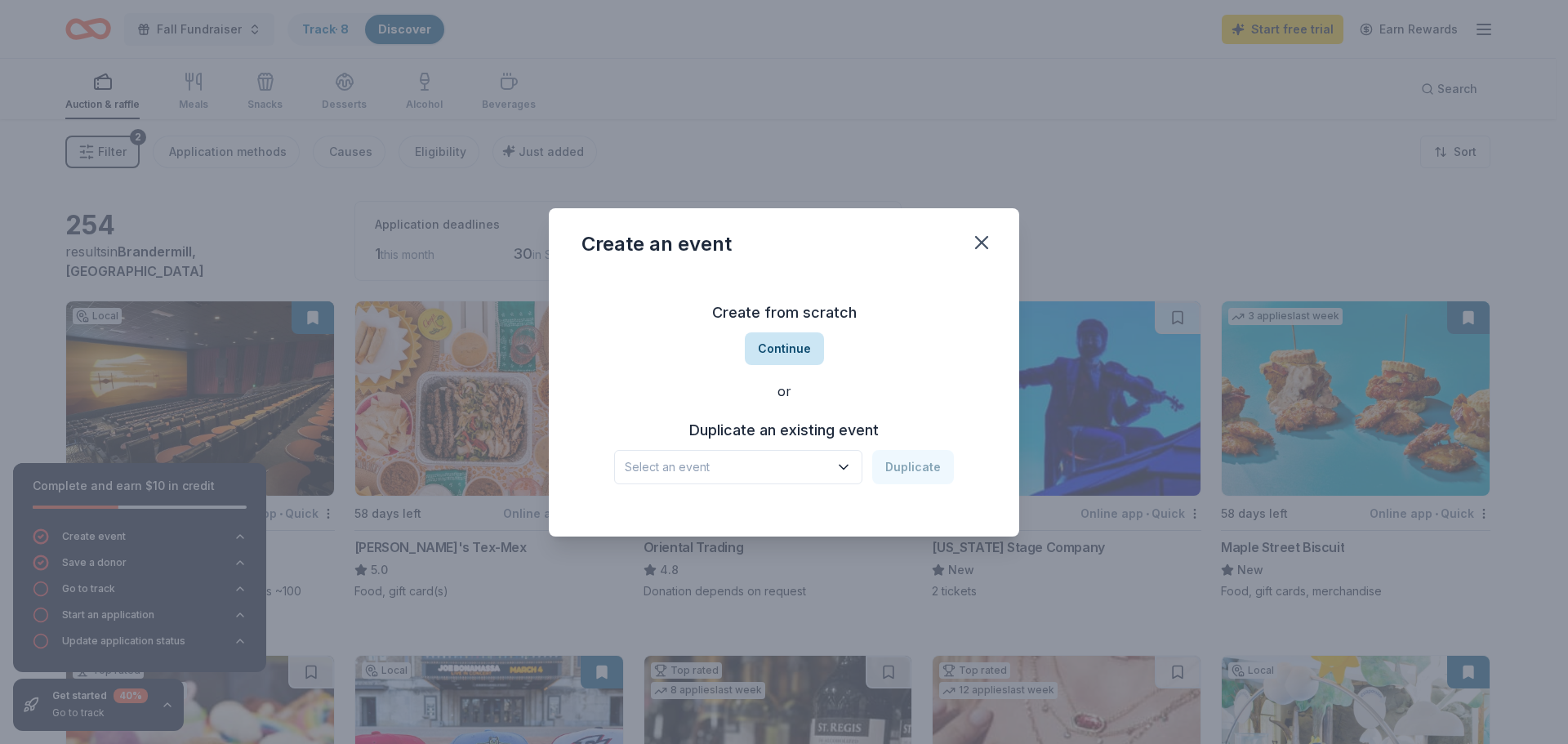
click at [801, 344] on button "Continue" at bounding box center [784, 349] width 79 height 32
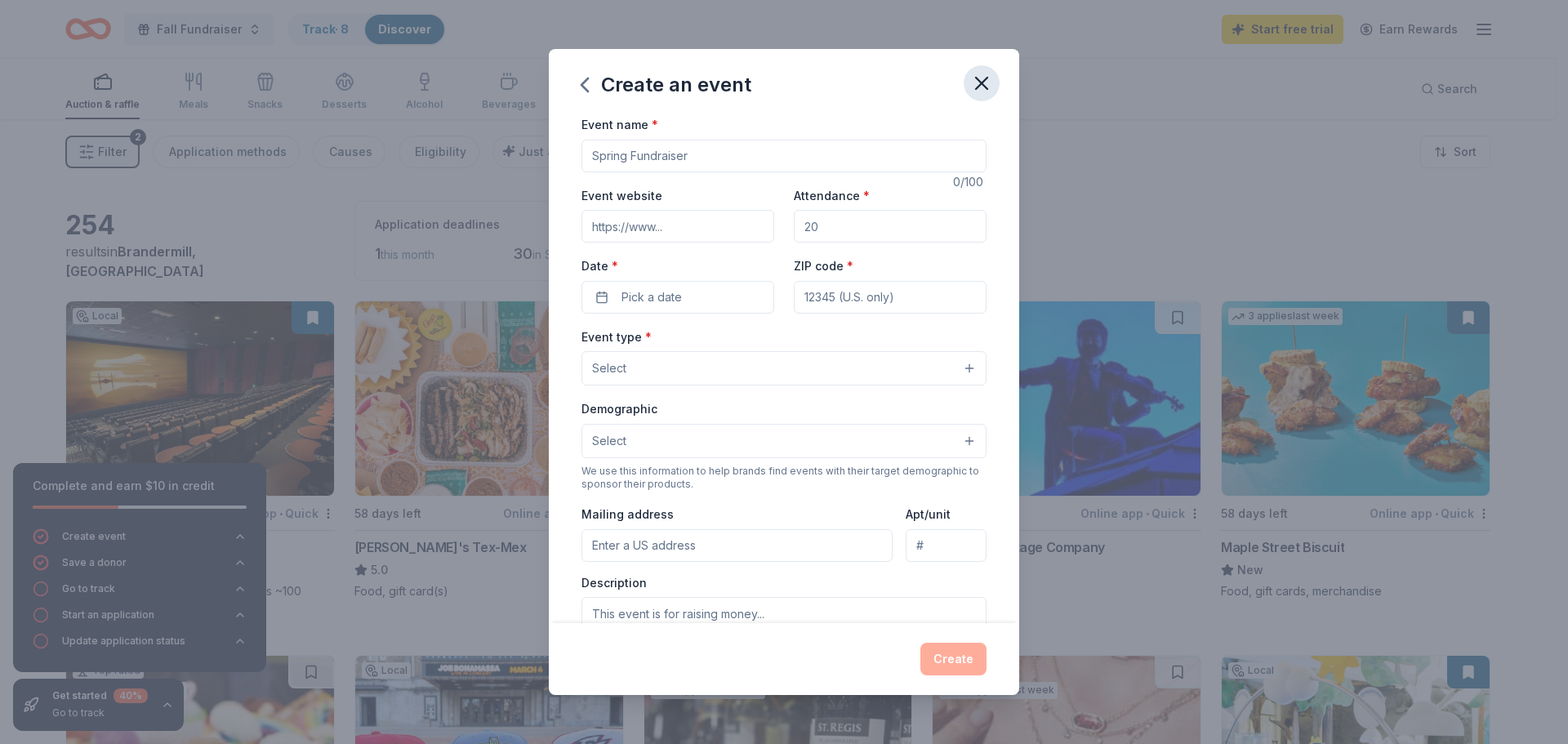
click at [984, 79] on icon "button" at bounding box center [981, 83] width 23 height 23
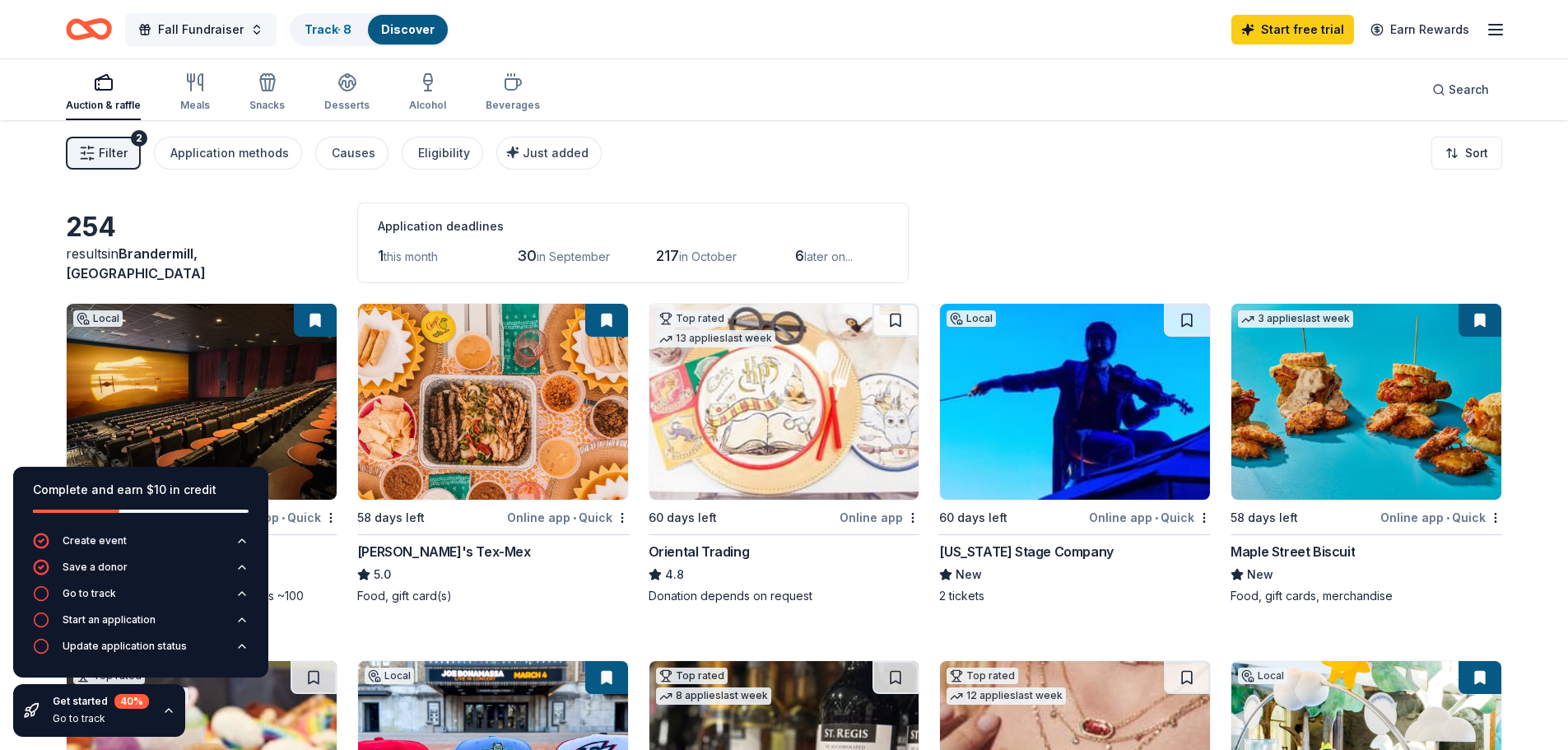
click at [227, 39] on span "Fall Fundraiser" at bounding box center [201, 29] width 85 height 20
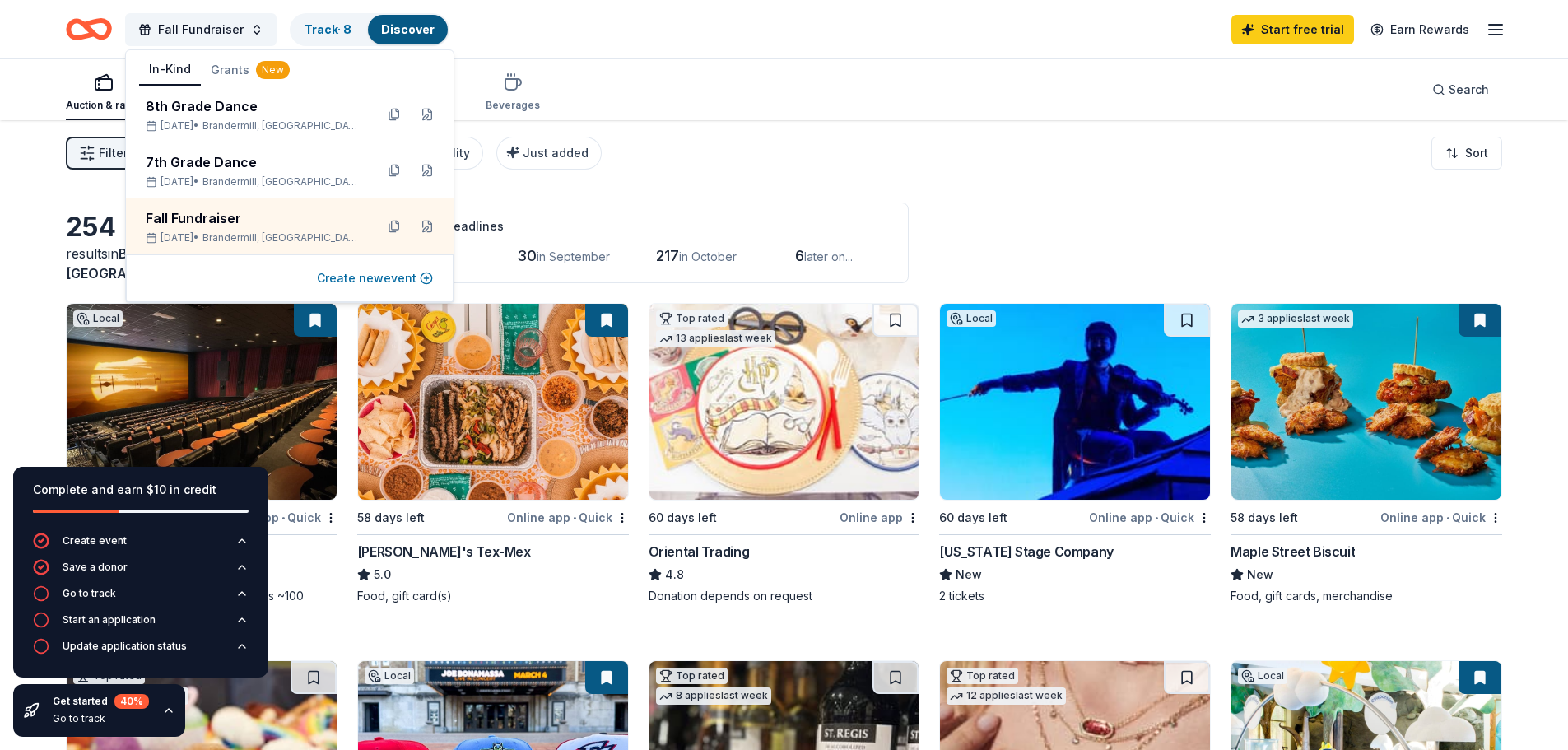
click at [366, 282] on button "Create new event" at bounding box center [374, 278] width 116 height 20
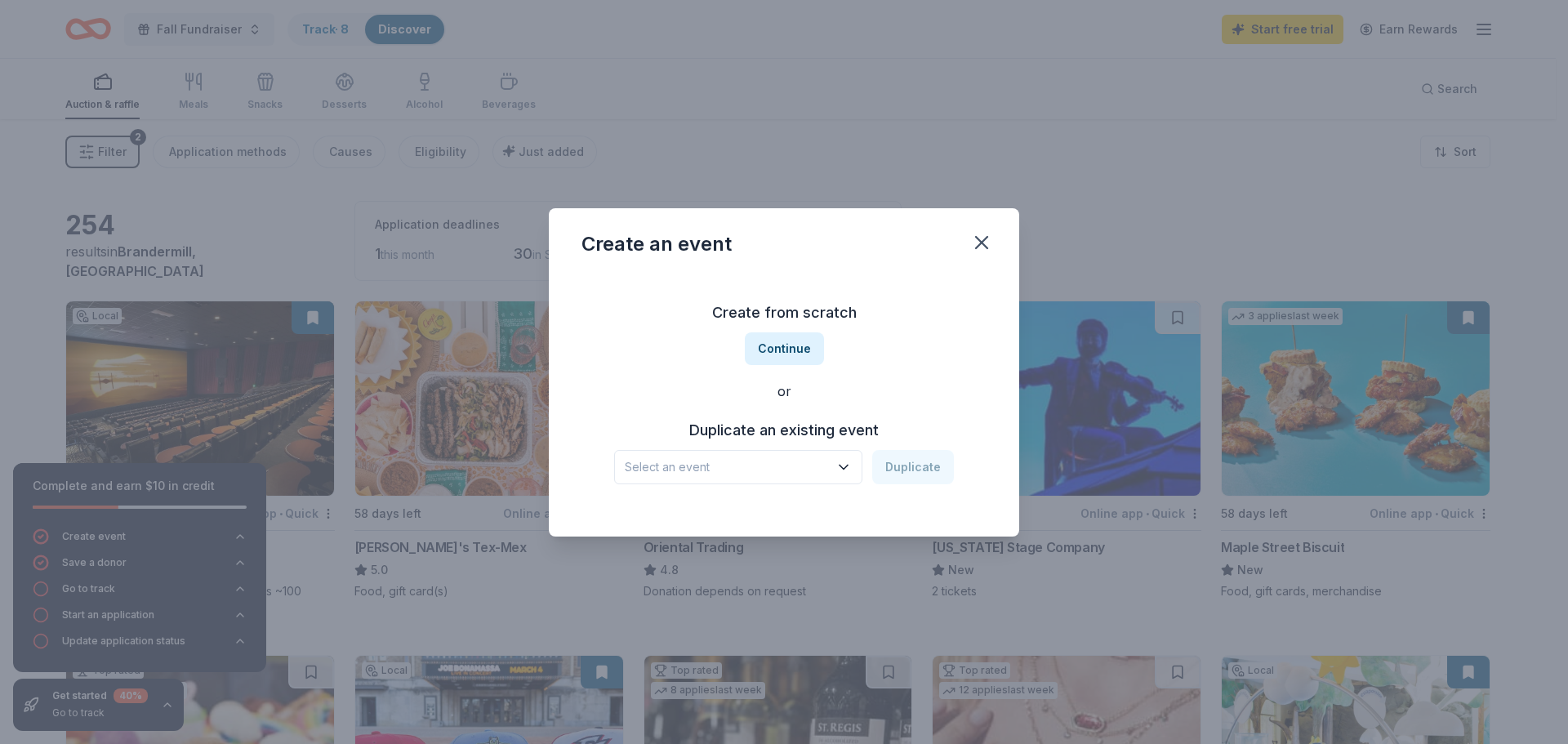
click at [802, 462] on span "Select an event" at bounding box center [727, 467] width 204 height 20
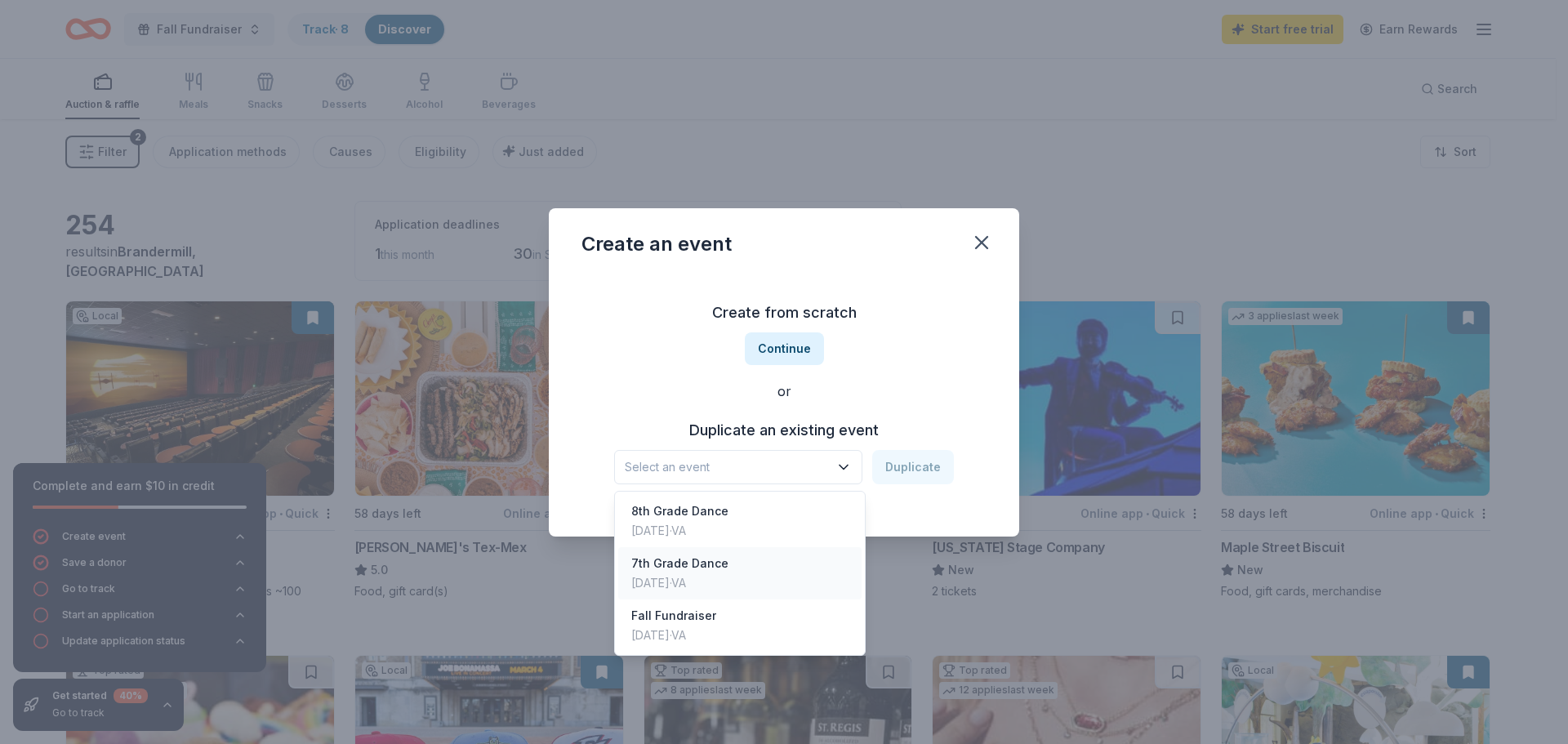
drag, startPoint x: 682, startPoint y: 554, endPoint x: 781, endPoint y: 531, distance: 101.6
click at [682, 555] on div "7th Grade Dance" at bounding box center [680, 563] width 97 height 20
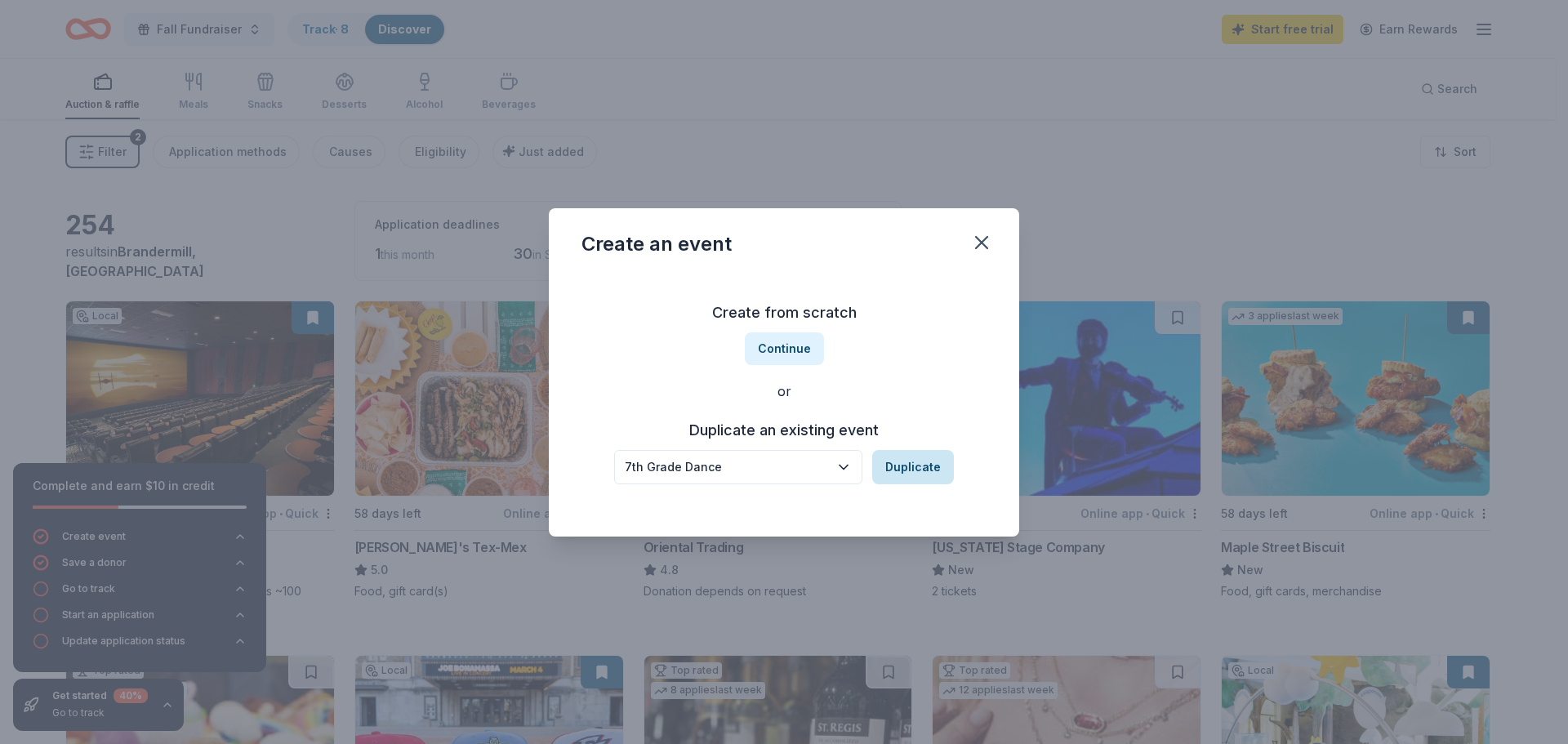
click at [894, 472] on button "Duplicate" at bounding box center [913, 467] width 82 height 34
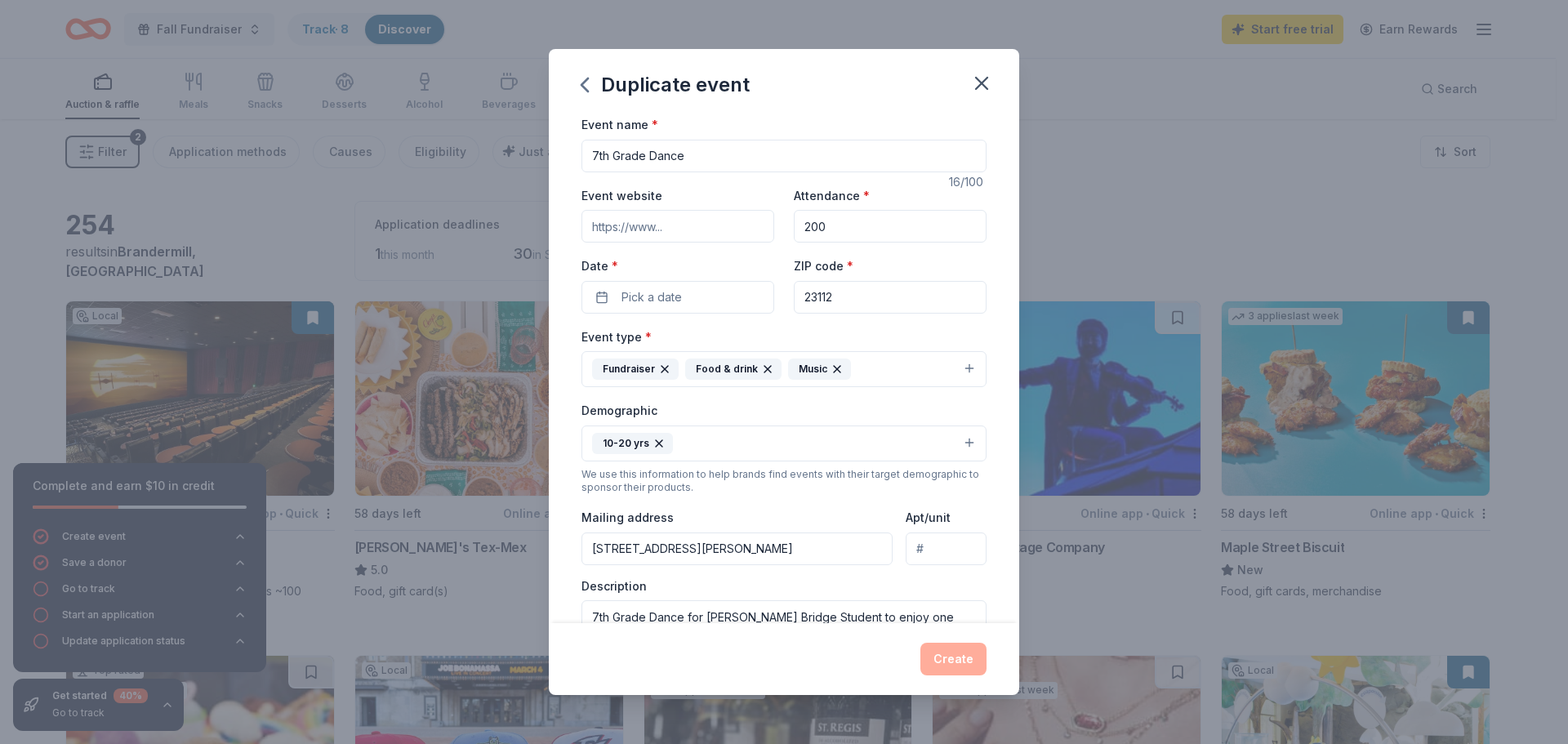
click at [596, 159] on input "7th Grade Dance" at bounding box center [784, 156] width 405 height 32
type input "6th Grade Dance"
click at [728, 302] on button "Pick a date" at bounding box center [678, 297] width 193 height 32
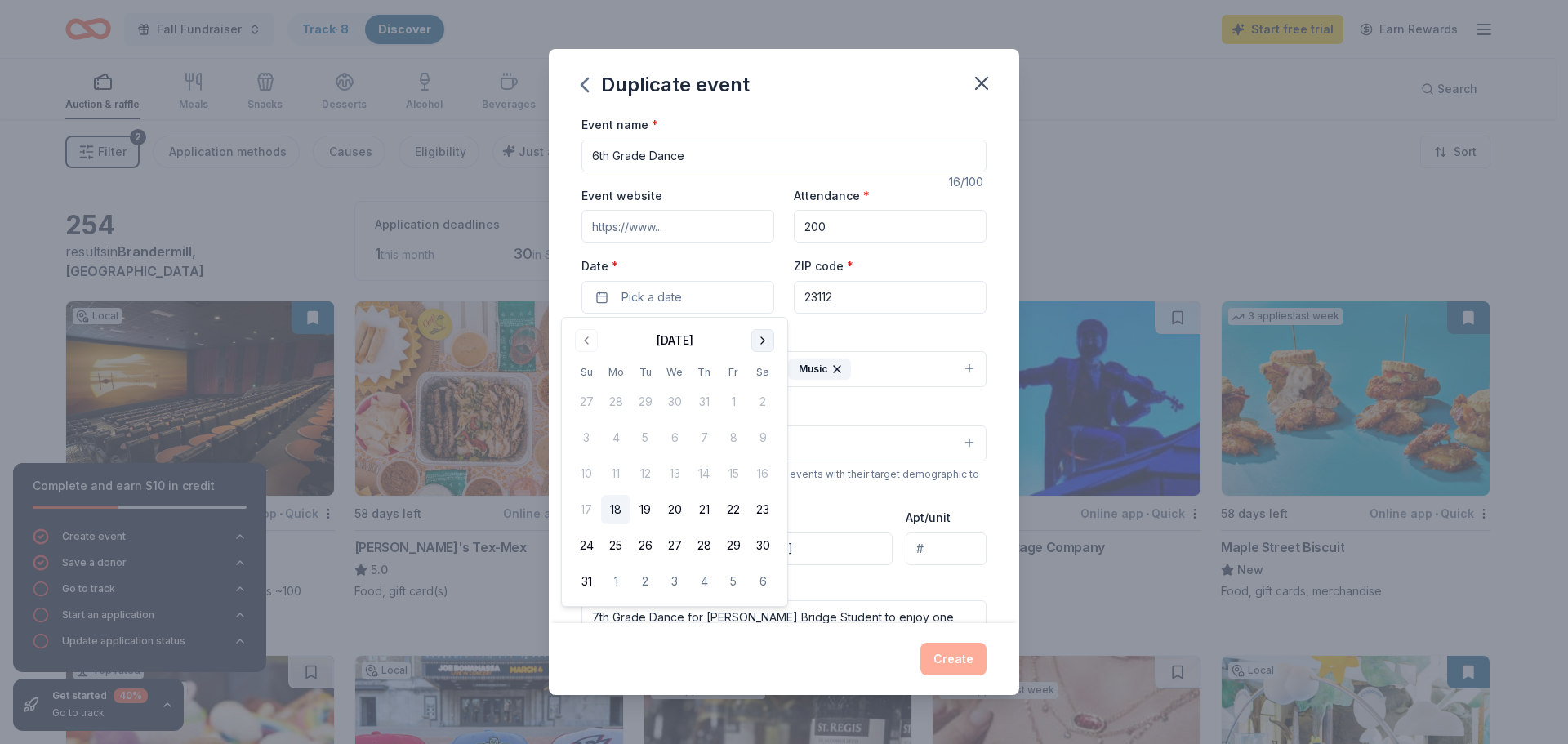
click at [752, 341] on button "Go to next month" at bounding box center [763, 340] width 23 height 23
click at [730, 508] on button "24" at bounding box center [734, 510] width 29 height 29
click at [886, 319] on div "Event name * 6th Grade Dance 16 /100 Event website Attendance * 200 Date * 10/2…" at bounding box center [784, 493] width 405 height 758
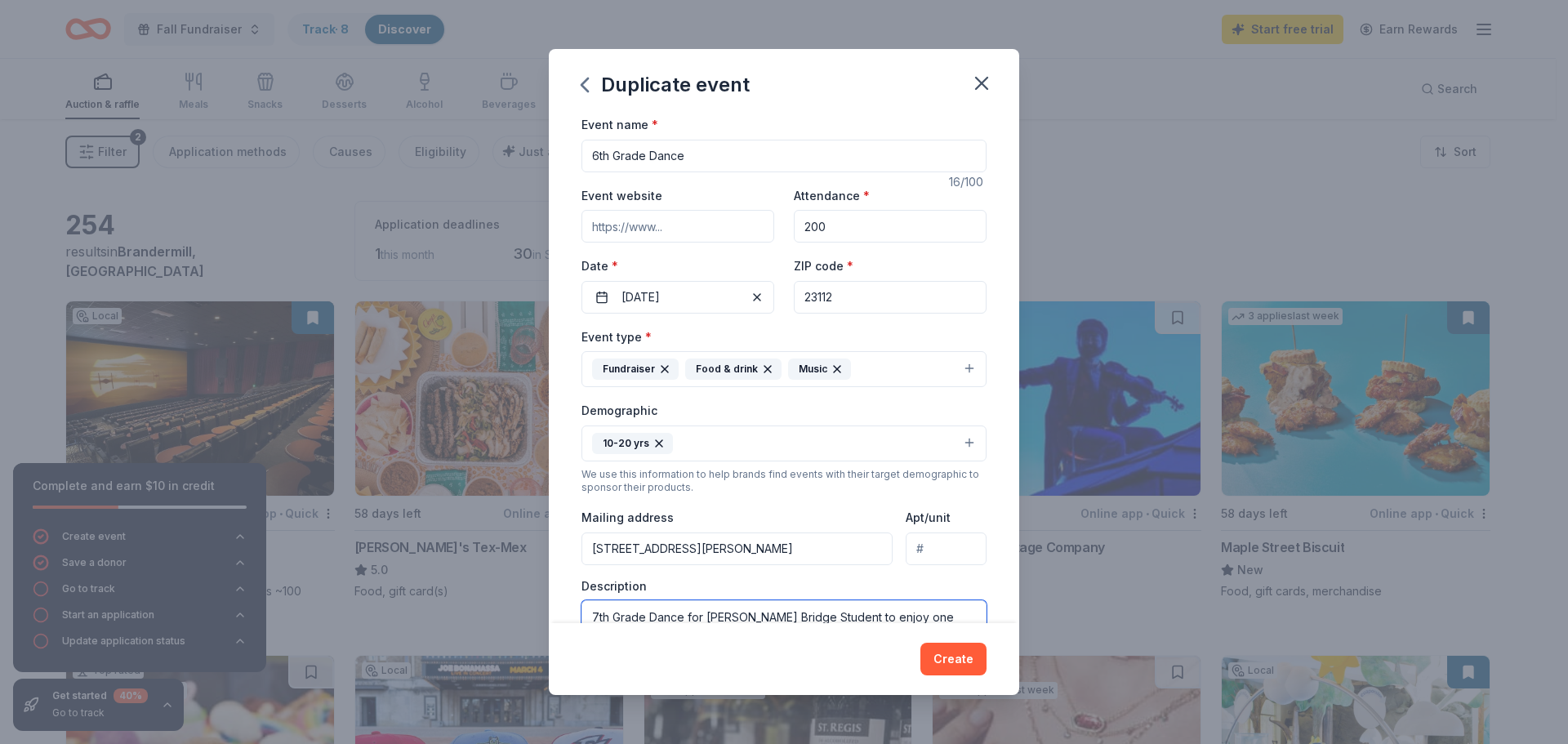
click at [595, 614] on textarea "7th Grade Dance for Bailey Bridge Student to enjoy one another in a safe enviro…" at bounding box center [784, 637] width 405 height 73
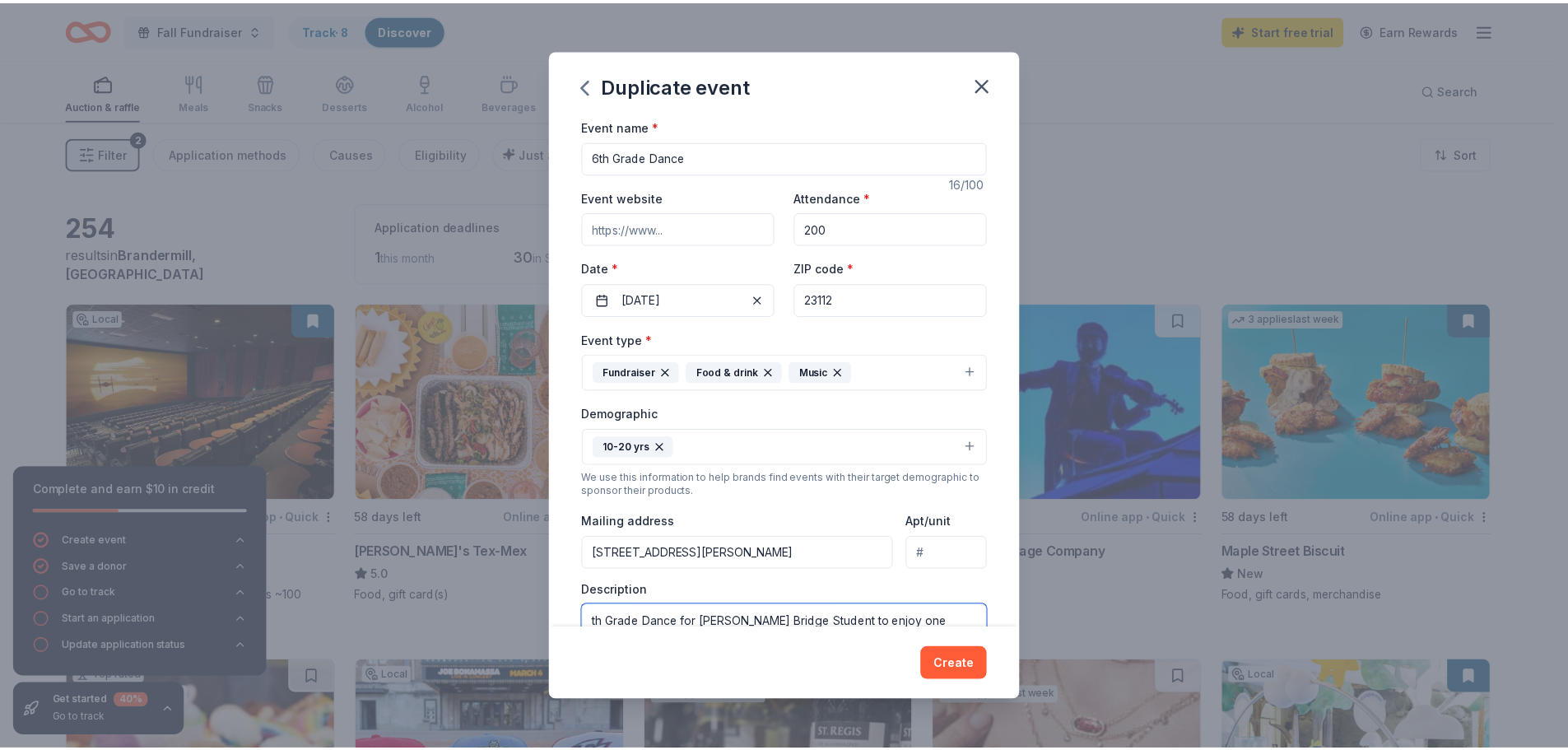
scroll to position [2, 0]
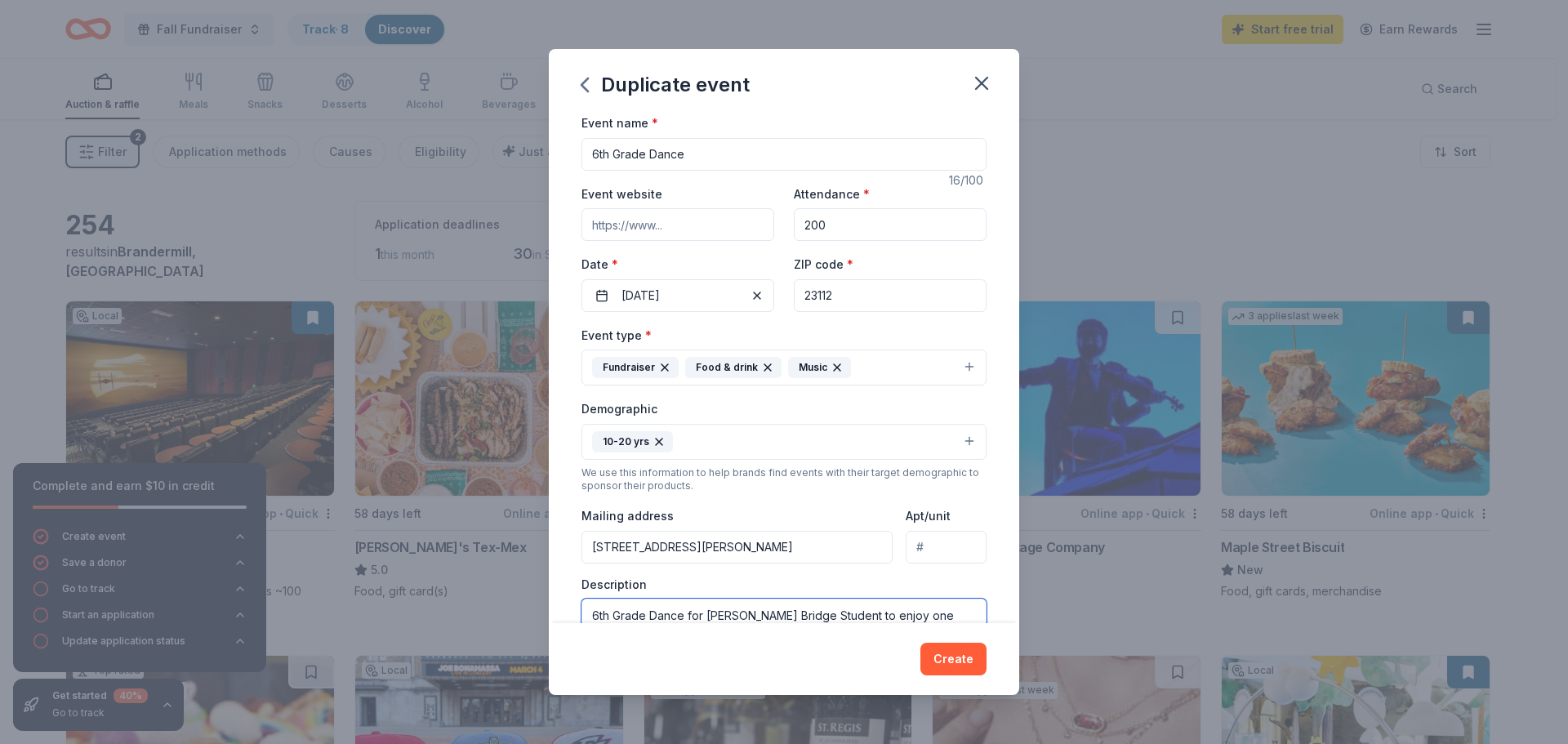
type textarea "6th Grade Dance for Bailey Bridge Student to enjoy one another in a safe enviro…"
drag, startPoint x: 911, startPoint y: 656, endPoint x: 938, endPoint y: 657, distance: 27.0
click at [918, 656] on div "Create" at bounding box center [784, 659] width 405 height 32
click at [938, 657] on button "Create" at bounding box center [953, 659] width 66 height 32
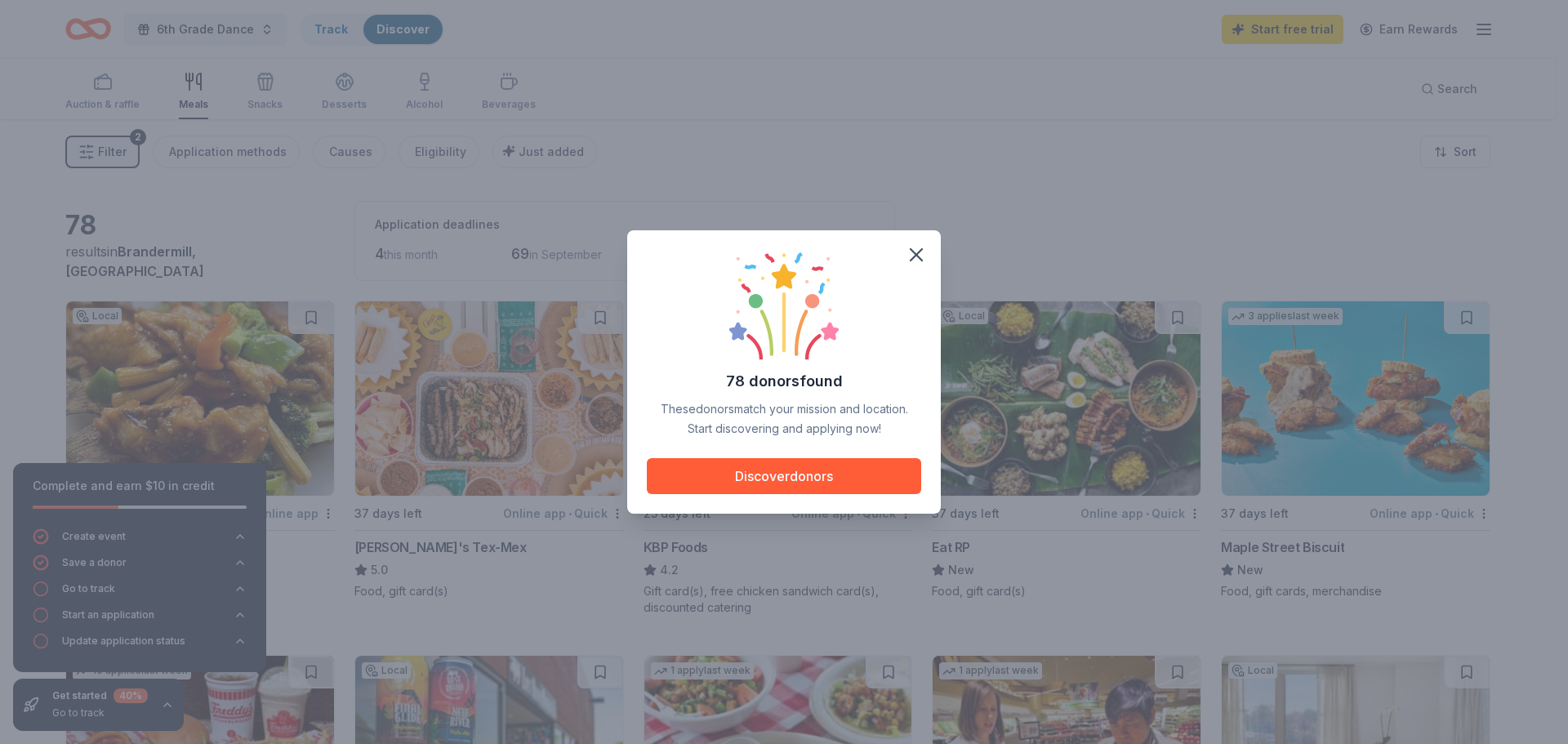
click at [935, 252] on div "78 donors found These donors match your mission and location. Start discovering…" at bounding box center [783, 372] width 313 height 284
click at [910, 261] on icon "button" at bounding box center [916, 255] width 11 height 11
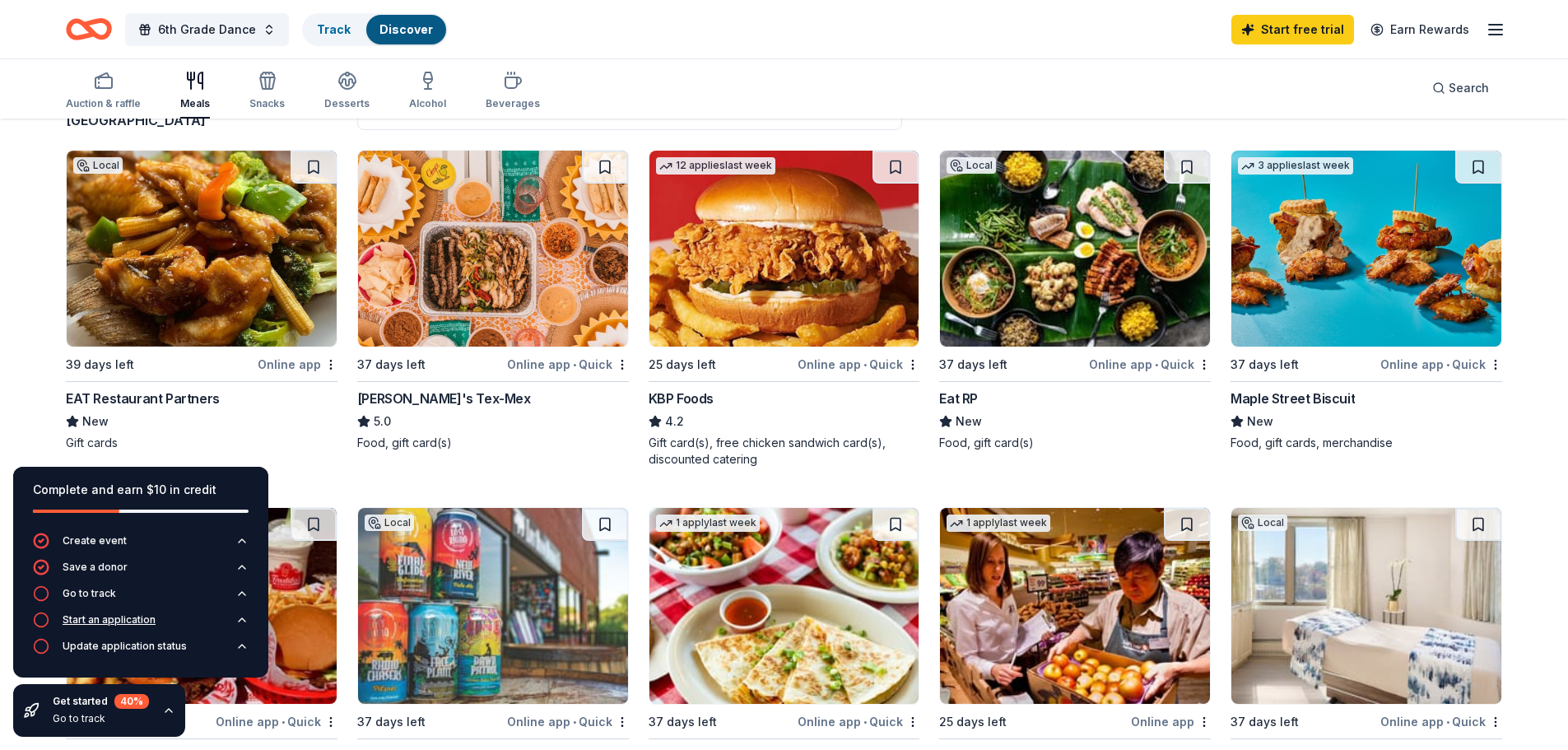
scroll to position [164, 0]
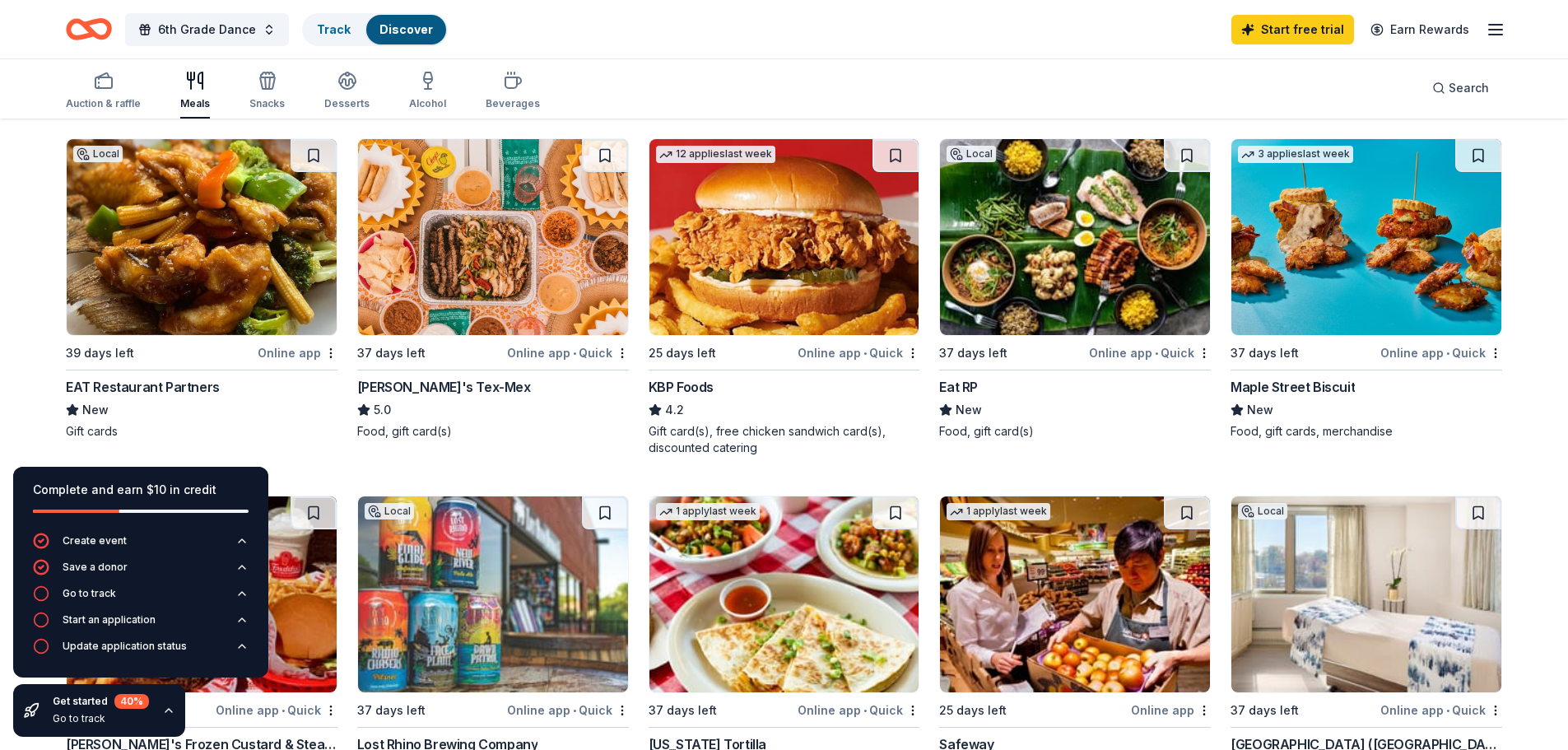
click at [162, 710] on icon "button" at bounding box center [168, 710] width 13 height 13
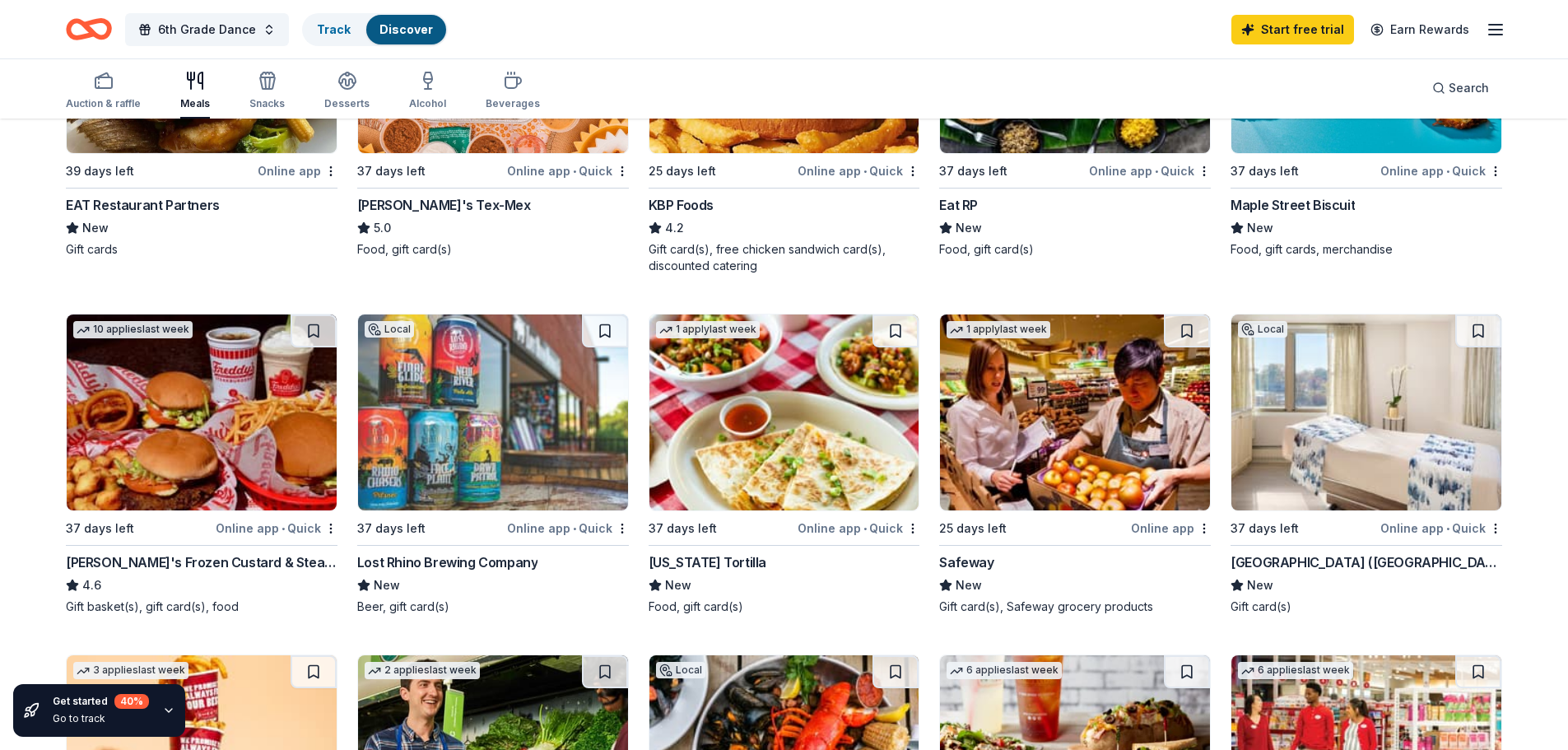
scroll to position [247, 0]
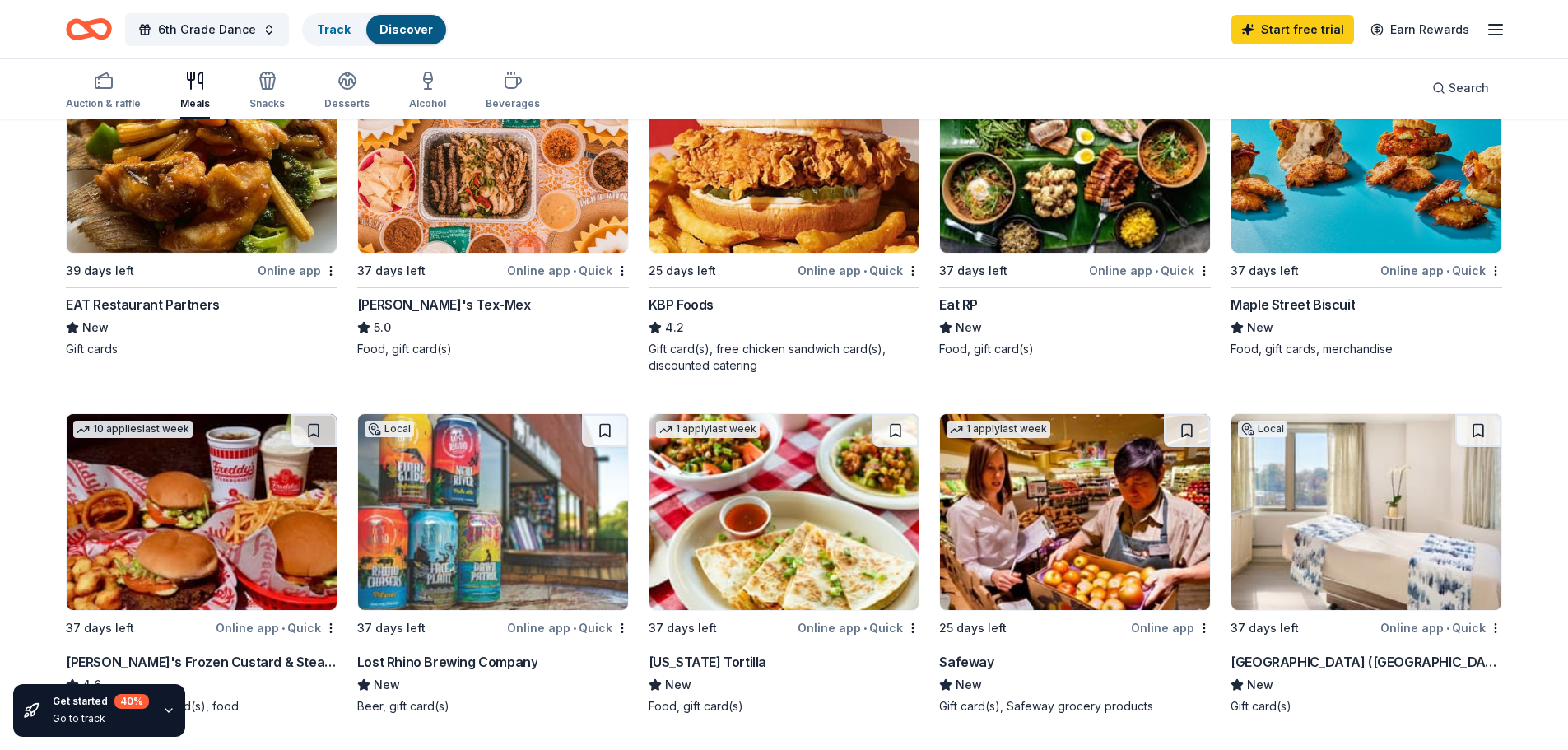
click at [1392, 557] on img at bounding box center [1367, 512] width 270 height 196
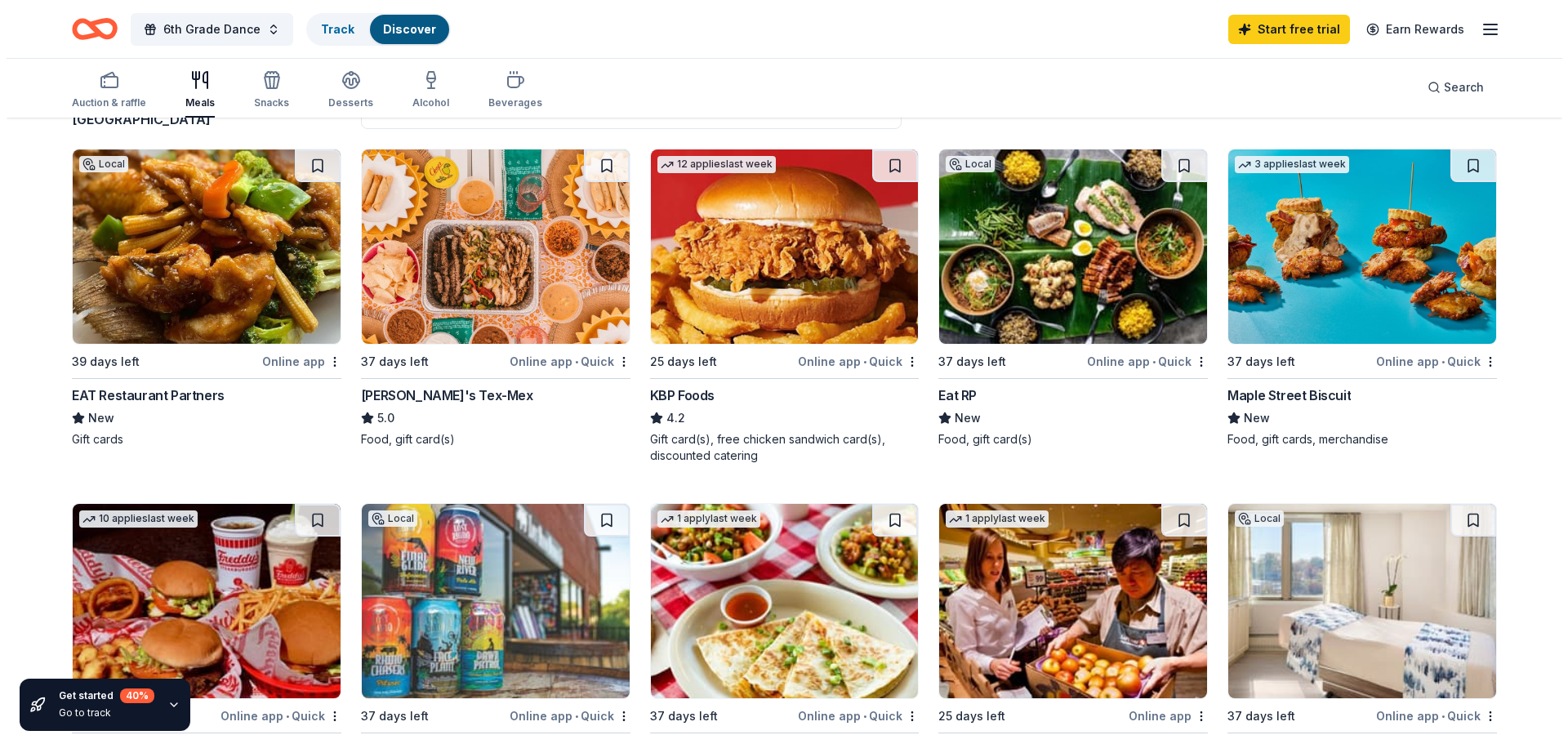
scroll to position [0, 0]
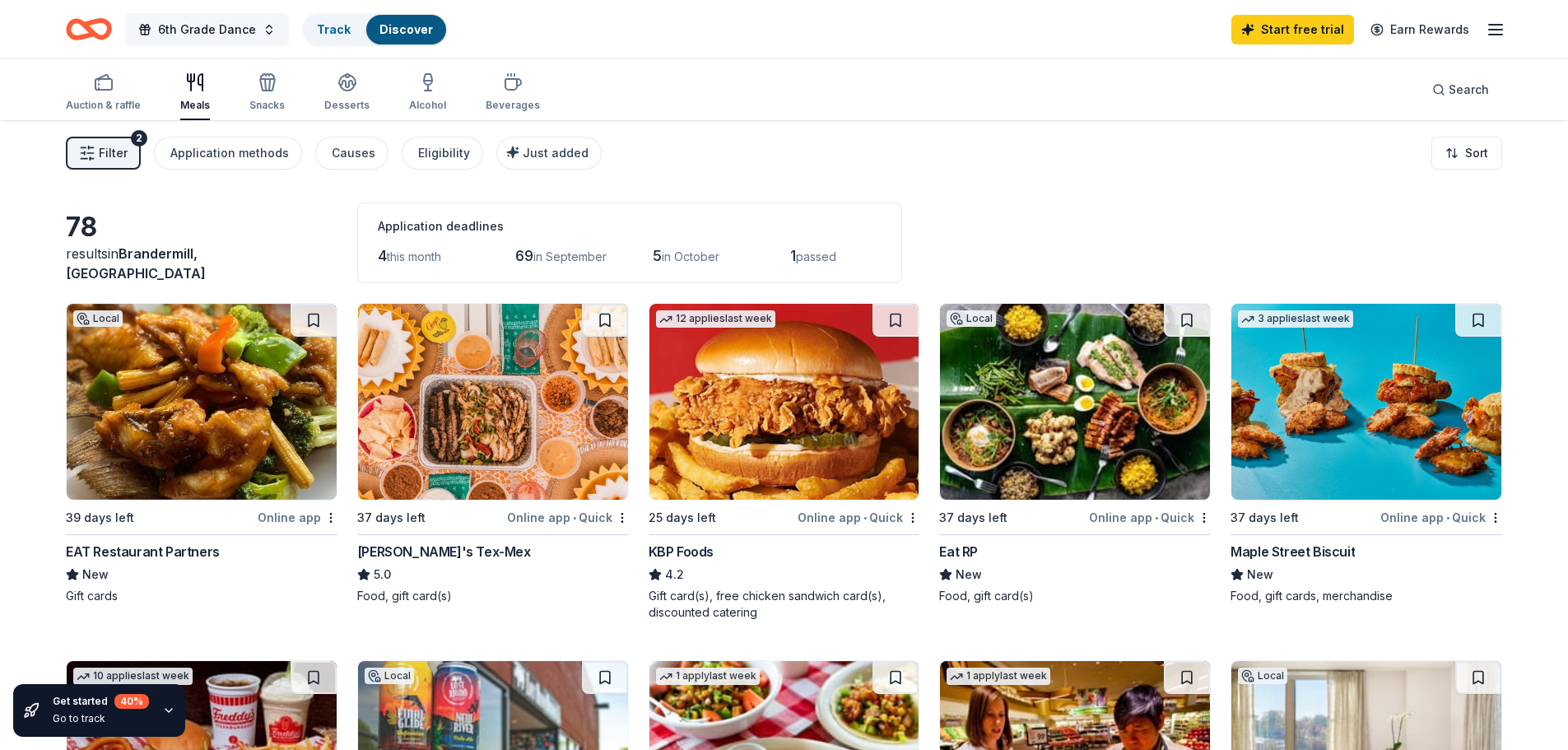
click at [224, 38] on span "6th Grade Dance" at bounding box center [207, 29] width 98 height 20
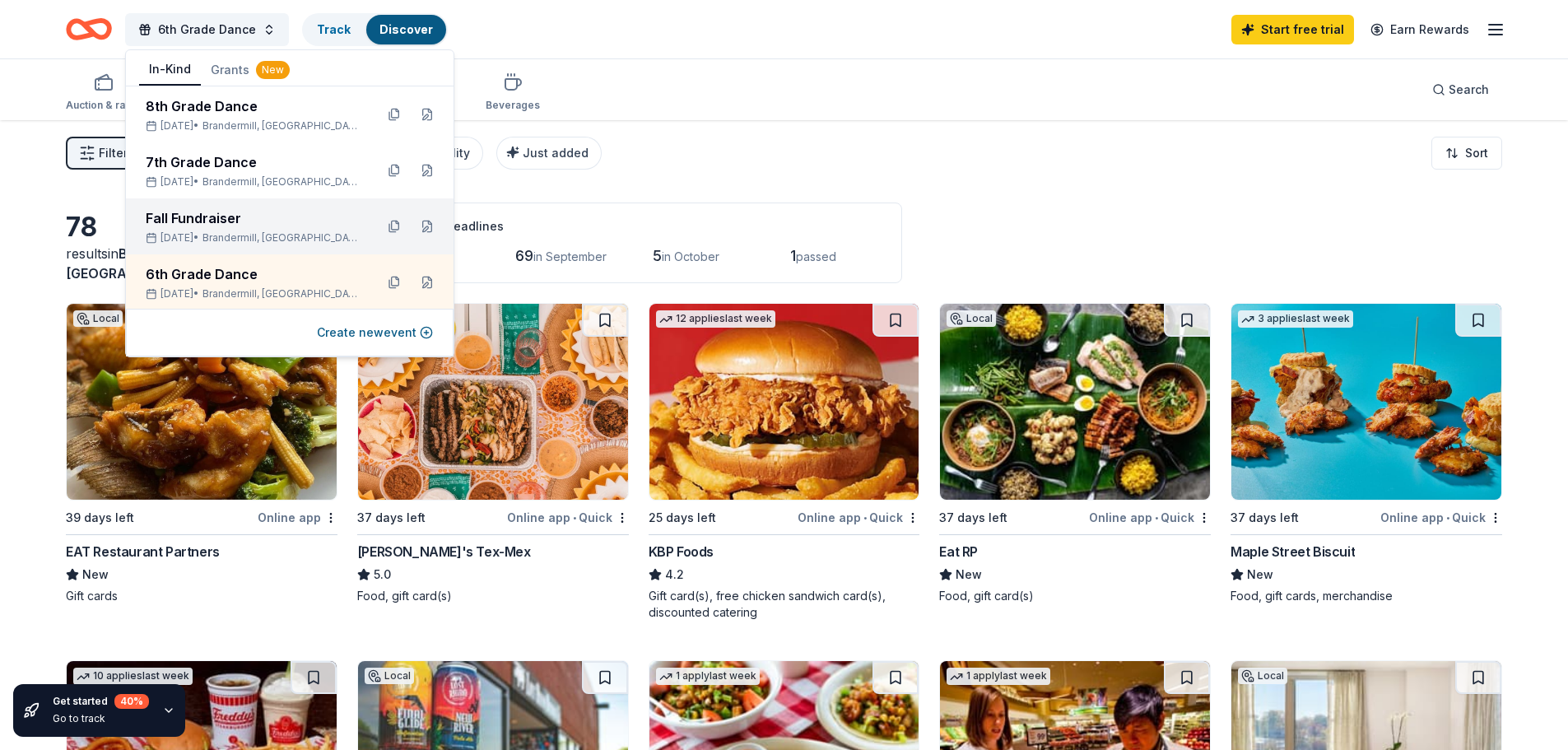
click at [235, 218] on div "Fall Fundraiser" at bounding box center [253, 218] width 216 height 20
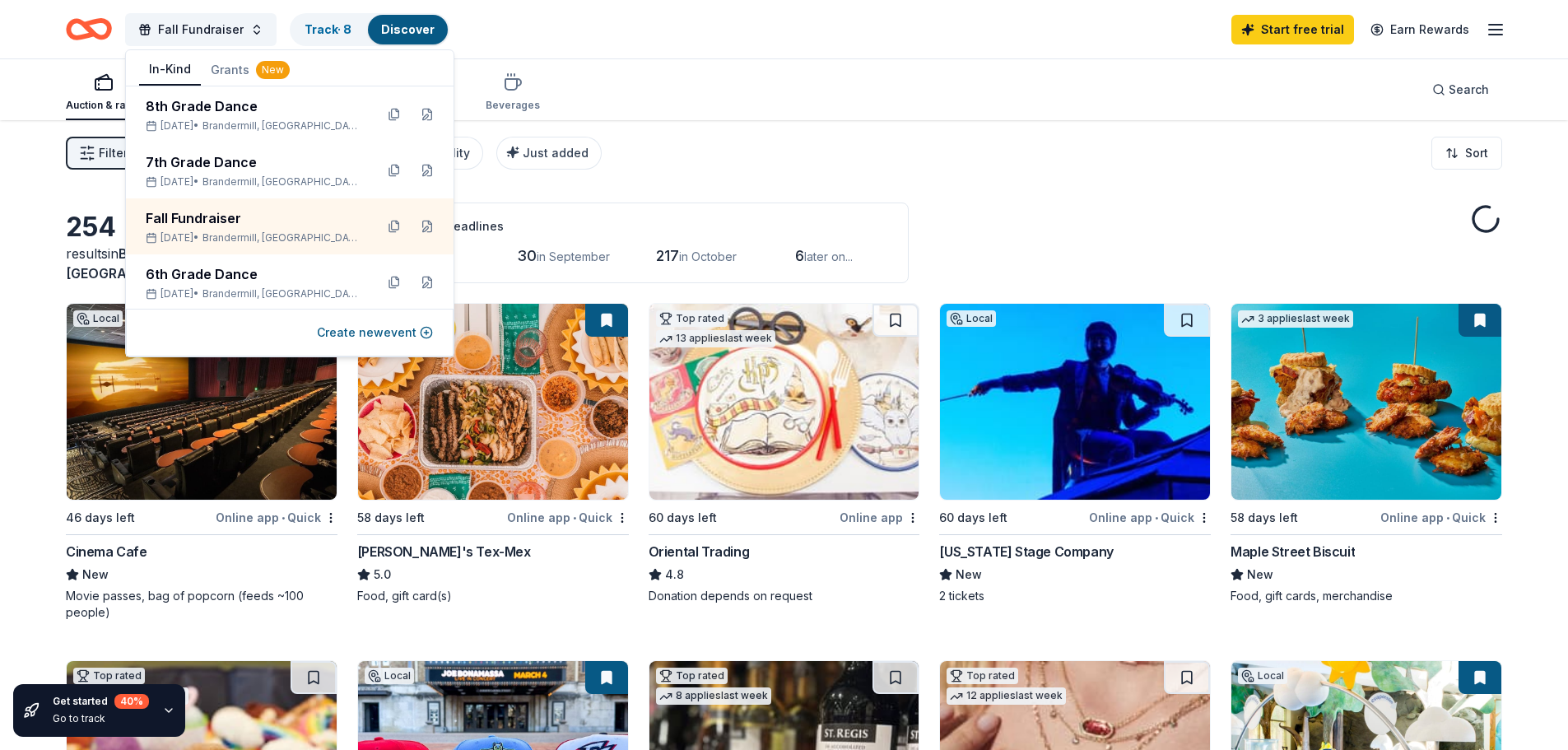
click at [620, 64] on div "Auction & raffle Meals Snacks Desserts Alcohol Beverages Search" at bounding box center [784, 90] width 1436 height 61
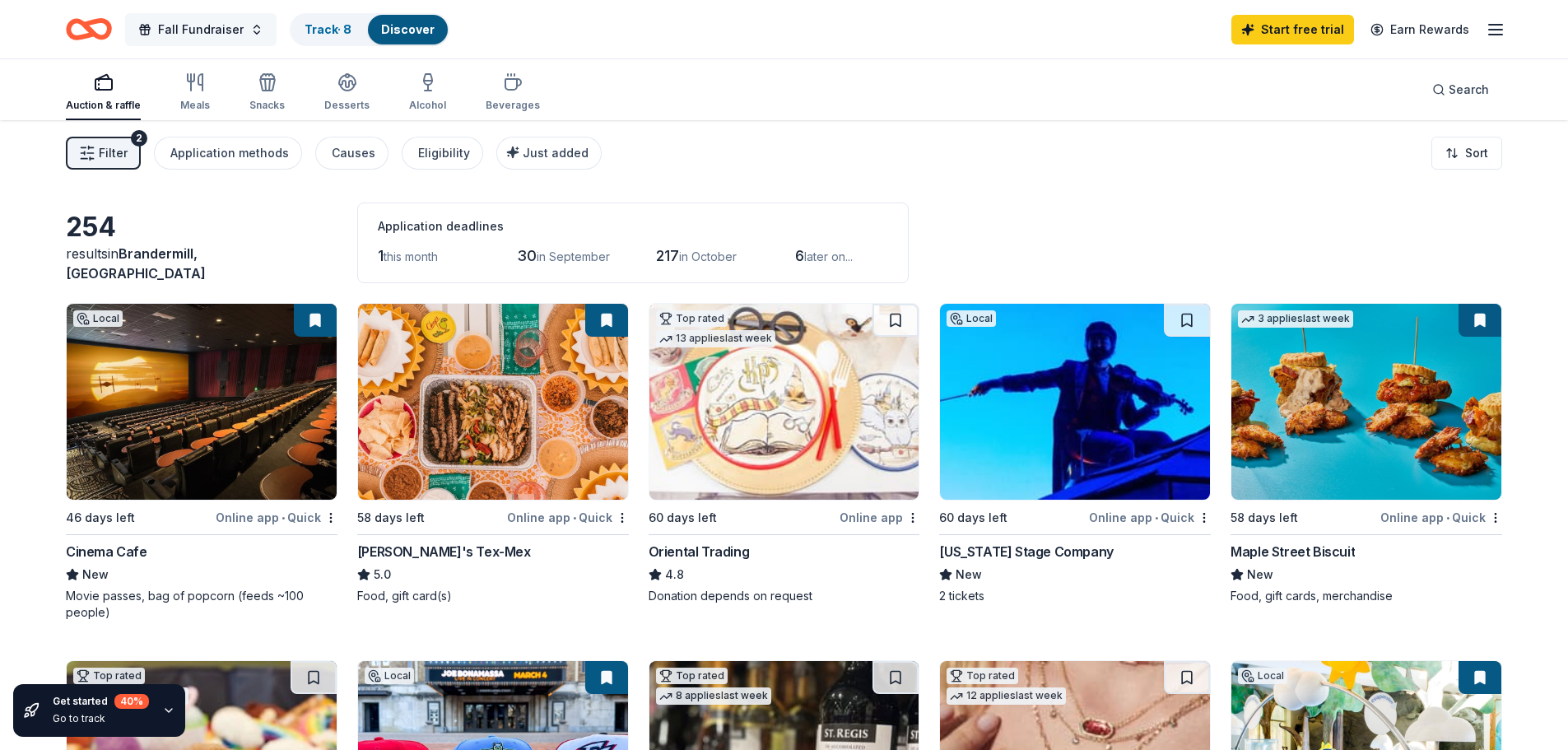
click at [240, 29] on button "Fall Fundraiser" at bounding box center [201, 29] width 151 height 33
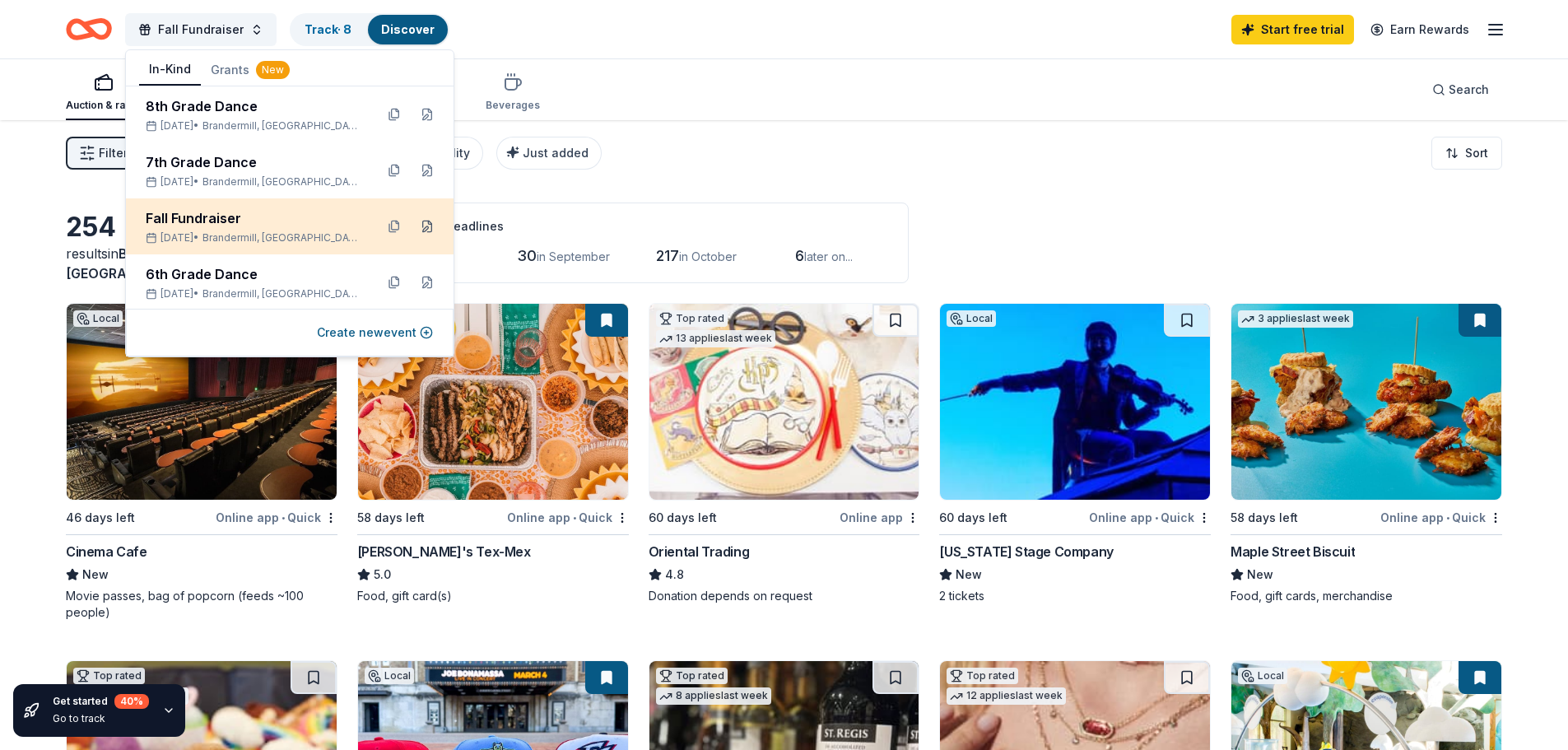
click at [414, 220] on button at bounding box center [427, 226] width 27 height 27
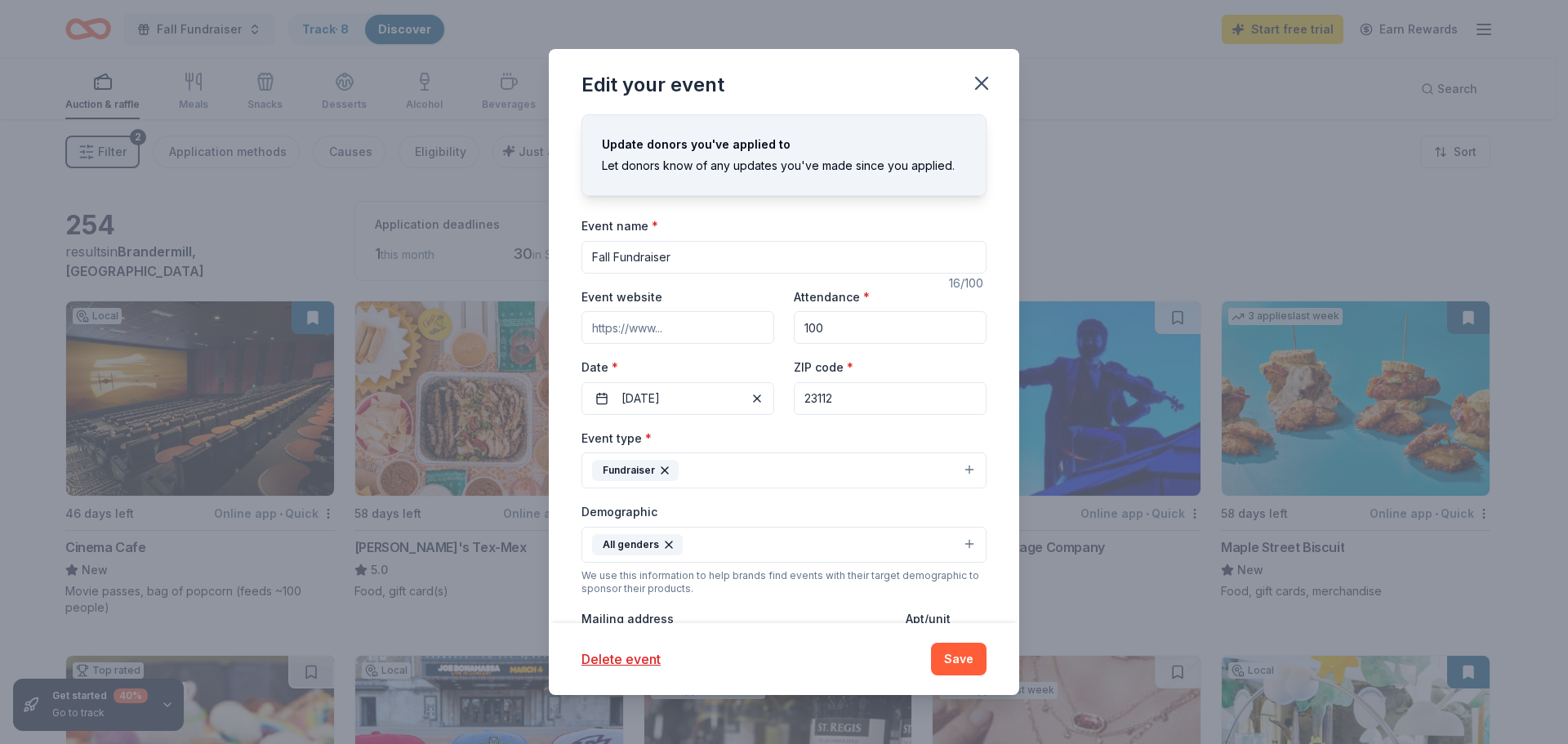
drag, startPoint x: 856, startPoint y: 327, endPoint x: 684, endPoint y: 328, distance: 172.0
click at [684, 328] on div "Event website Attendance * 100 Date * 11/14/2025 ZIP code * 23112" at bounding box center [784, 351] width 405 height 128
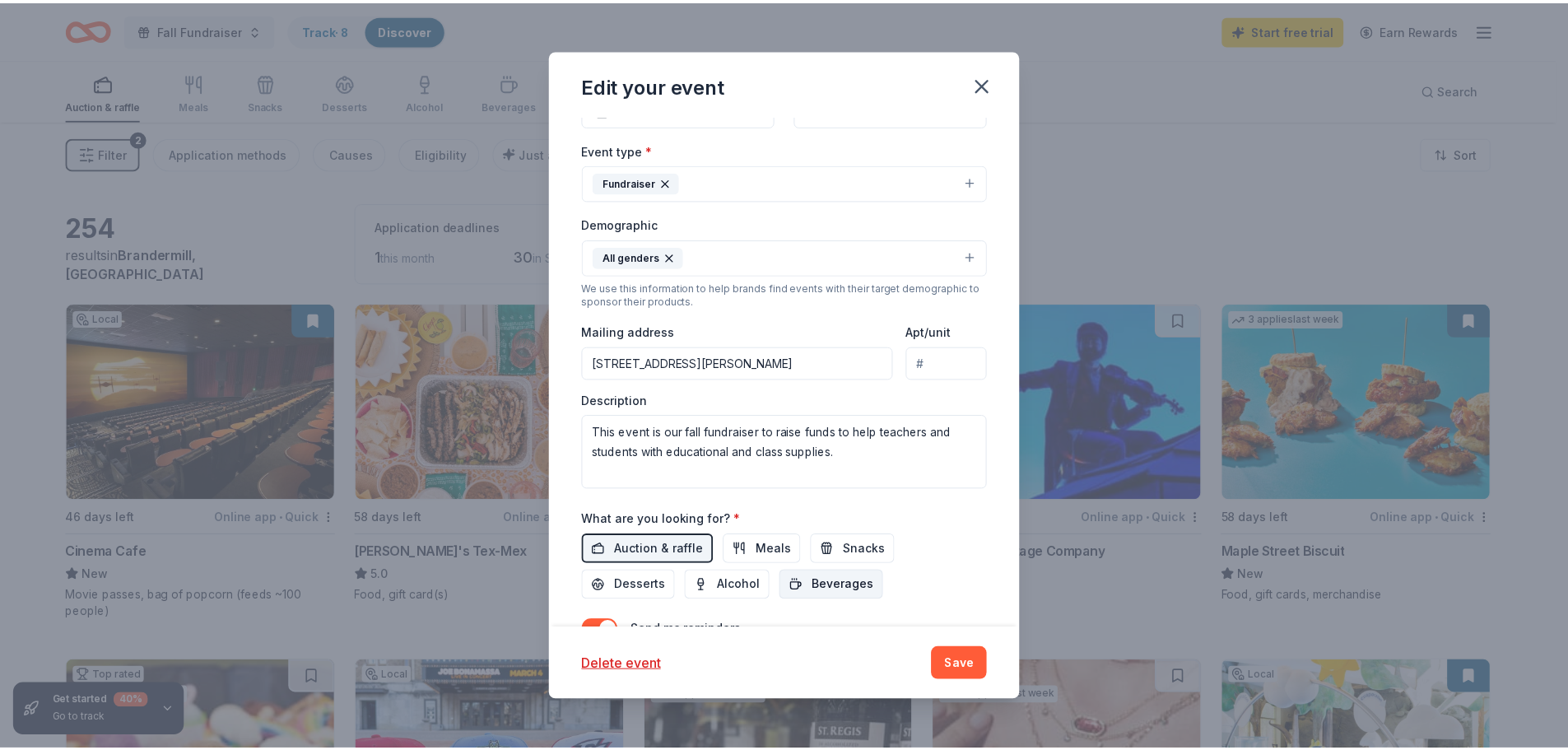
scroll to position [380, 0]
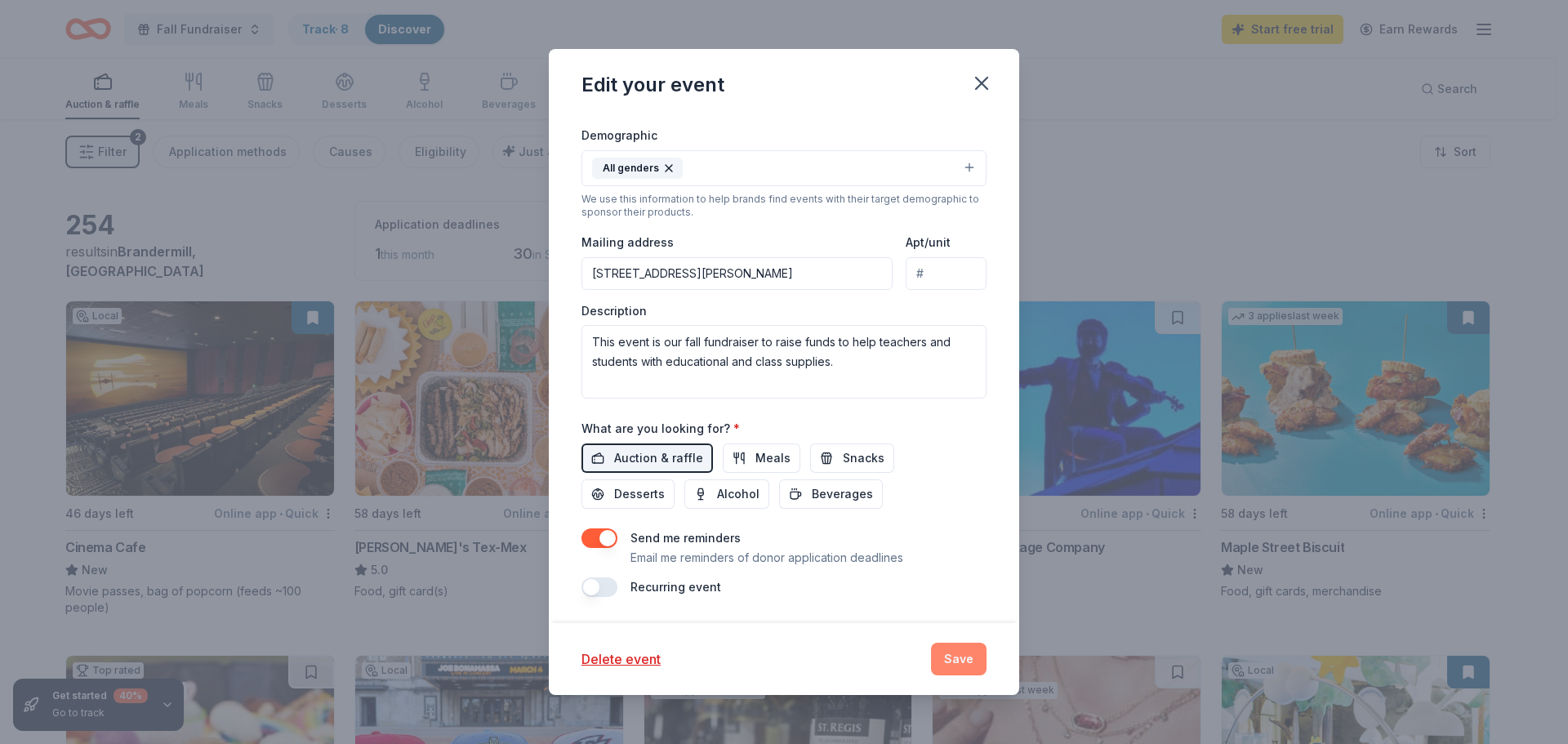
type input "200"
click at [966, 659] on button "Save" at bounding box center [958, 659] width 56 height 32
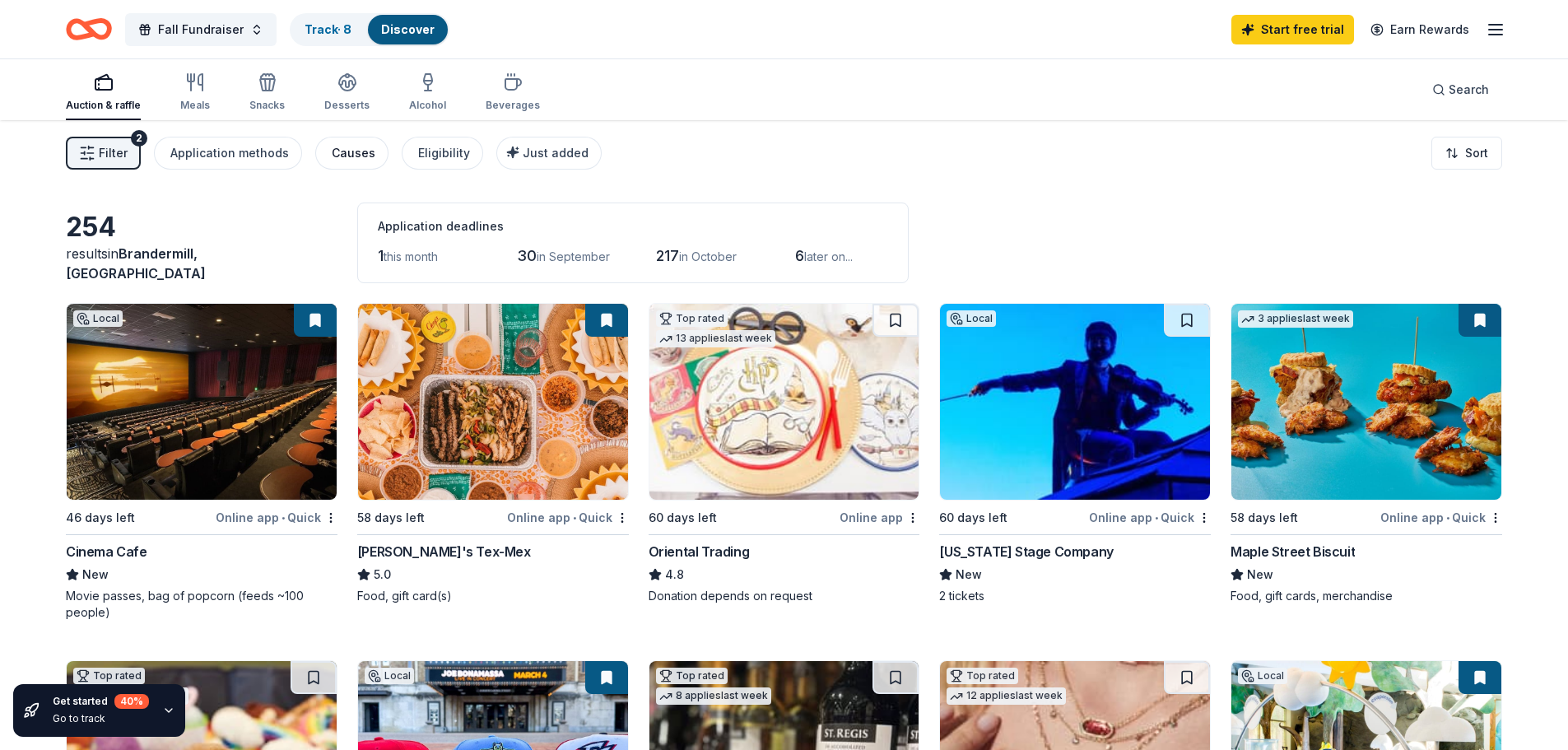
click at [324, 160] on button "Causes" at bounding box center [351, 153] width 73 height 33
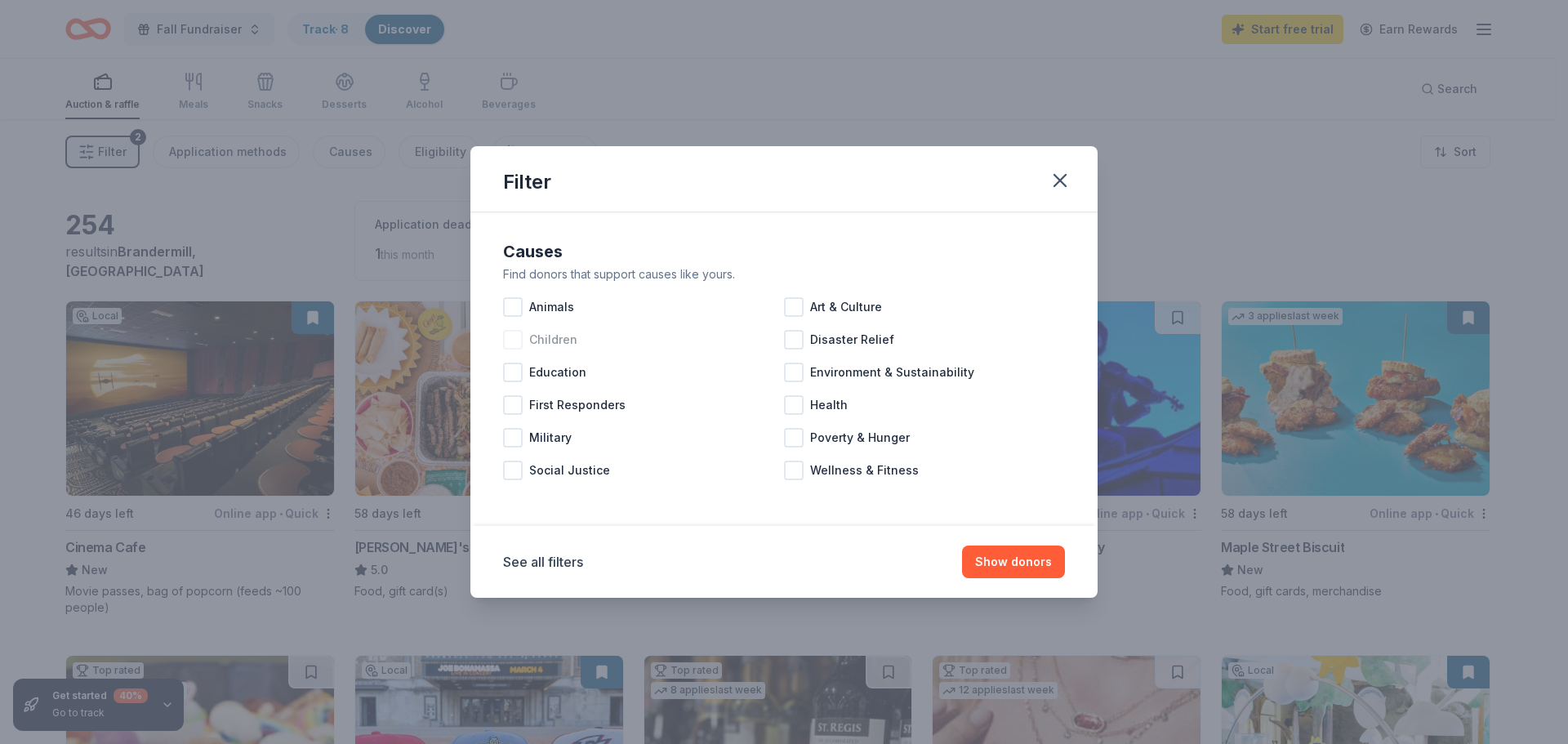
click at [522, 340] on div at bounding box center [512, 339] width 20 height 20
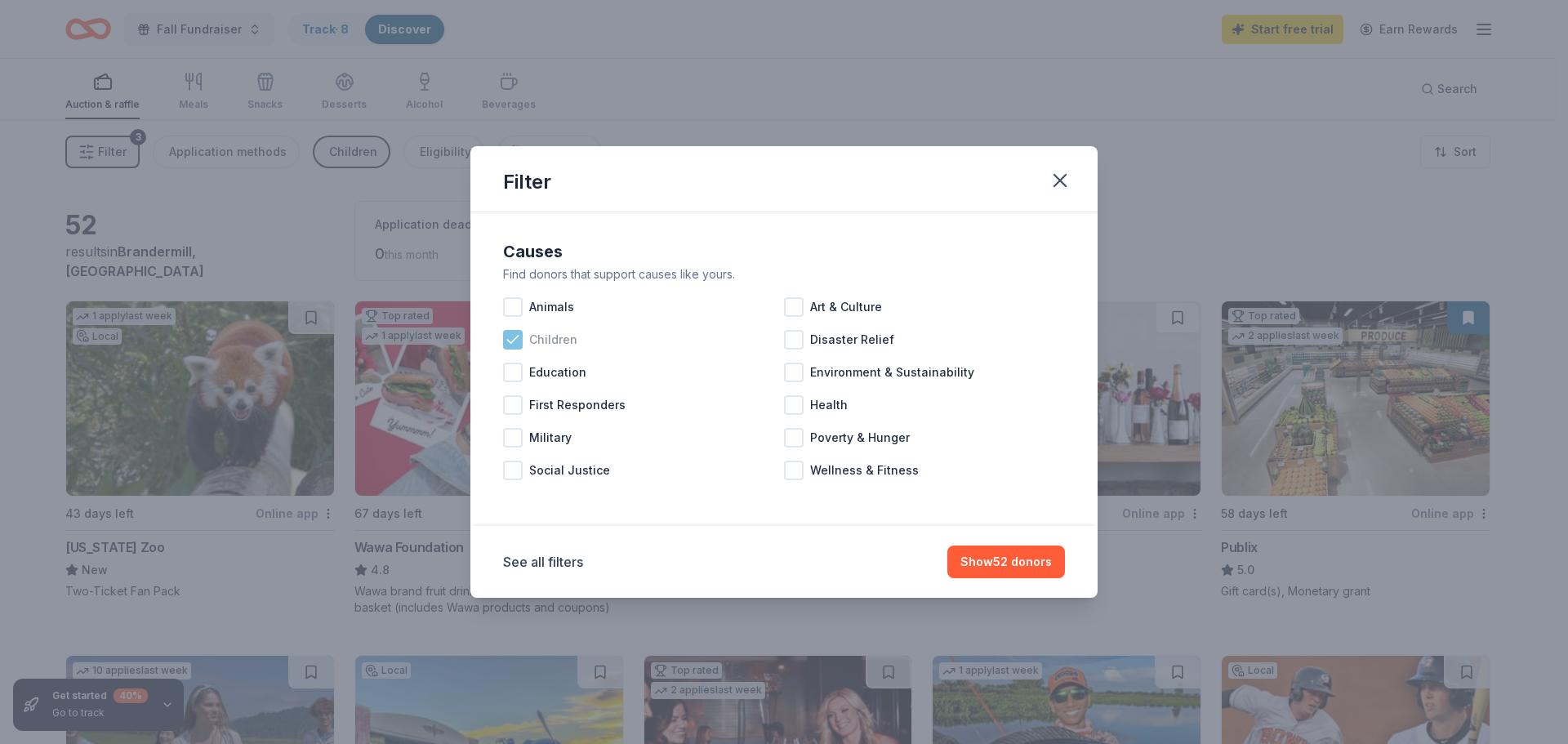
click at [522, 340] on div at bounding box center [512, 339] width 20 height 20
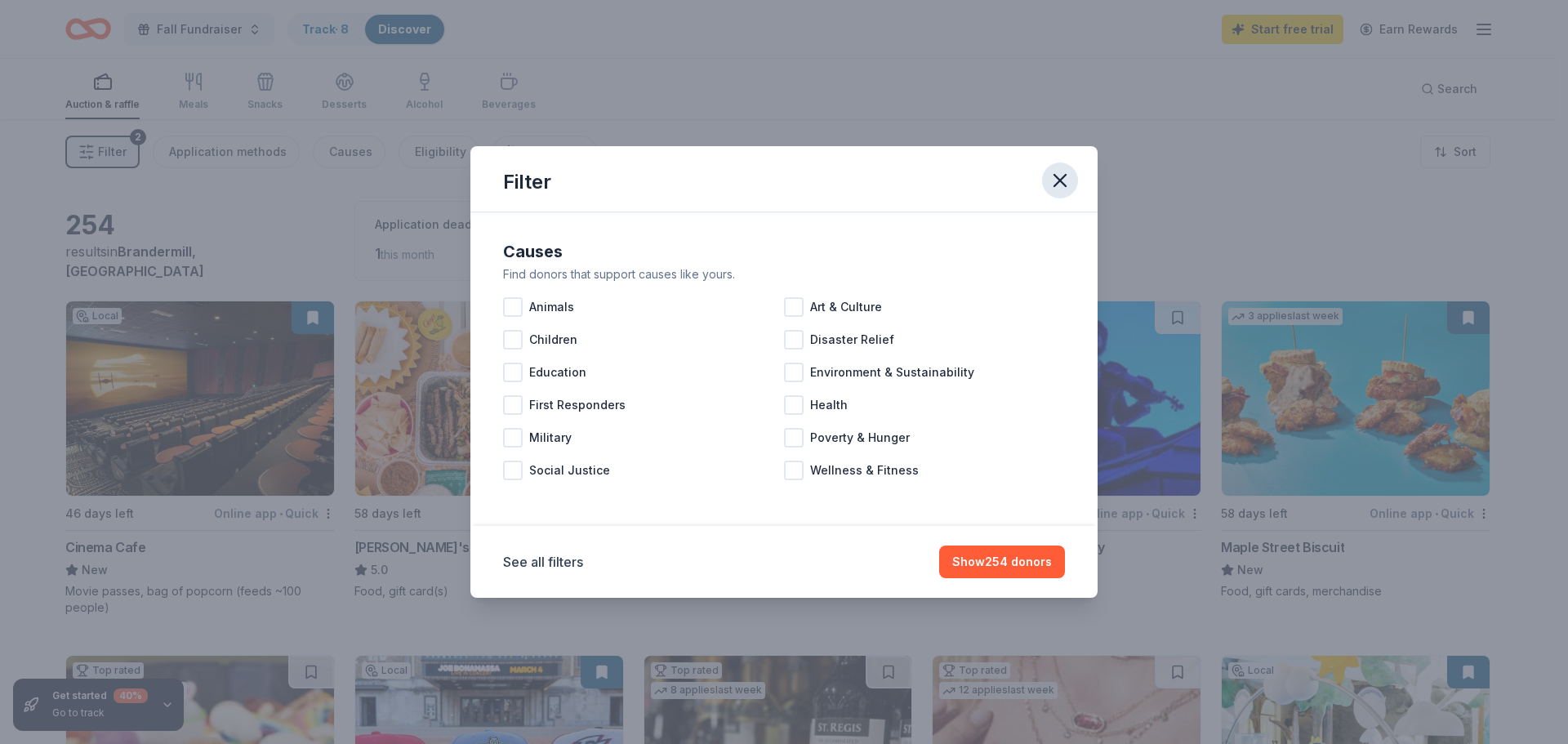
click at [1062, 179] on icon "button" at bounding box center [1060, 180] width 11 height 11
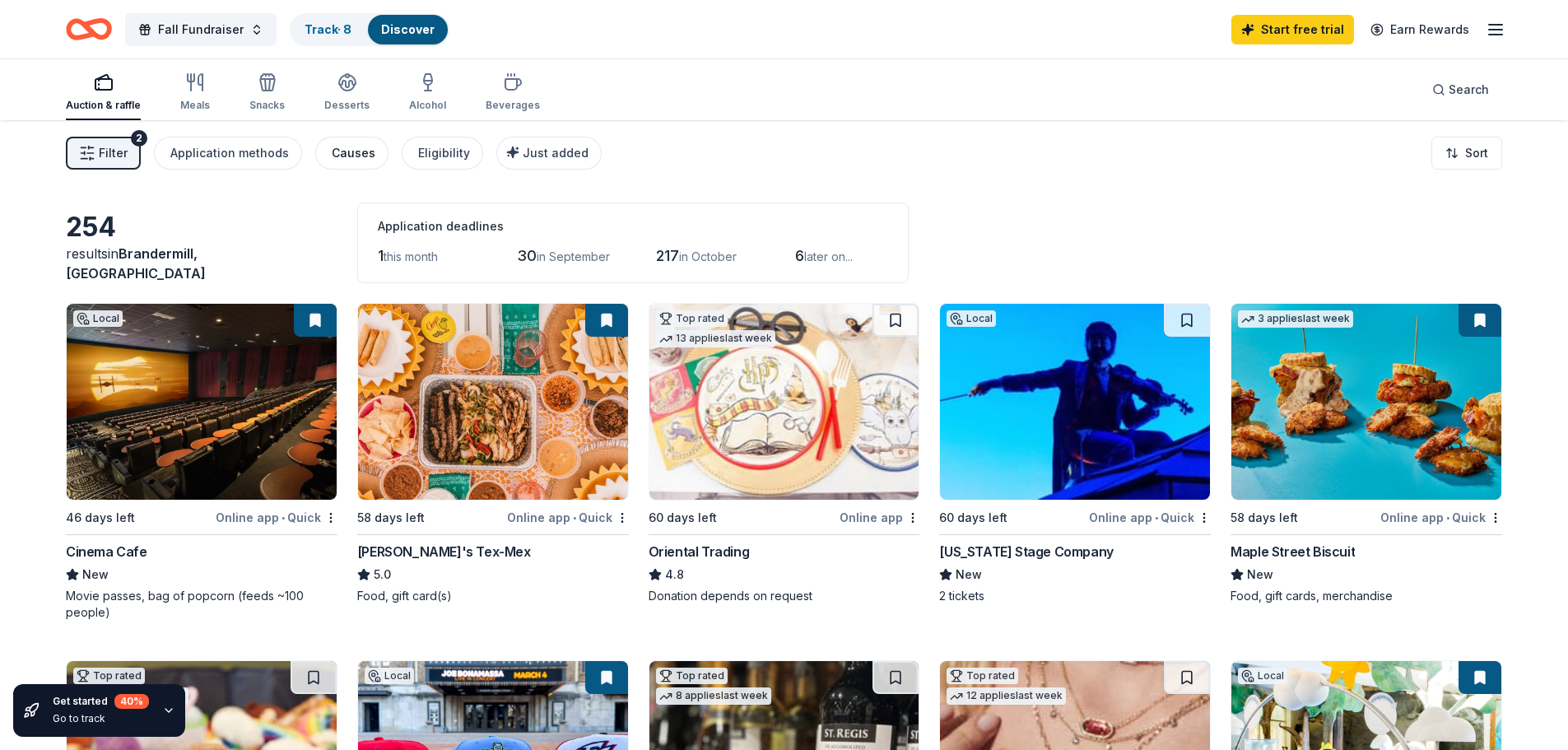
click at [346, 159] on div "Causes" at bounding box center [353, 152] width 44 height 20
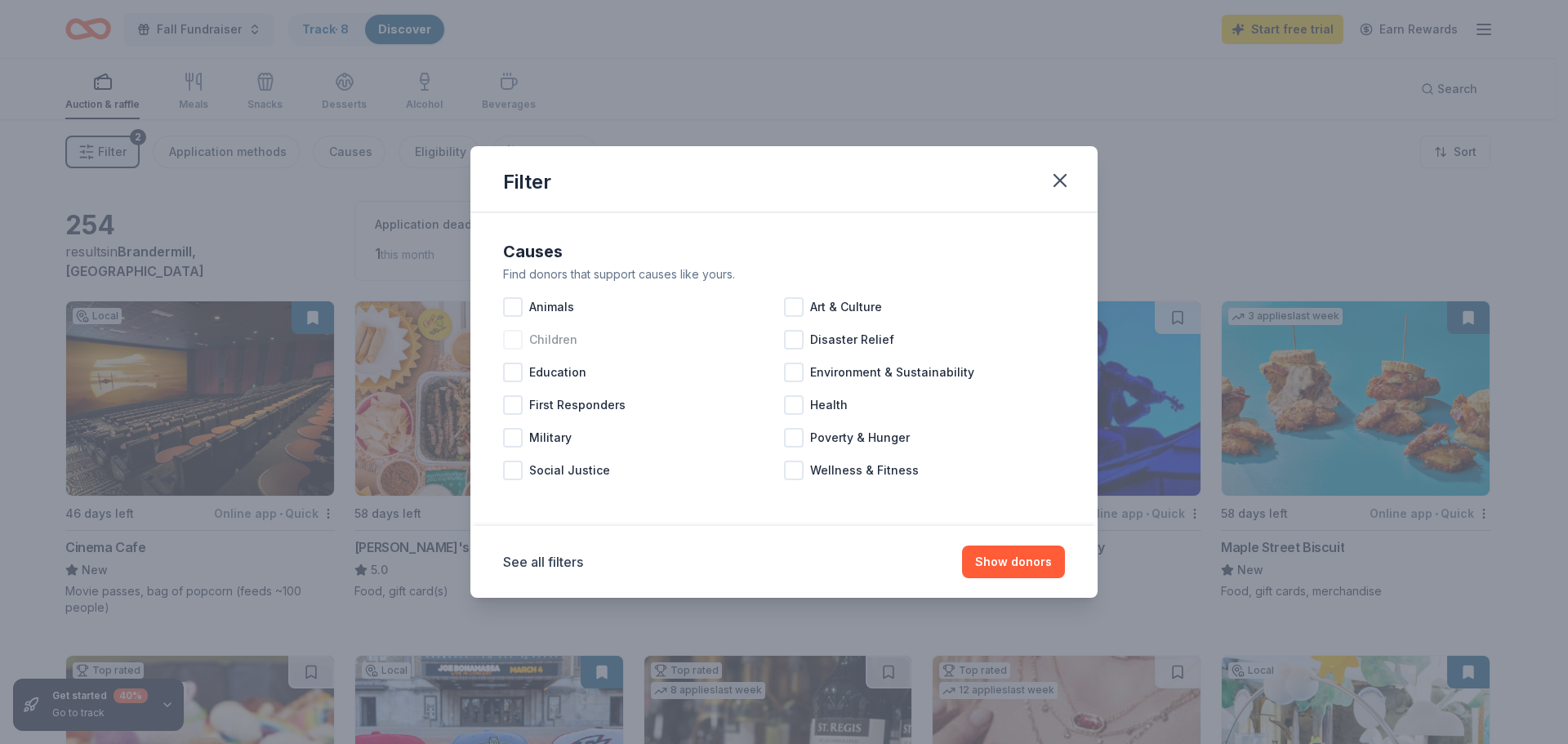
click at [518, 339] on div at bounding box center [512, 339] width 20 height 20
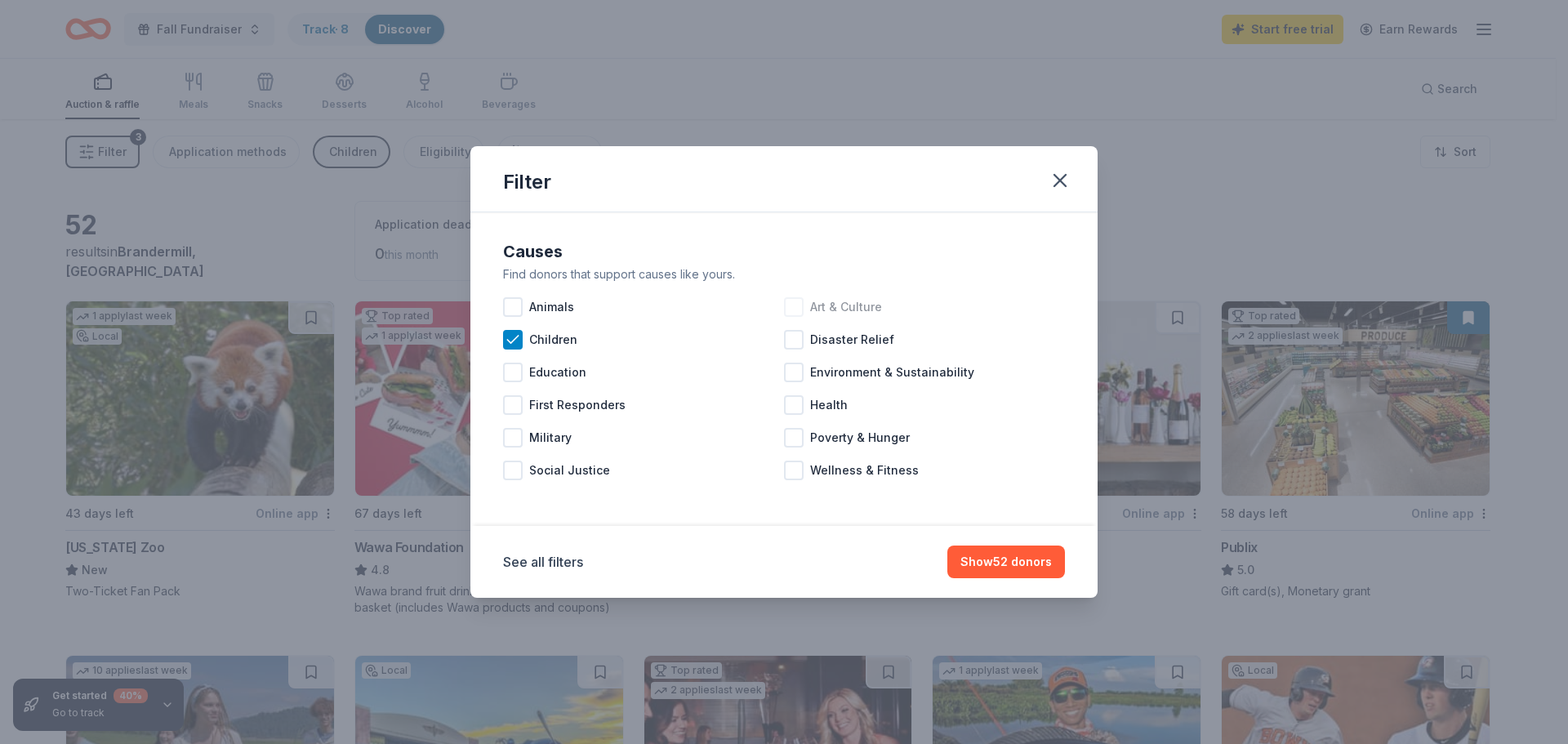
click at [803, 298] on div at bounding box center [793, 307] width 20 height 20
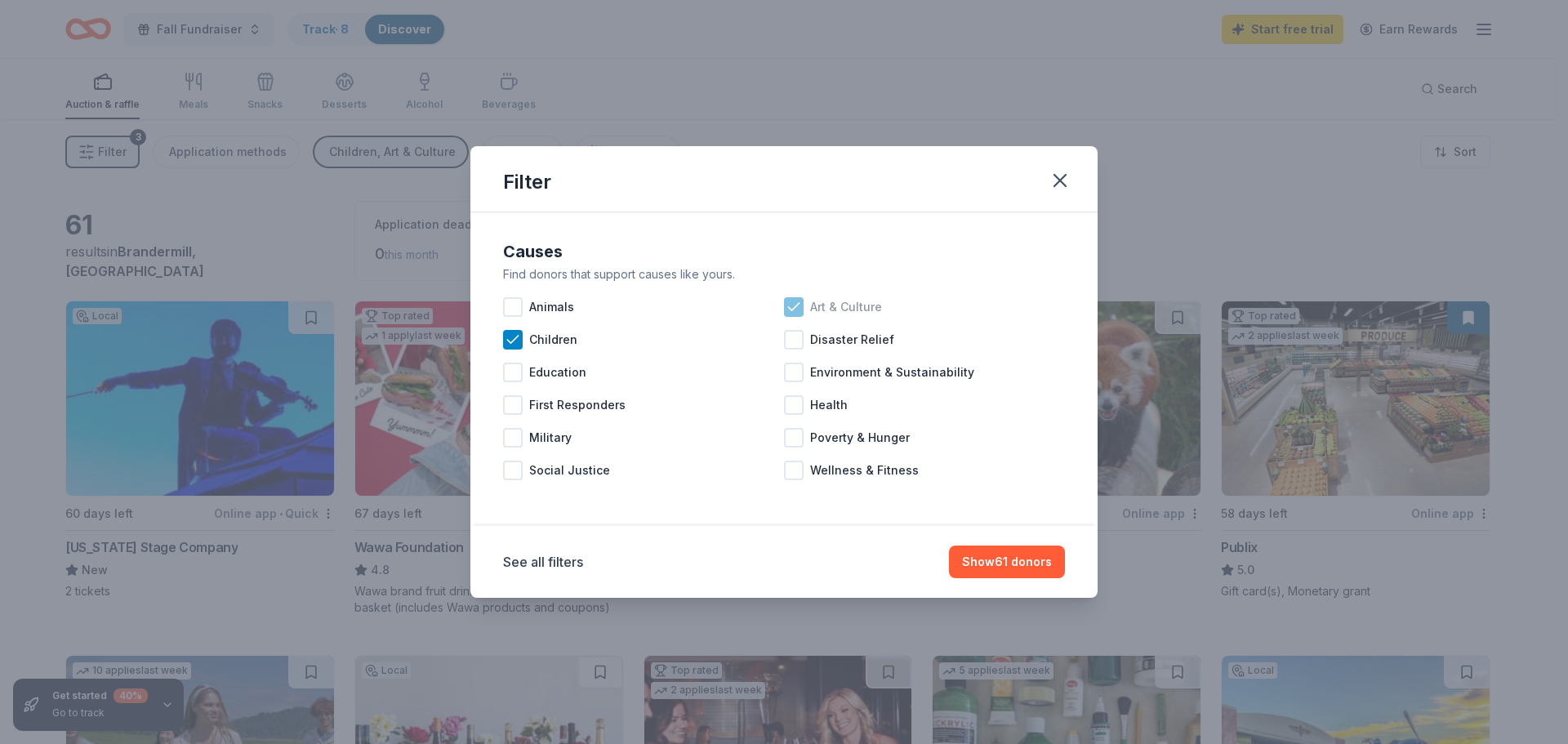
click at [797, 319] on div "Art & Culture" at bounding box center [924, 307] width 281 height 32
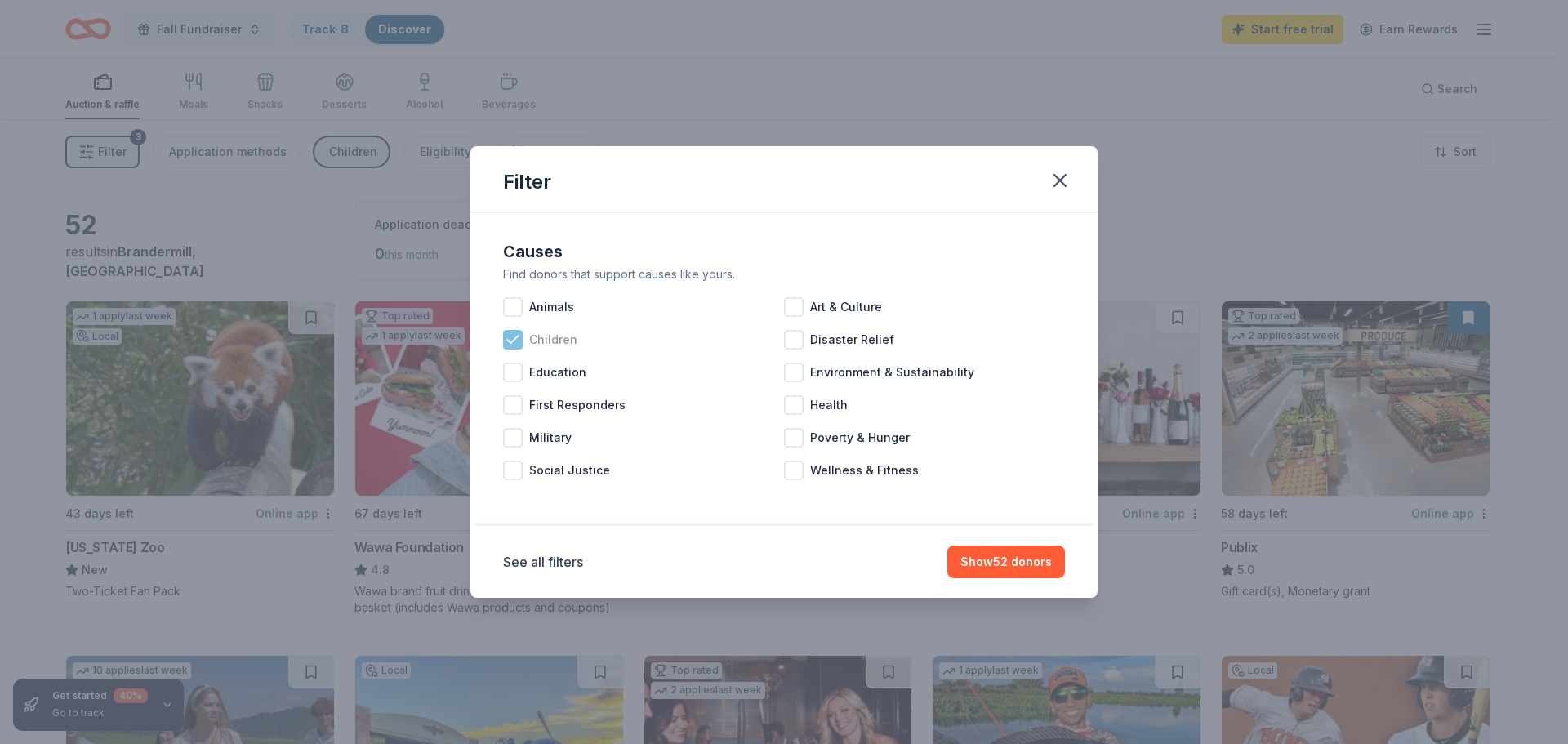
click at [512, 345] on icon at bounding box center [512, 339] width 16 height 16
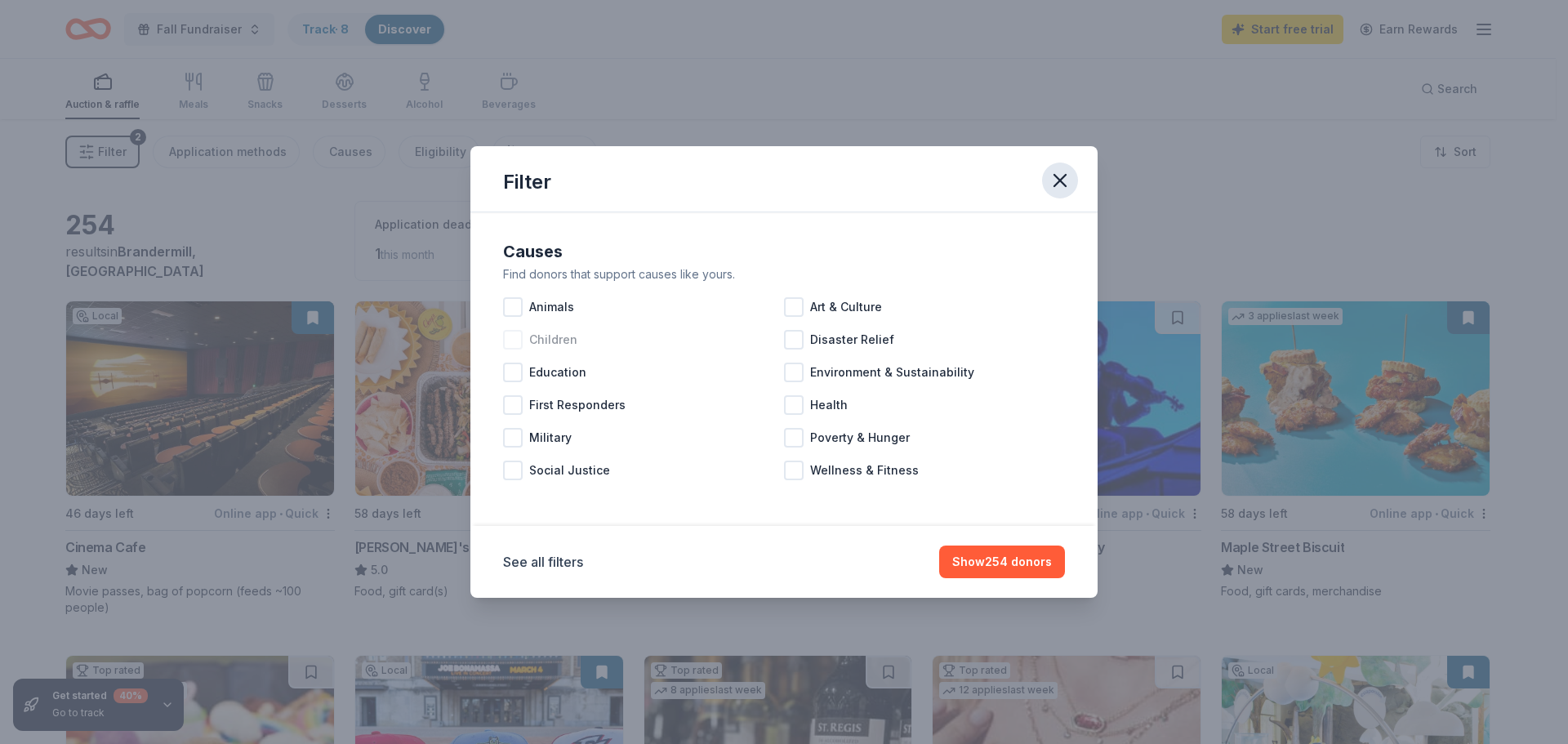
click at [1062, 176] on icon "button" at bounding box center [1060, 180] width 23 height 23
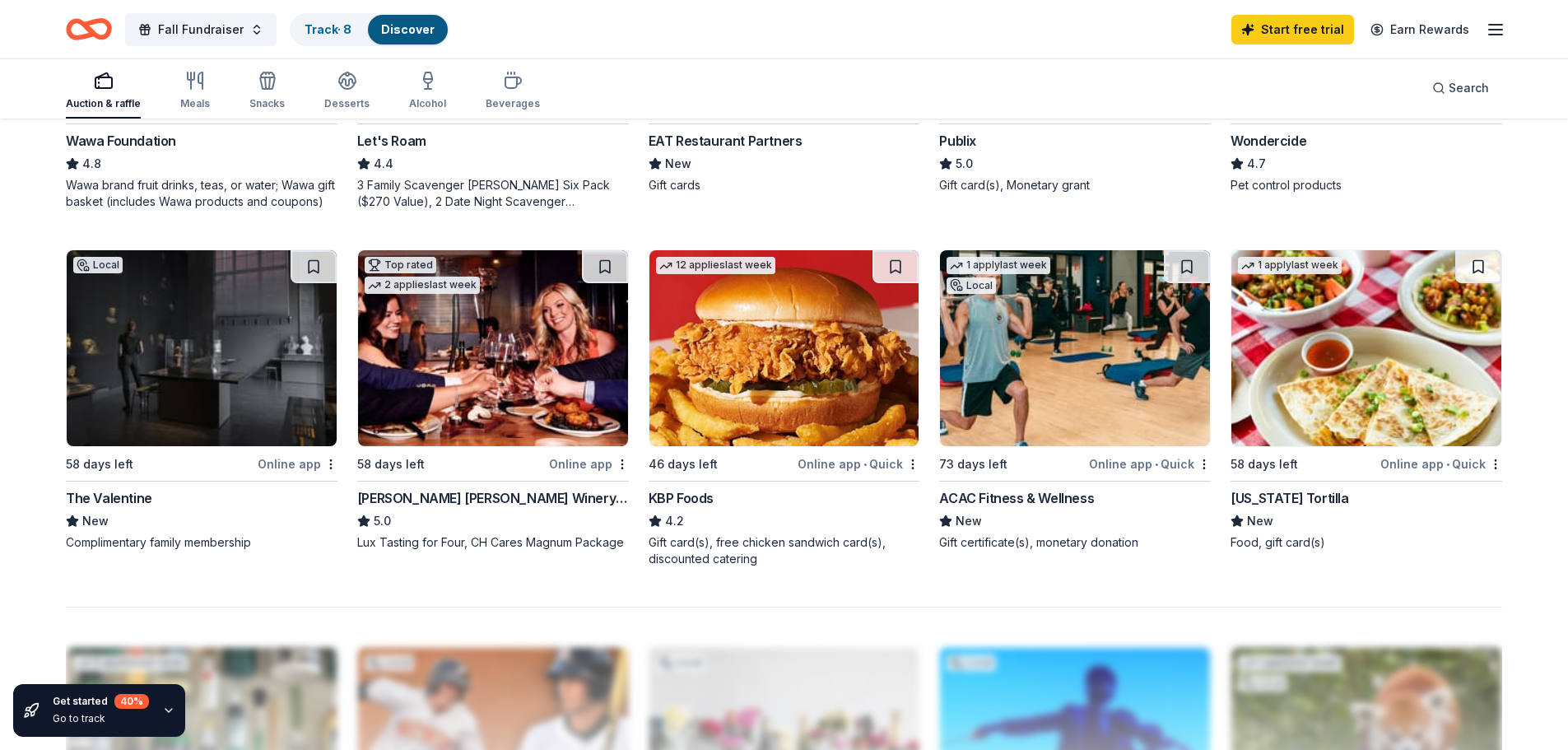
scroll to position [906, 0]
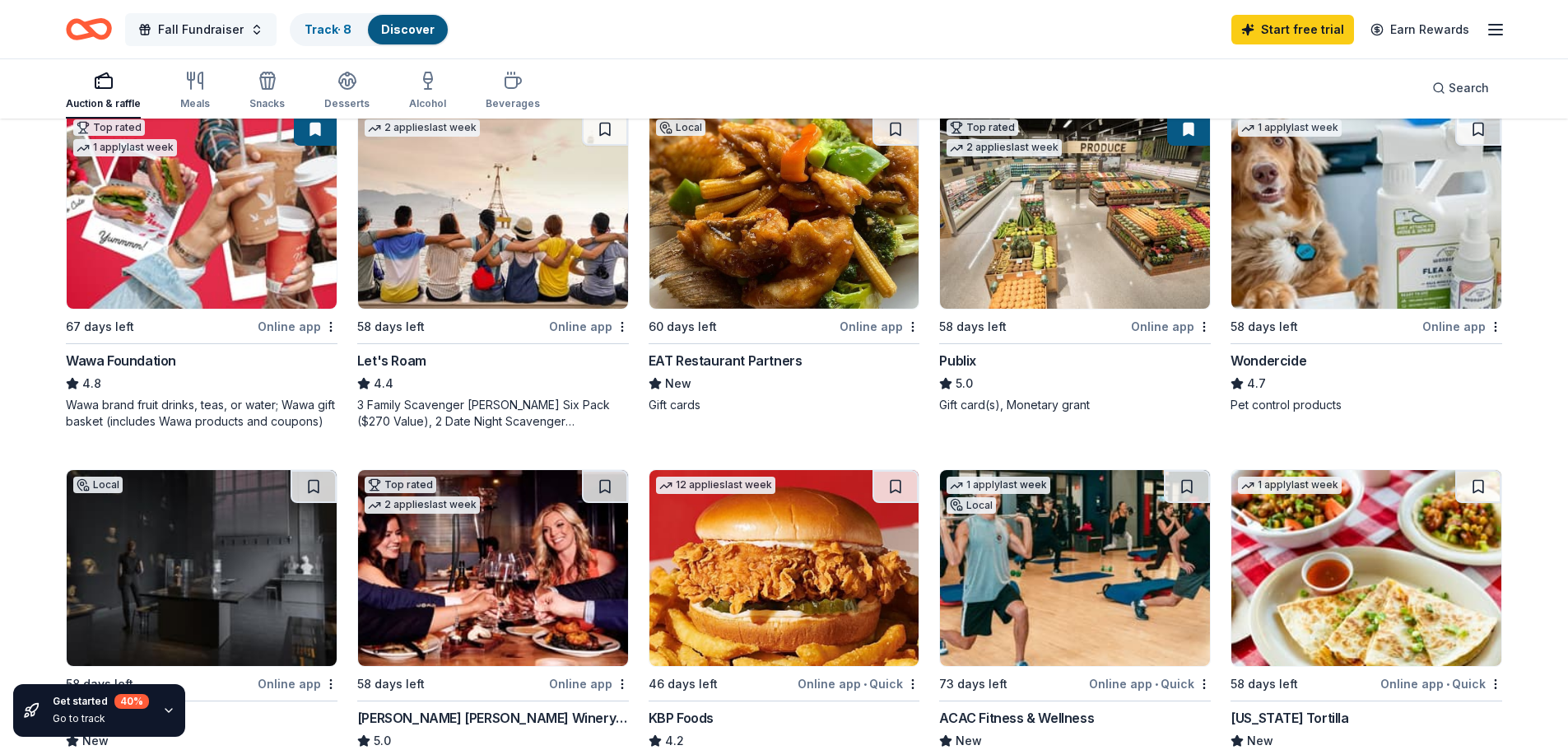
click at [190, 34] on span "Fall Fundraiser" at bounding box center [201, 29] width 85 height 20
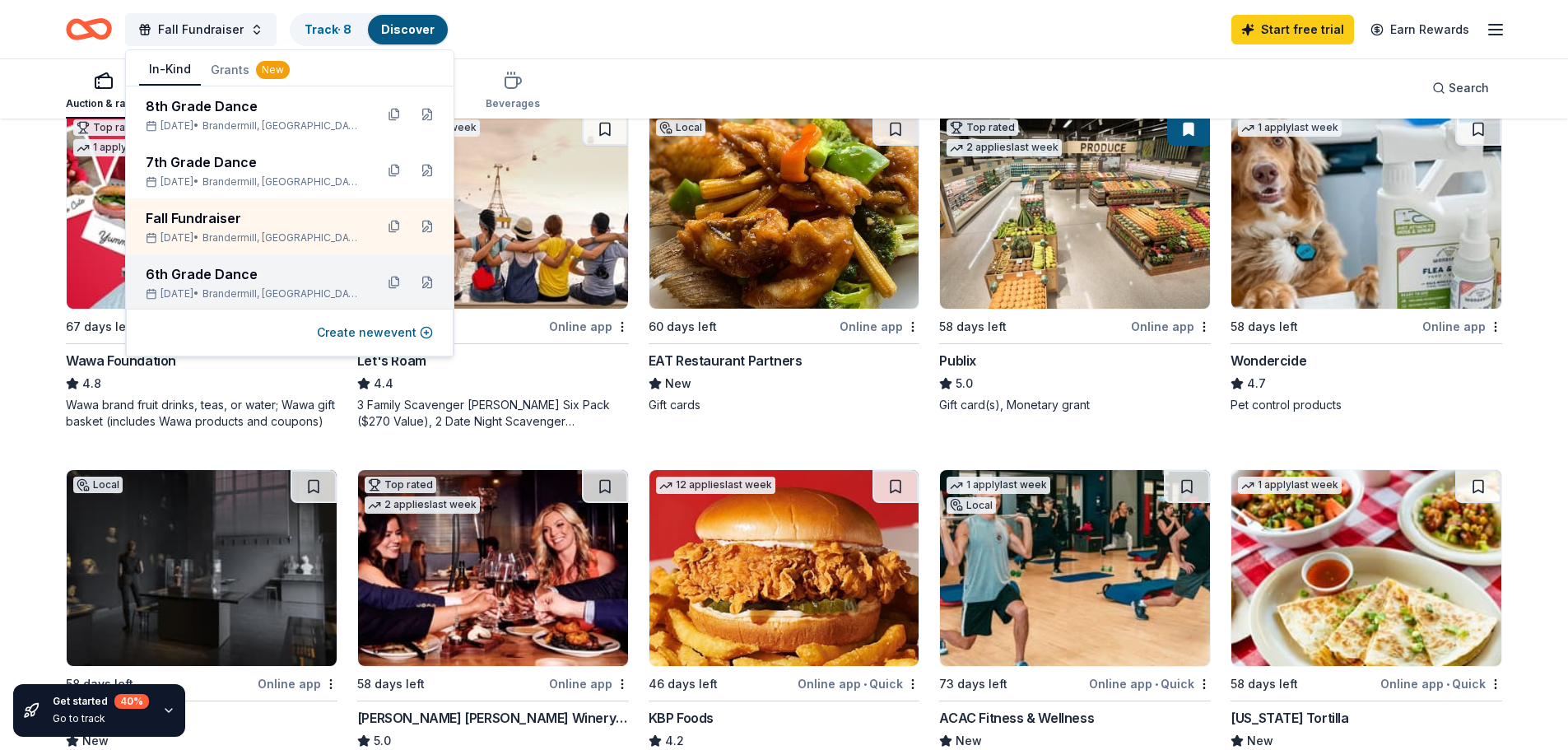
click at [177, 282] on div "6th Grade Dance" at bounding box center [253, 274] width 216 height 20
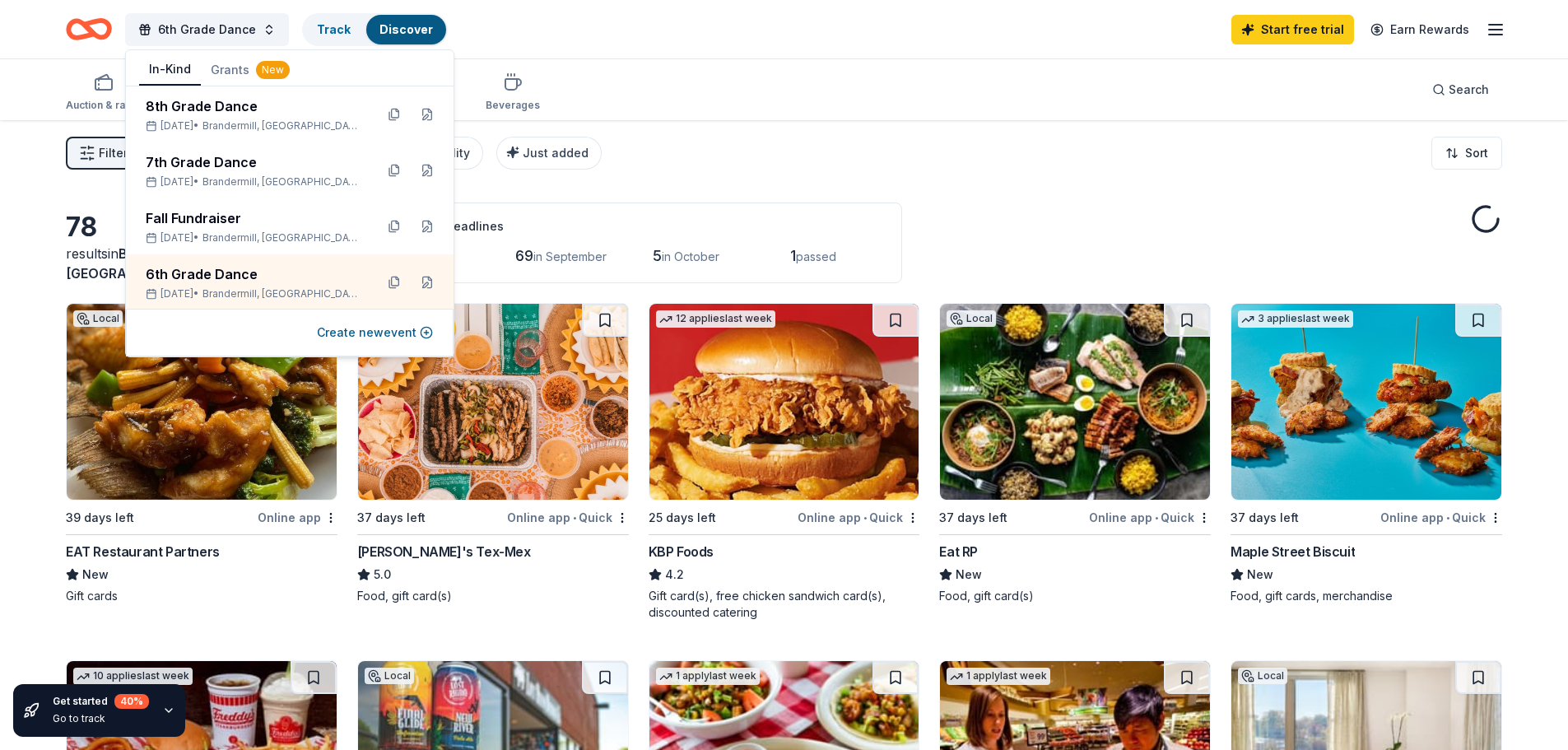
click at [661, 52] on div "6th Grade Dance Track Discover Start free trial Earn Rewards" at bounding box center [784, 29] width 1568 height 59
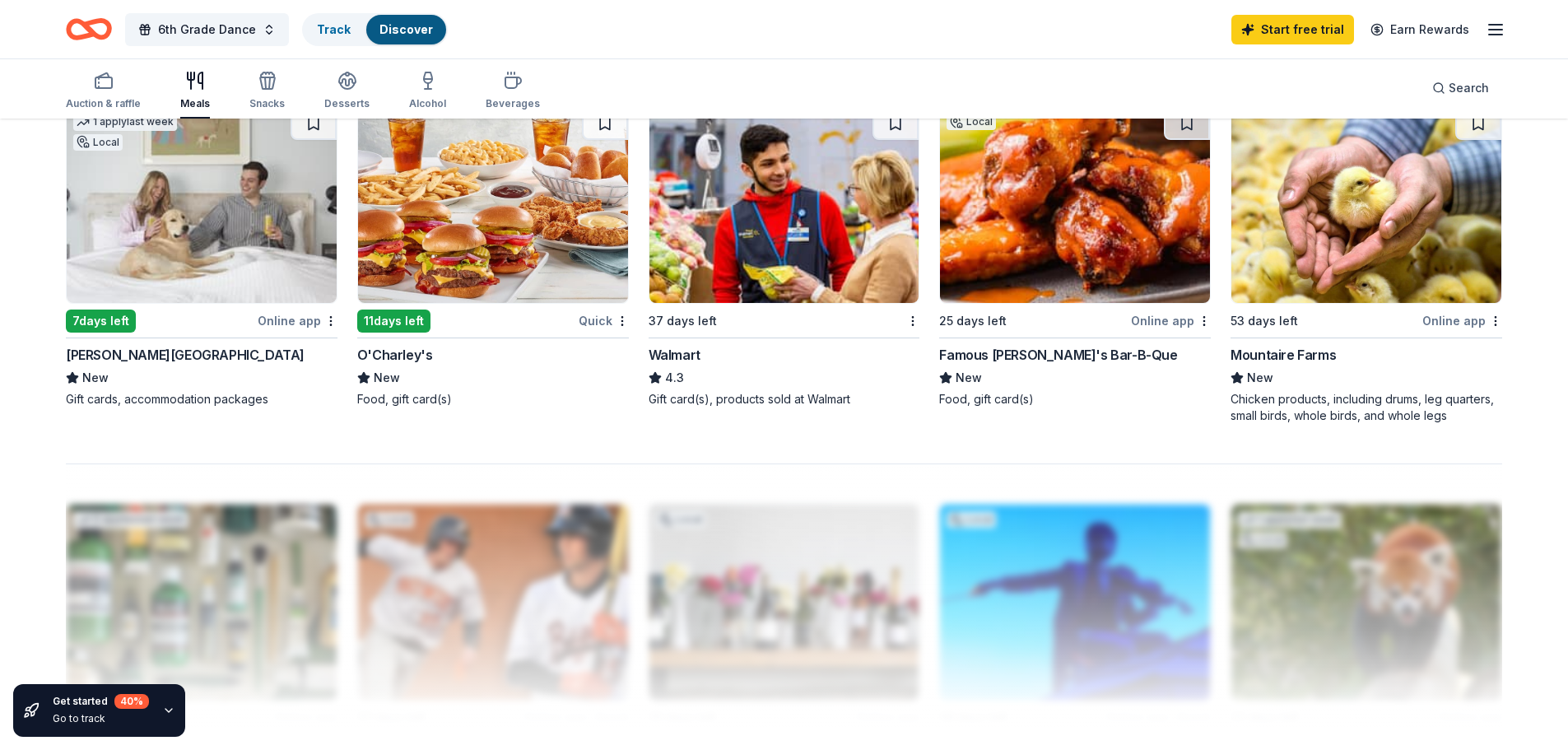
scroll to position [1235, 0]
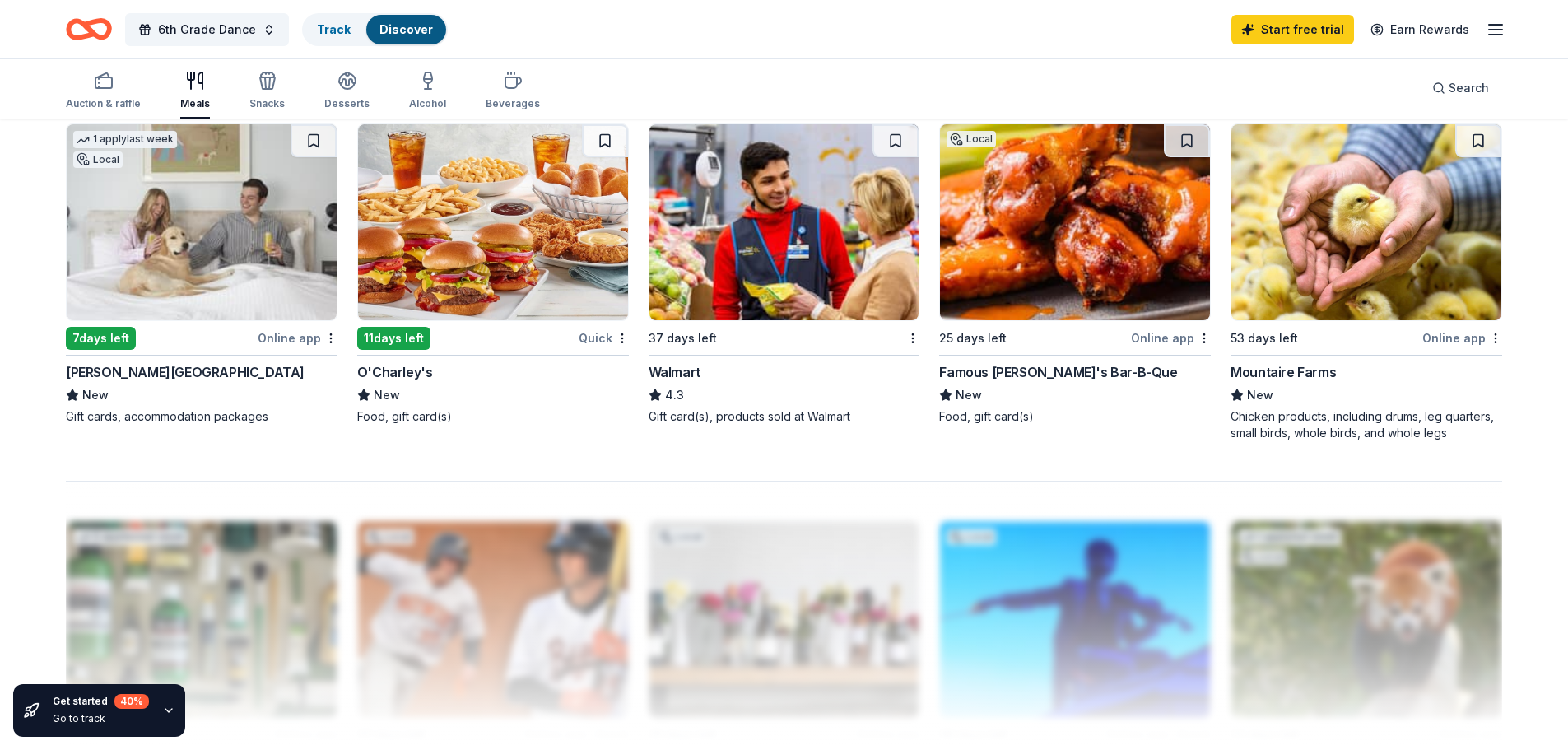
click at [812, 331] on div "37 days left" at bounding box center [775, 338] width 252 height 21
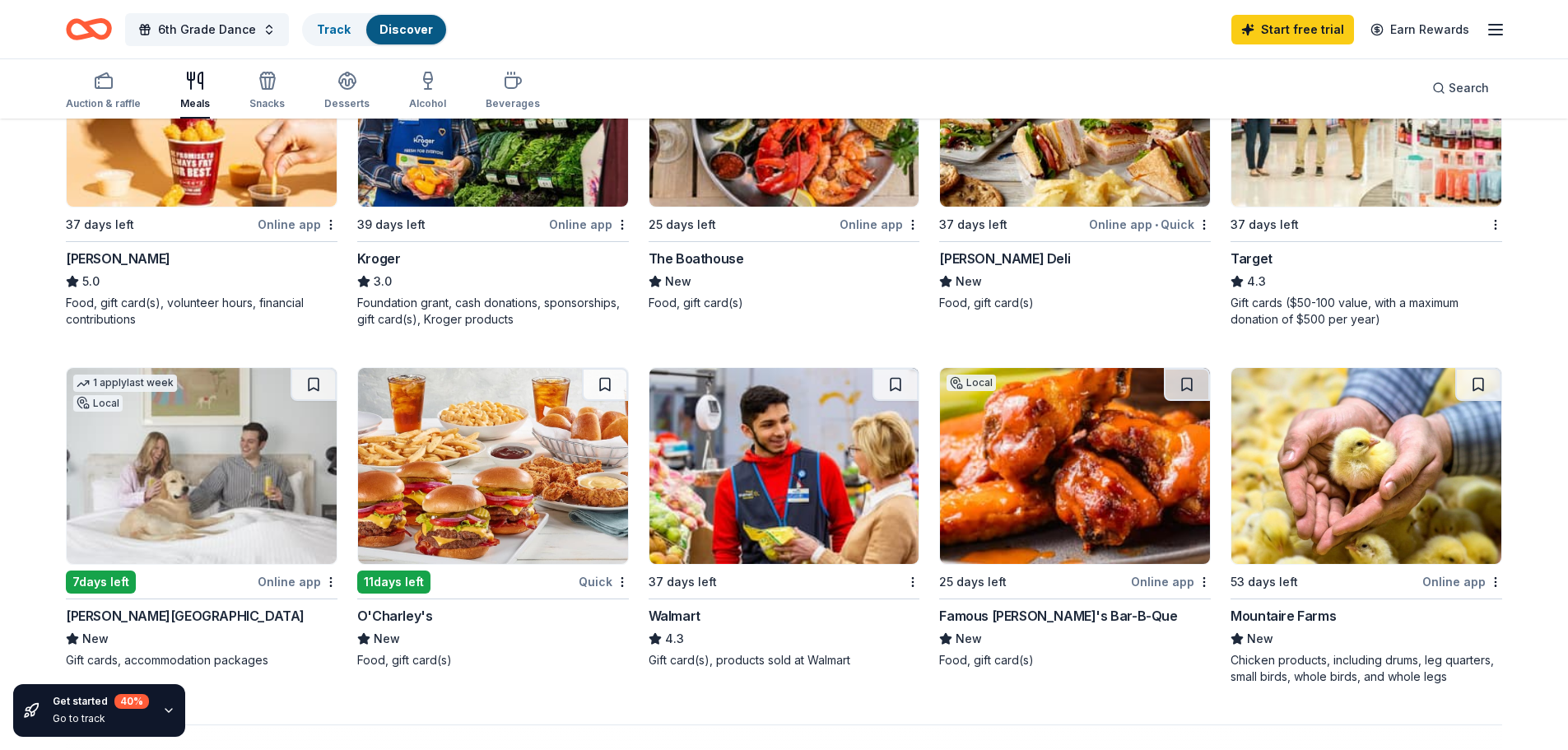
scroll to position [989, 0]
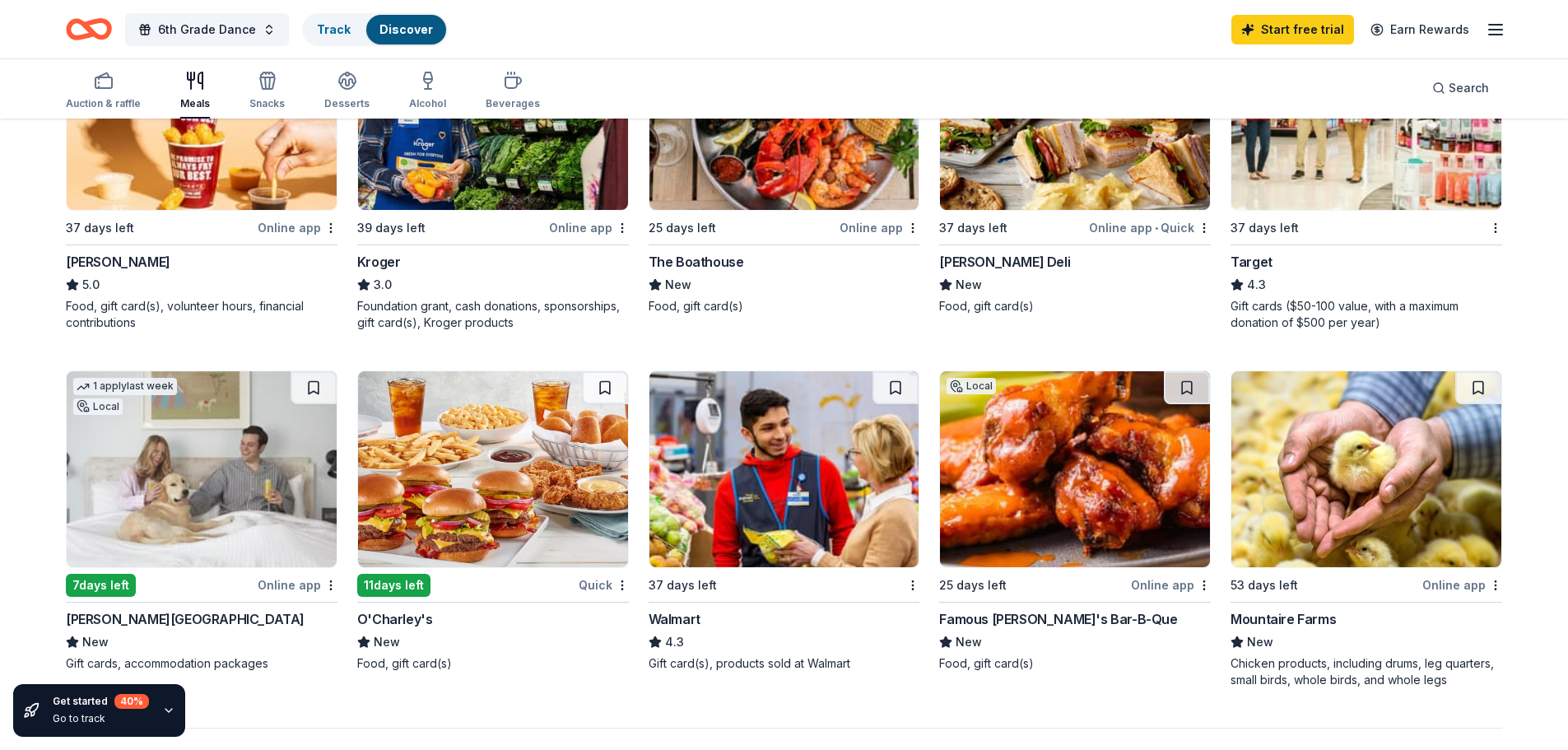
click at [177, 449] on img at bounding box center [201, 469] width 270 height 196
click at [230, 37] on span "6th Grade Dance" at bounding box center [207, 29] width 98 height 20
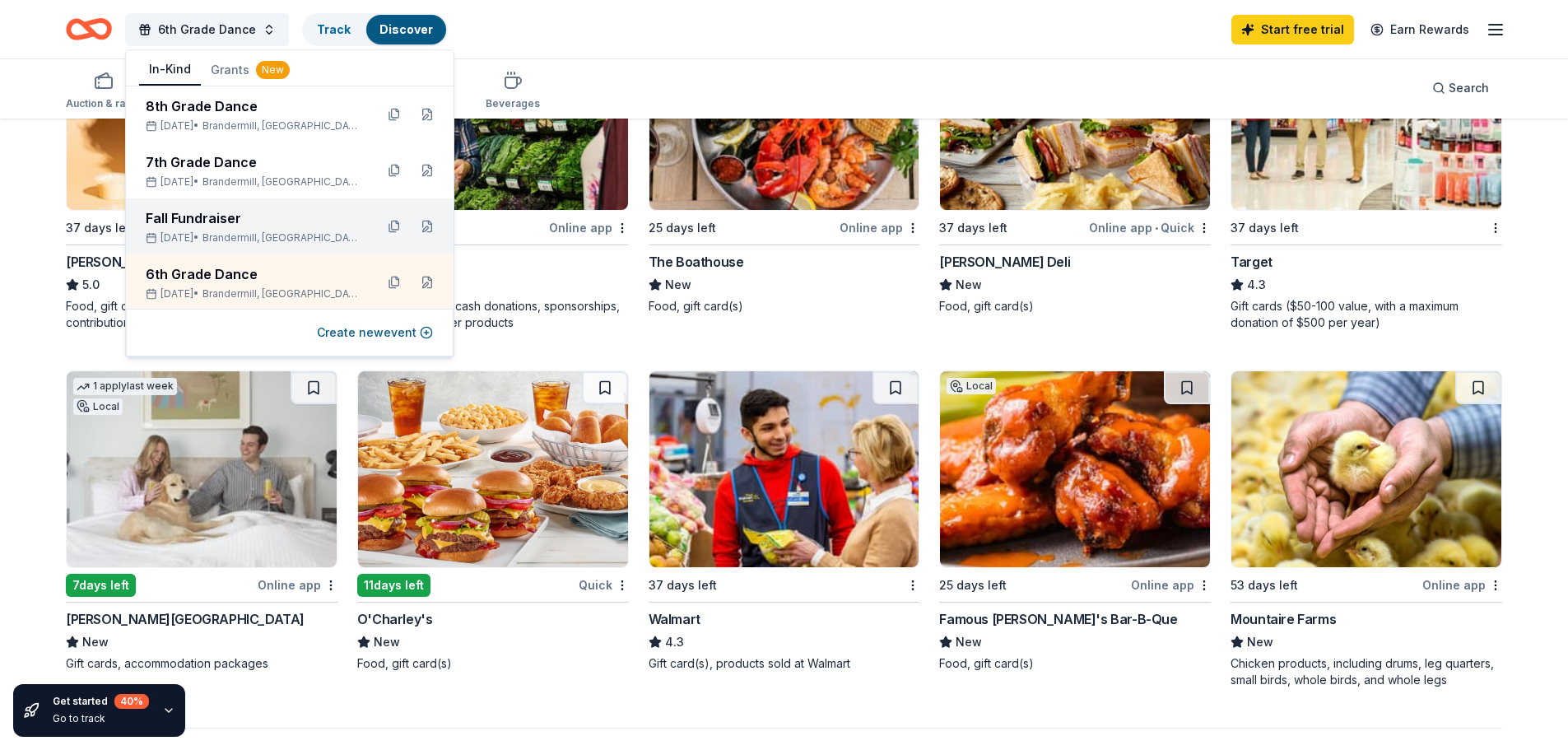
click at [176, 238] on div "Nov 14, 2025 • Brandermill, VA" at bounding box center [253, 238] width 216 height 13
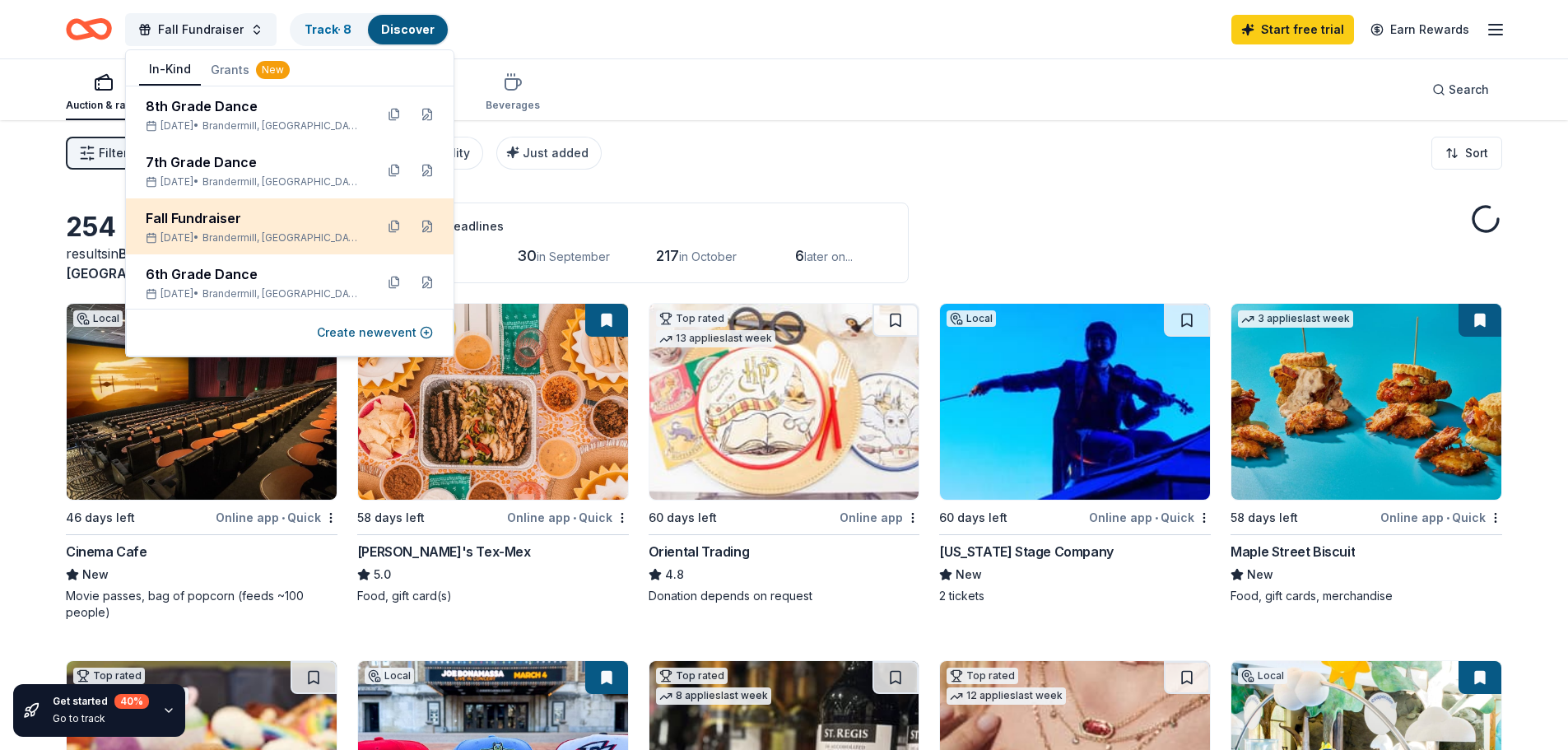
click at [188, 251] on div "Fall Fundraiser Nov 14, 2025 • Brandermill, VA" at bounding box center [289, 226] width 328 height 56
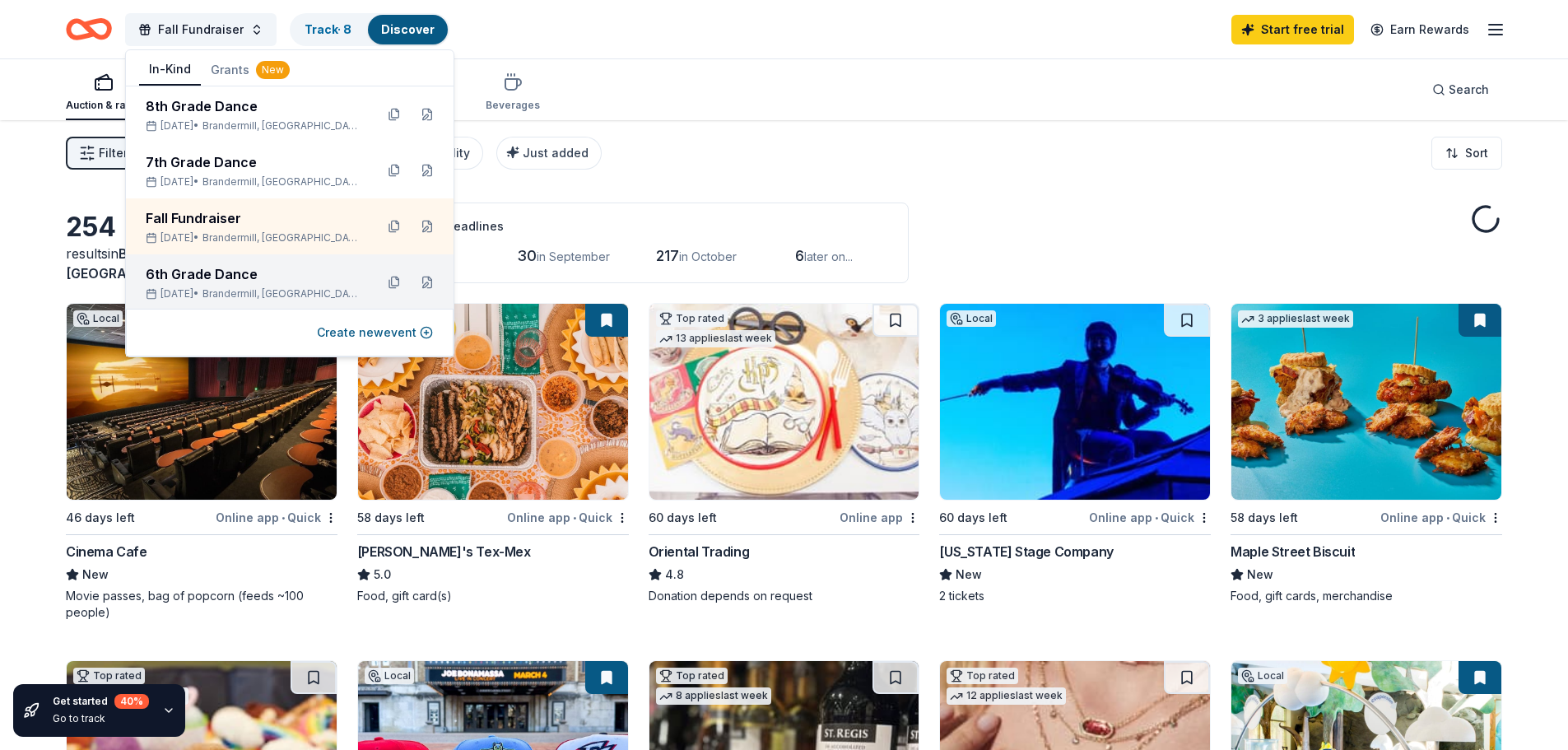
click at [190, 273] on div "6th Grade Dance" at bounding box center [253, 274] width 216 height 20
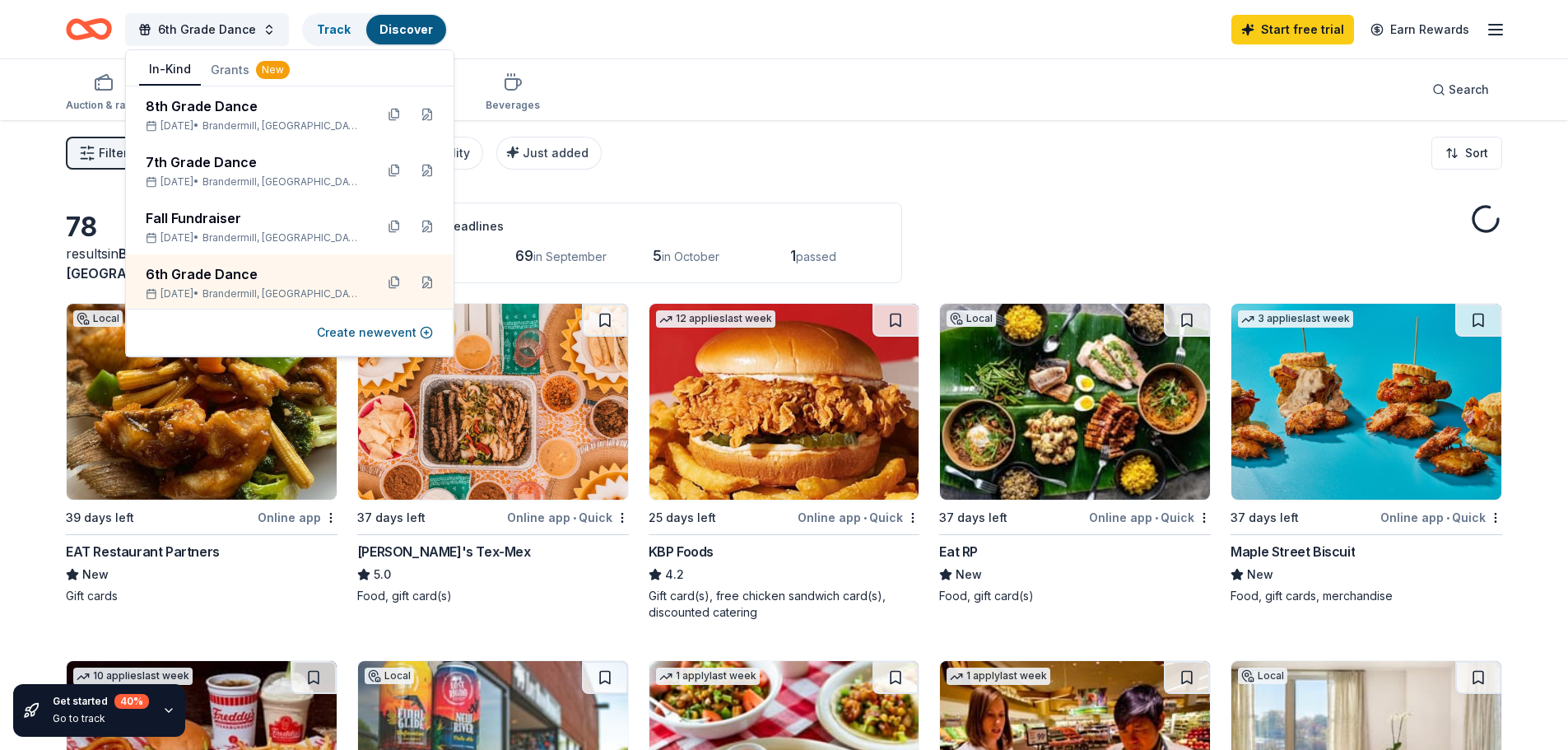
click at [605, 28] on div "6th Grade Dance Track Discover Start free trial Earn Rewards" at bounding box center [784, 28] width 1436 height 39
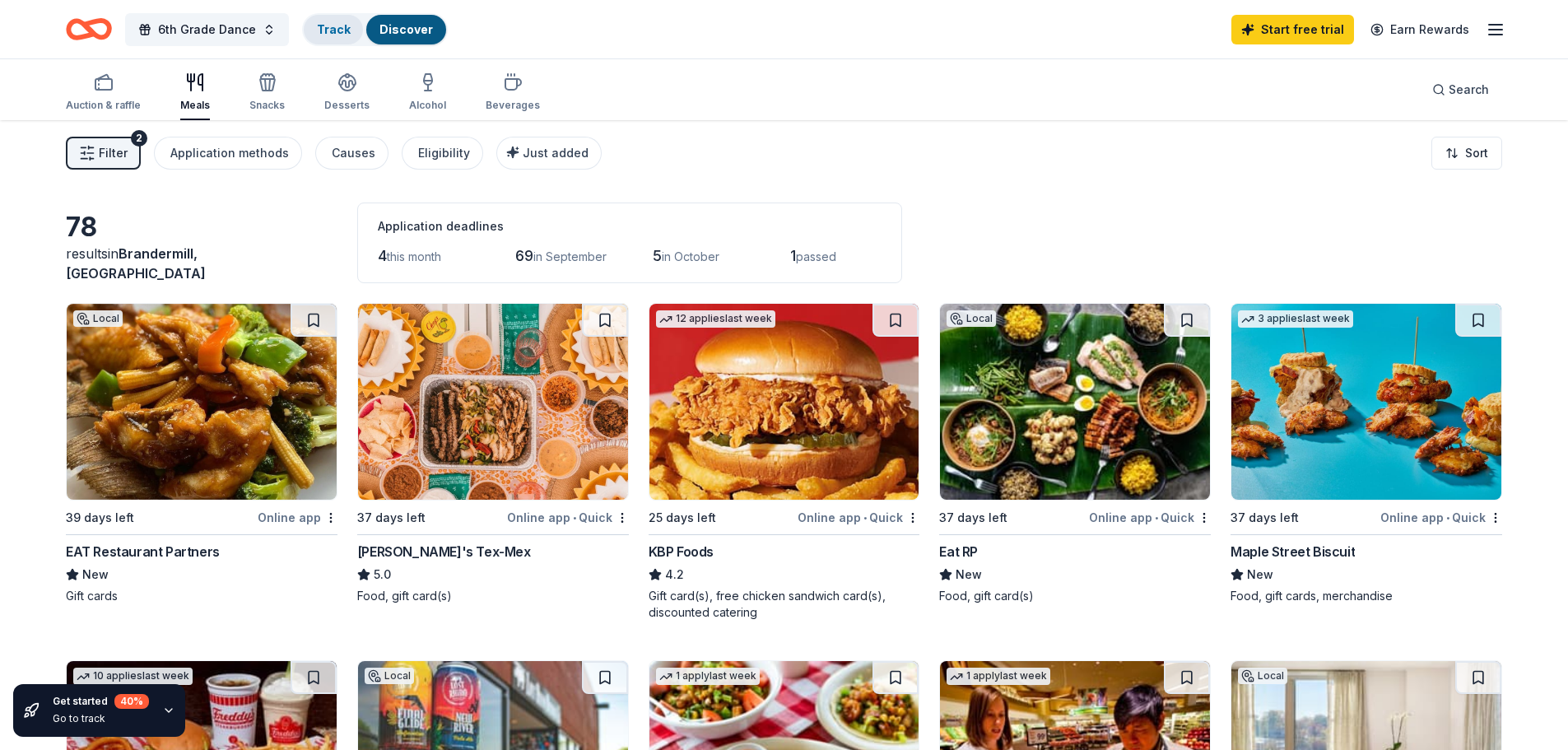
click at [329, 34] on link "Track" at bounding box center [333, 29] width 33 height 14
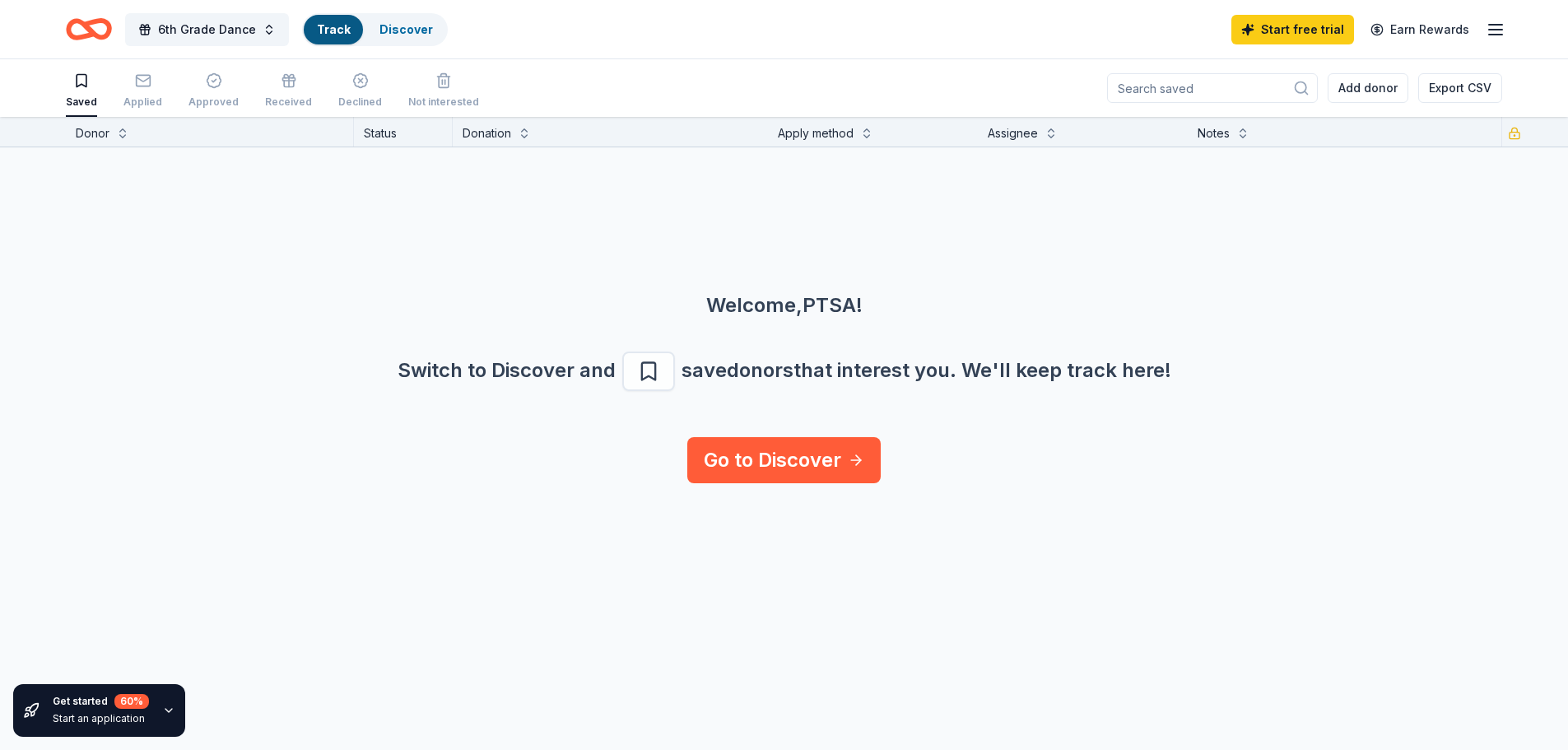
scroll to position [1, 0]
click at [402, 25] on link "Discover" at bounding box center [406, 29] width 53 height 14
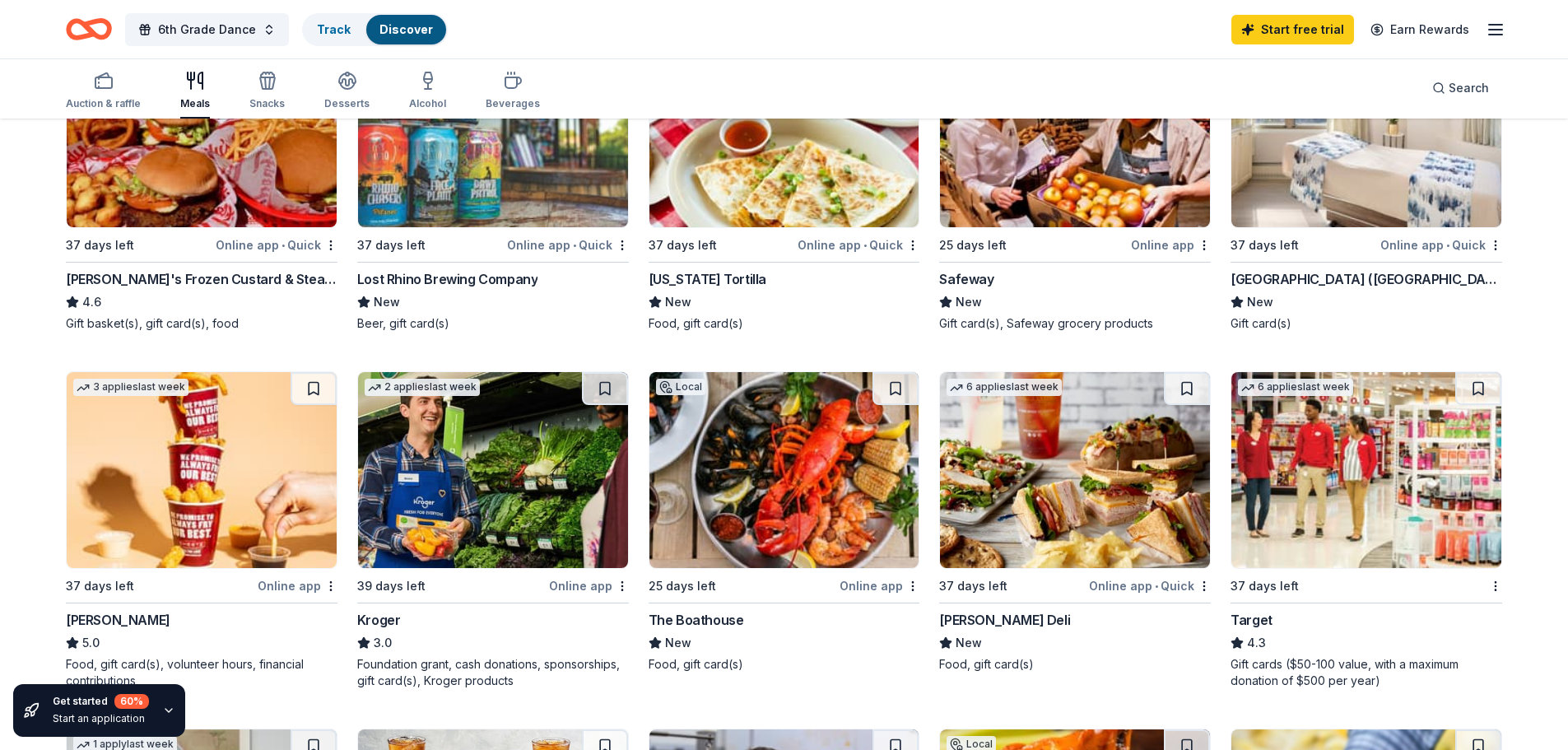
scroll to position [659, 0]
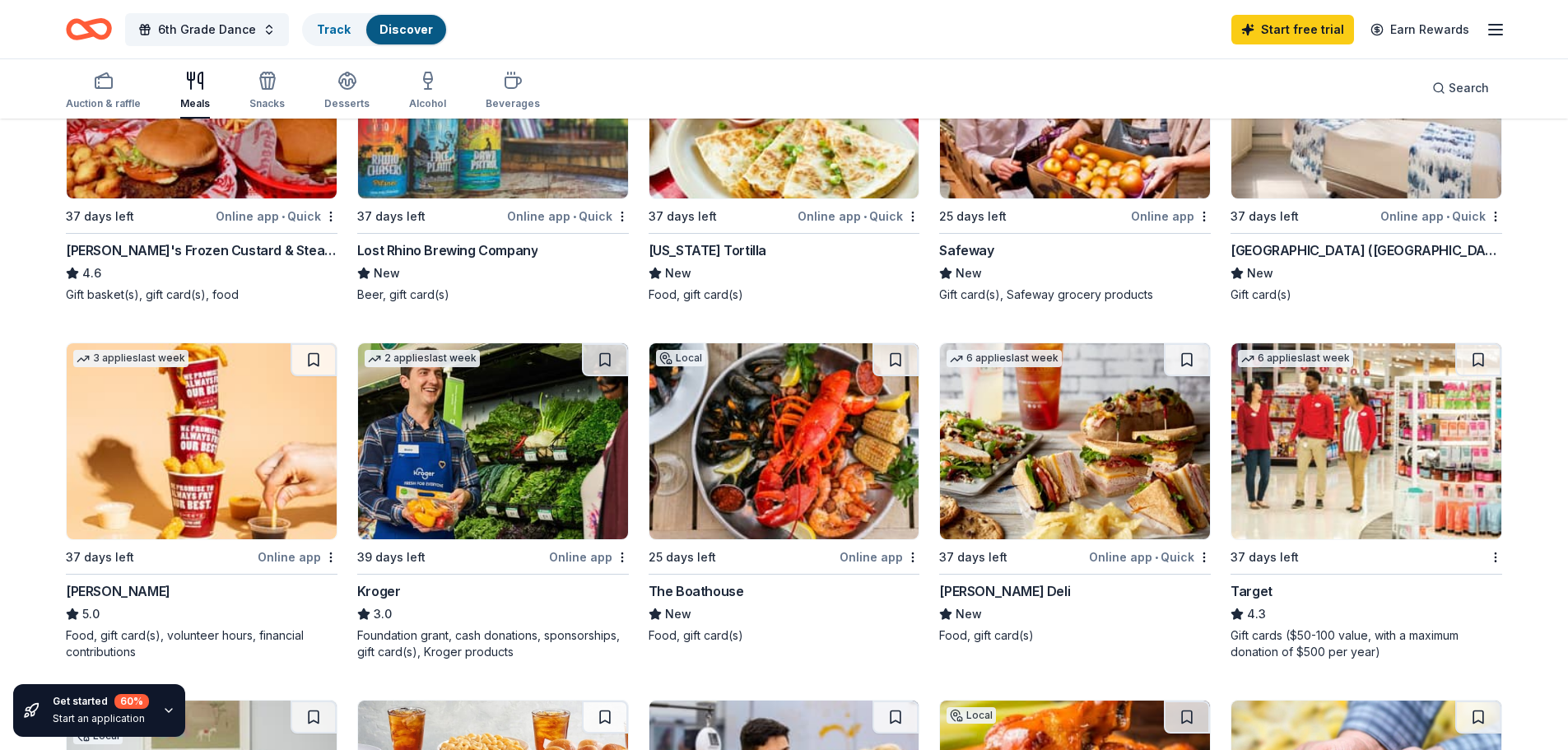
click at [526, 448] on img at bounding box center [493, 442] width 270 height 196
click at [241, 35] on span "6th Grade Dance" at bounding box center [207, 29] width 98 height 20
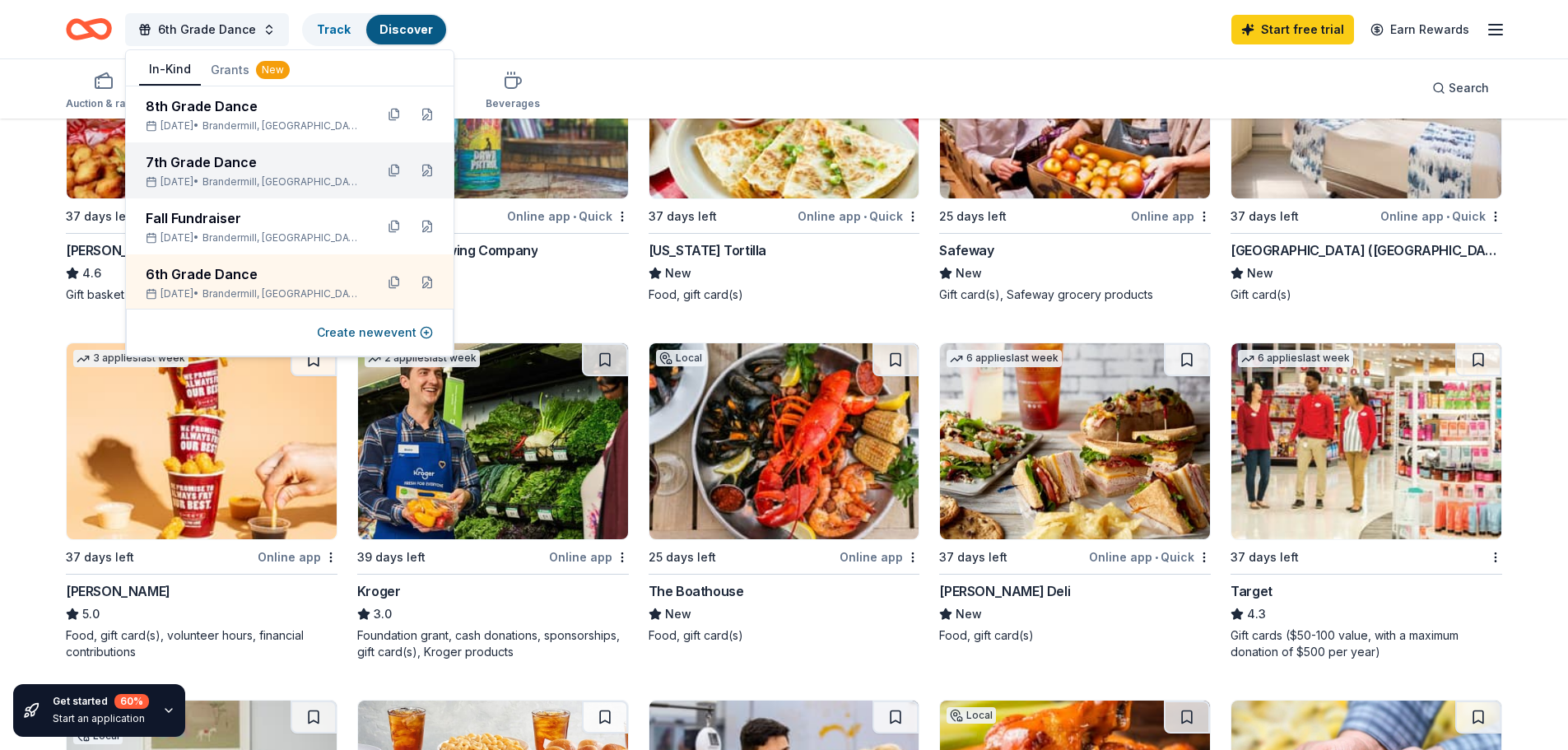
click at [185, 166] on div "7th Grade Dance" at bounding box center [253, 162] width 216 height 20
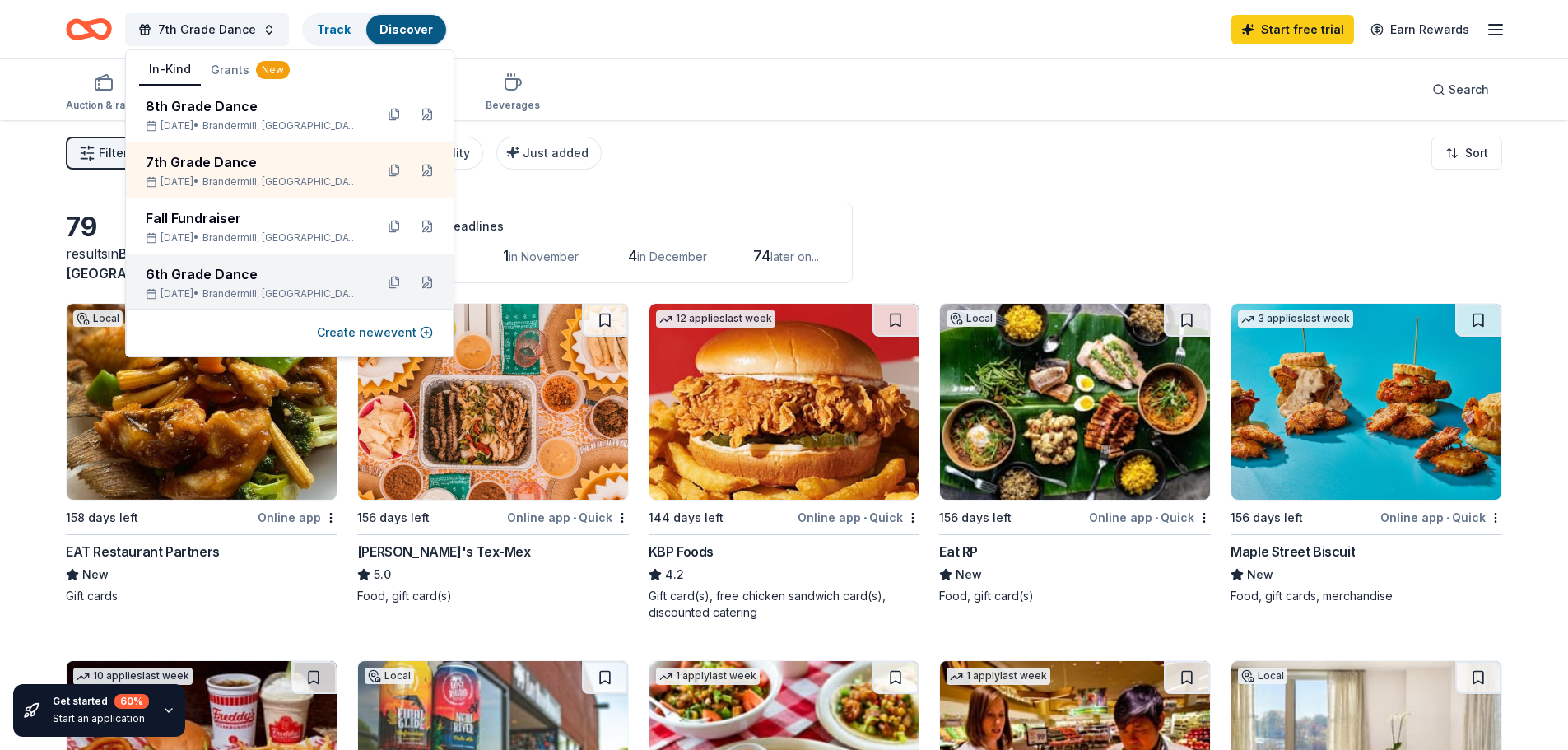
click at [210, 281] on div "6th Grade Dance" at bounding box center [253, 274] width 216 height 20
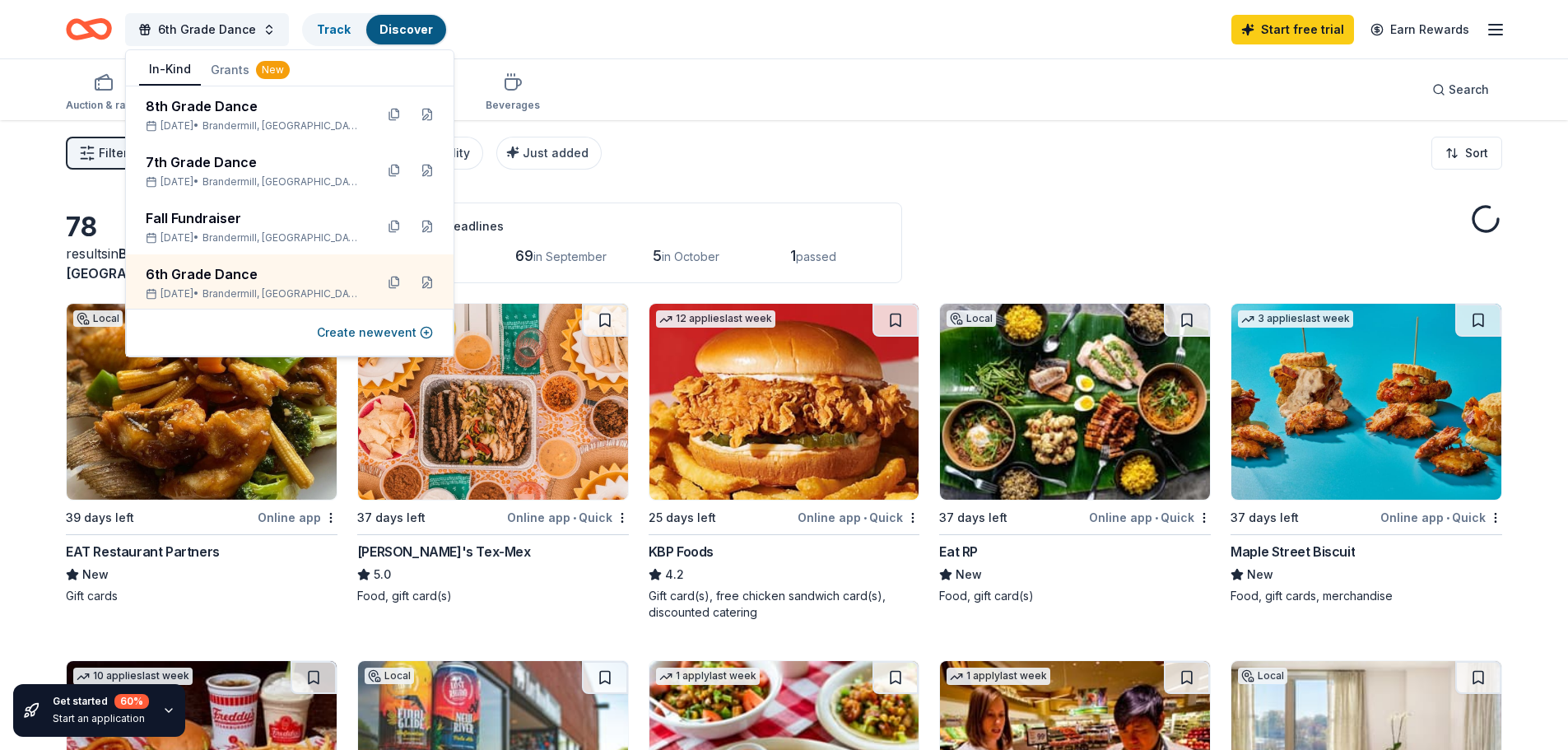
click at [580, 34] on div "6th Grade Dance Track Discover Start free trial Earn Rewards" at bounding box center [784, 28] width 1436 height 39
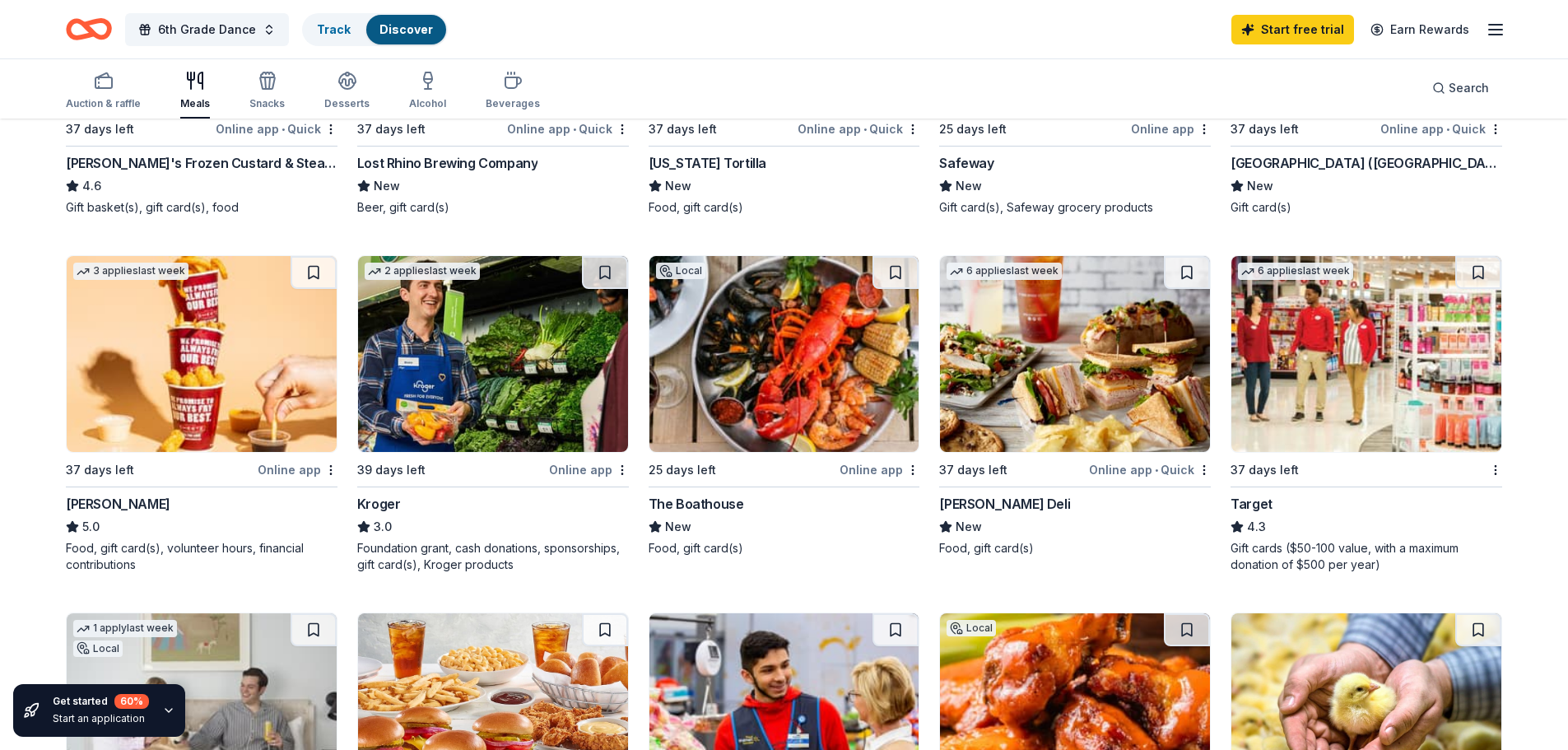
scroll to position [906, 0]
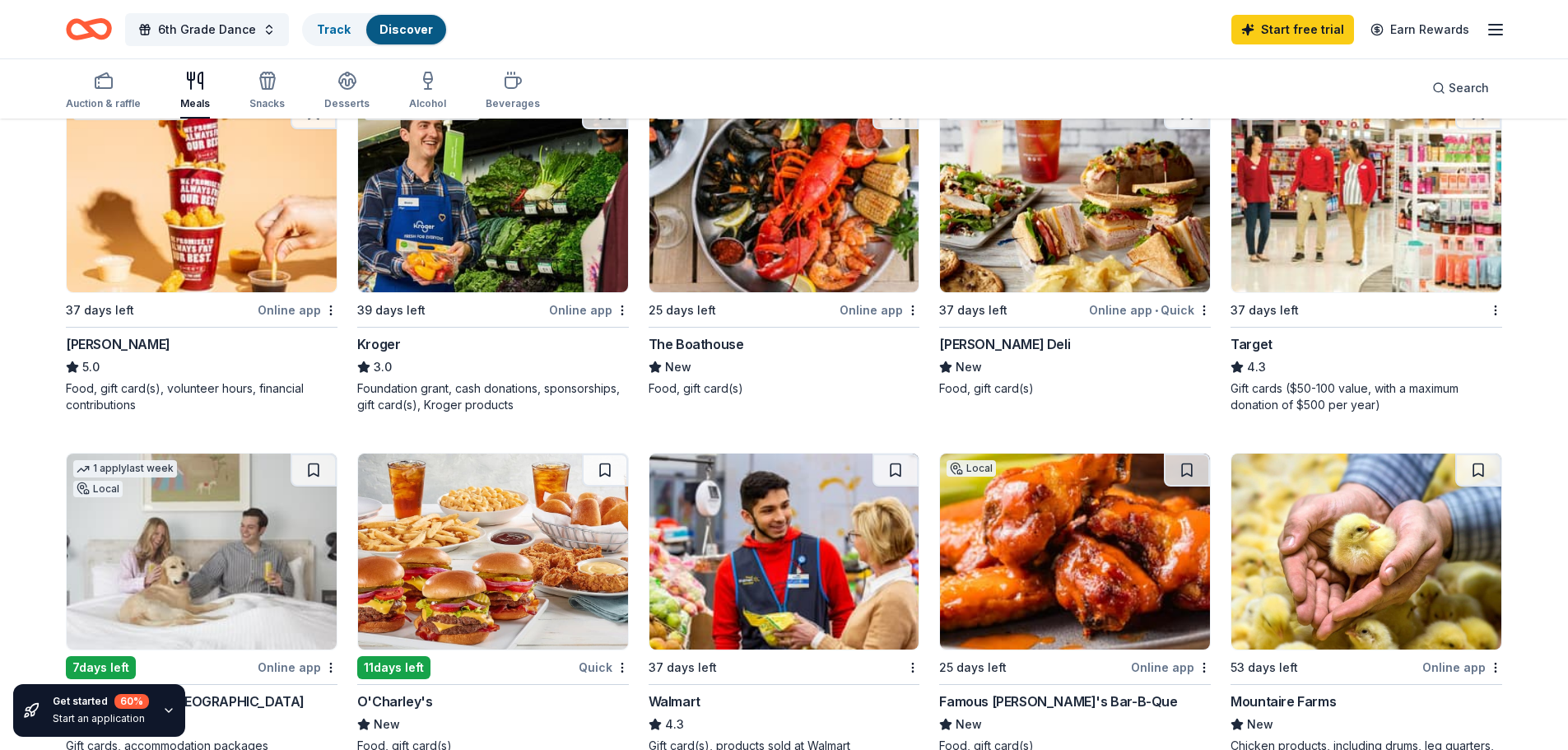
click at [1362, 256] on img at bounding box center [1367, 195] width 270 height 196
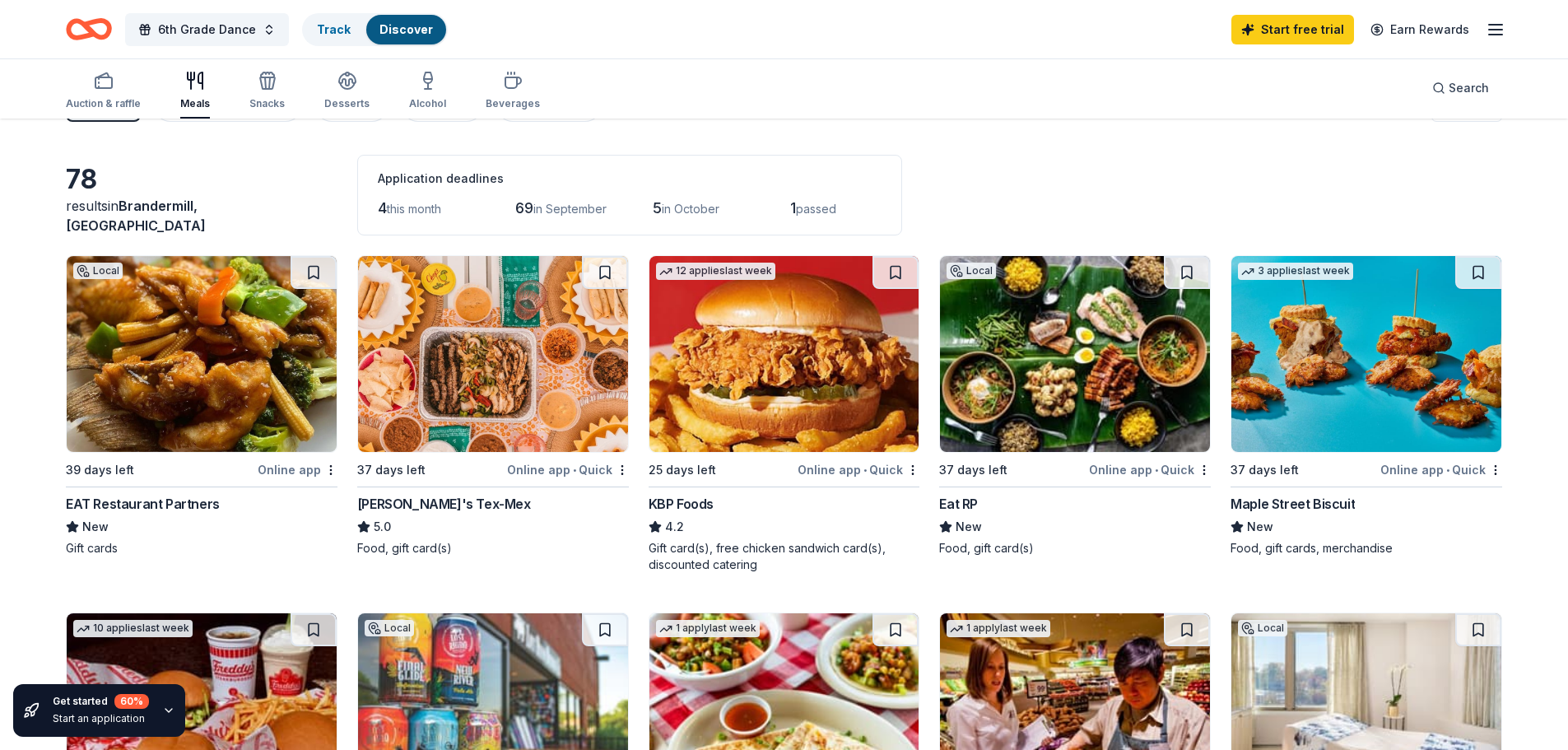
scroll to position [0, 0]
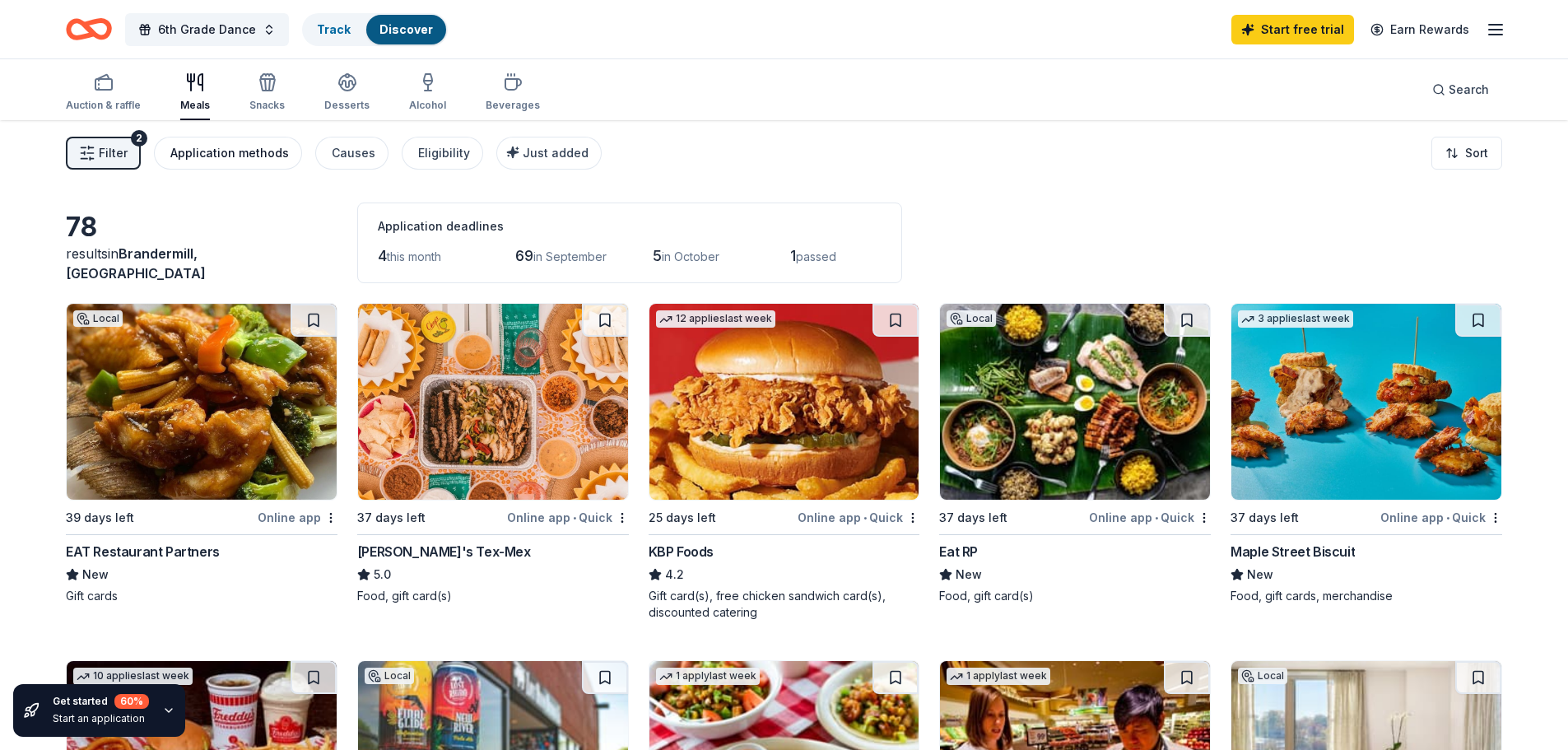
click at [253, 152] on div "Application methods" at bounding box center [230, 152] width 119 height 20
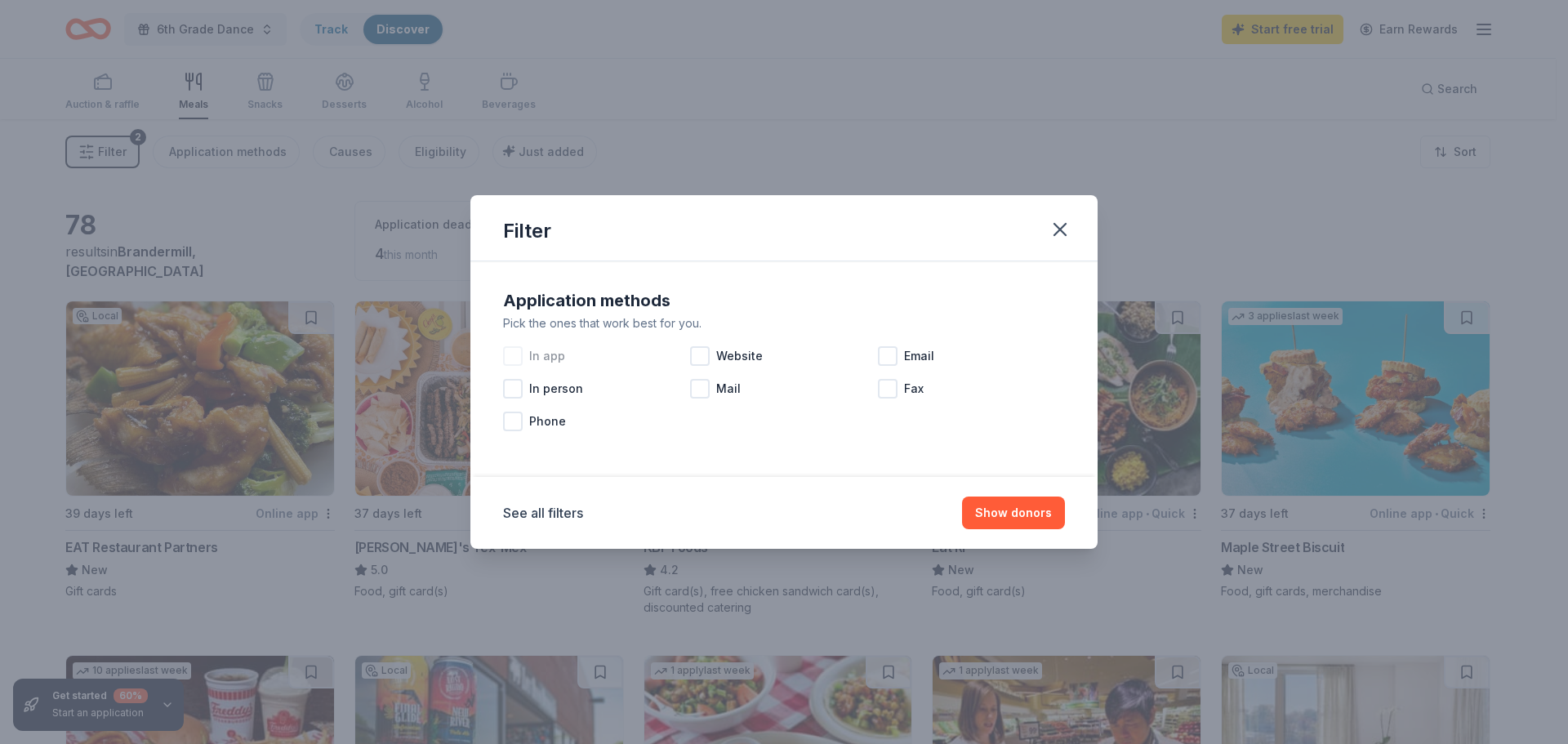
click at [520, 365] on div at bounding box center [512, 355] width 20 height 20
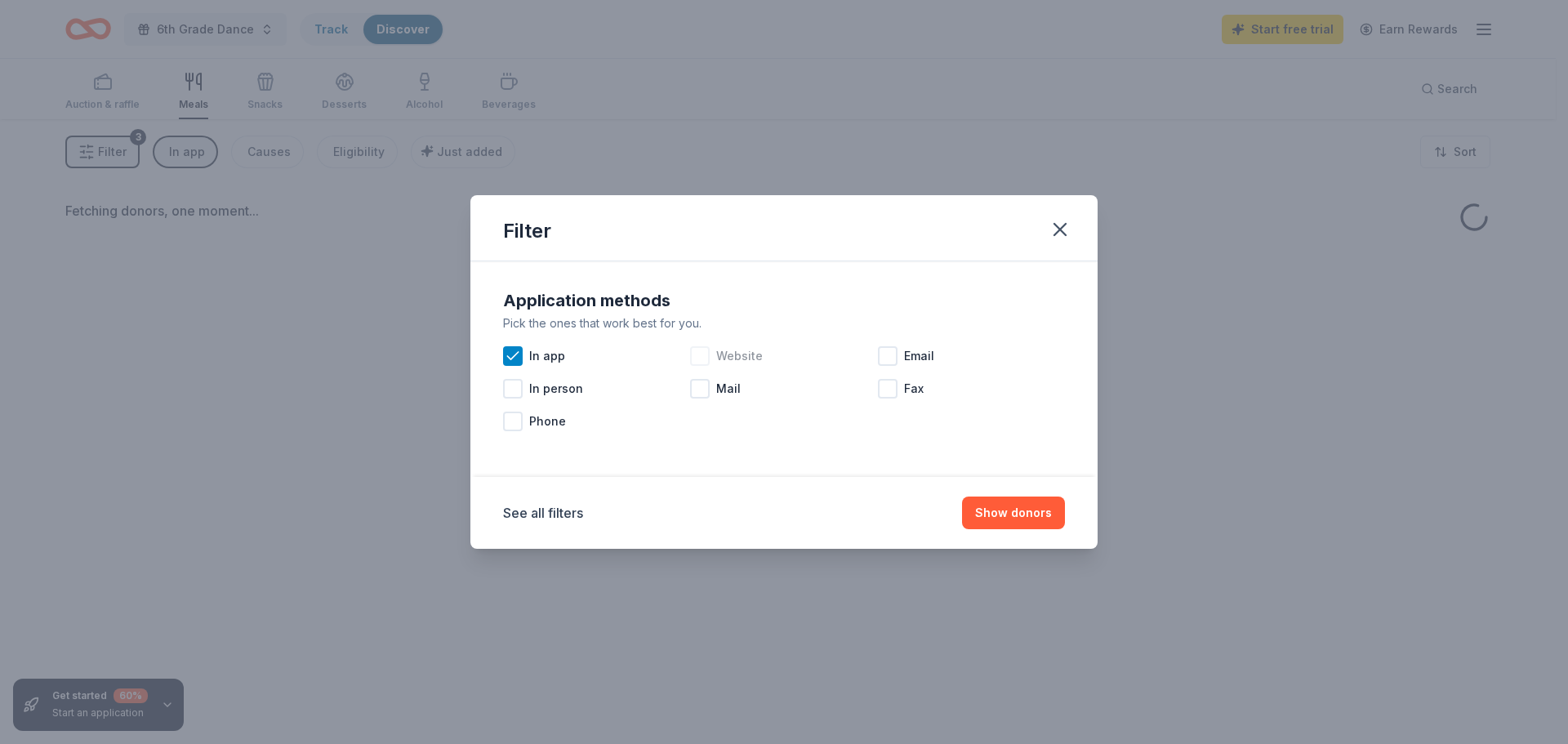
click at [695, 366] on div "Website" at bounding box center [783, 356] width 187 height 32
click at [881, 363] on div at bounding box center [887, 355] width 20 height 20
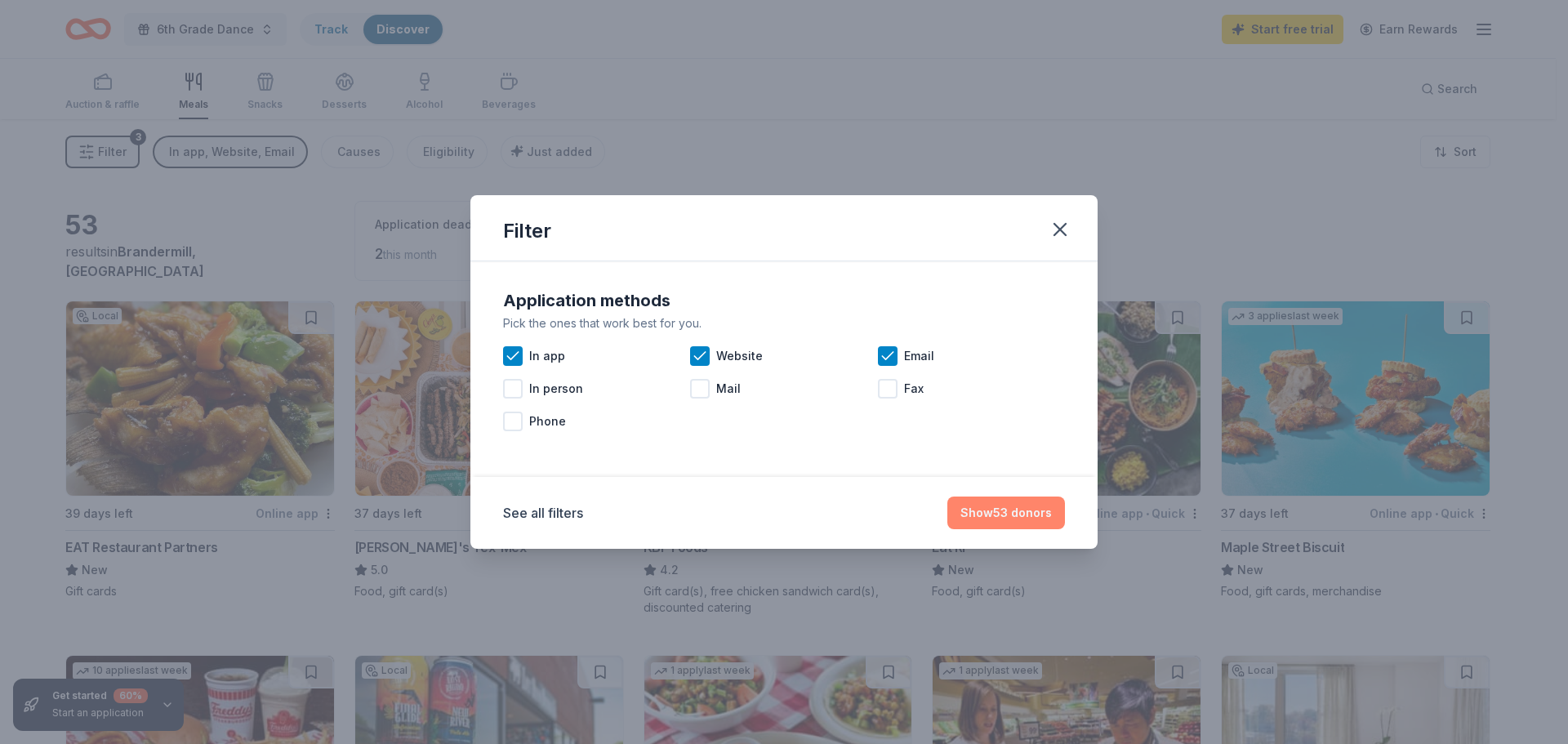
click at [1038, 518] on button "Show 53 donors" at bounding box center [1006, 513] width 118 height 32
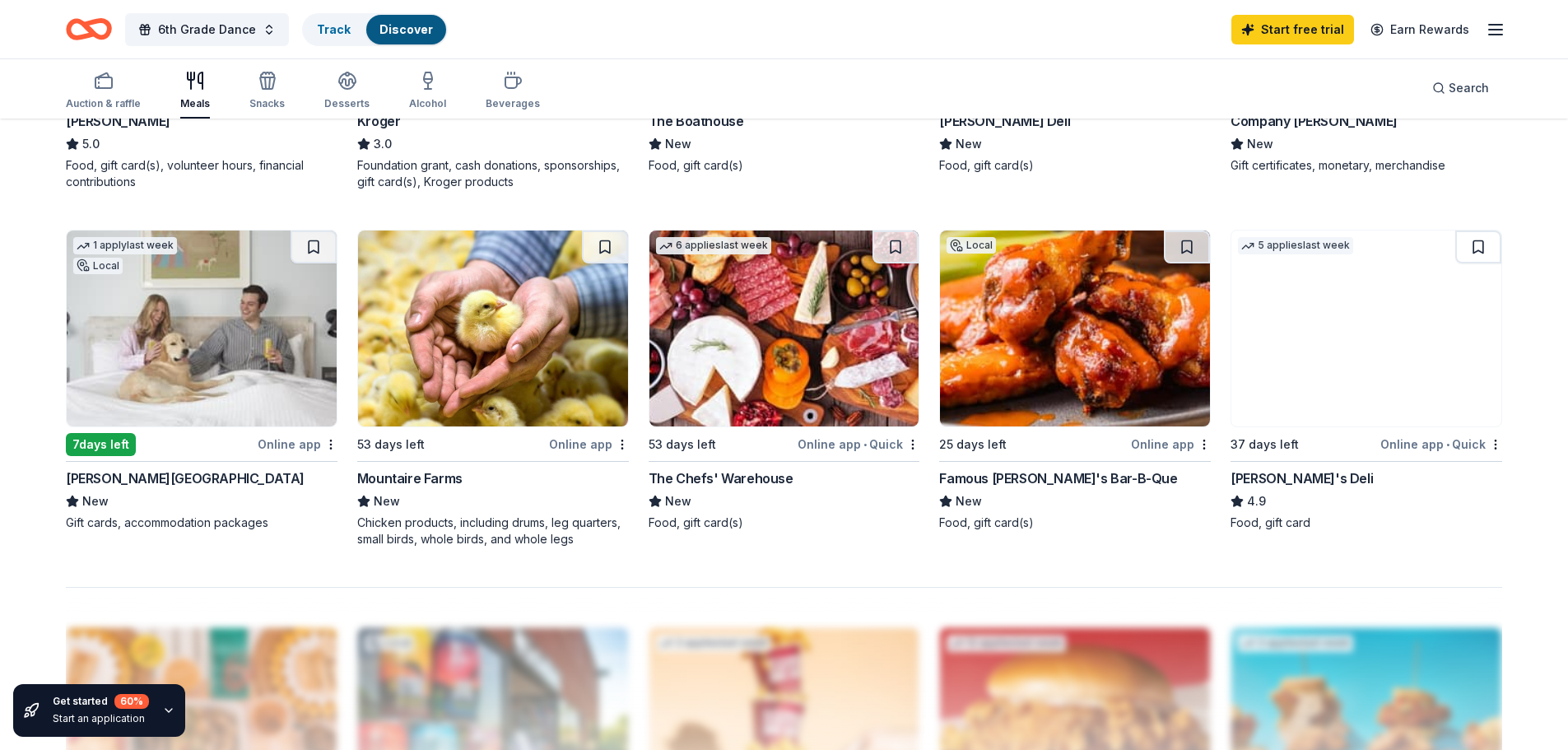
scroll to position [1153, 0]
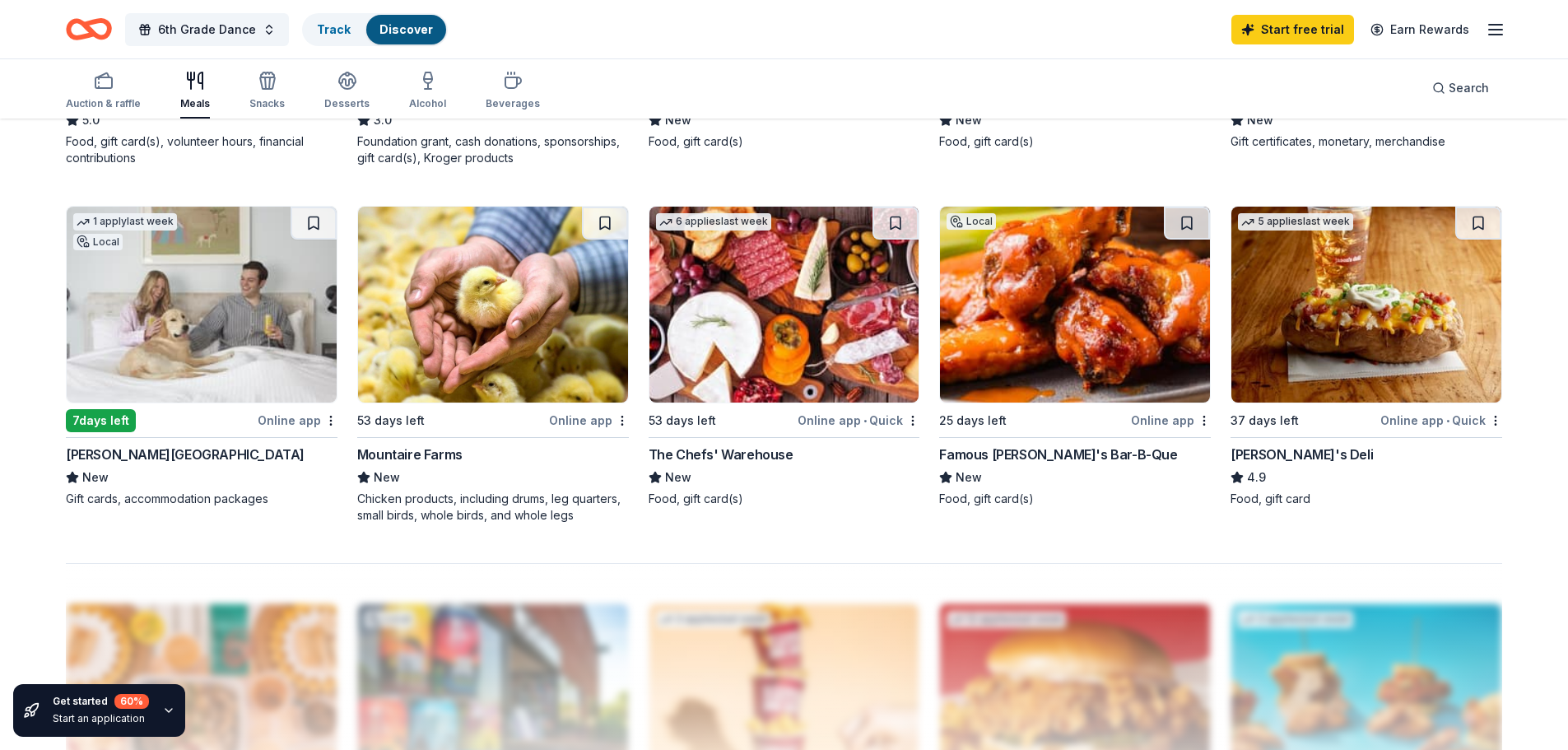
click at [1207, 332] on img at bounding box center [1075, 305] width 270 height 196
click at [1320, 33] on link "Start free trial" at bounding box center [1293, 29] width 122 height 29
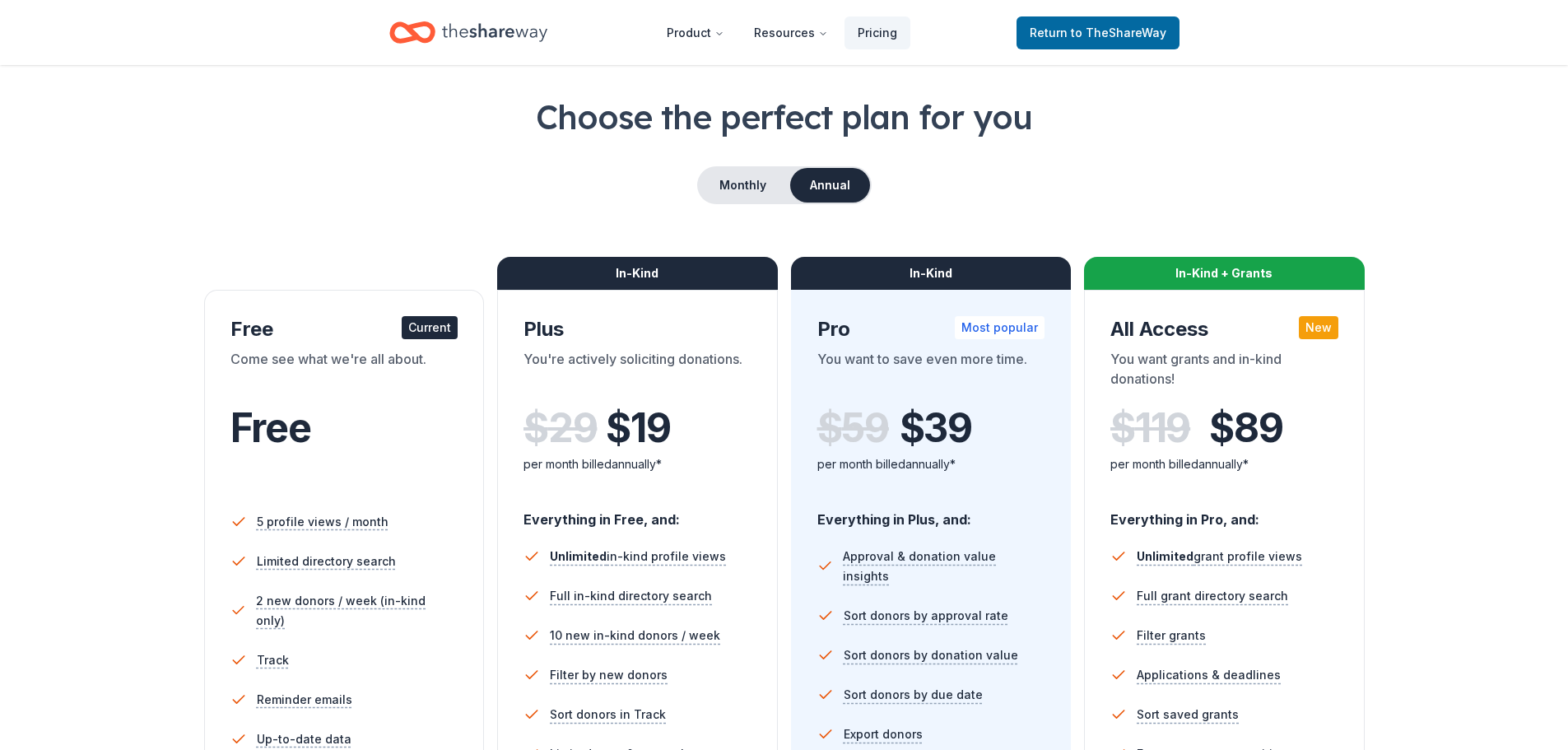
scroll to position [247, 0]
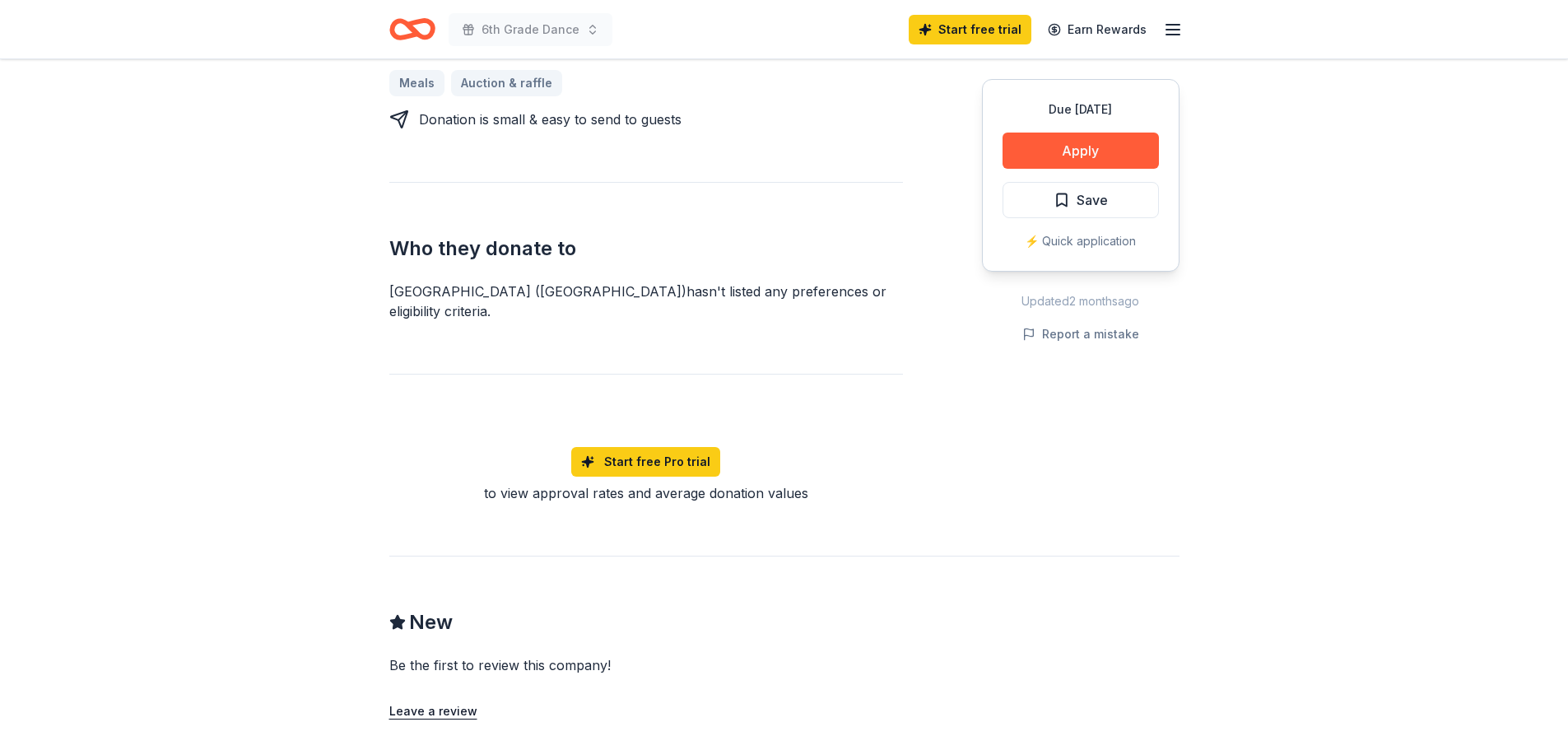
scroll to position [494, 0]
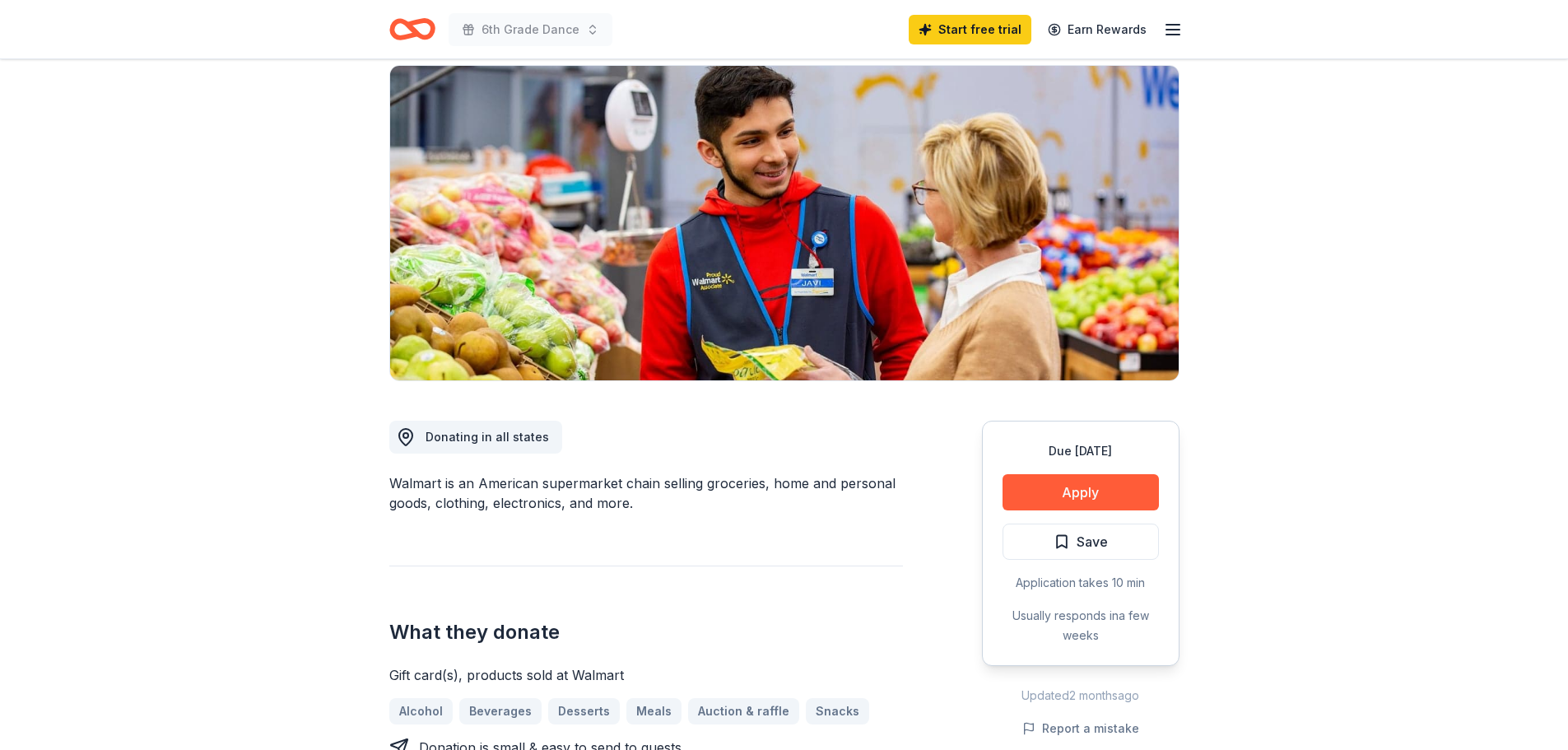
scroll to position [247, 0]
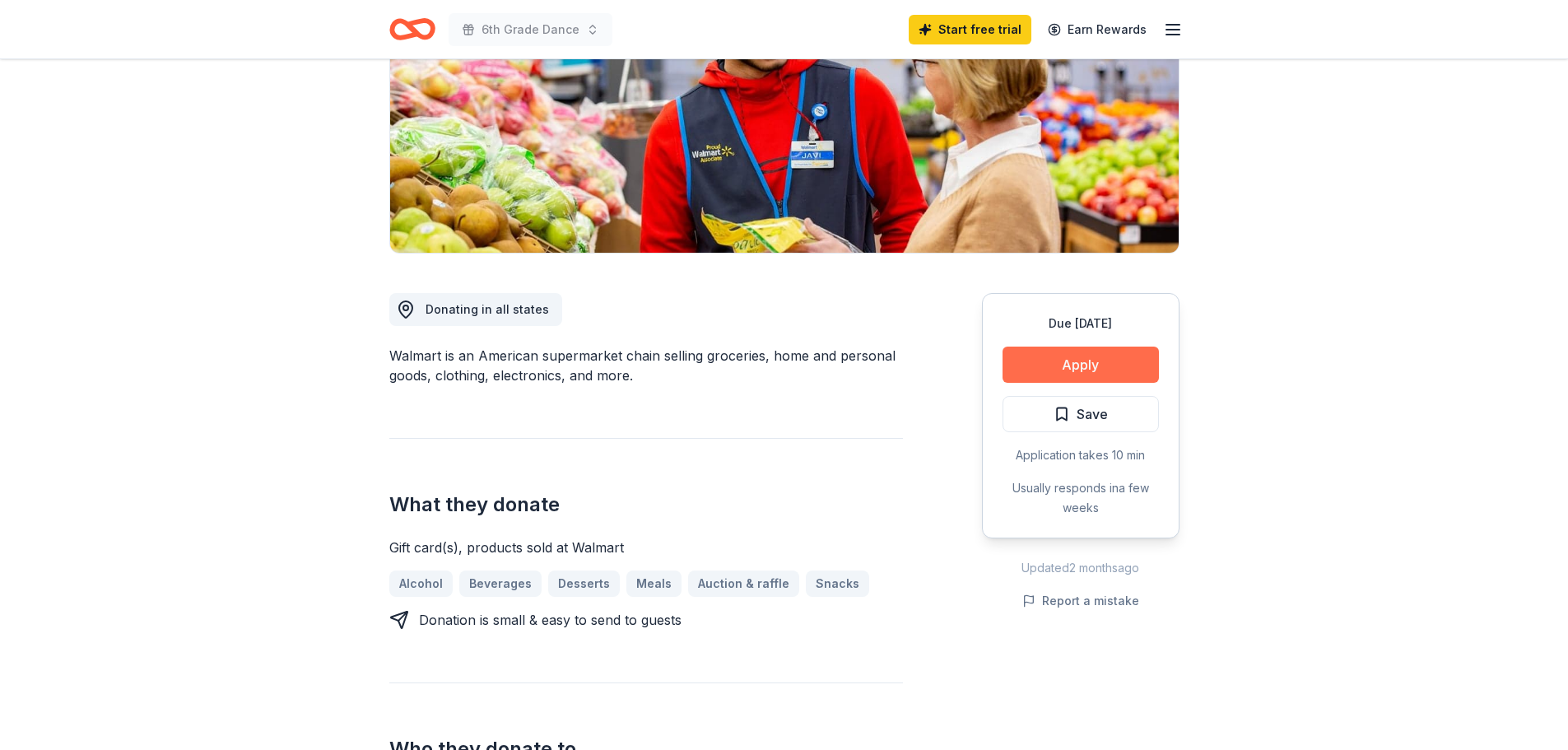
click at [1057, 351] on button "Apply" at bounding box center [1081, 365] width 157 height 36
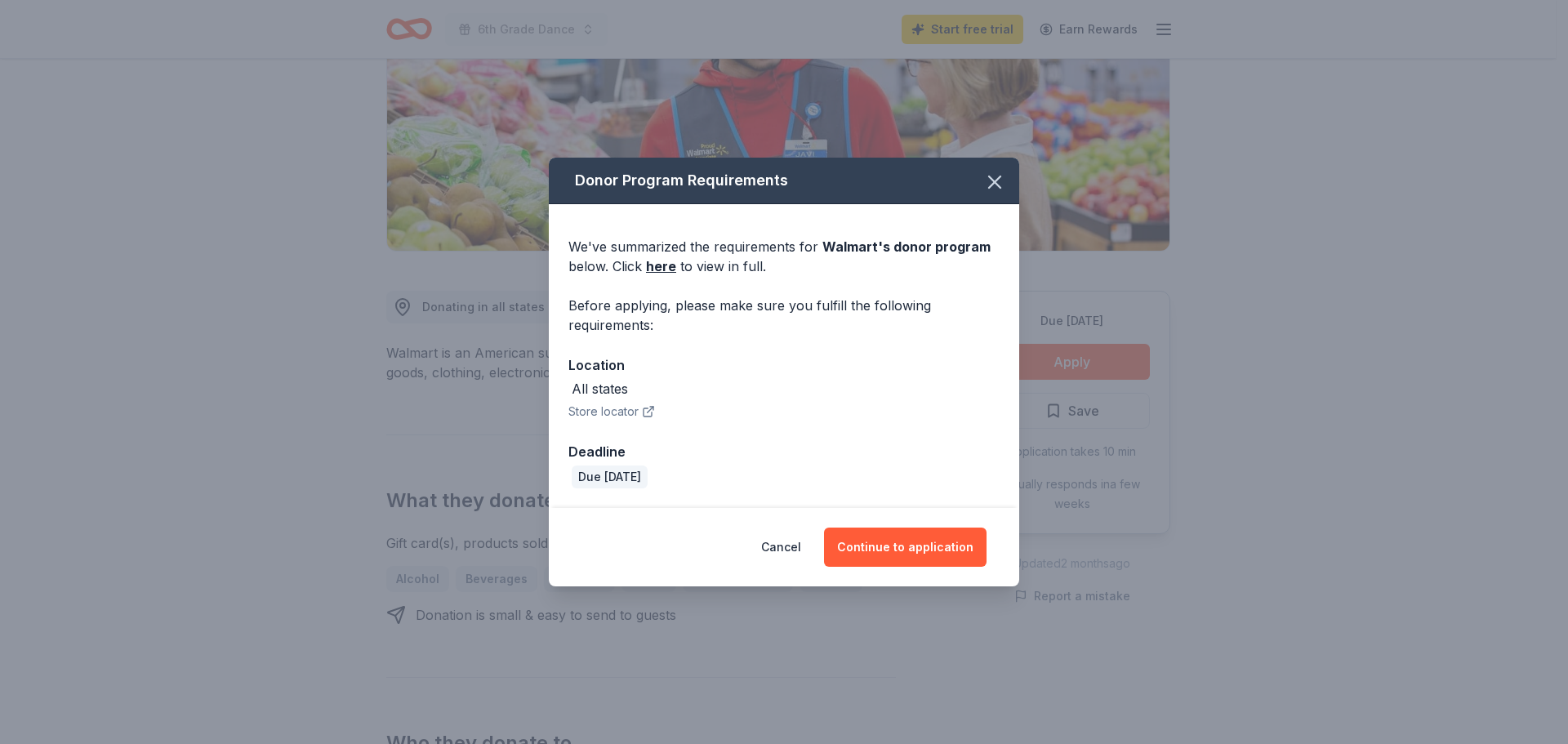
click at [621, 405] on button "Store locator" at bounding box center [611, 412] width 86 height 20
click at [594, 389] on div "All states" at bounding box center [600, 389] width 56 height 20
click at [660, 271] on link "here" at bounding box center [660, 266] width 30 height 20
click at [854, 554] on button "Continue to application" at bounding box center [905, 548] width 162 height 39
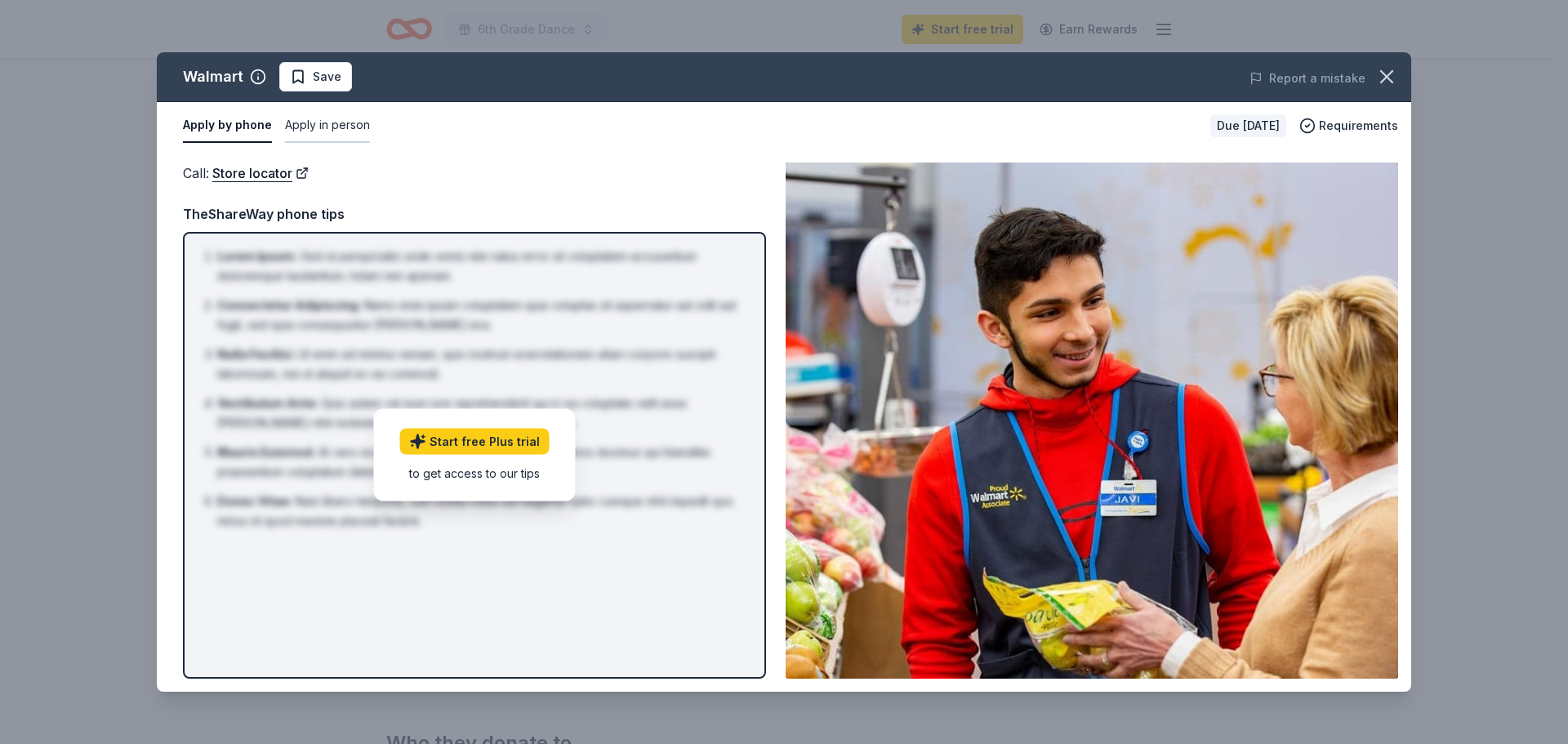
click at [312, 123] on button "Apply in person" at bounding box center [327, 126] width 85 height 34
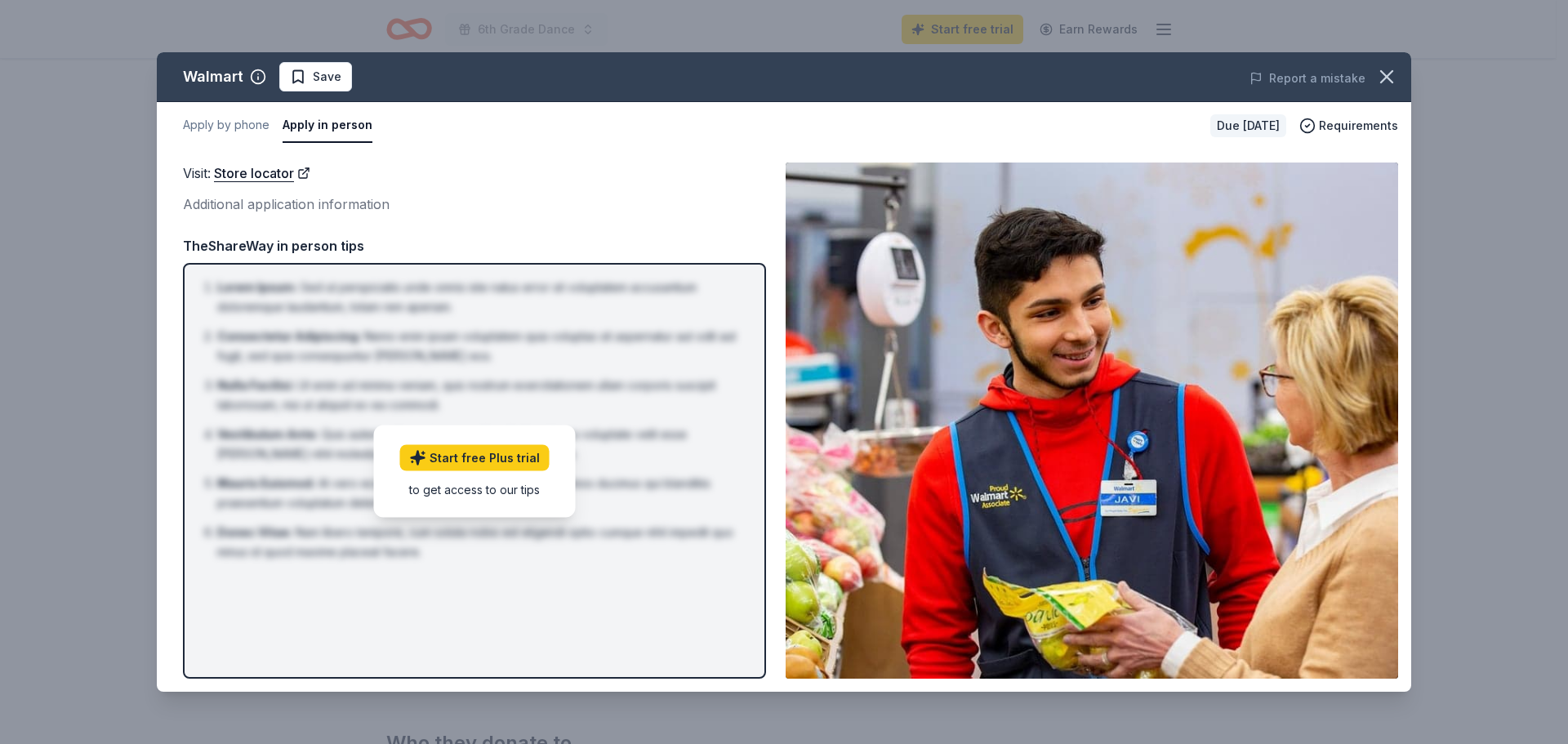
click at [494, 489] on div "to get access to our tips" at bounding box center [475, 489] width 149 height 17
click at [1400, 73] on button "button" at bounding box center [1387, 77] width 36 height 36
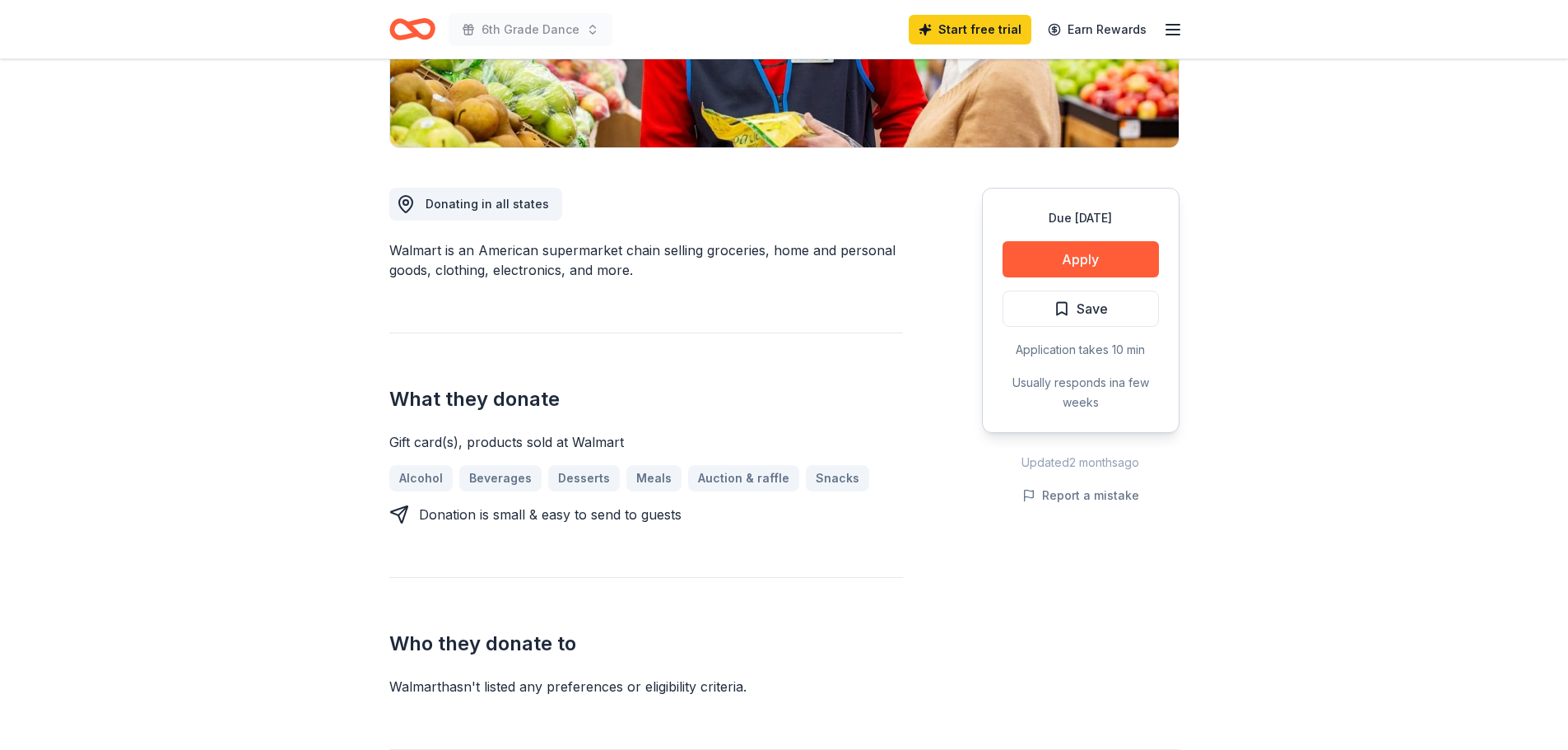
scroll to position [83, 0]
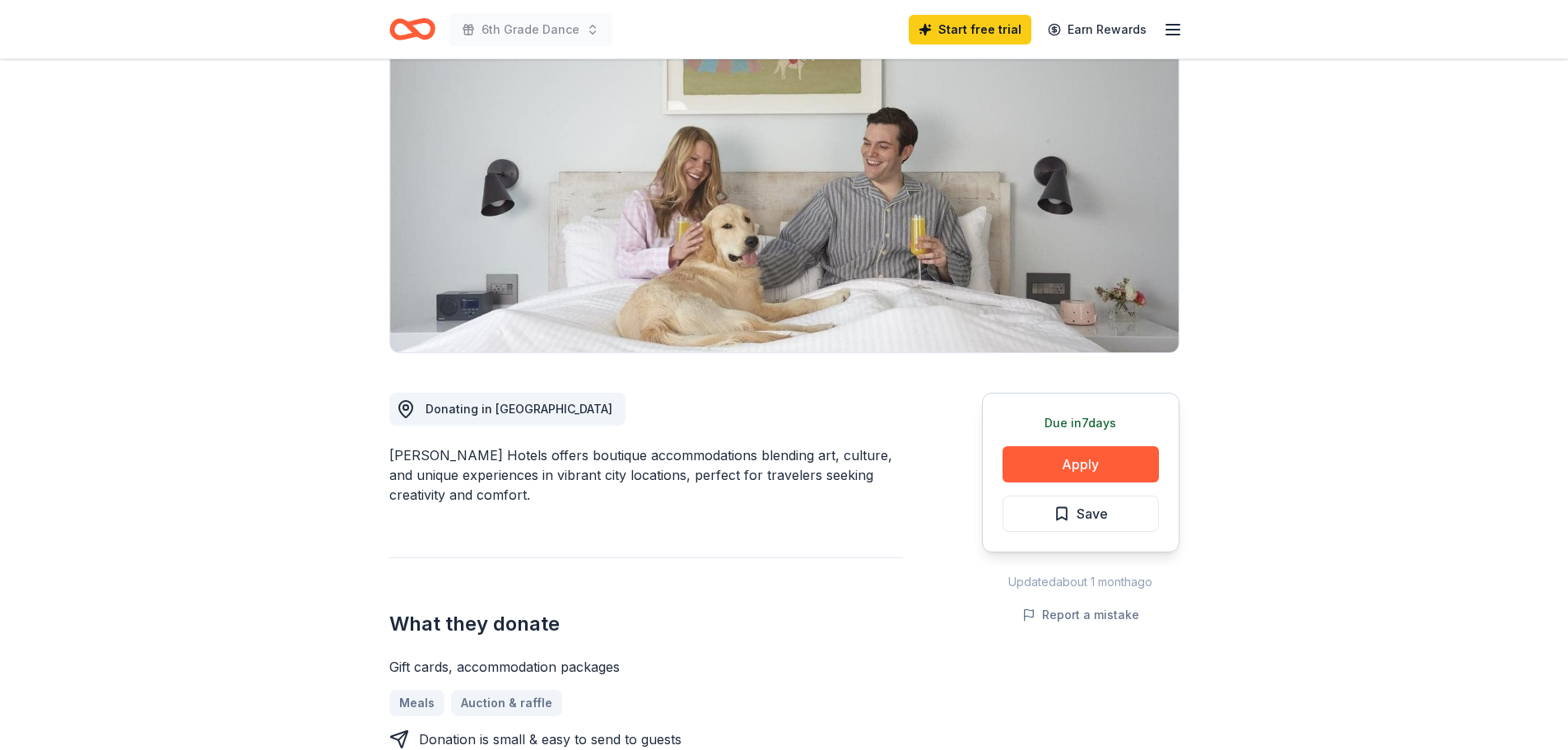
scroll to position [164, 0]
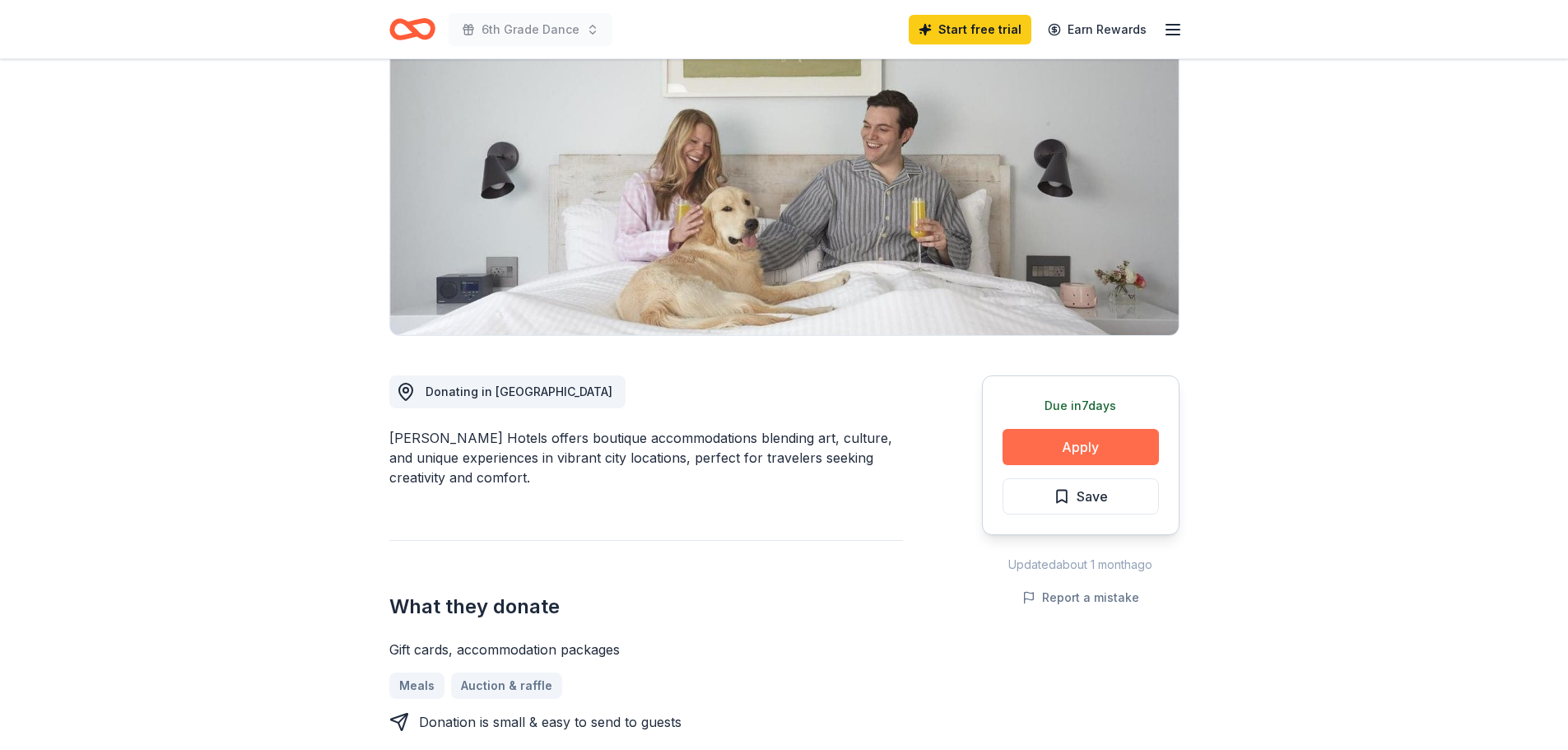
click at [1093, 452] on button "Apply" at bounding box center [1081, 447] width 157 height 36
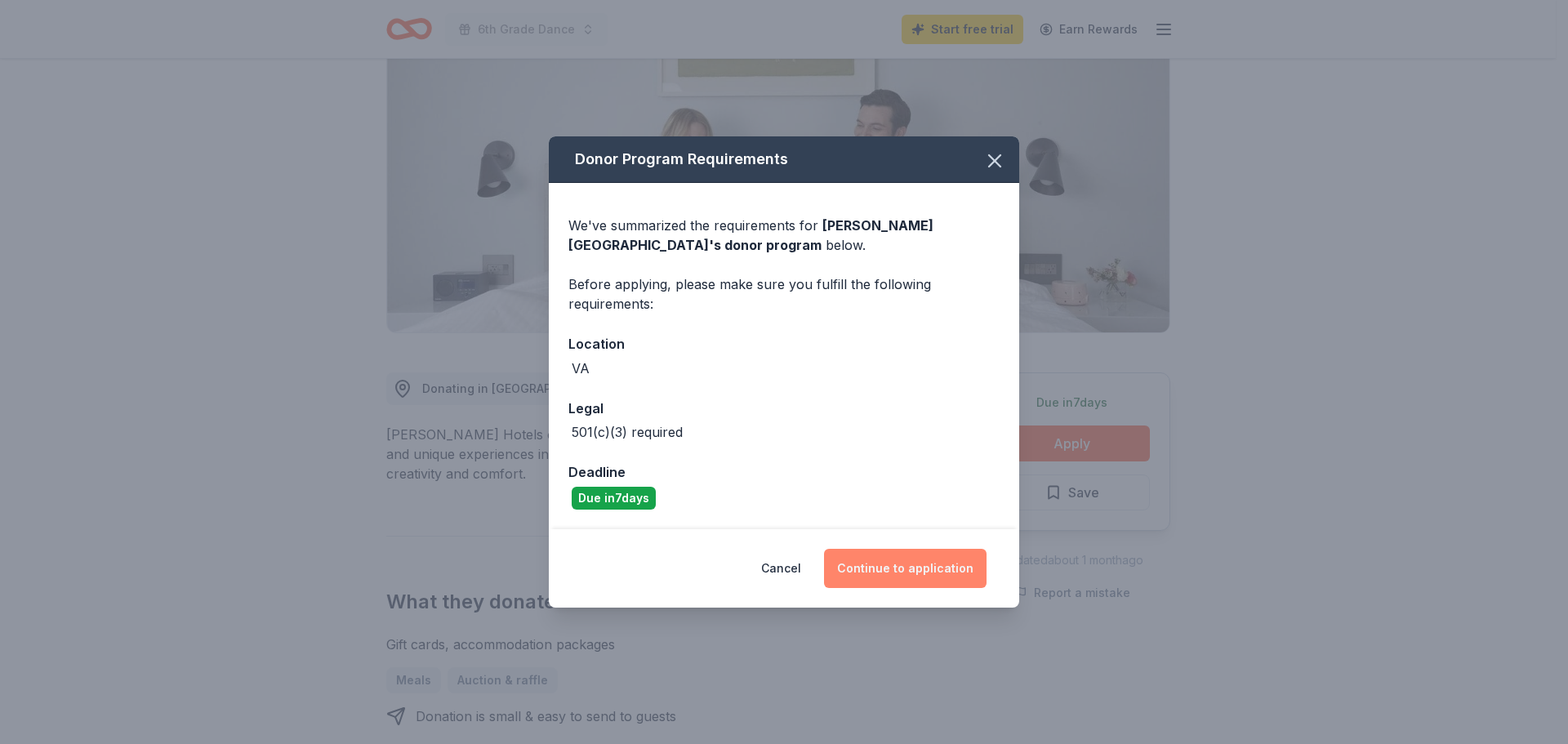
click at [908, 579] on button "Continue to application" at bounding box center [905, 569] width 162 height 39
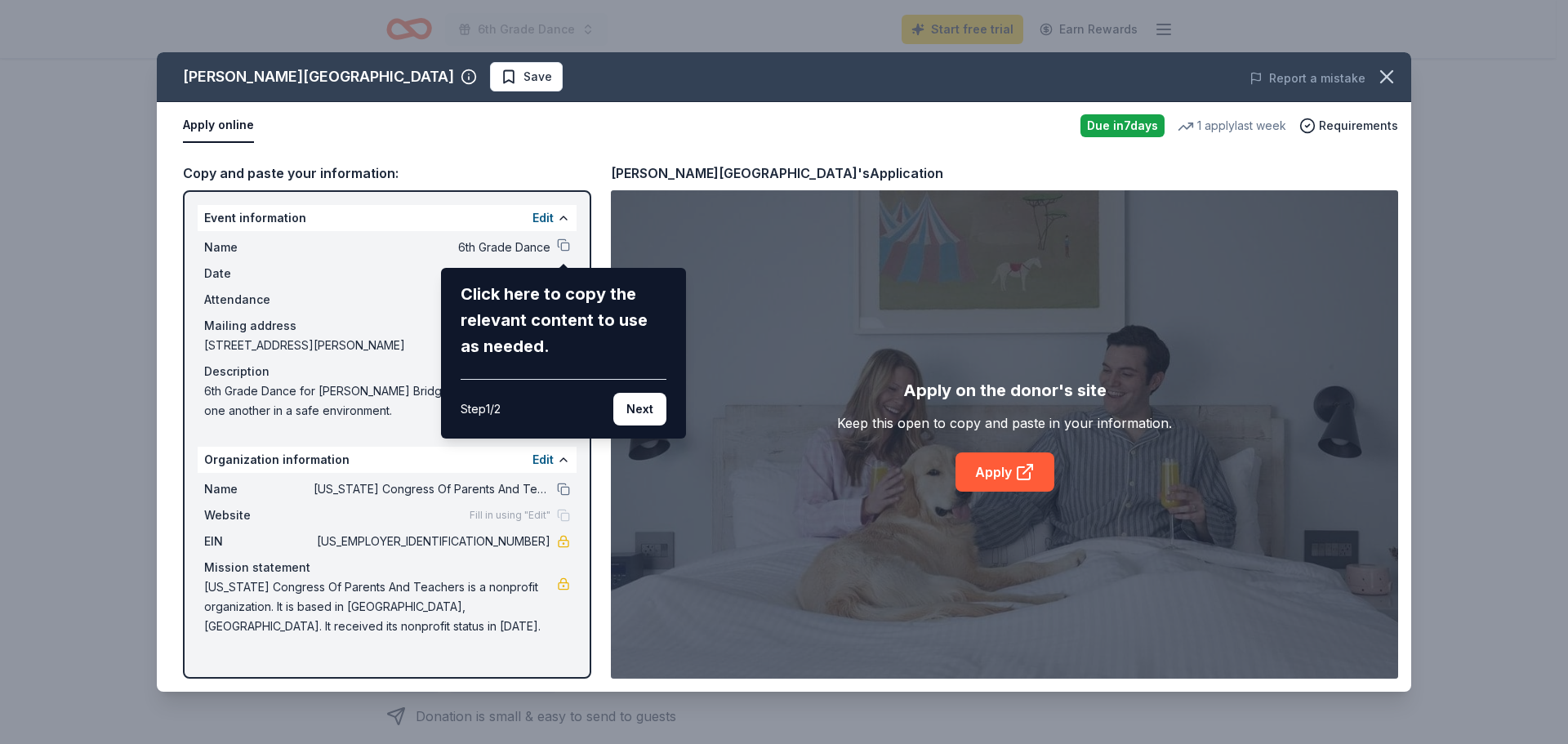
drag, startPoint x: 635, startPoint y: 409, endPoint x: 664, endPoint y: 420, distance: 31.0
click at [635, 408] on button "Next" at bounding box center [640, 409] width 53 height 32
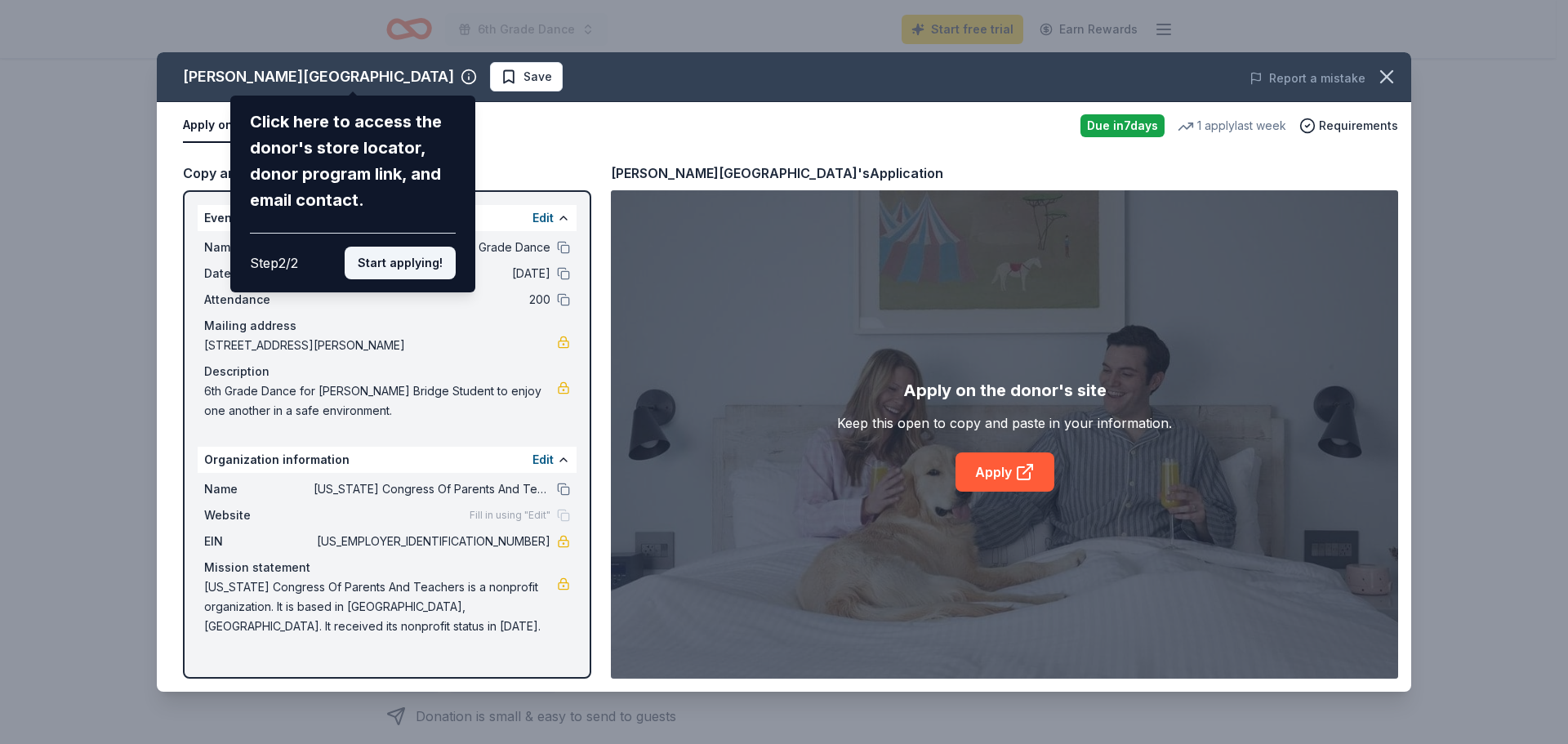
click at [389, 272] on button "Start applying!" at bounding box center [401, 263] width 111 height 32
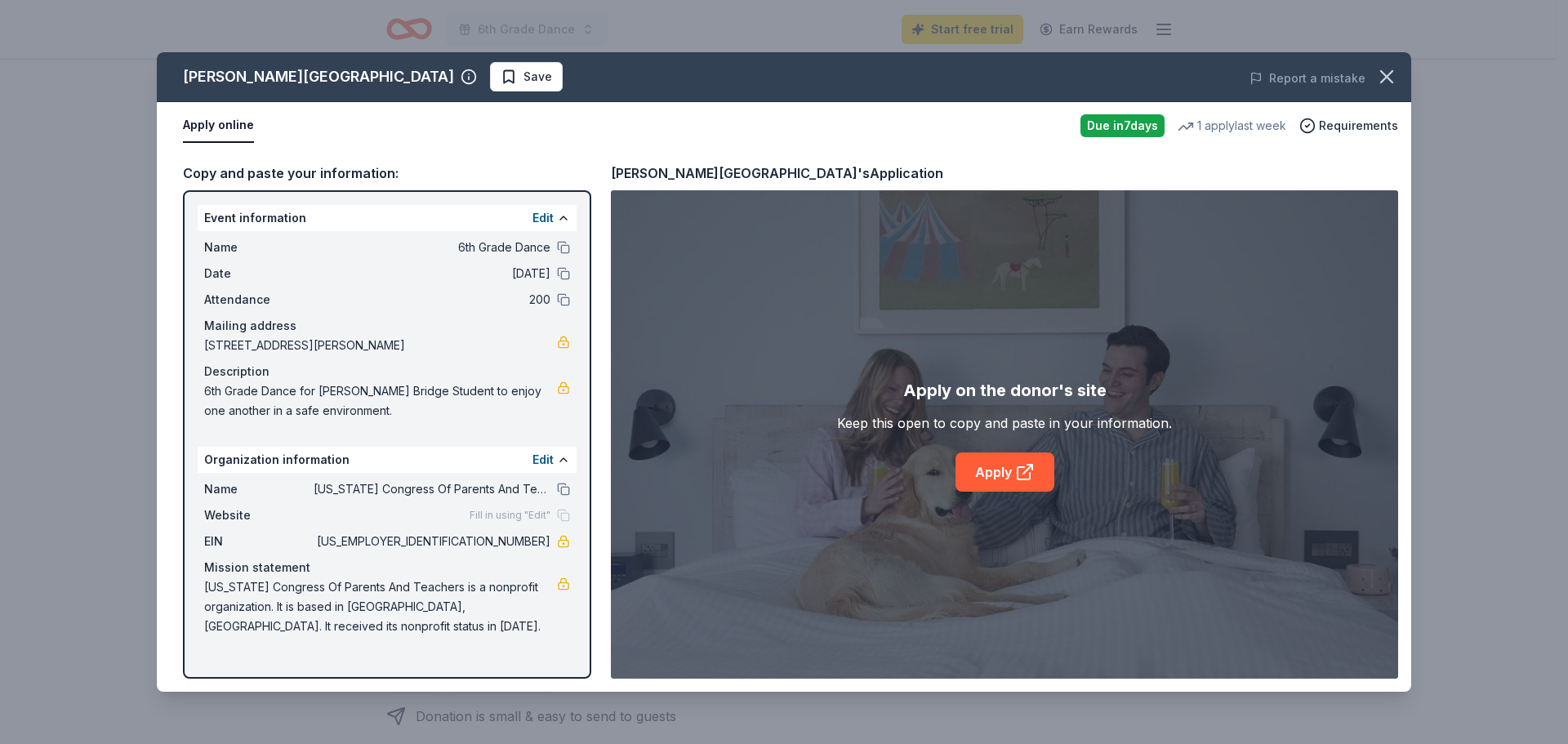
click at [534, 245] on span "6th Grade Dance" at bounding box center [431, 247] width 237 height 20
click at [547, 215] on button "Edit" at bounding box center [543, 218] width 21 height 20
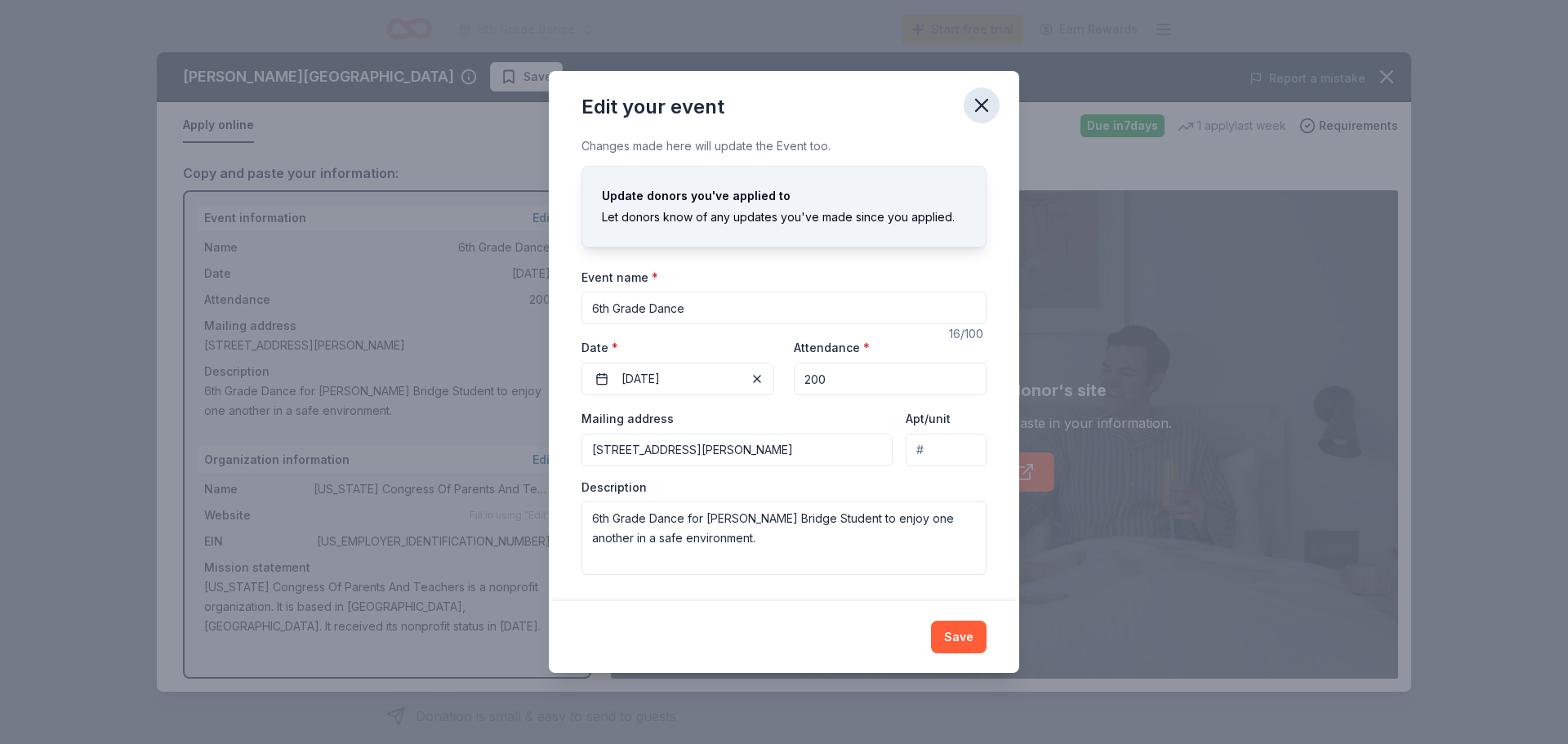
click at [980, 113] on icon "button" at bounding box center [981, 105] width 23 height 23
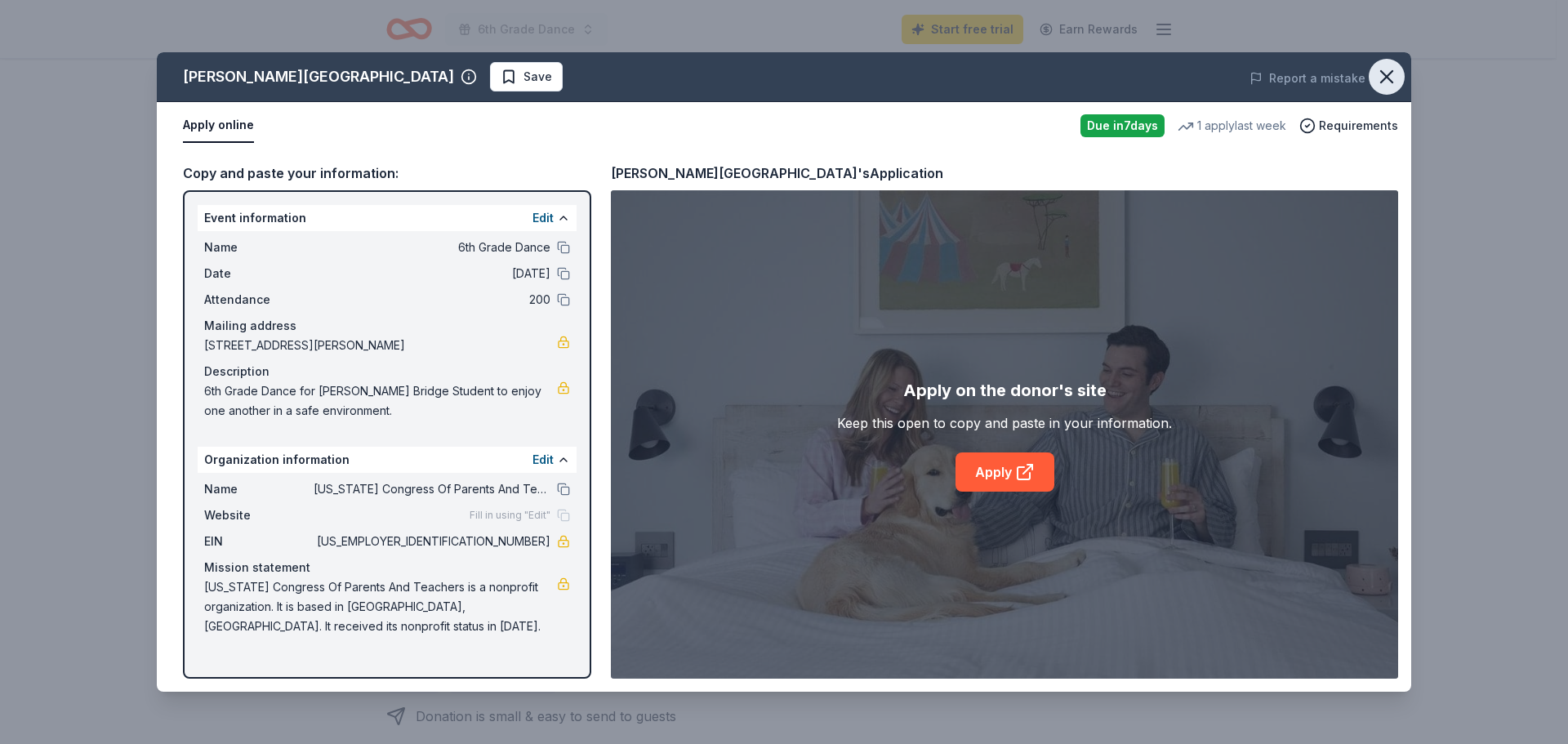
click at [1395, 80] on icon "button" at bounding box center [1386, 77] width 23 height 23
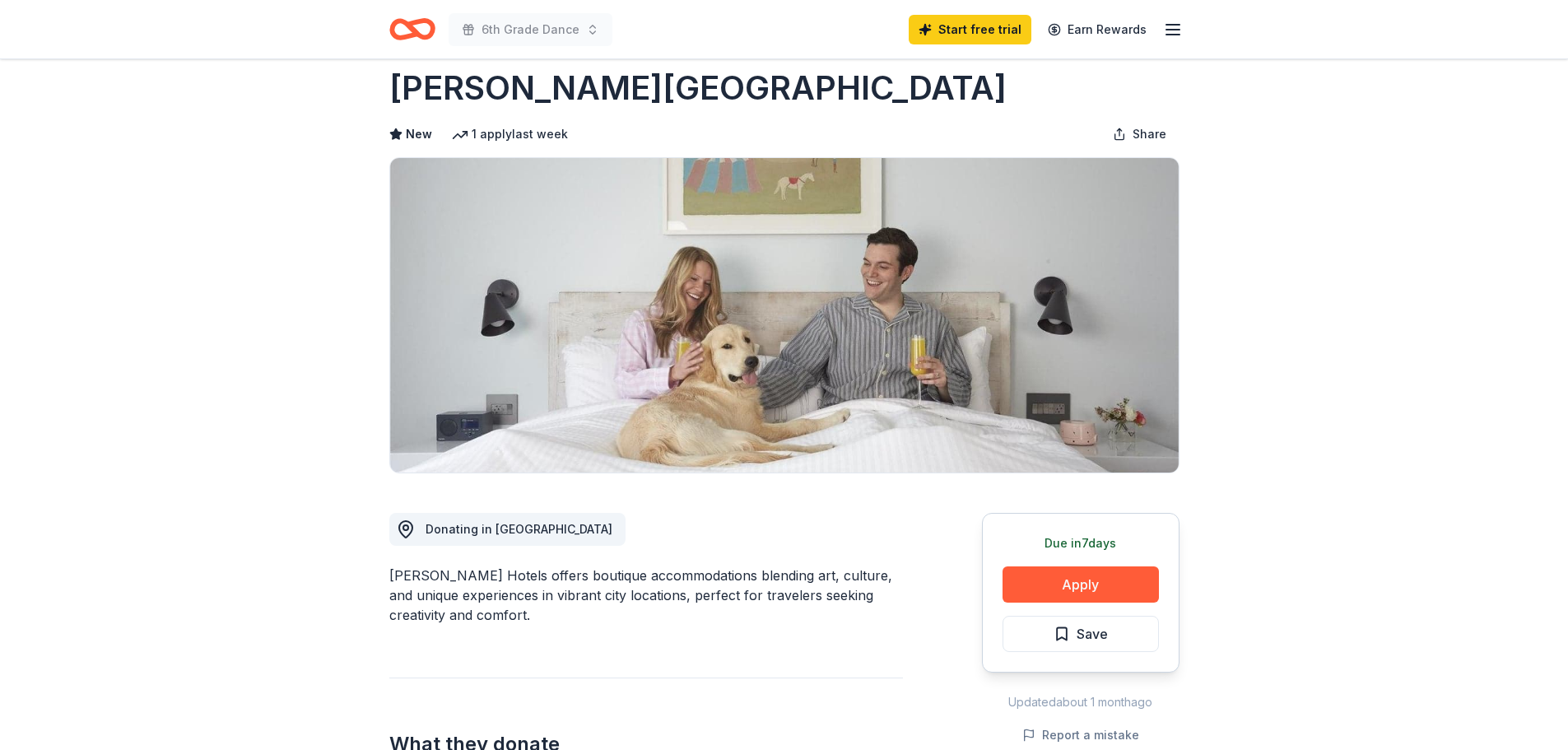
scroll to position [0, 0]
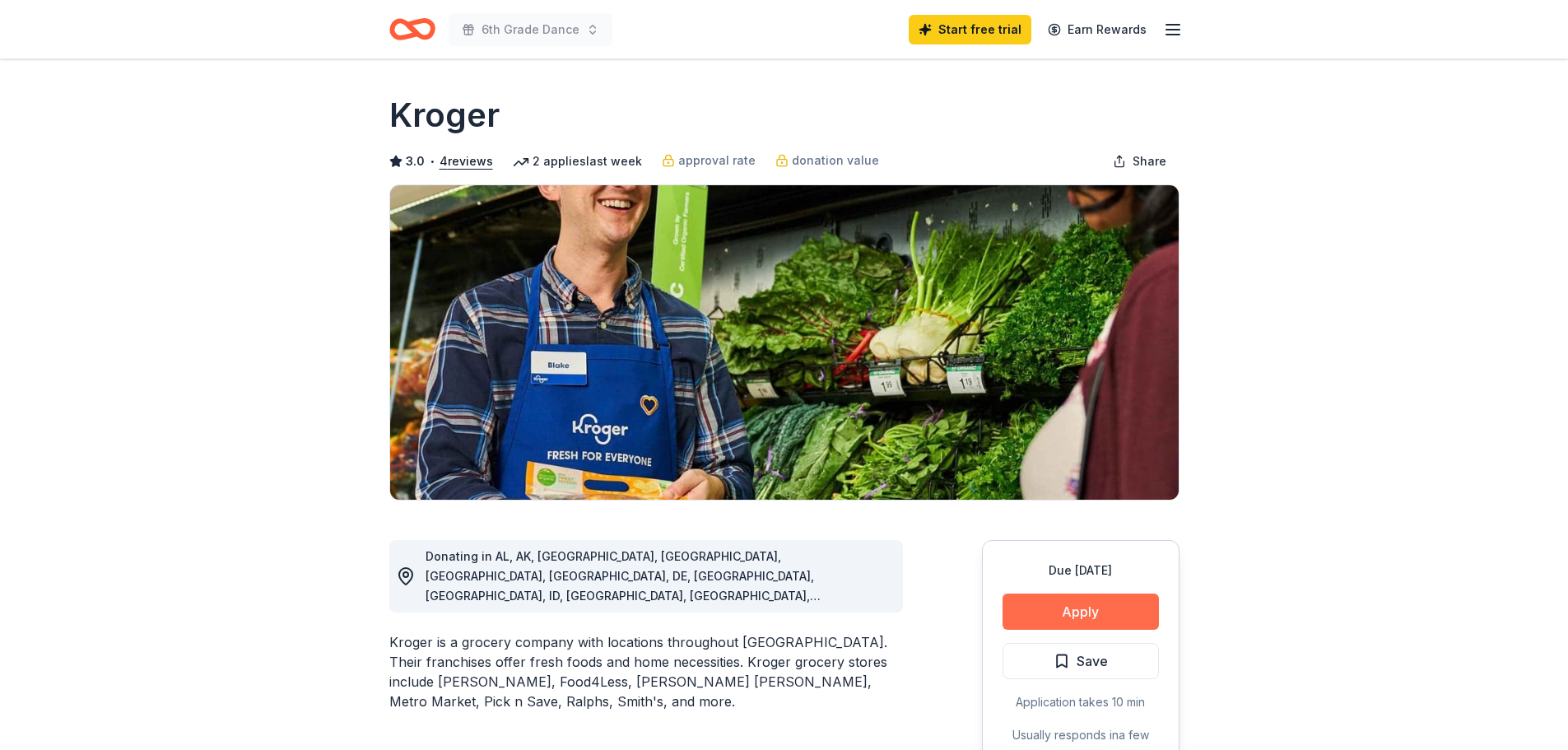
click at [1107, 616] on button "Apply" at bounding box center [1081, 612] width 157 height 36
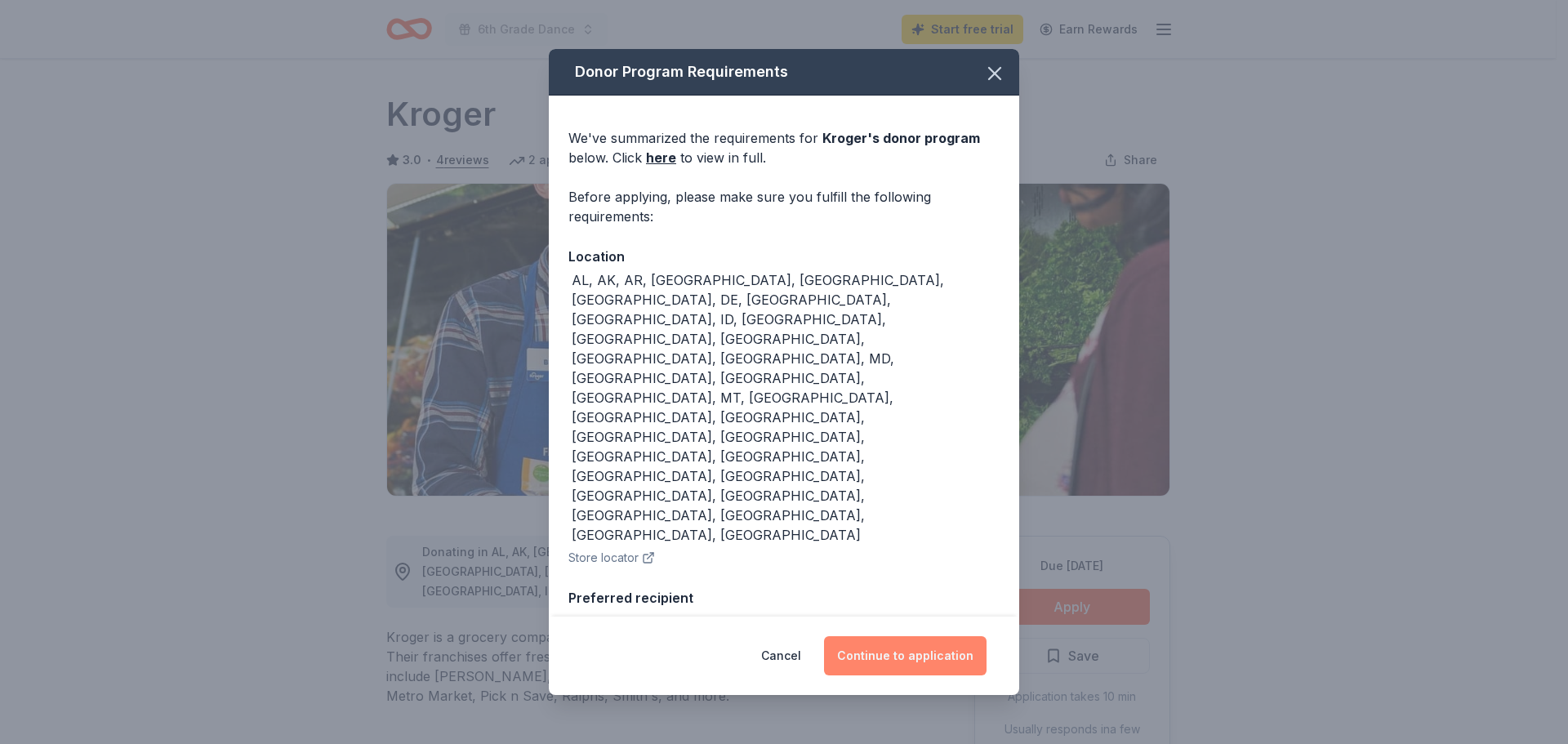
click at [918, 636] on button "Continue to application" at bounding box center [905, 656] width 162 height 39
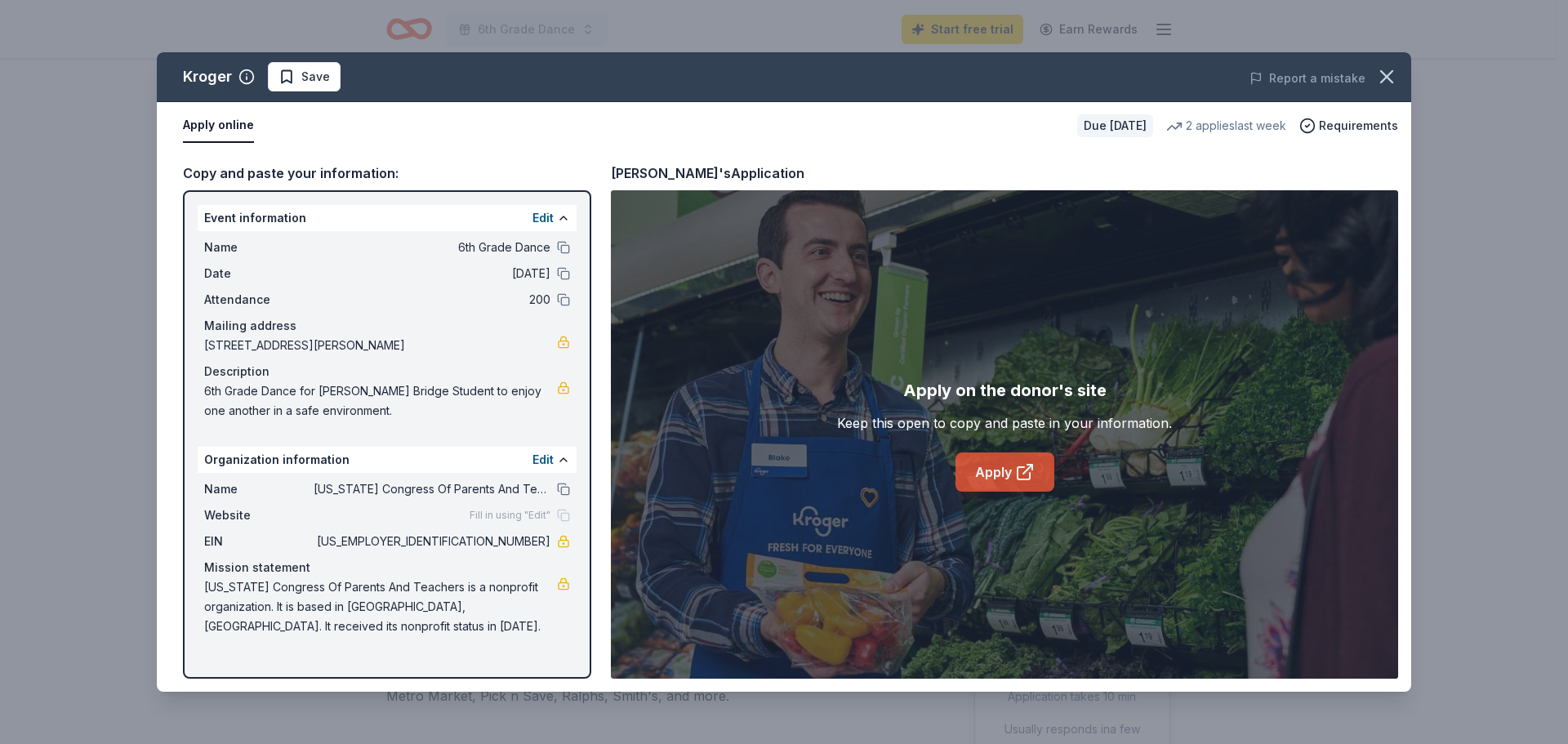
click at [994, 489] on link "Apply" at bounding box center [1005, 472] width 99 height 39
click at [1398, 77] on button "button" at bounding box center [1387, 77] width 36 height 36
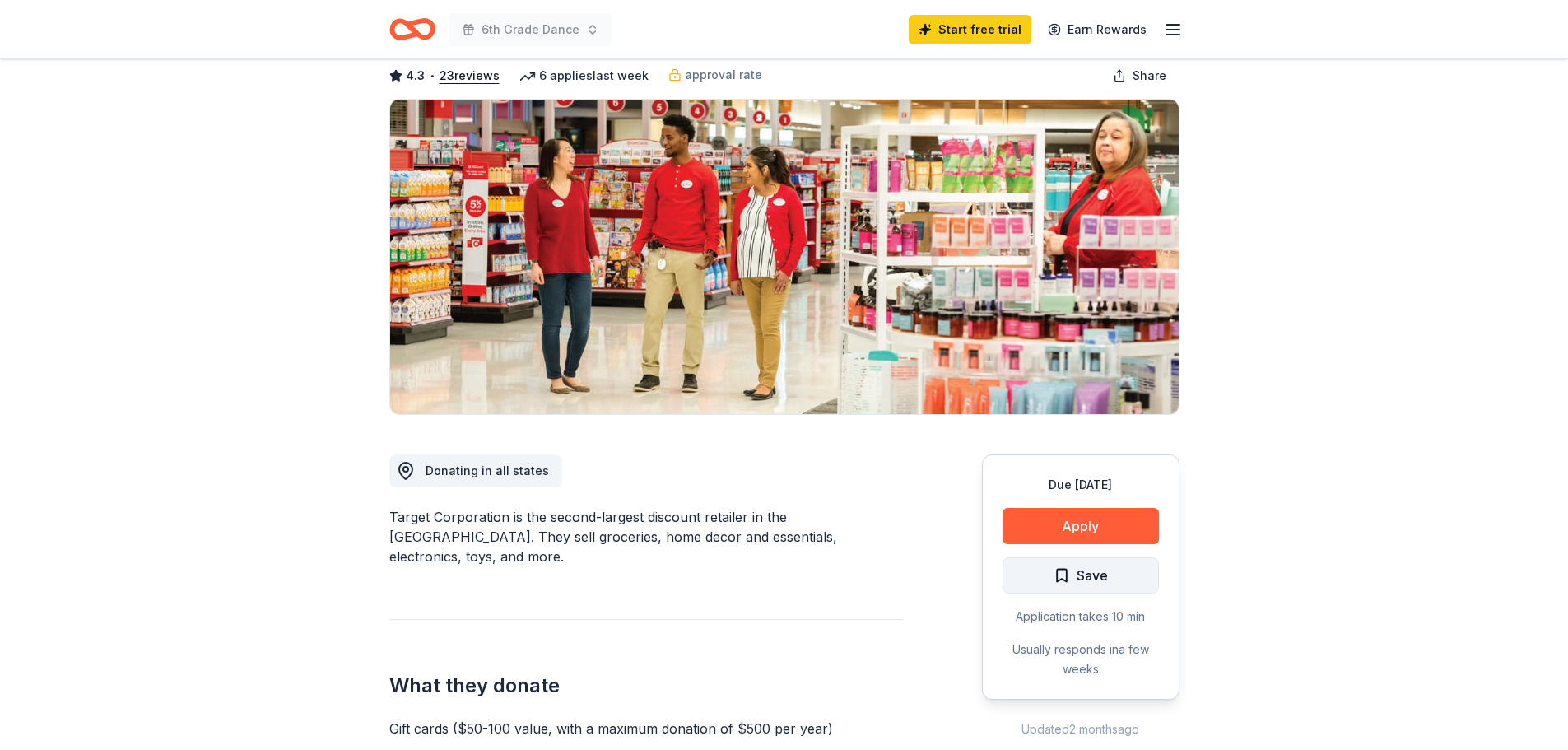
scroll to position [164, 0]
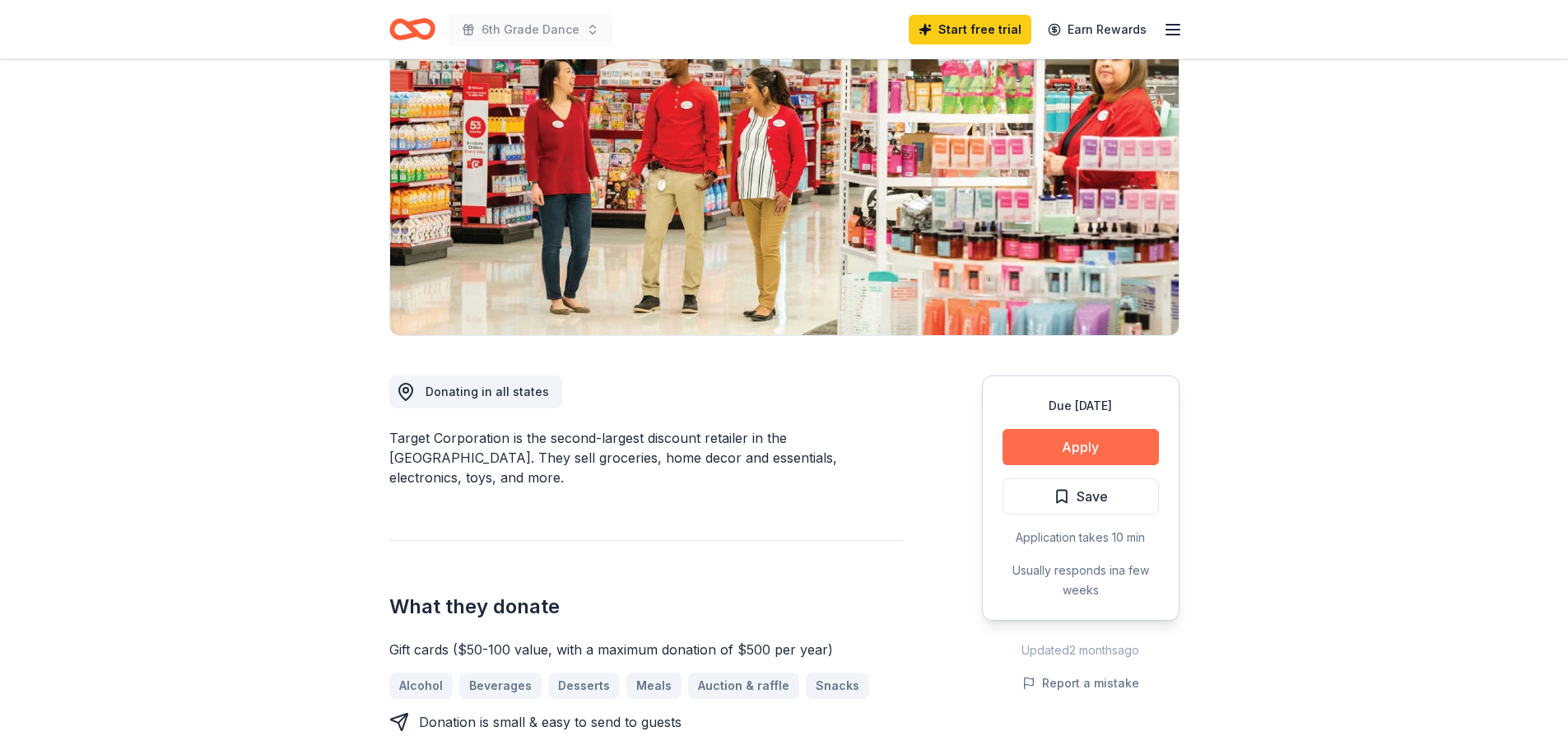
click at [1059, 456] on button "Apply" at bounding box center [1081, 447] width 157 height 36
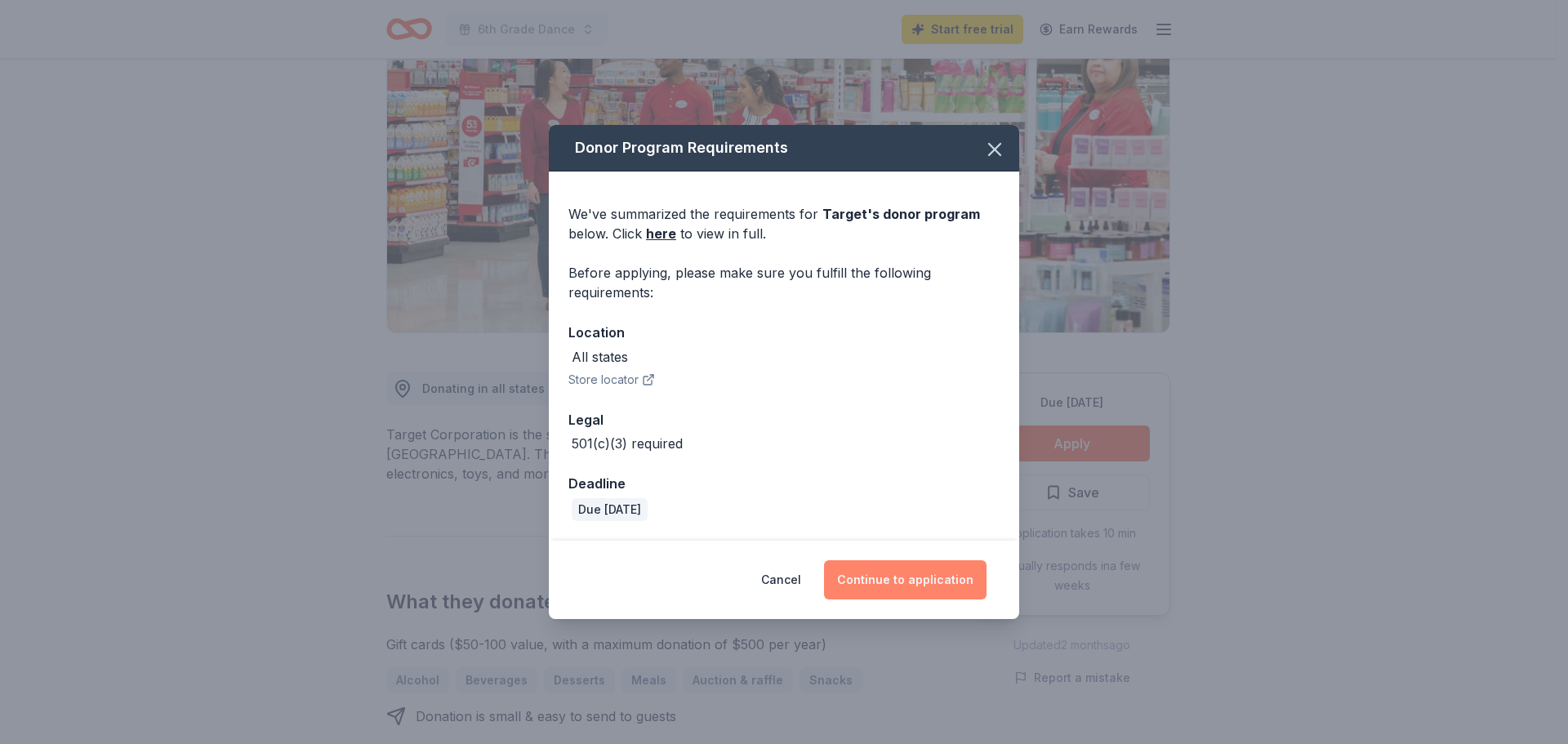
click at [891, 577] on button "Continue to application" at bounding box center [905, 580] width 162 height 39
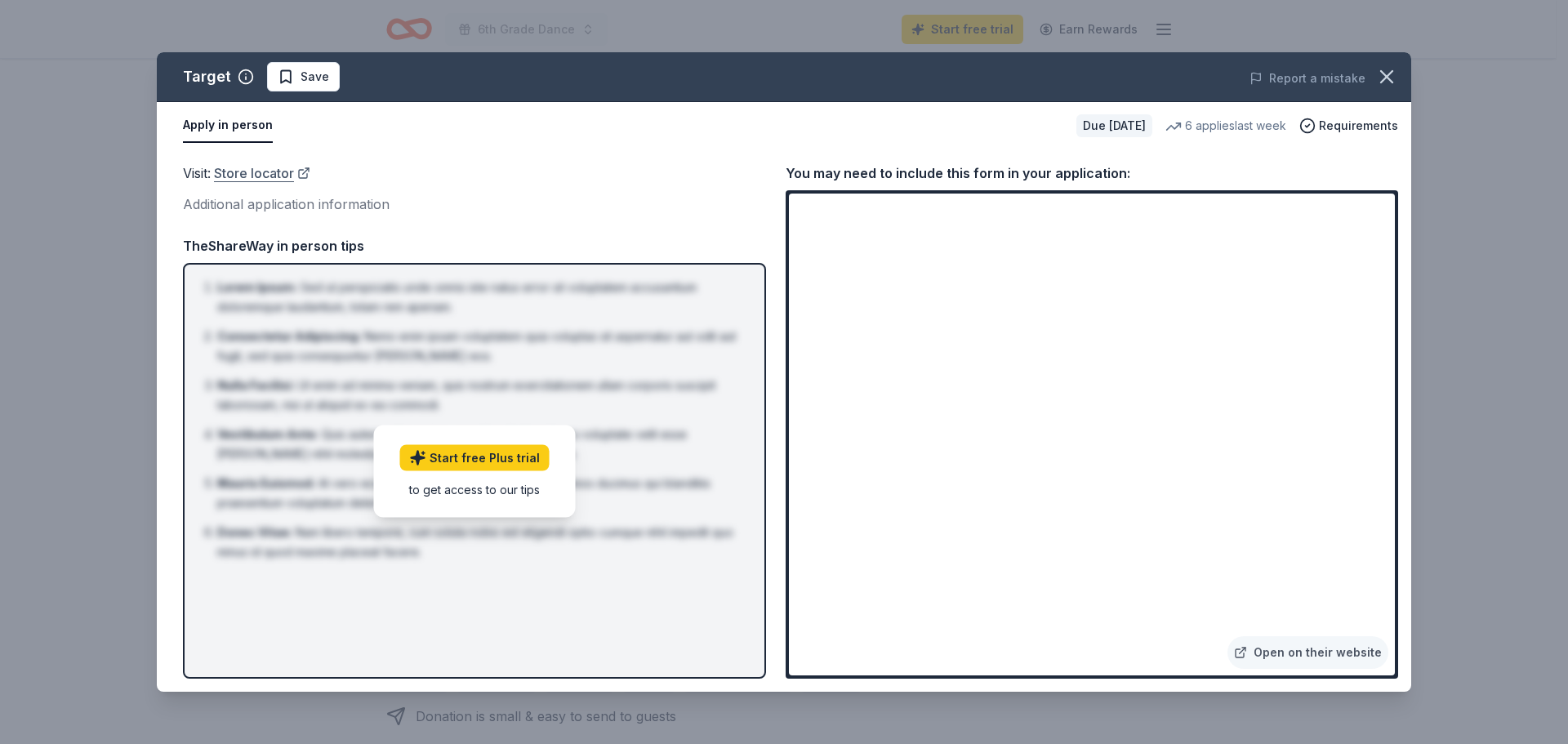
click at [261, 173] on link "Store locator" at bounding box center [262, 173] width 97 height 21
click at [245, 175] on link "Store locator" at bounding box center [262, 173] width 97 height 21
click at [199, 126] on button "Apply in person" at bounding box center [227, 126] width 90 height 34
click at [1397, 67] on icon "button" at bounding box center [1386, 77] width 23 height 23
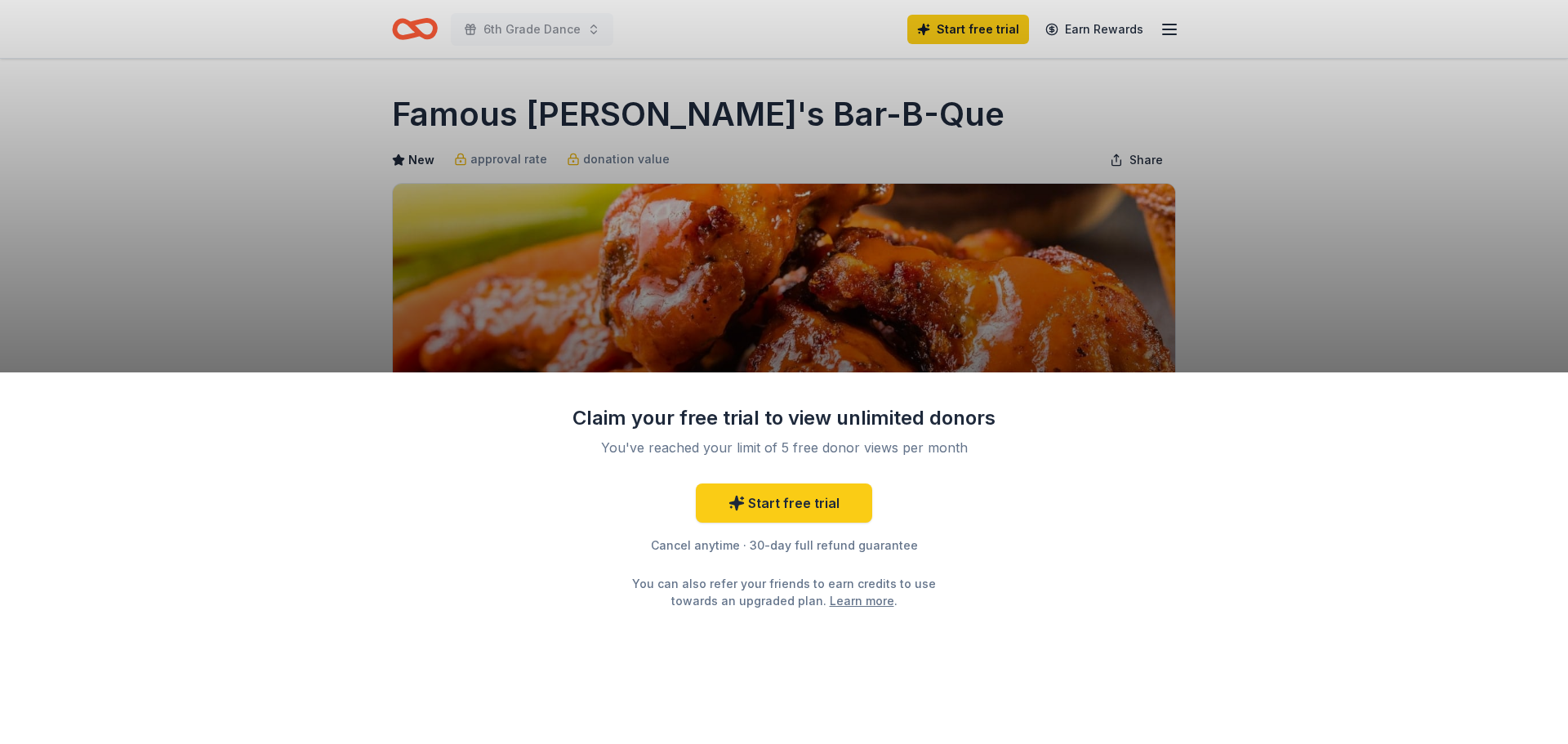
click at [871, 312] on div "Claim your free trial to view unlimited donors You've reached your limit of 5 f…" at bounding box center [784, 372] width 1568 height 744
